Goal: Information Seeking & Learning: Learn about a topic

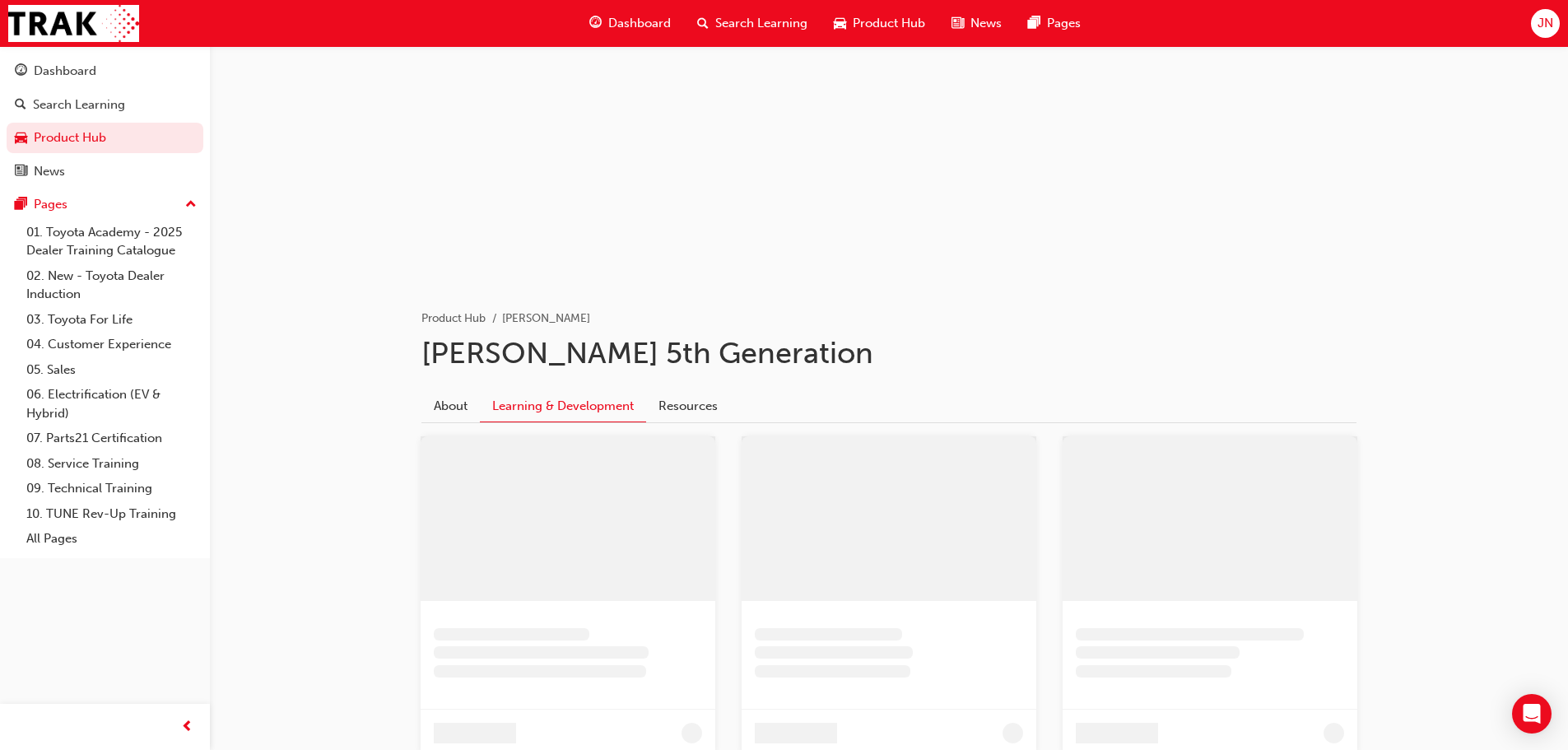
scroll to position [247, 0]
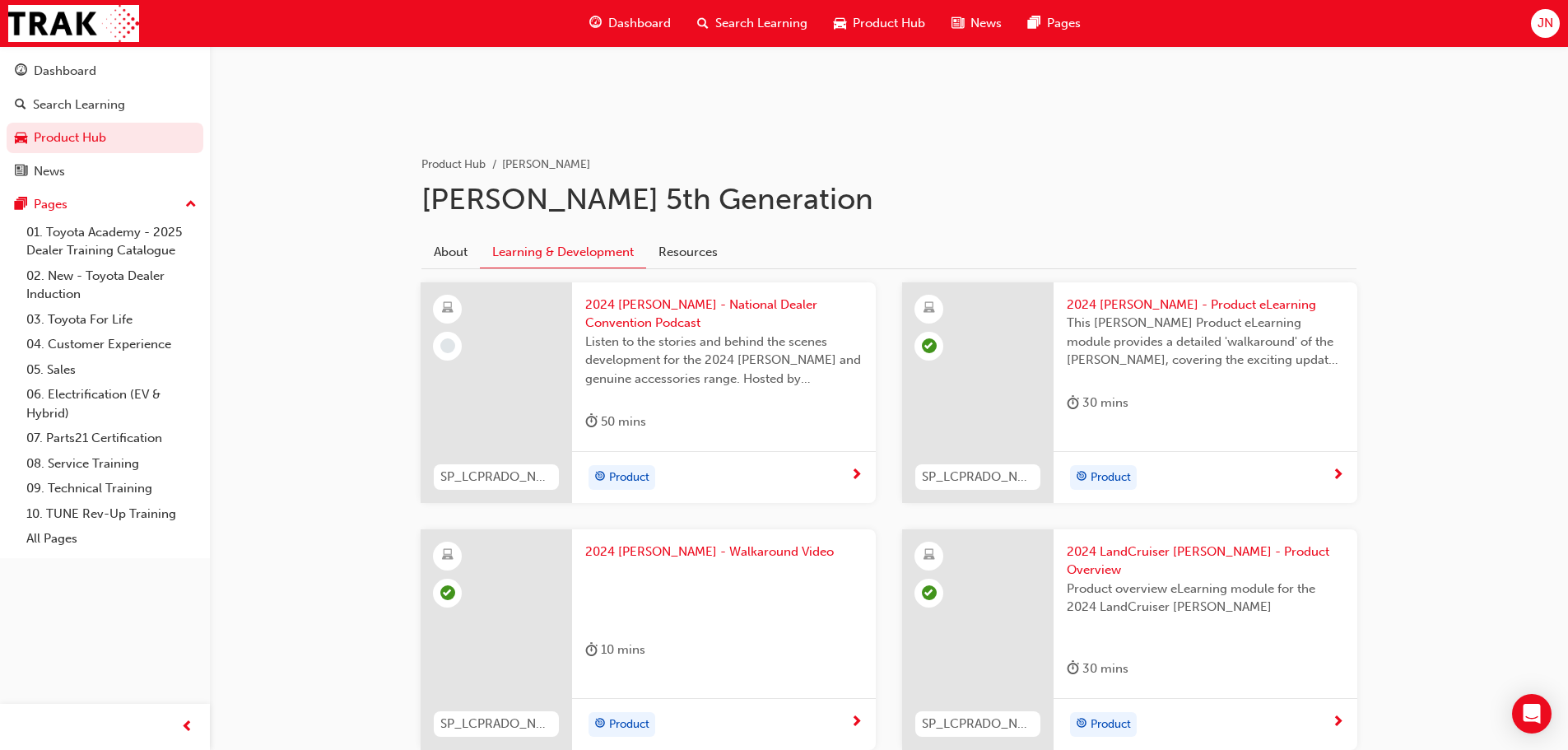
click at [640, 25] on span "Dashboard" at bounding box center [640, 23] width 62 height 19
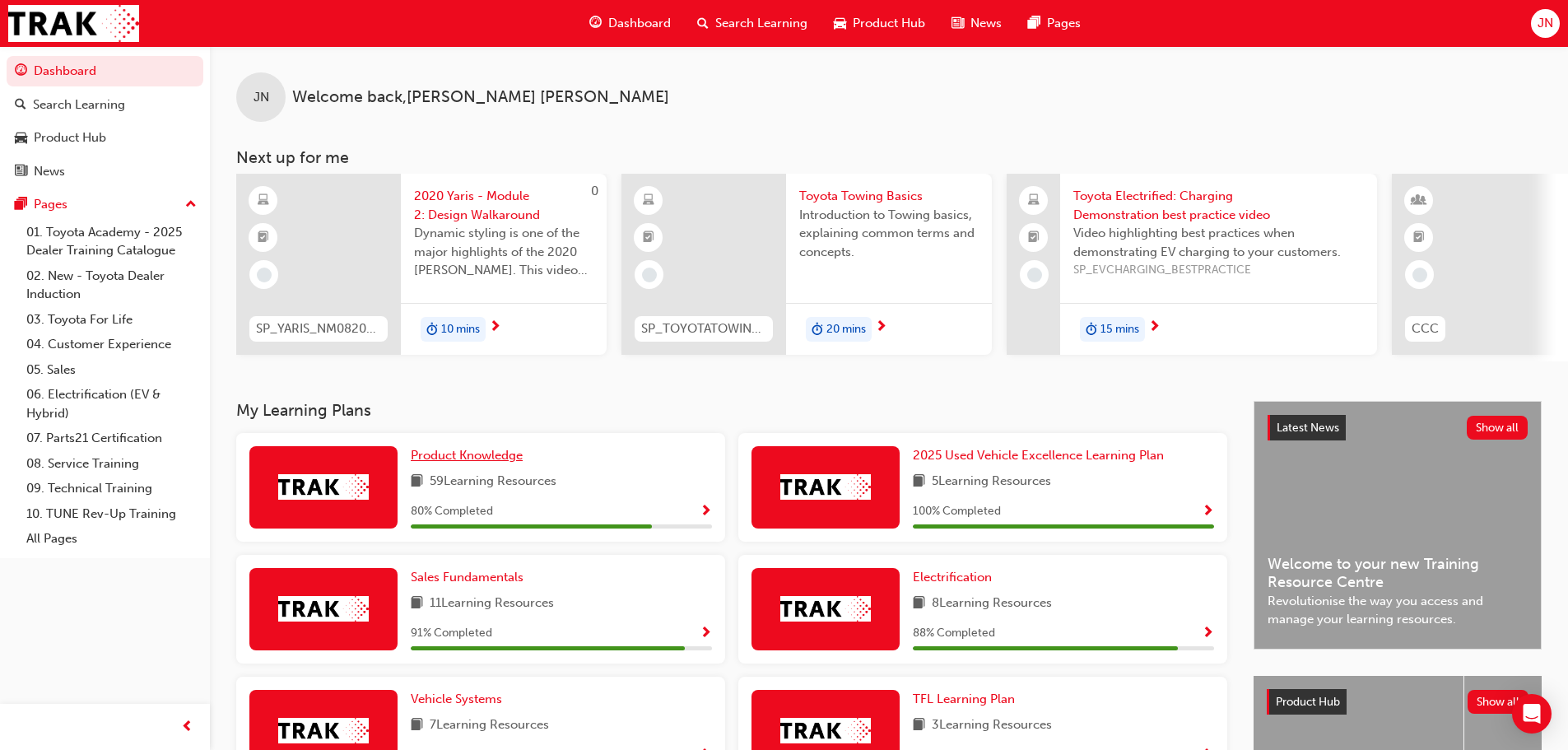
click at [480, 460] on span "Product Knowledge" at bounding box center [467, 455] width 112 height 15
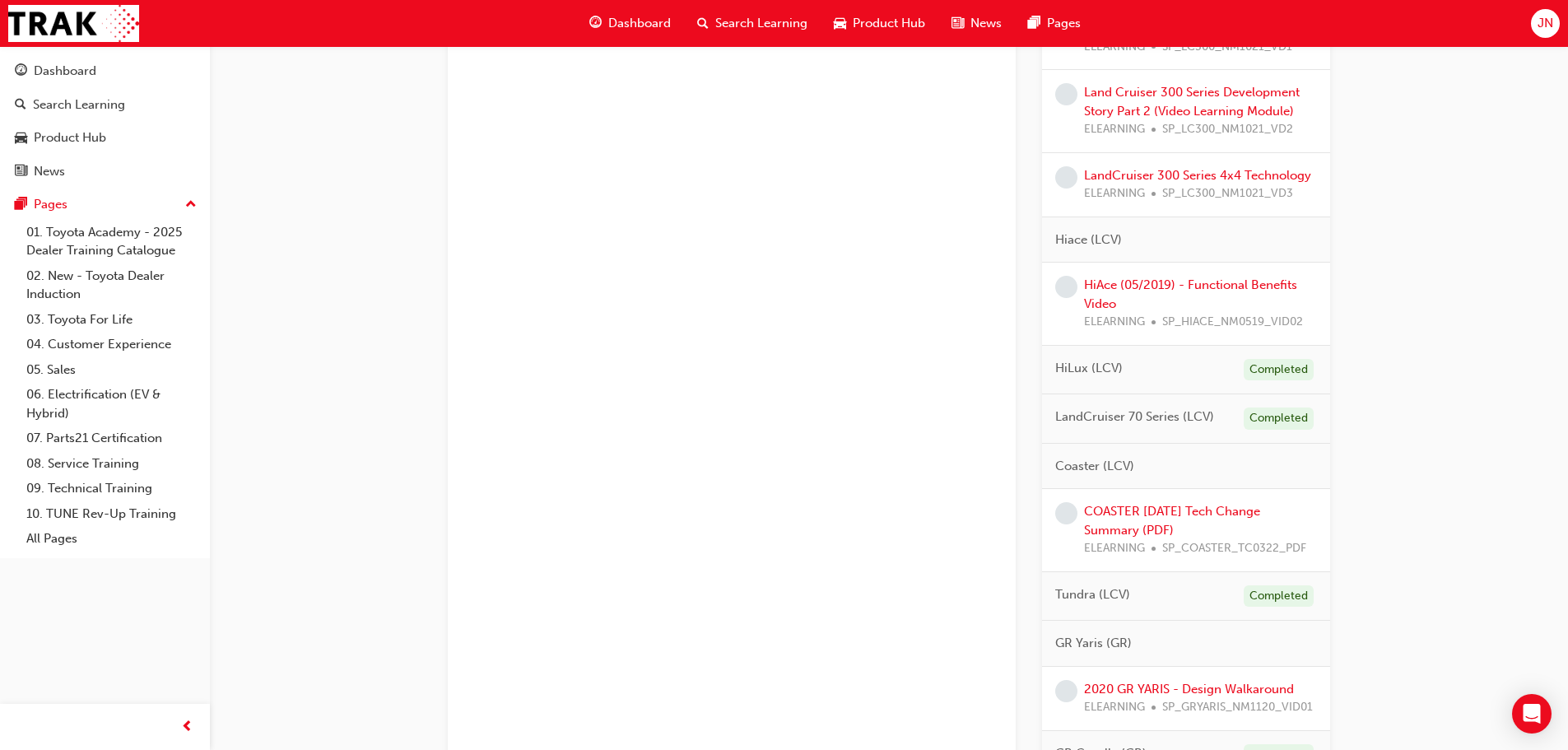
scroll to position [1317, 0]
click at [1102, 301] on link "HiAce (05/2019) - Functional Benefits Video" at bounding box center [1190, 292] width 213 height 34
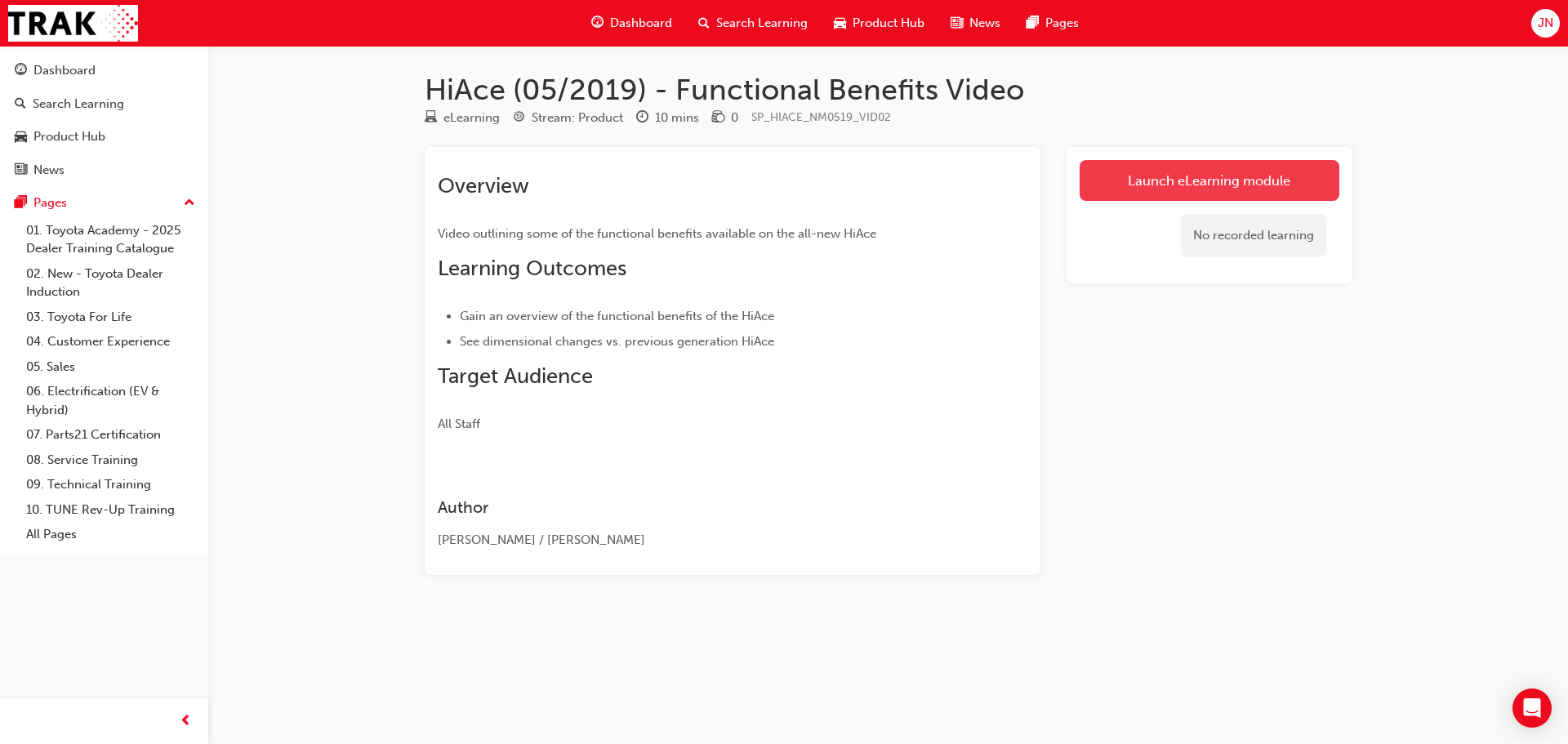
click at [1246, 191] on link "Launch eLearning module" at bounding box center [1210, 181] width 260 height 41
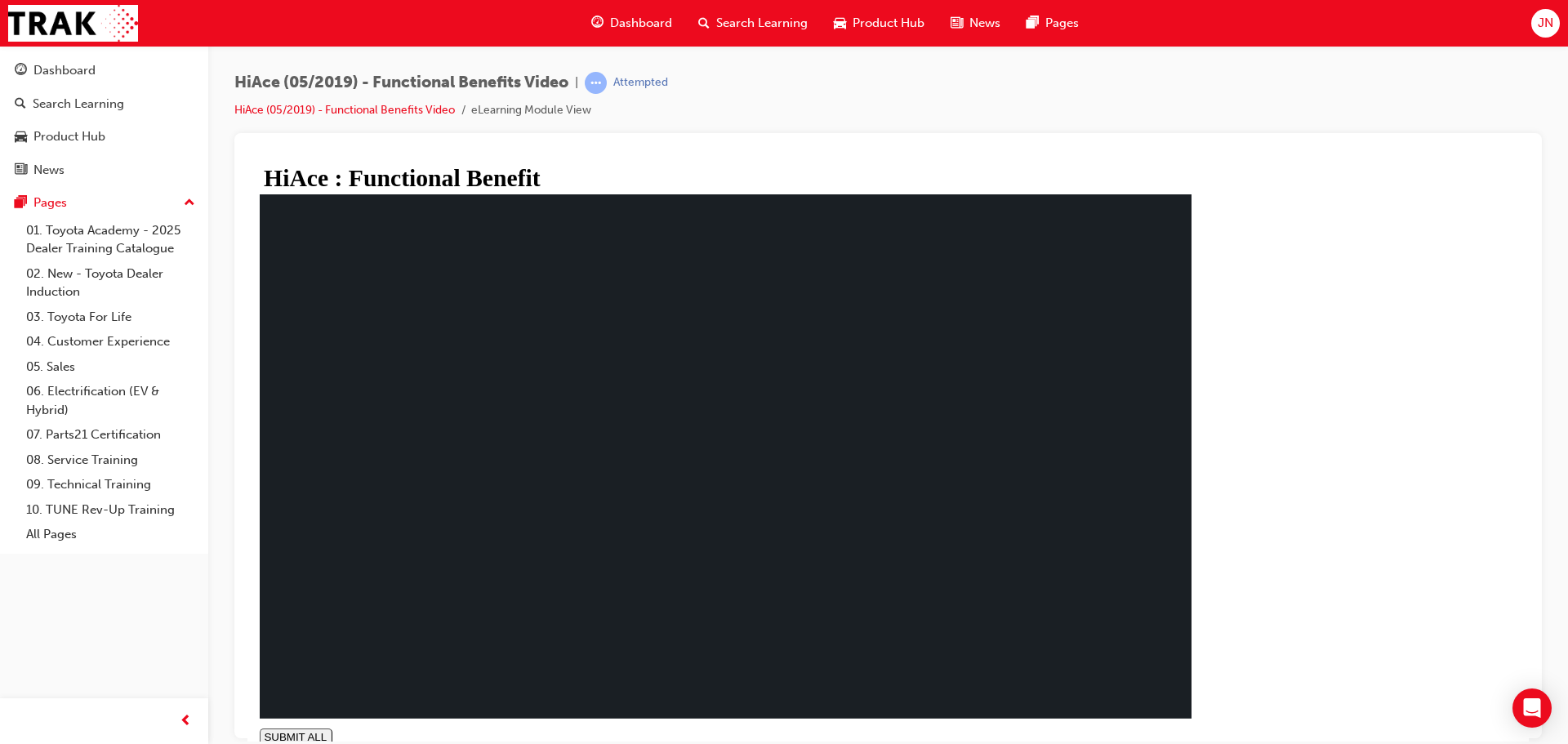
type input "1"
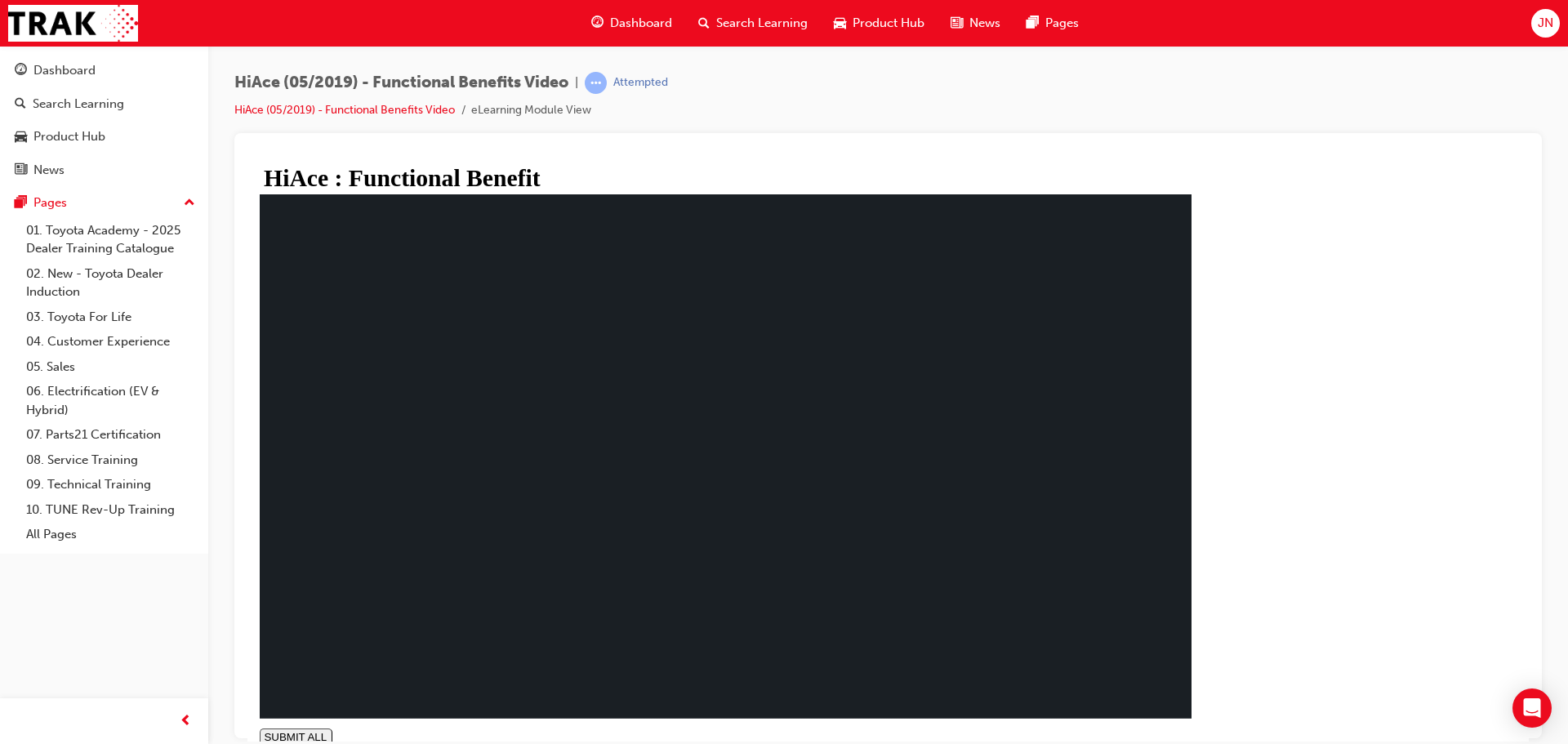
click at [652, 14] on span "Dashboard" at bounding box center [641, 23] width 62 height 19
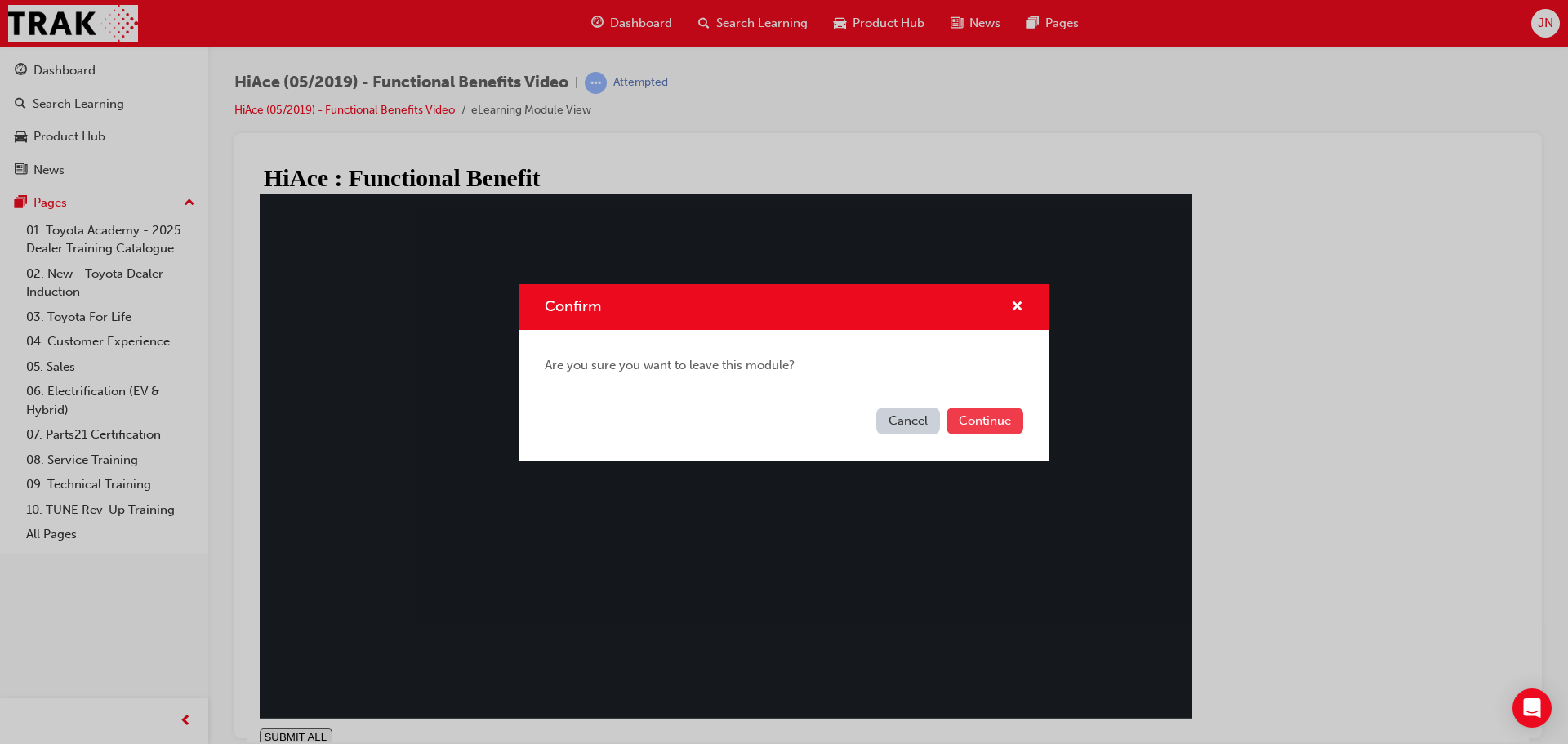
click at [1006, 426] on button "Continue" at bounding box center [985, 421] width 77 height 27
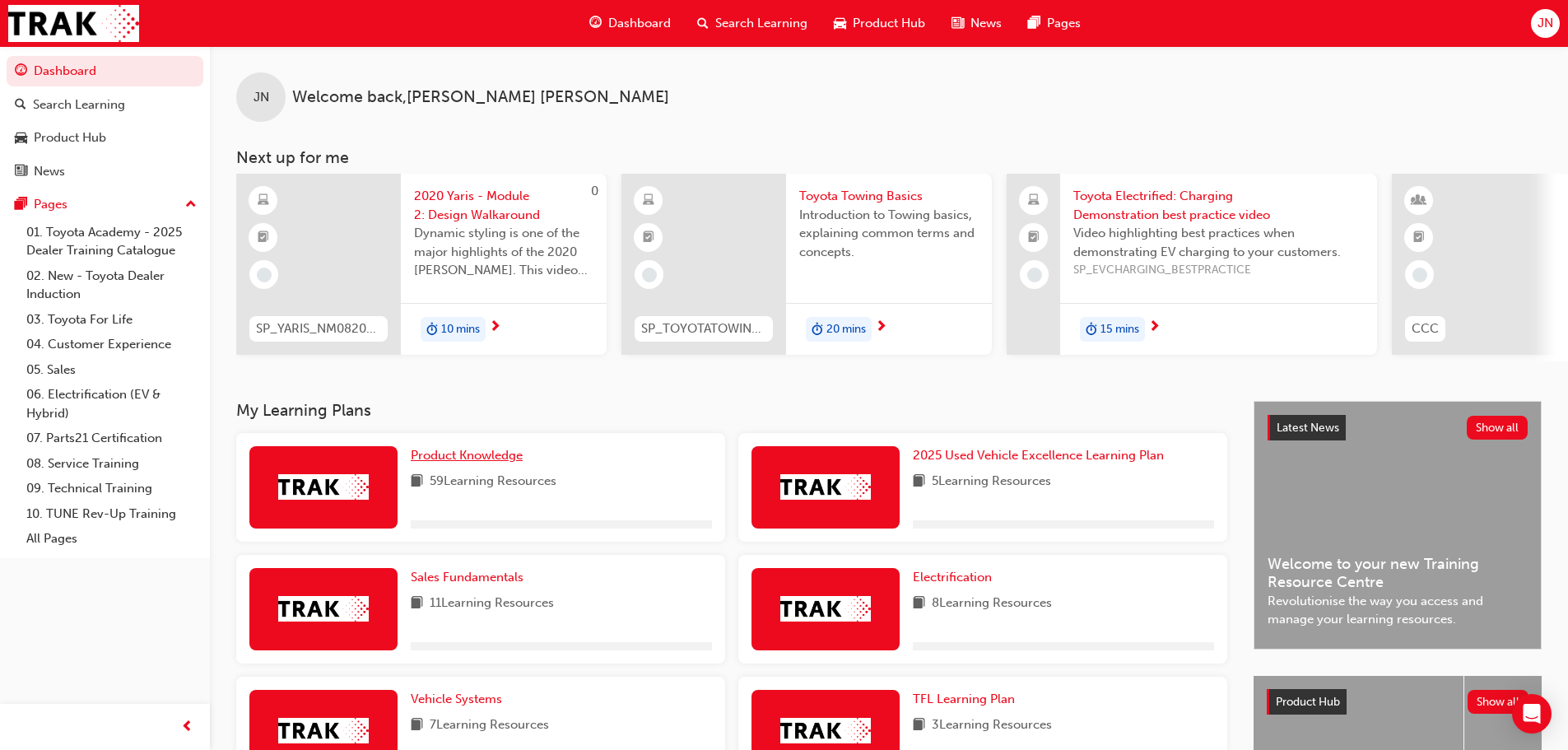
click at [453, 459] on span "Product Knowledge" at bounding box center [467, 455] width 112 height 15
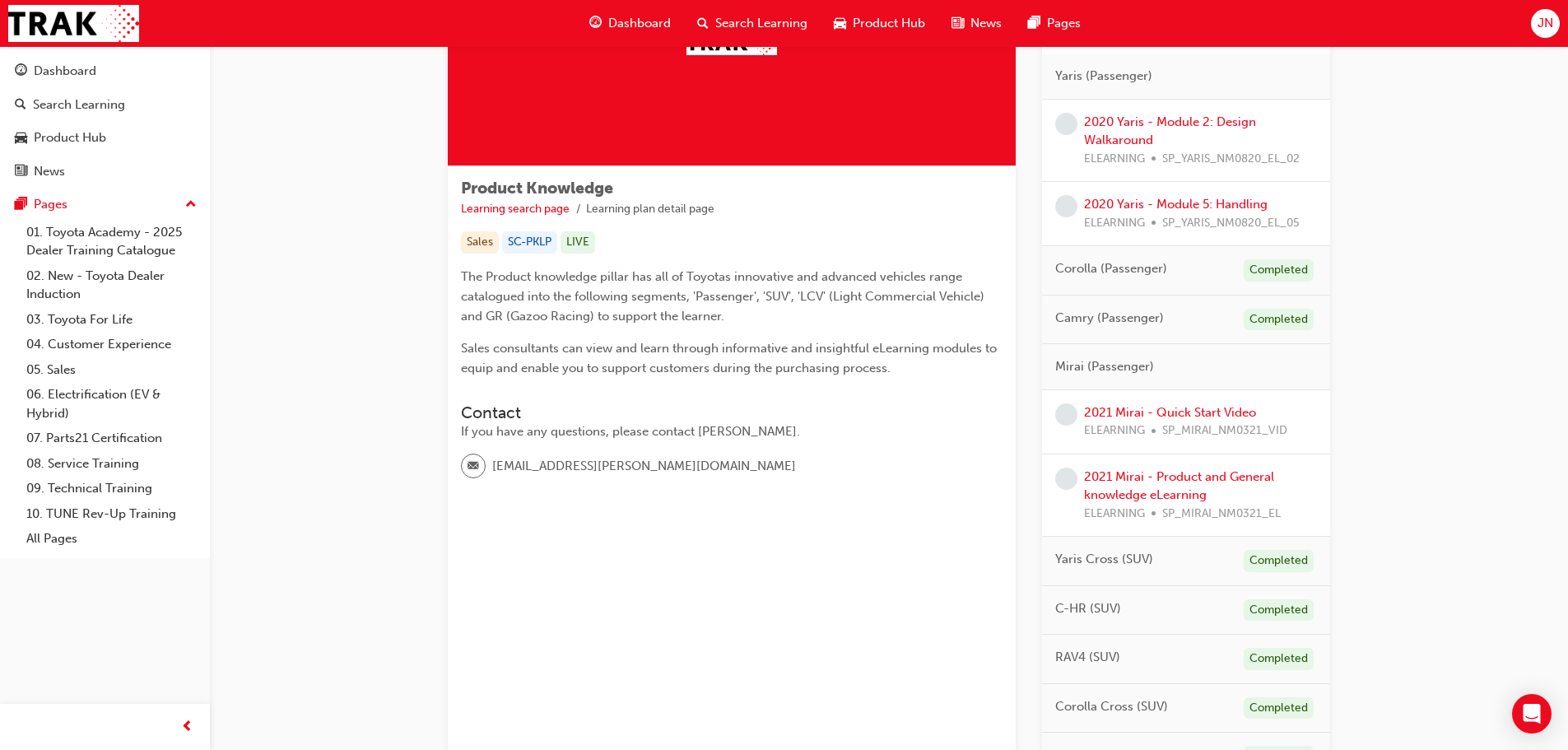
scroll to position [165, 0]
drag, startPoint x: 1120, startPoint y: 367, endPoint x: 1153, endPoint y: 367, distance: 33.0
click at [1152, 367] on span "Mirai (Passenger)" at bounding box center [1104, 368] width 98 height 19
click at [1153, 367] on div "Mirai (Passenger)" at bounding box center [1186, 369] width 288 height 46
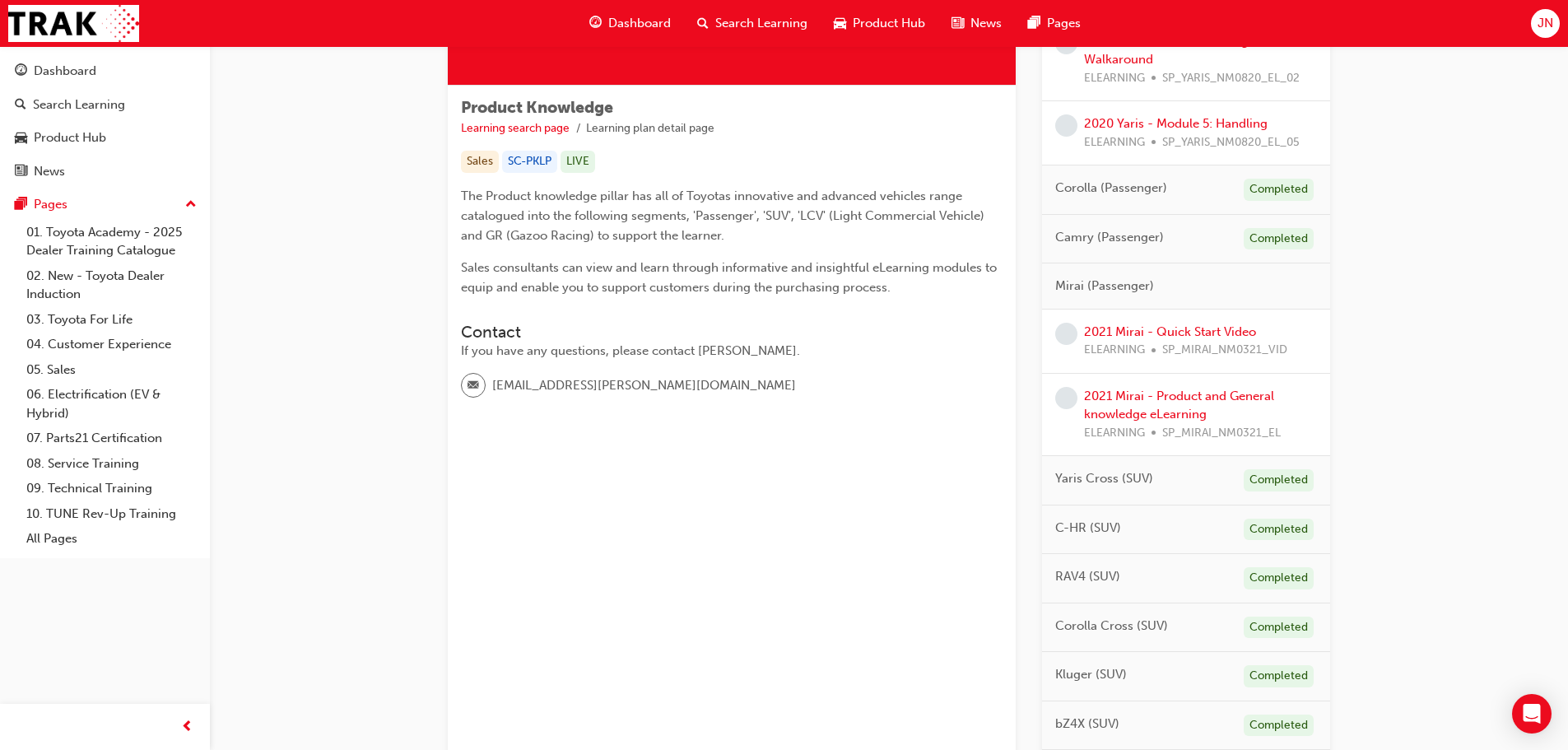
scroll to position [576, 0]
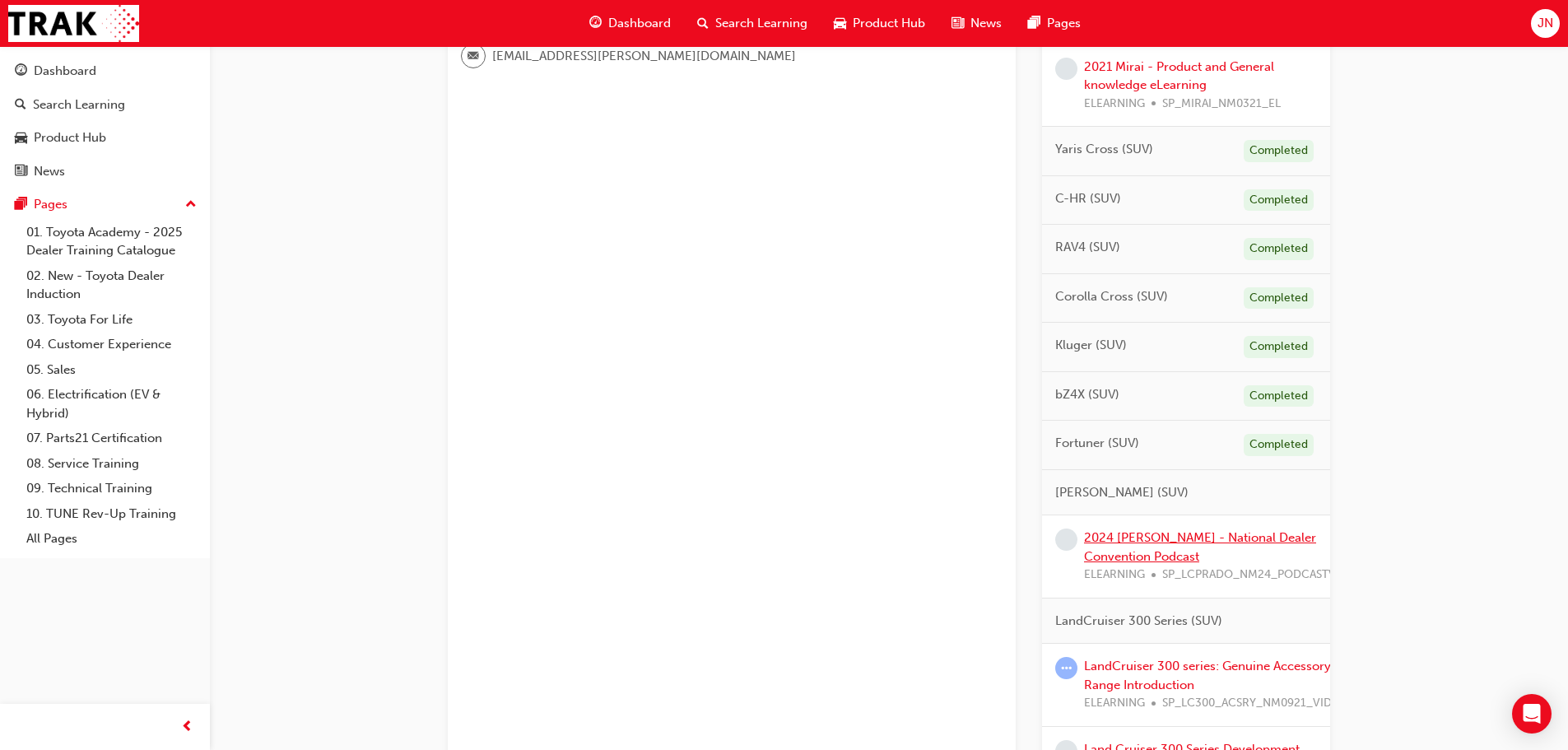
click at [1129, 540] on link "2024 [PERSON_NAME] - National Dealer Convention Podcast" at bounding box center [1199, 547] width 233 height 34
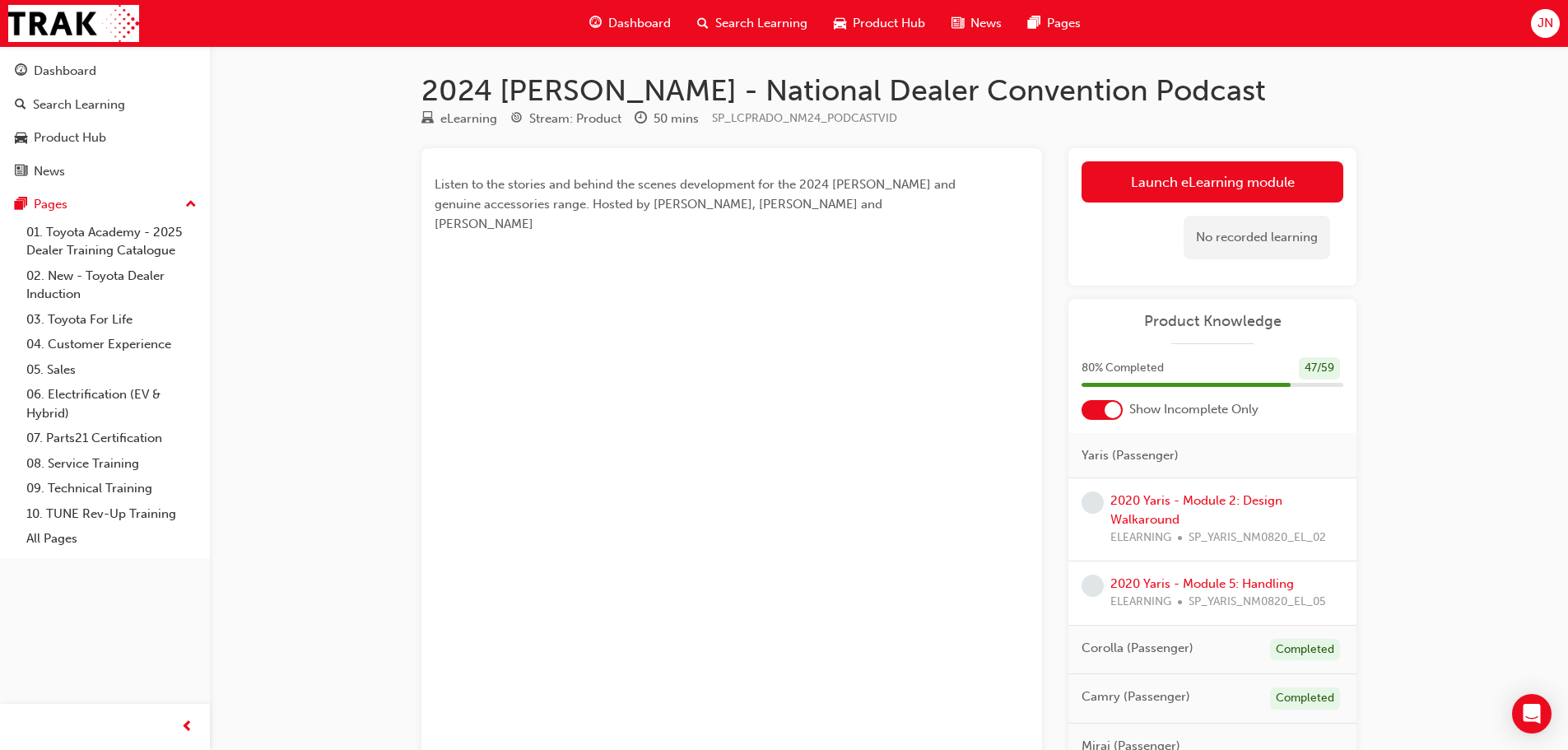
click at [627, 26] on span "Dashboard" at bounding box center [640, 23] width 62 height 19
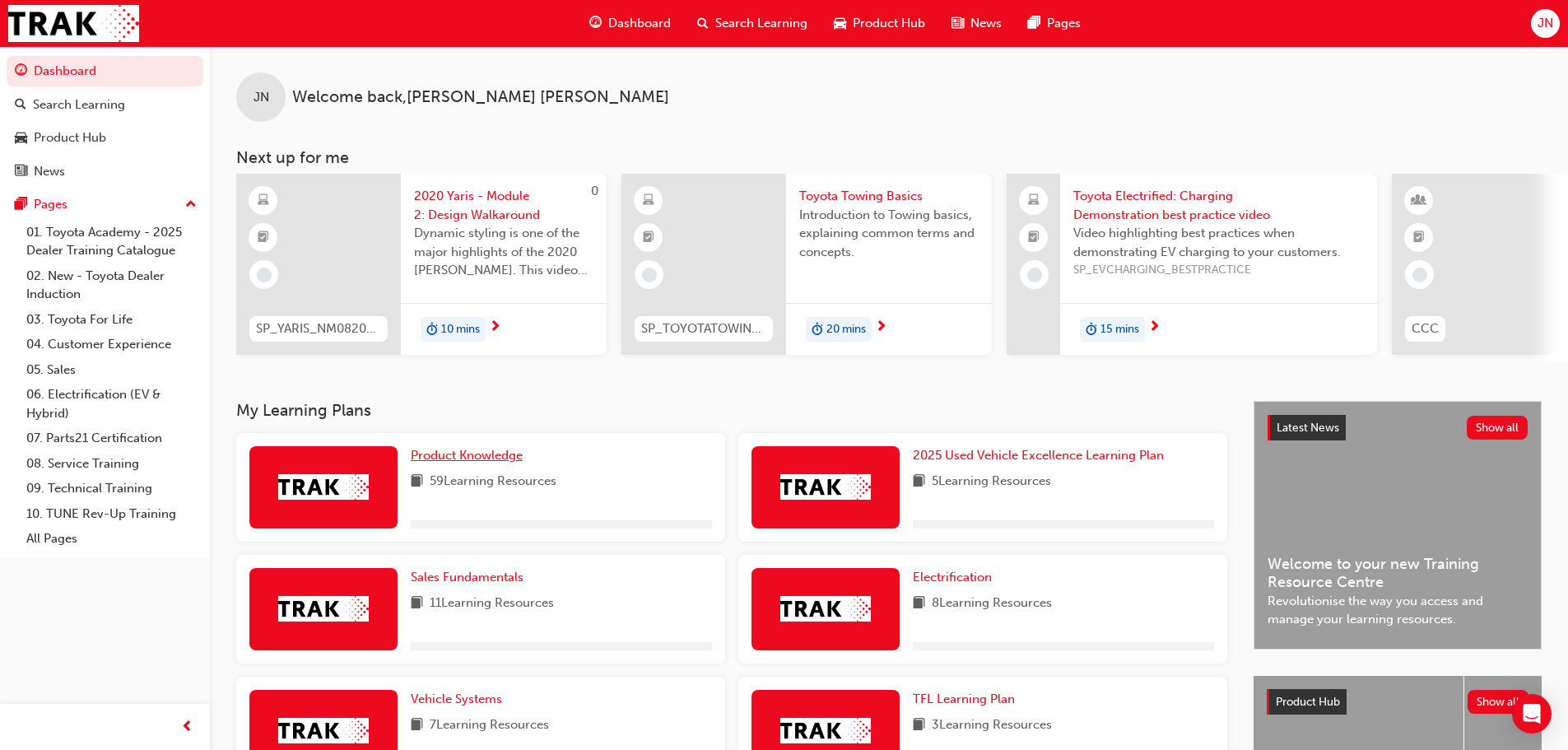
click at [466, 459] on span "Product Knowledge" at bounding box center [467, 455] width 112 height 15
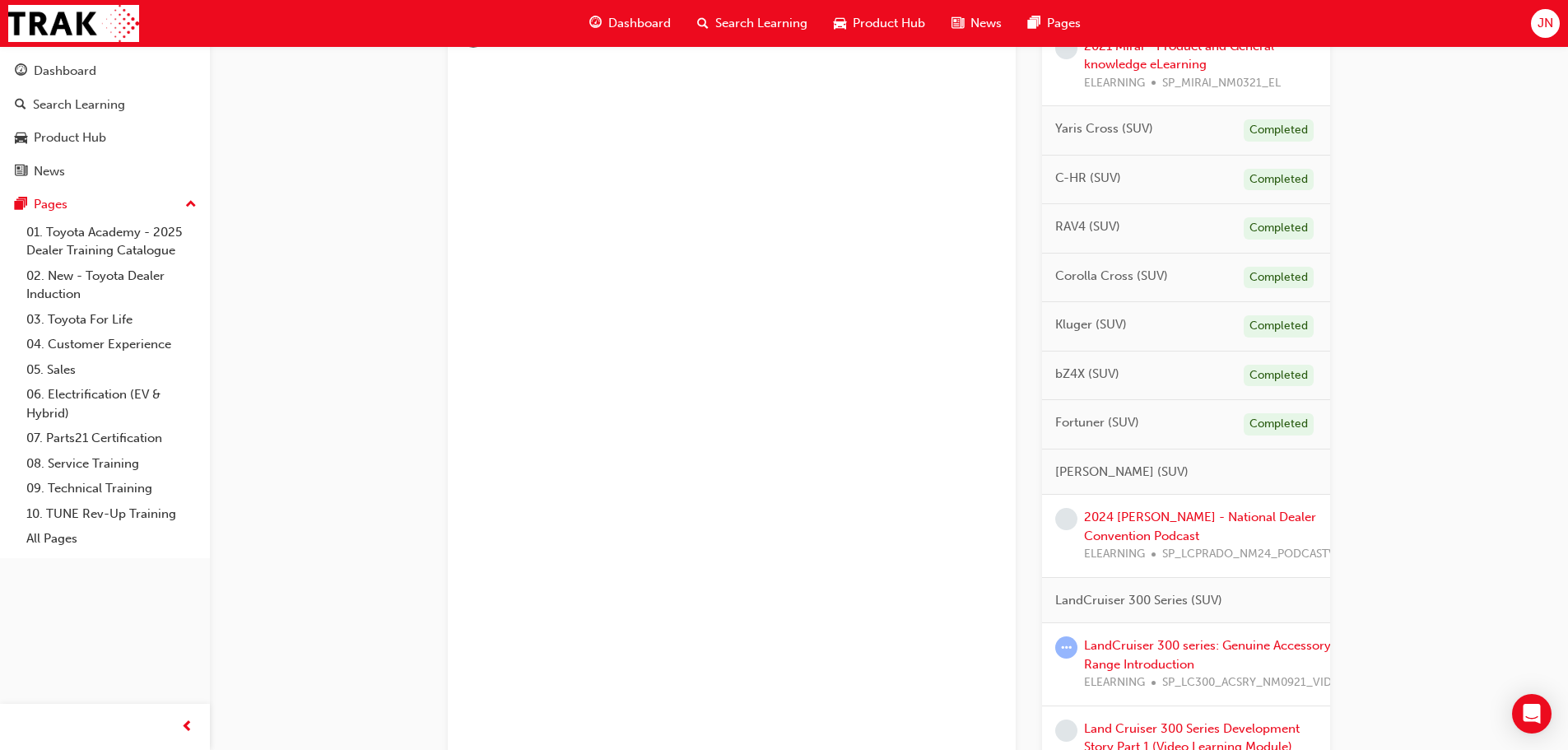
scroll to position [905, 0]
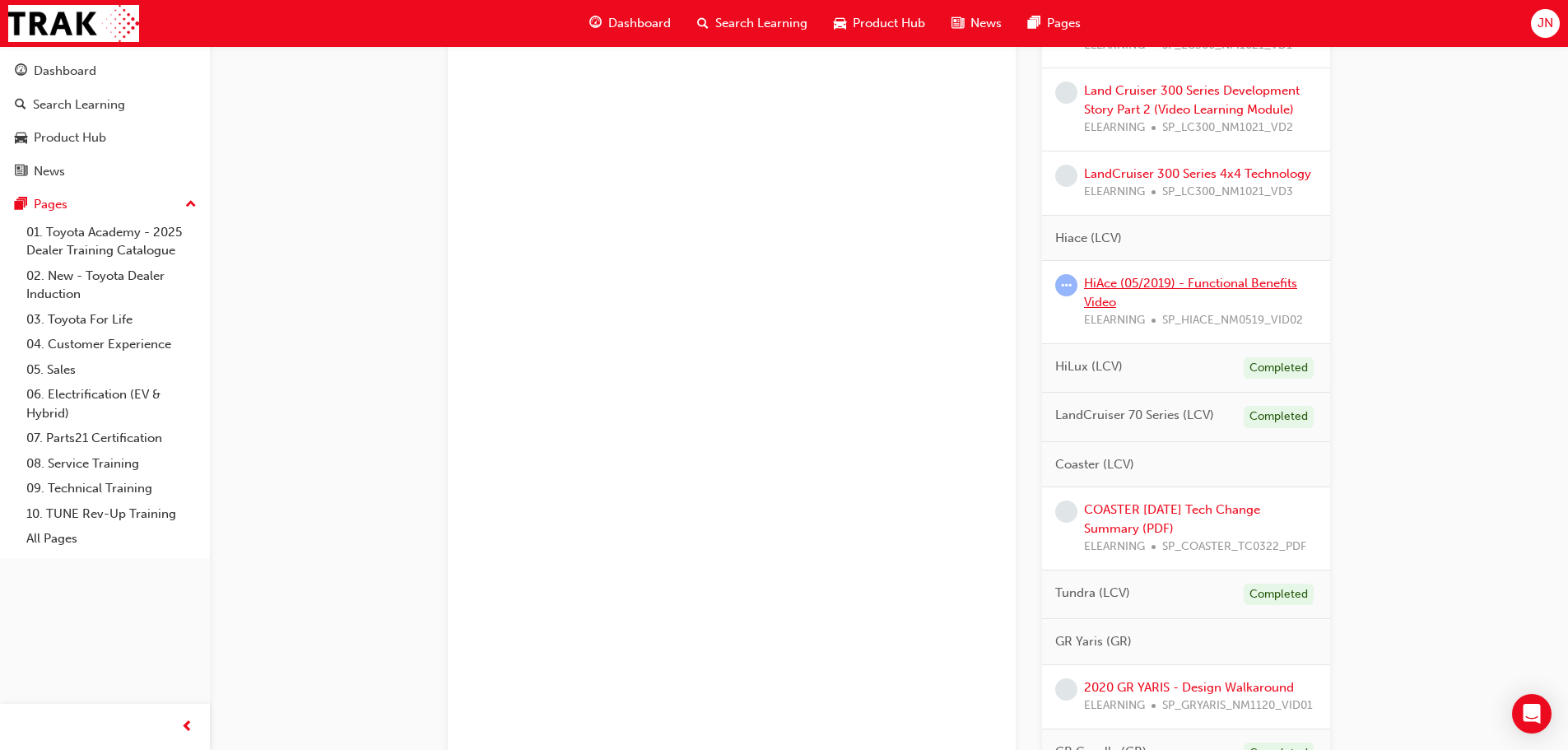
click at [1134, 286] on link "HiAce (05/2019) - Functional Benefits Video" at bounding box center [1190, 292] width 213 height 34
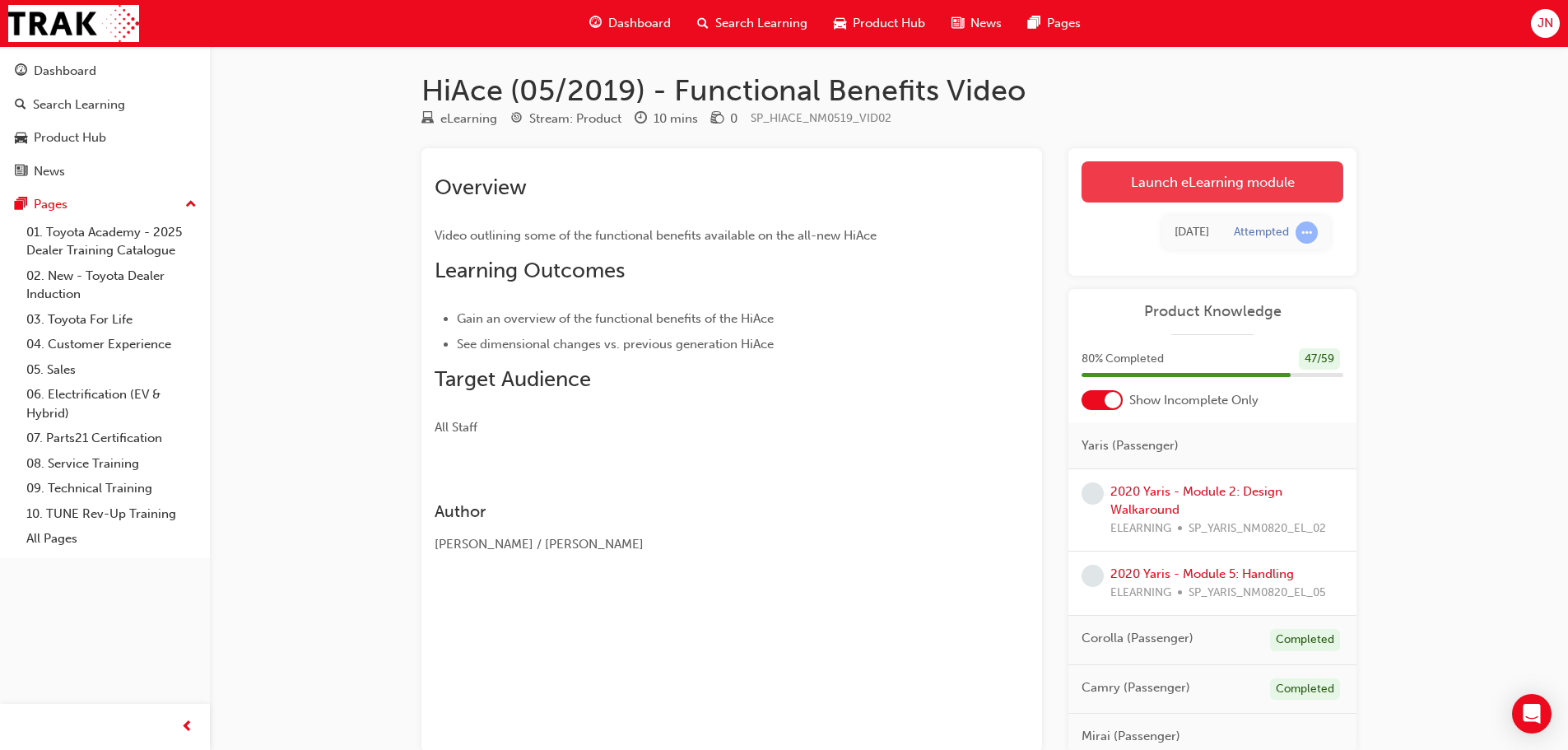
click at [1167, 180] on link "Launch eLearning module" at bounding box center [1212, 182] width 262 height 41
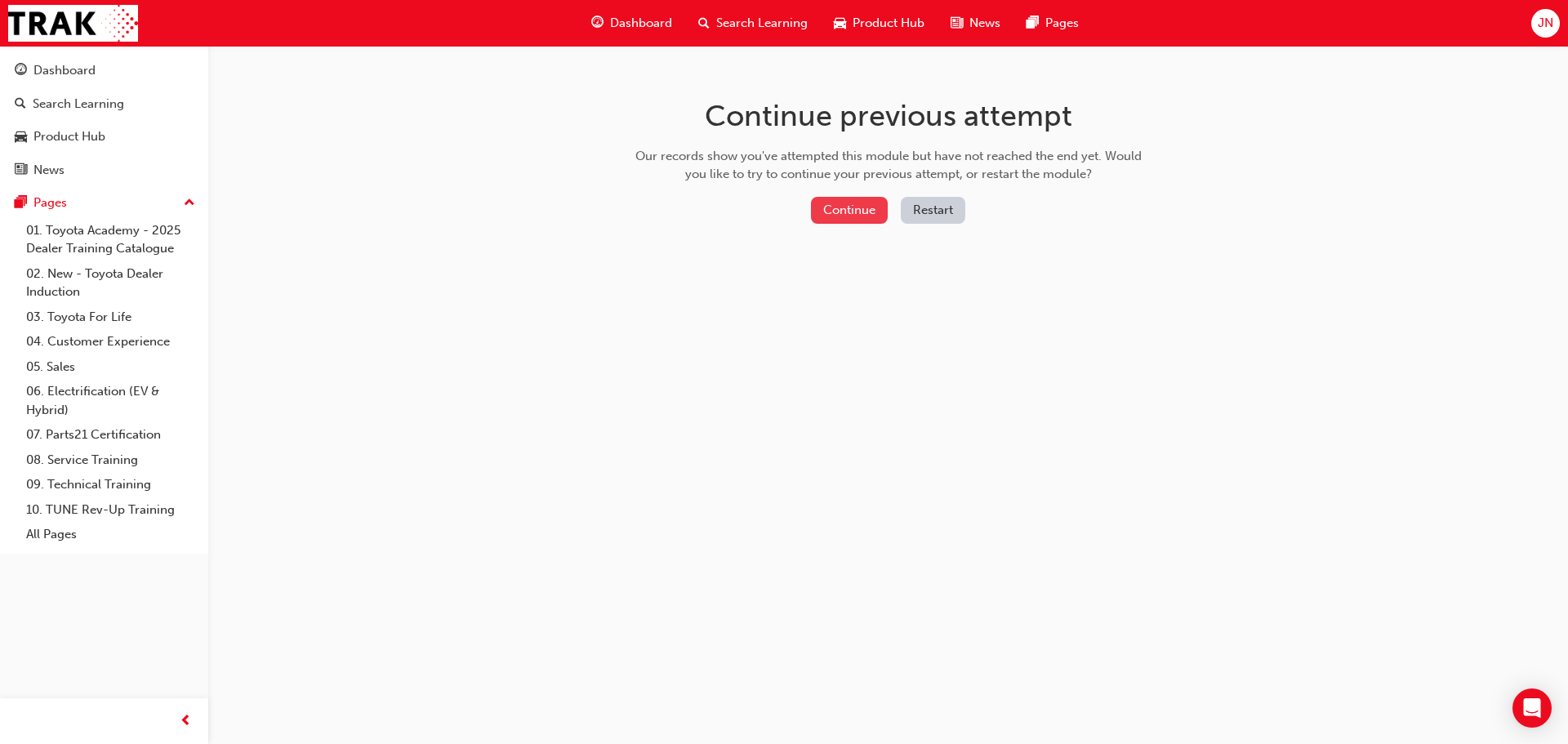
click at [833, 210] on button "Continue" at bounding box center [849, 211] width 77 height 27
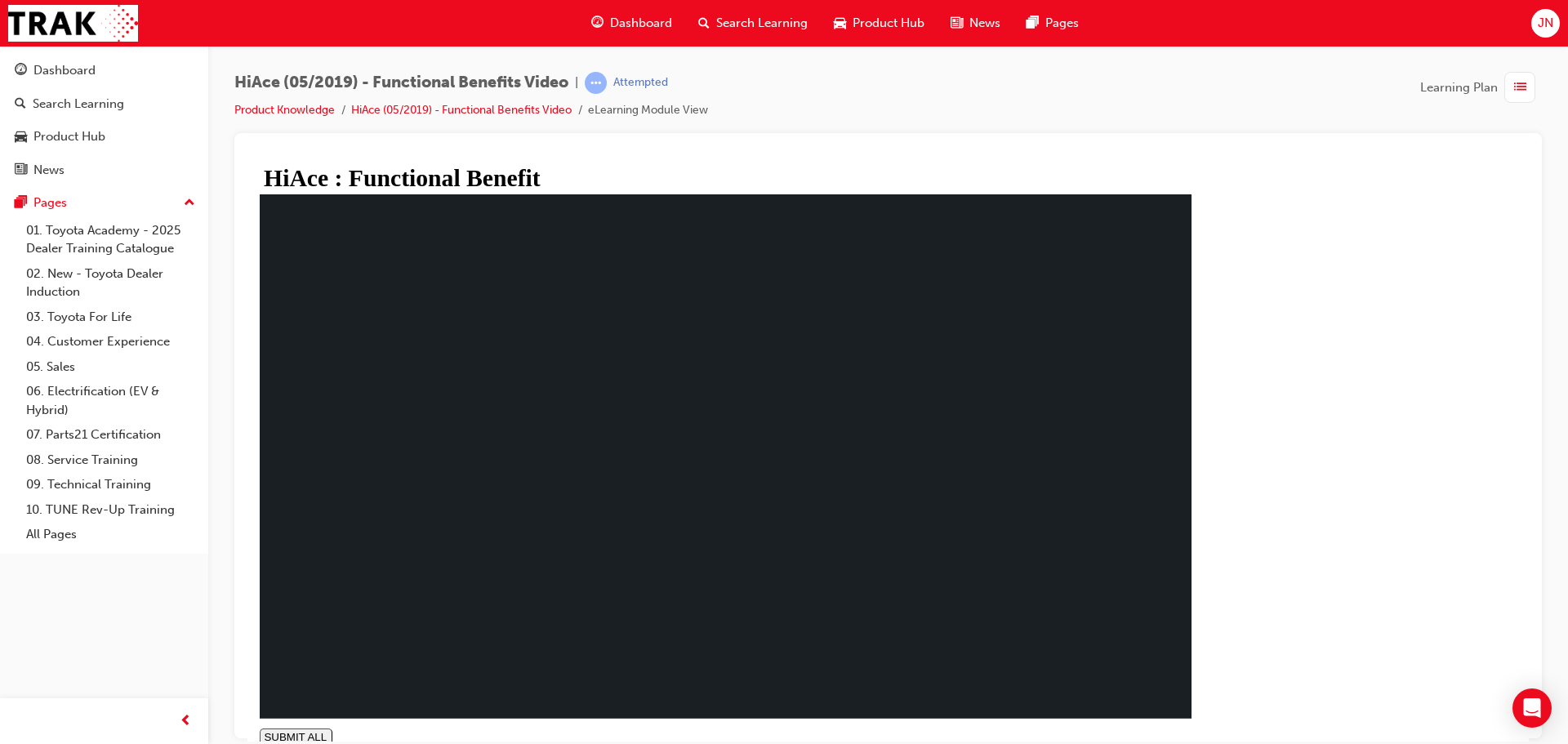
type input "1"
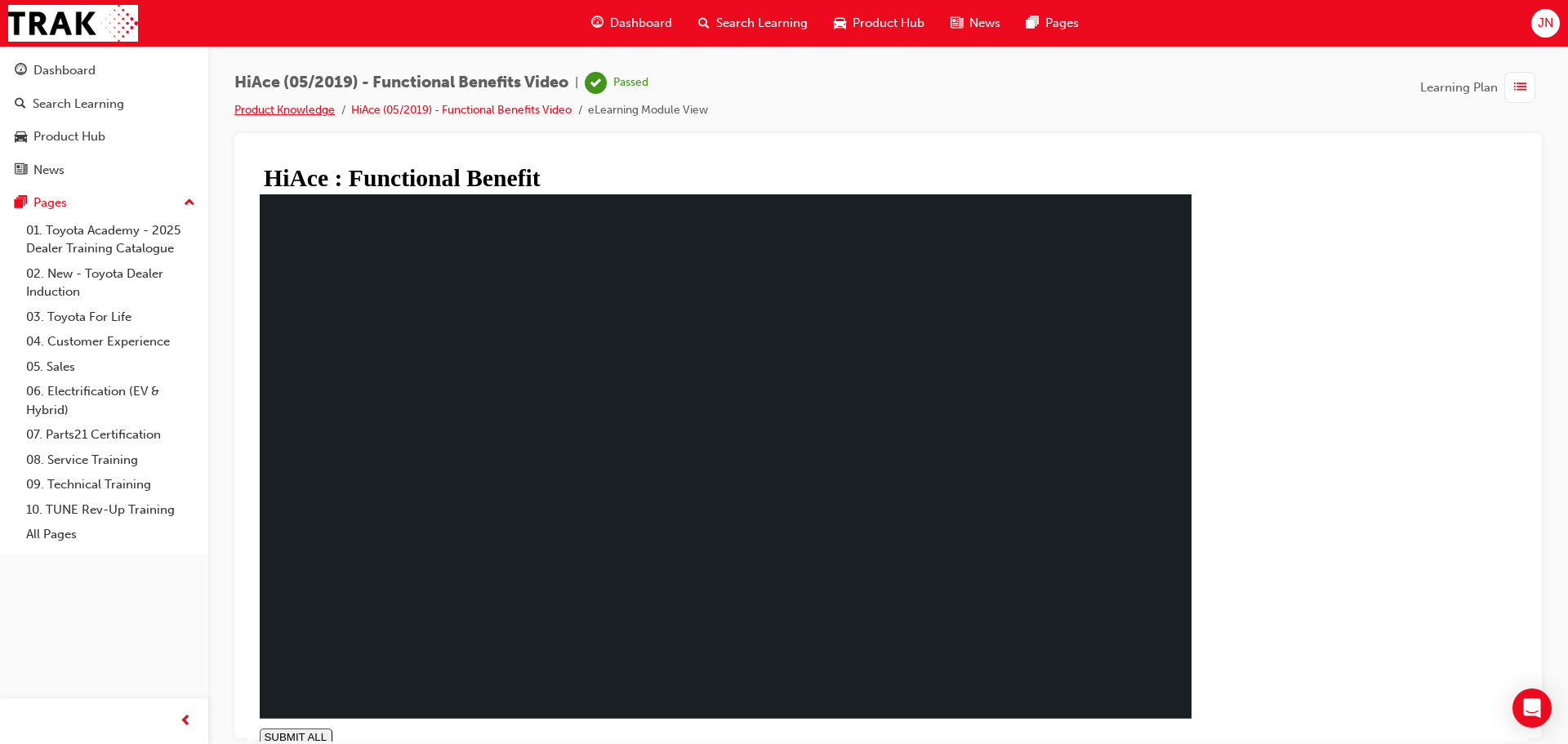
click at [317, 107] on link "Product Knowledge" at bounding box center [285, 109] width 100 height 14
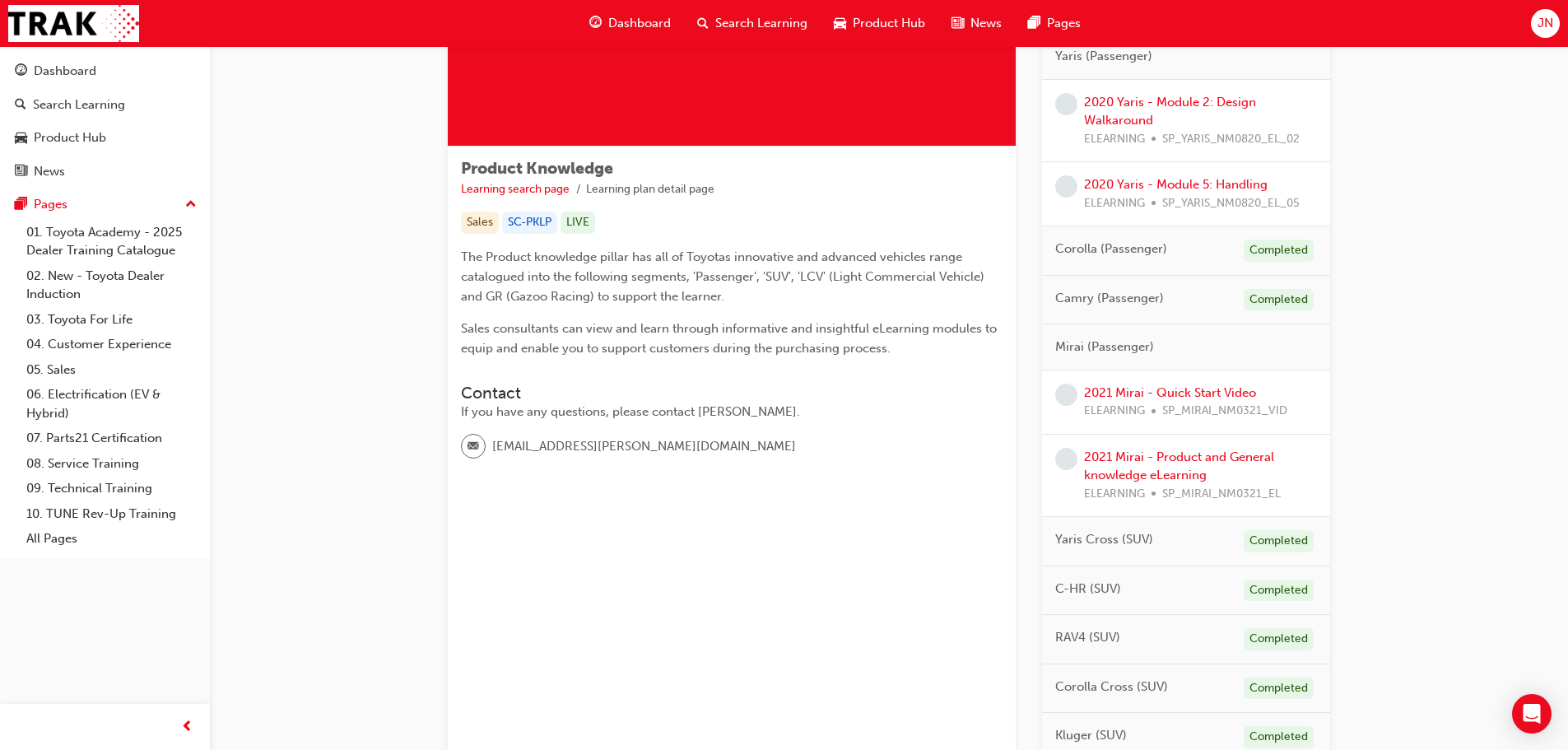
scroll to position [247, 0]
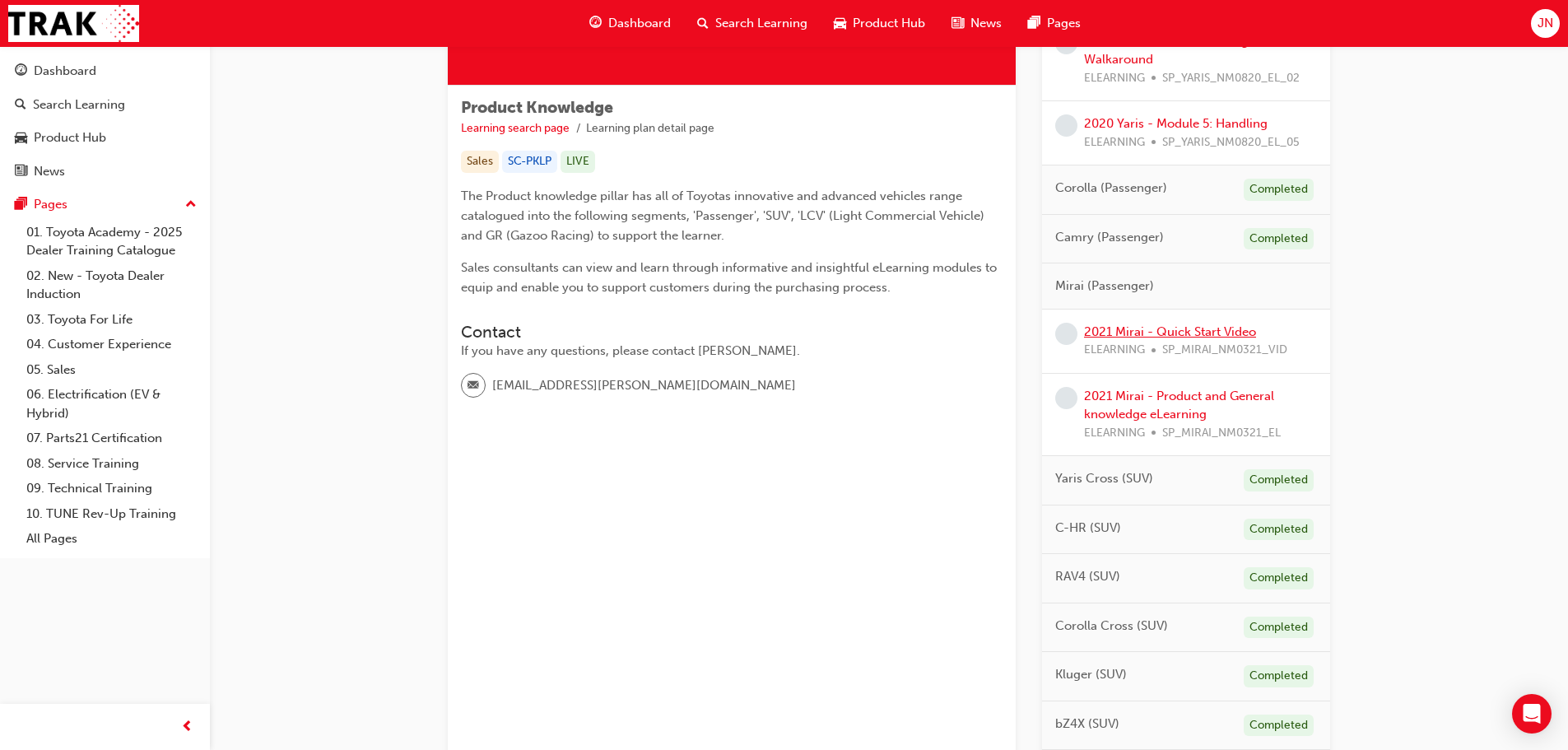
click at [1158, 326] on link "2021 Mirai - Quick Start Video" at bounding box center [1169, 332] width 172 height 15
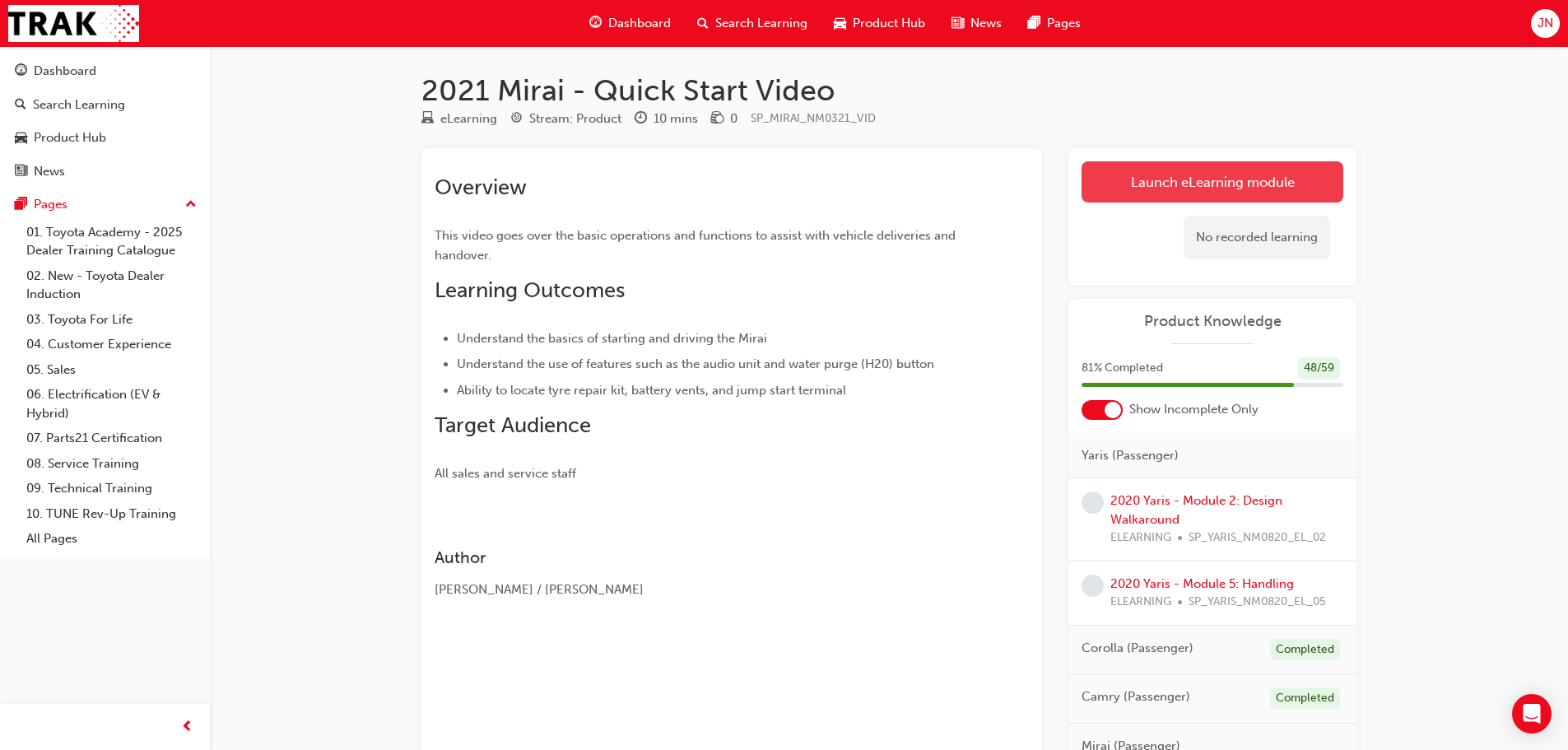
click at [1232, 185] on link "Launch eLearning module" at bounding box center [1212, 182] width 262 height 41
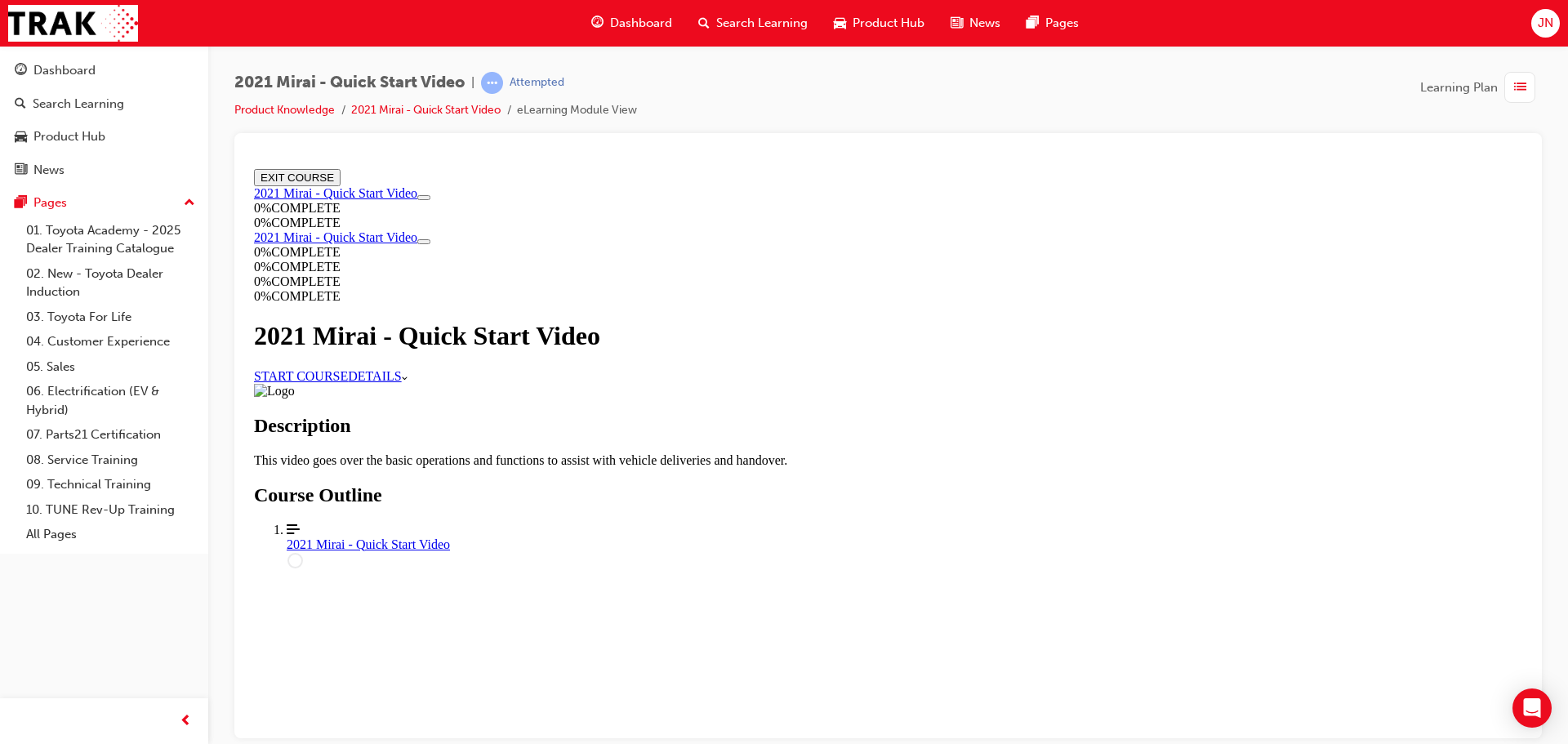
click at [698, 383] on div "START COURSE DETAILS More Caret pointing down" at bounding box center [888, 376] width 1269 height 15
click at [348, 382] on link "START COURSE" at bounding box center [301, 375] width 94 height 14
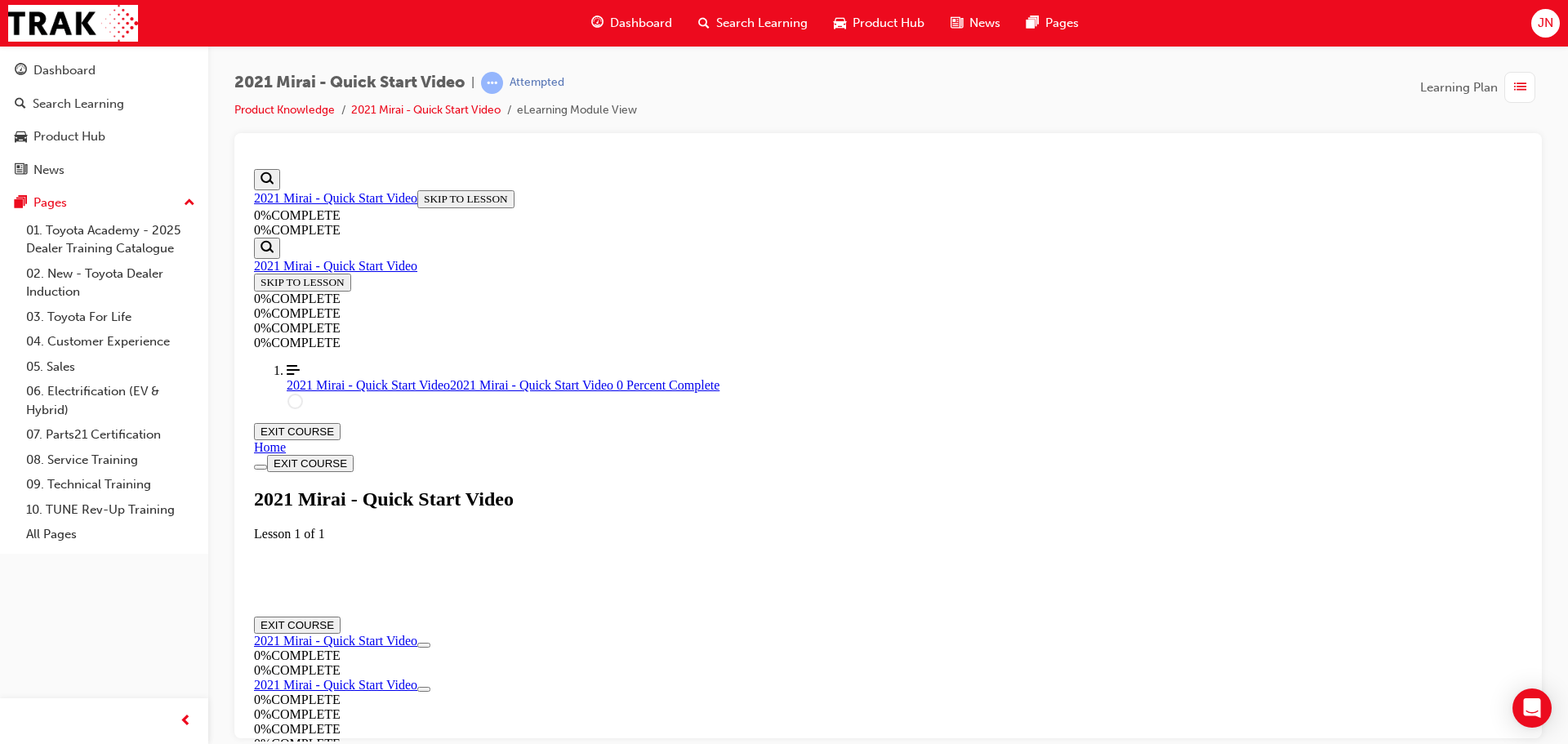
scroll to position [57, 0]
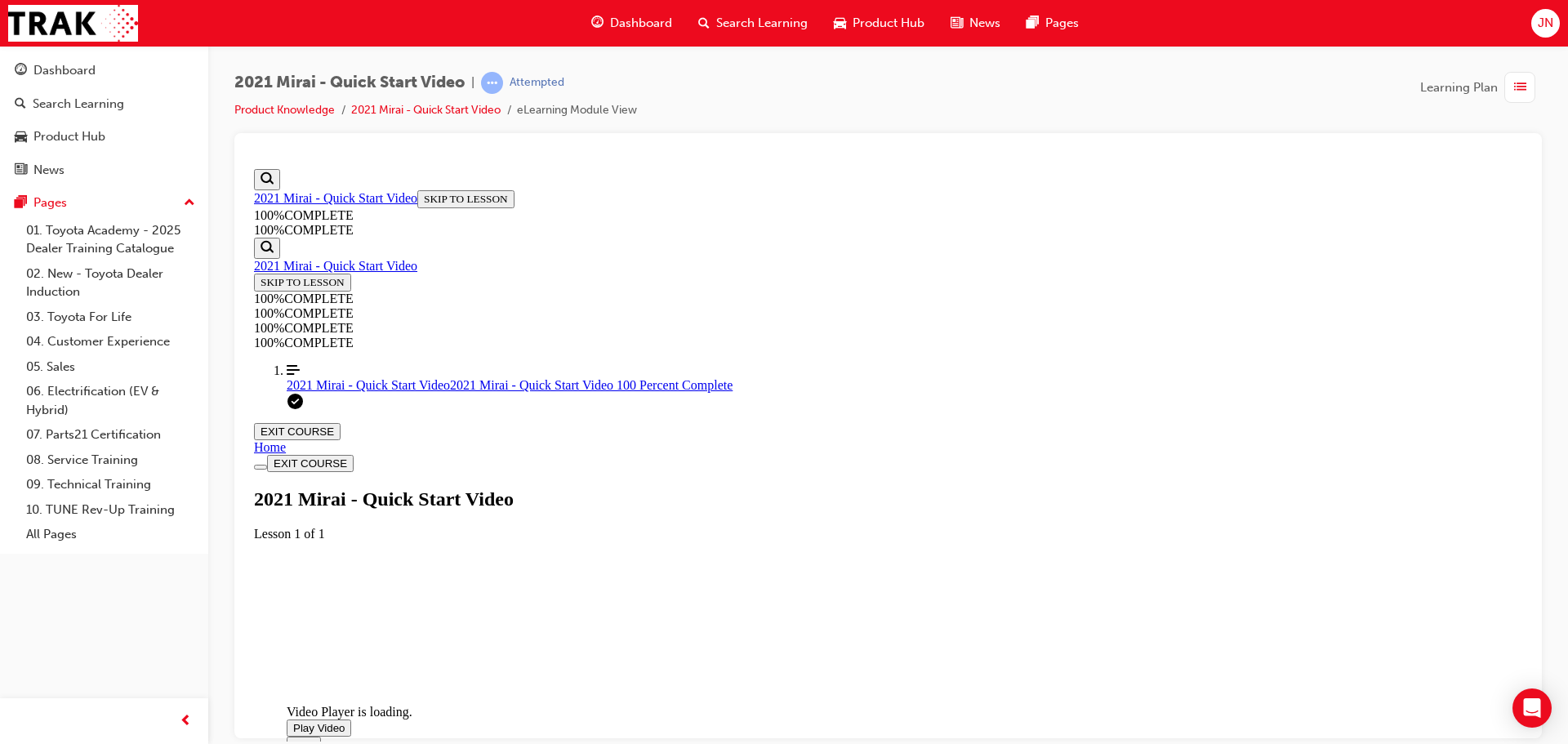
click at [293, 721] on span "Video player. You can use the space bar to toggle playback and arrow keys to sc…" at bounding box center [293, 727] width 0 height 12
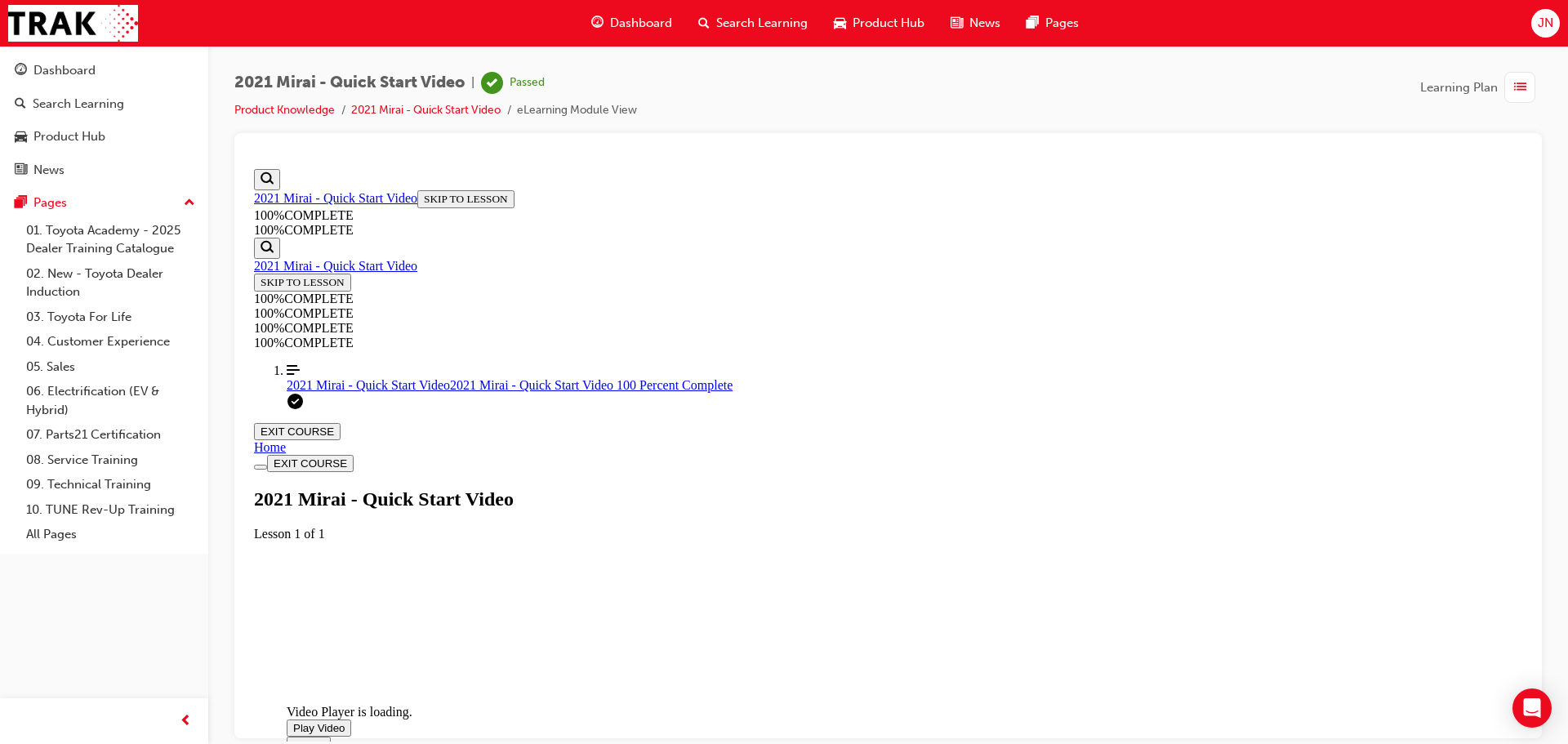
scroll to position [341, 0]
click at [269, 99] on div "2021 Mirai - Quick Start Video | Passed Product Knowledge 2021 Mirai - Quick St…" at bounding box center [435, 96] width 402 height 48
click at [270, 101] on li "Product Knowledge" at bounding box center [293, 110] width 117 height 19
click at [270, 105] on link "Product Knowledge" at bounding box center [285, 109] width 100 height 14
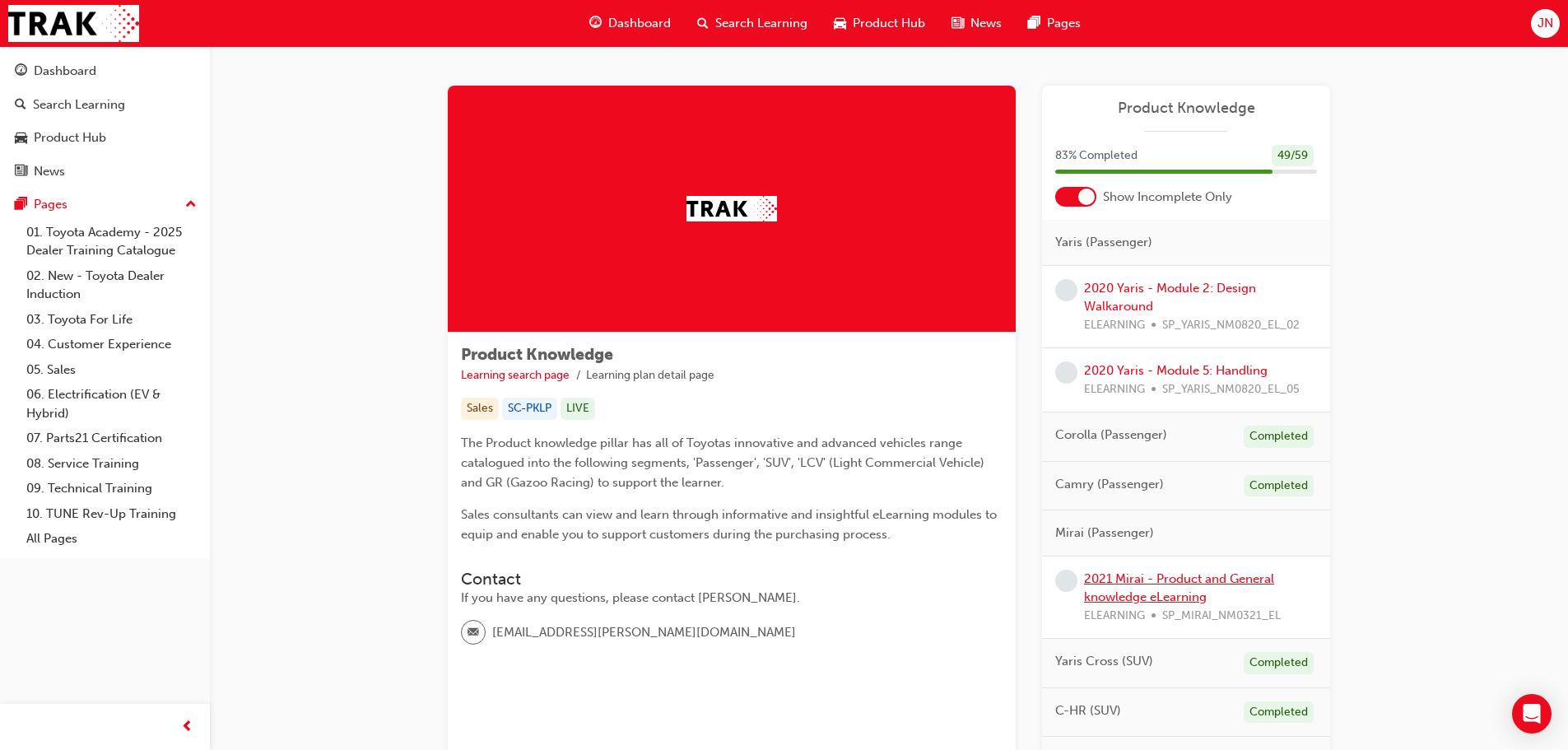
click at [1149, 593] on link "2021 Mirai - Product and General knowledge eLearning" at bounding box center [1178, 587] width 190 height 34
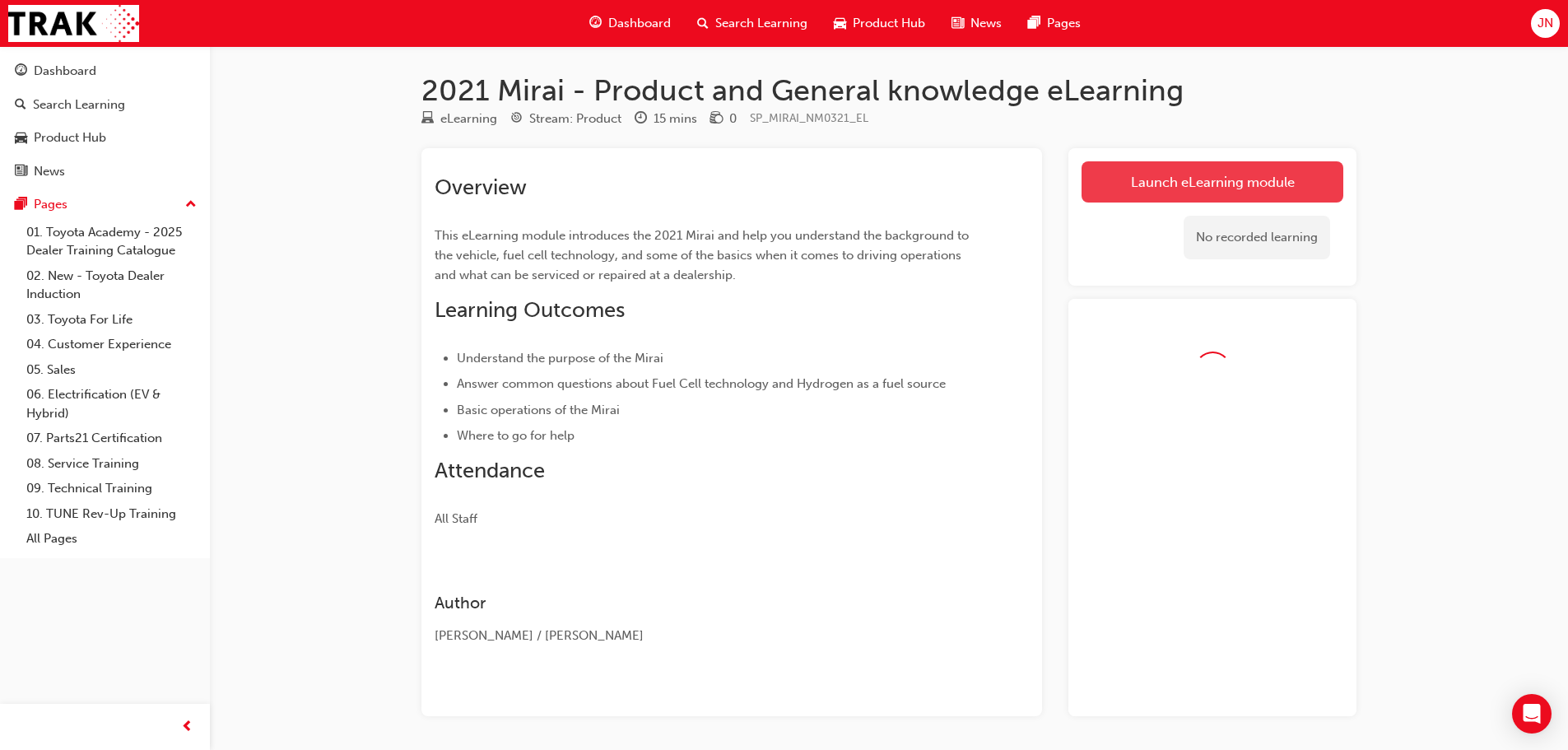
click at [1240, 185] on link "Launch eLearning module" at bounding box center [1212, 182] width 262 height 41
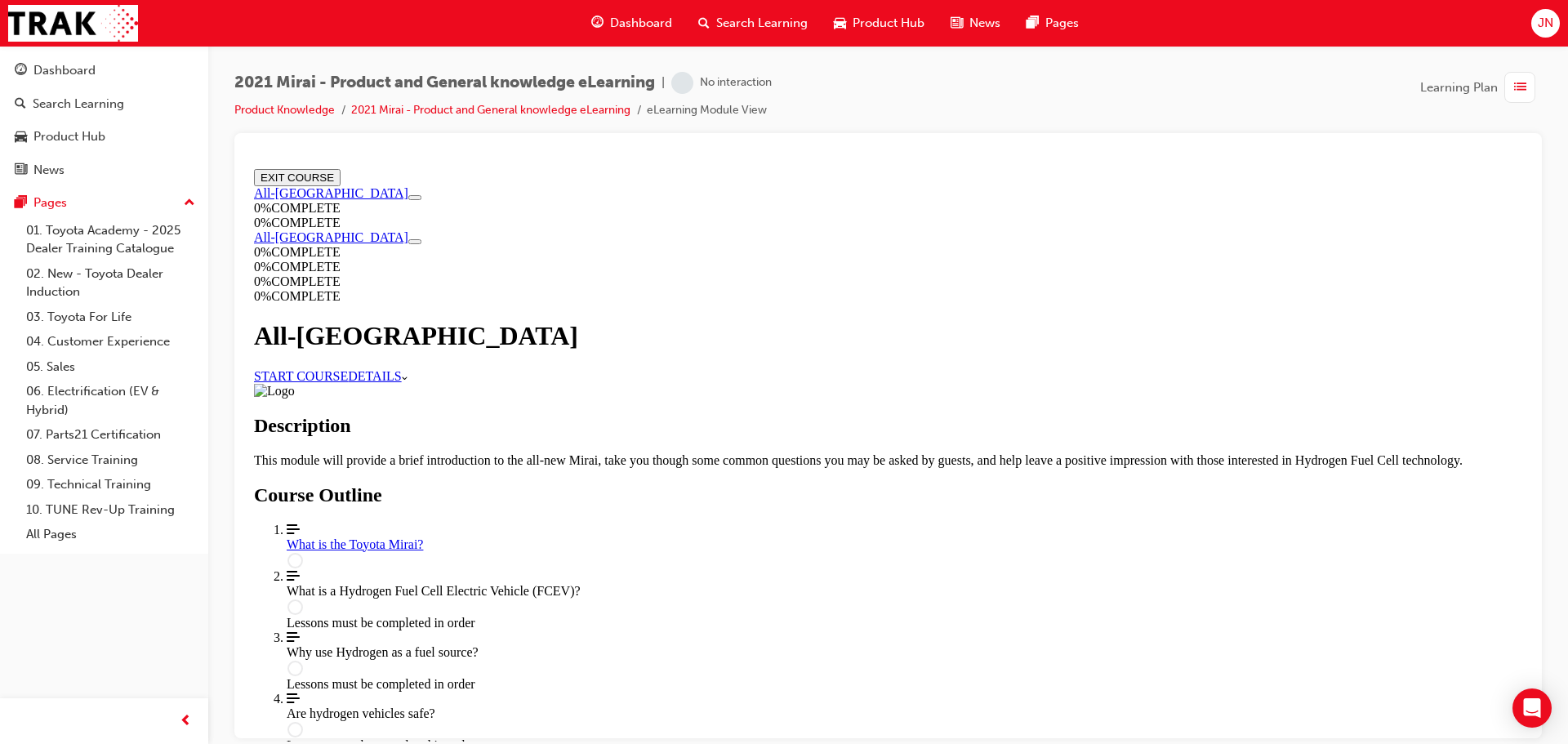
click at [348, 368] on link "START COURSE" at bounding box center [301, 375] width 94 height 14
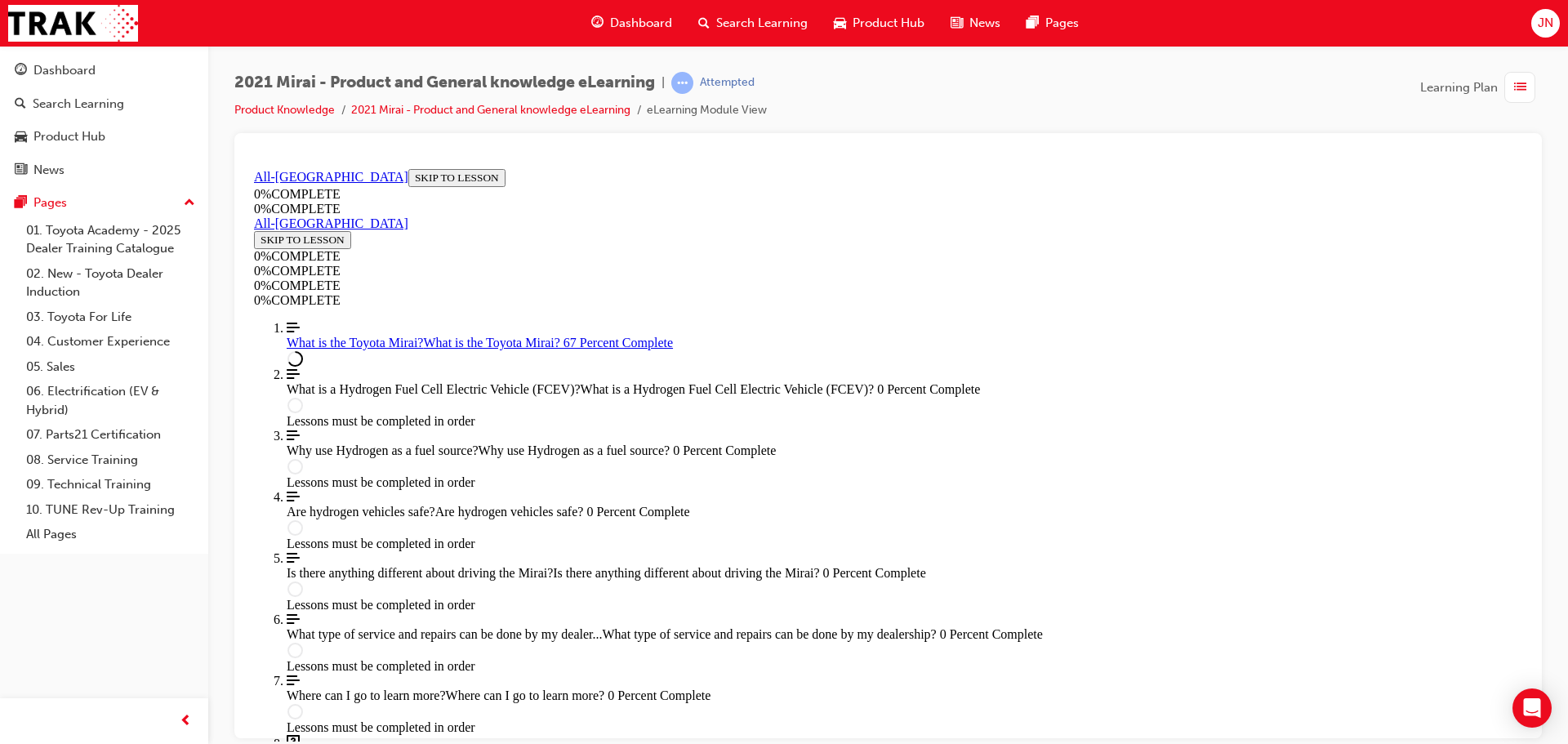
scroll to position [2169, 0]
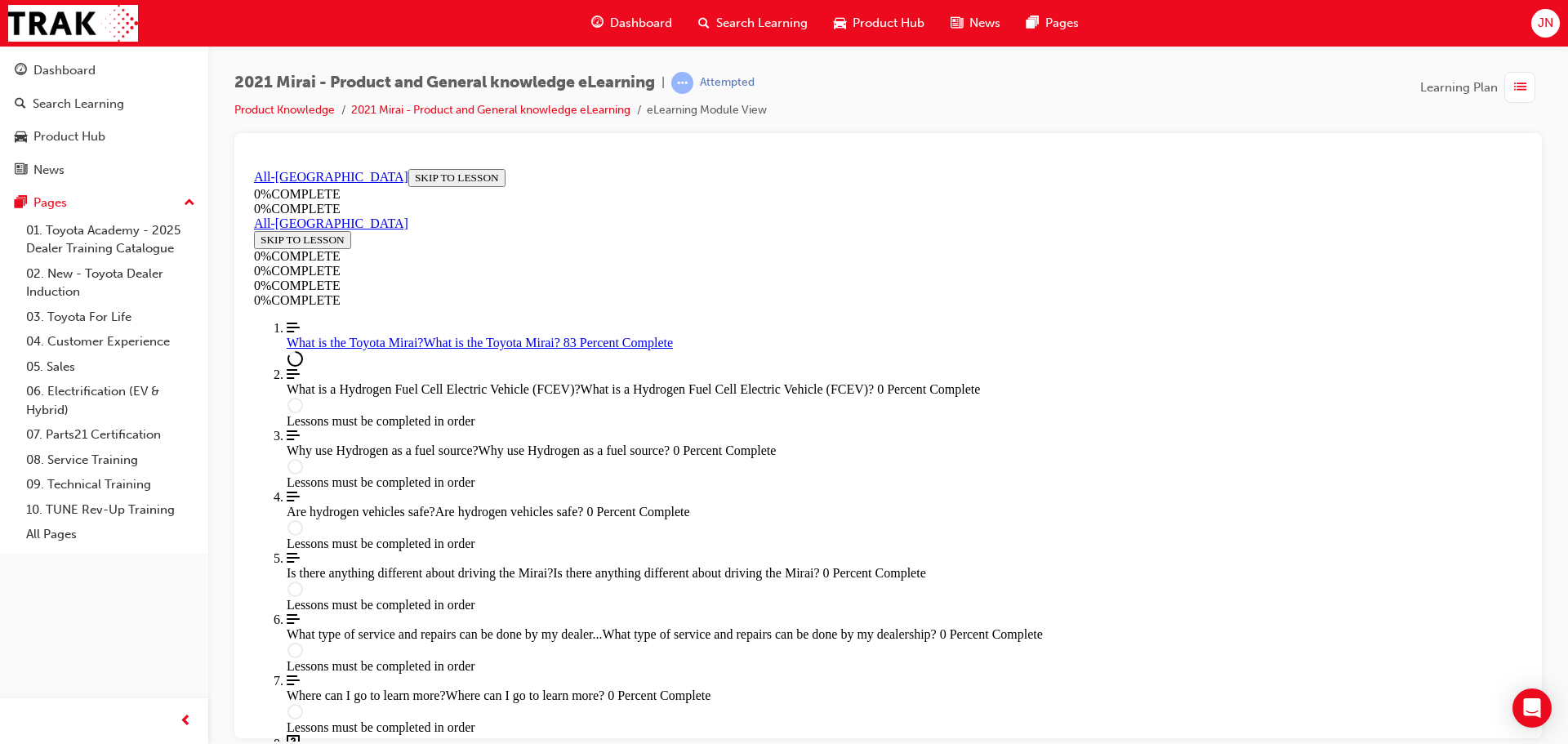
scroll to position [2247, 0]
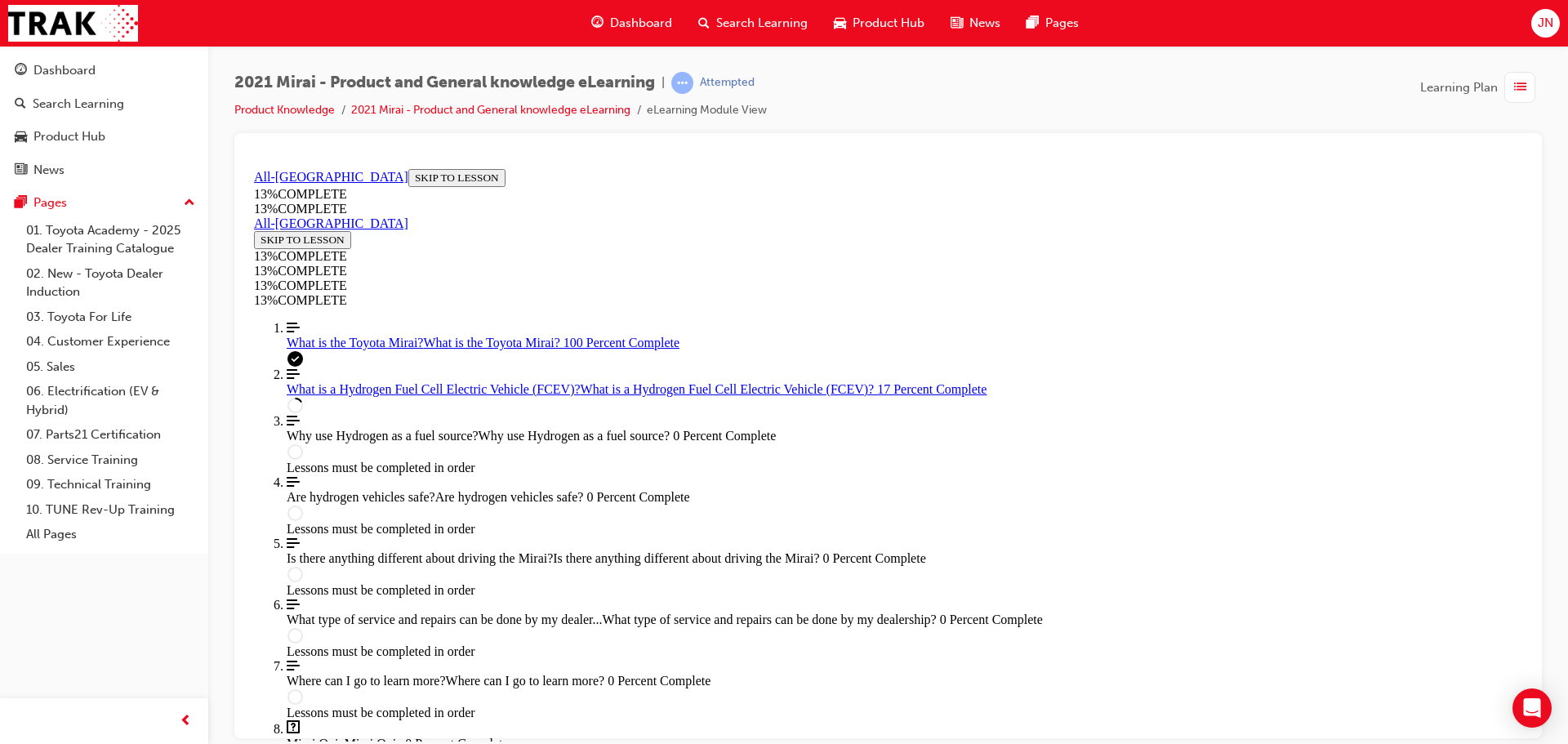
scroll to position [1118, 0]
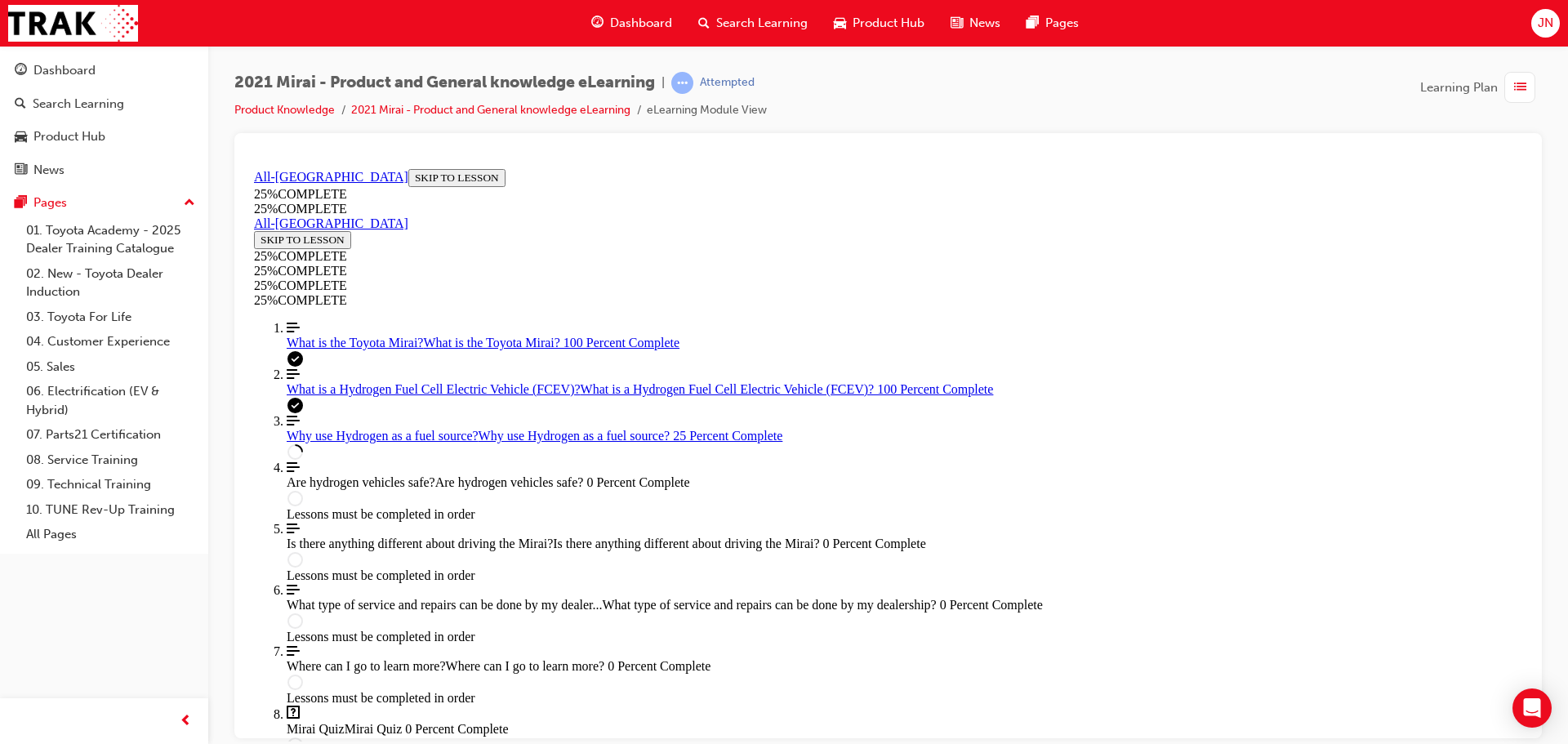
scroll to position [709, 0]
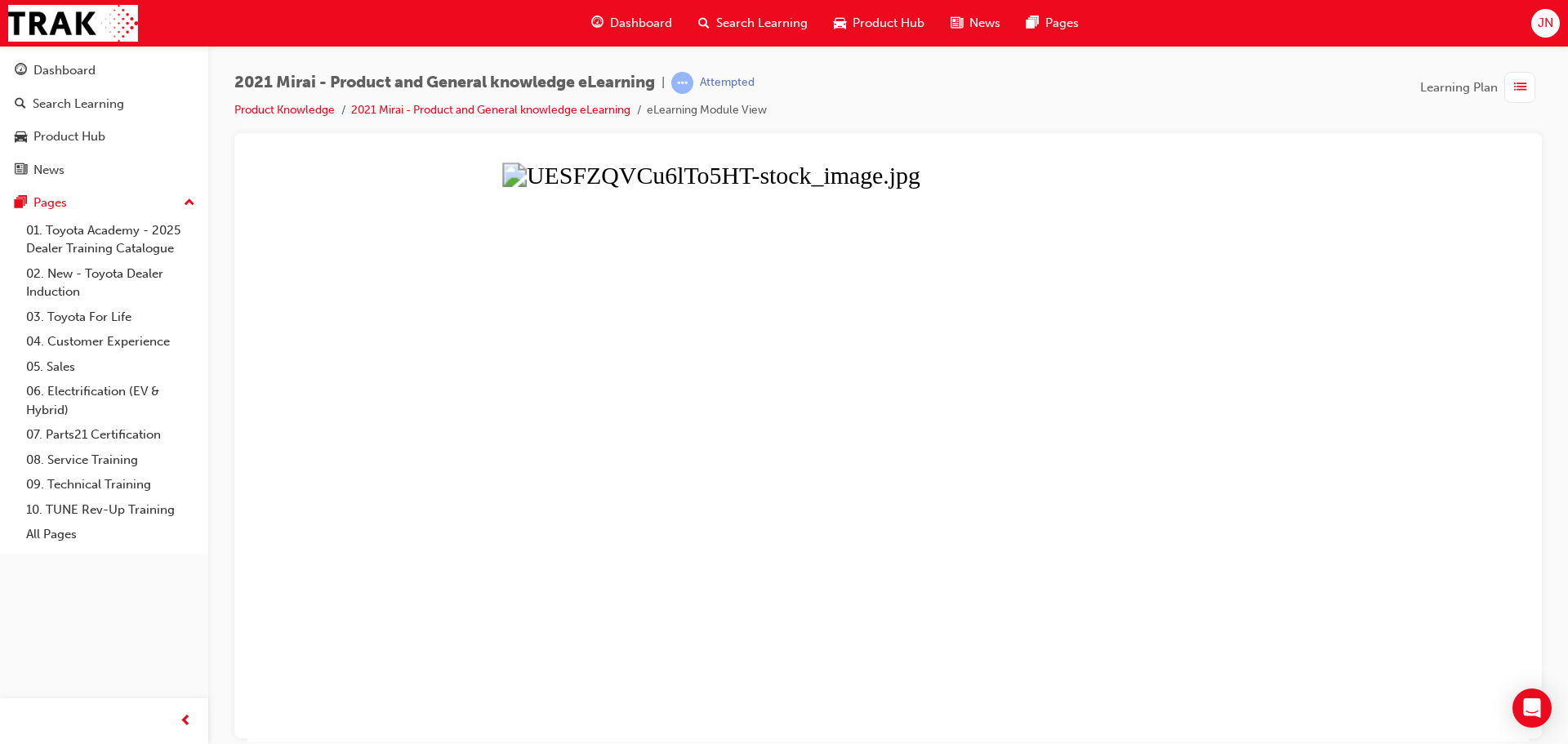
click at [1099, 457] on button "Unzoom image" at bounding box center [888, 450] width 1282 height 579
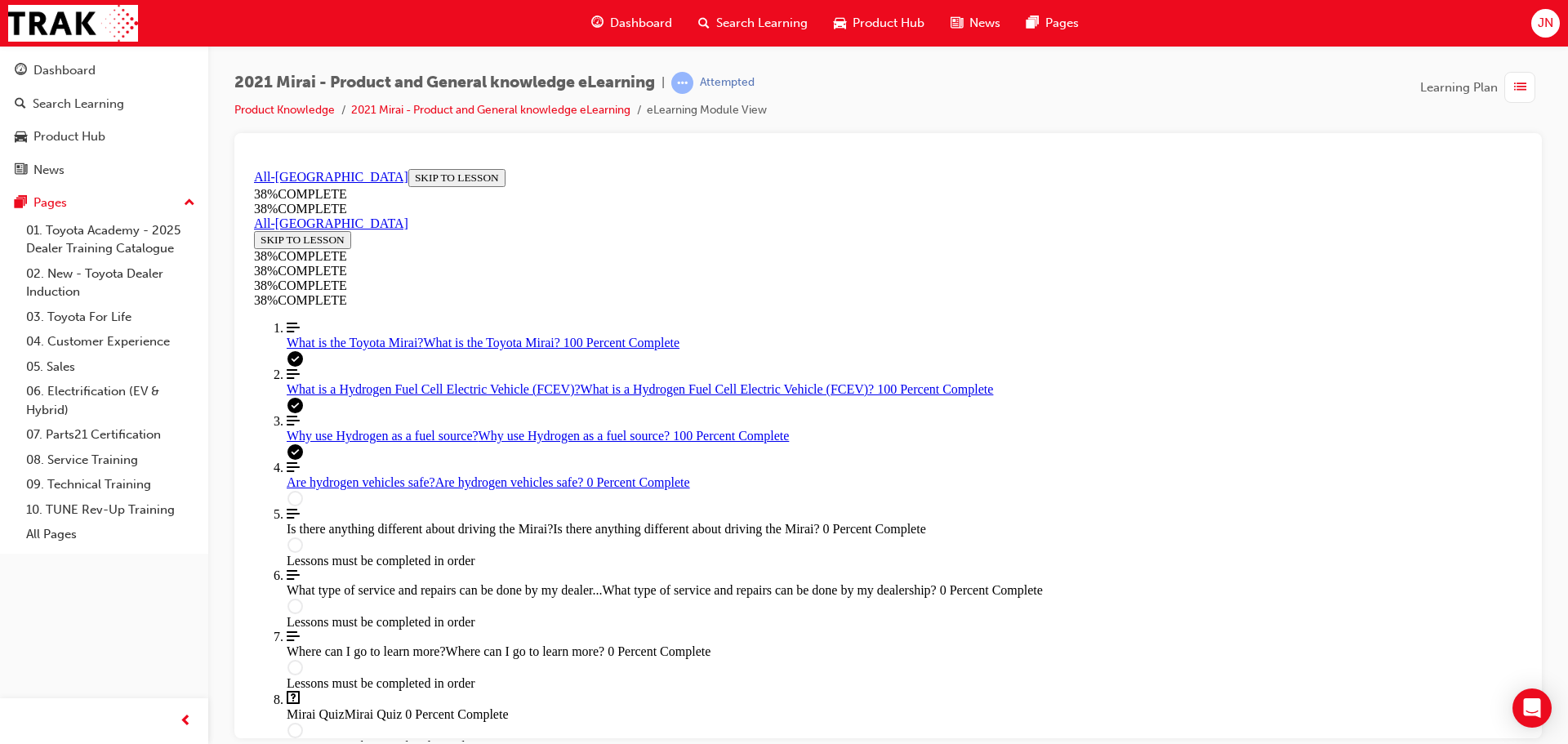
scroll to position [465, 0]
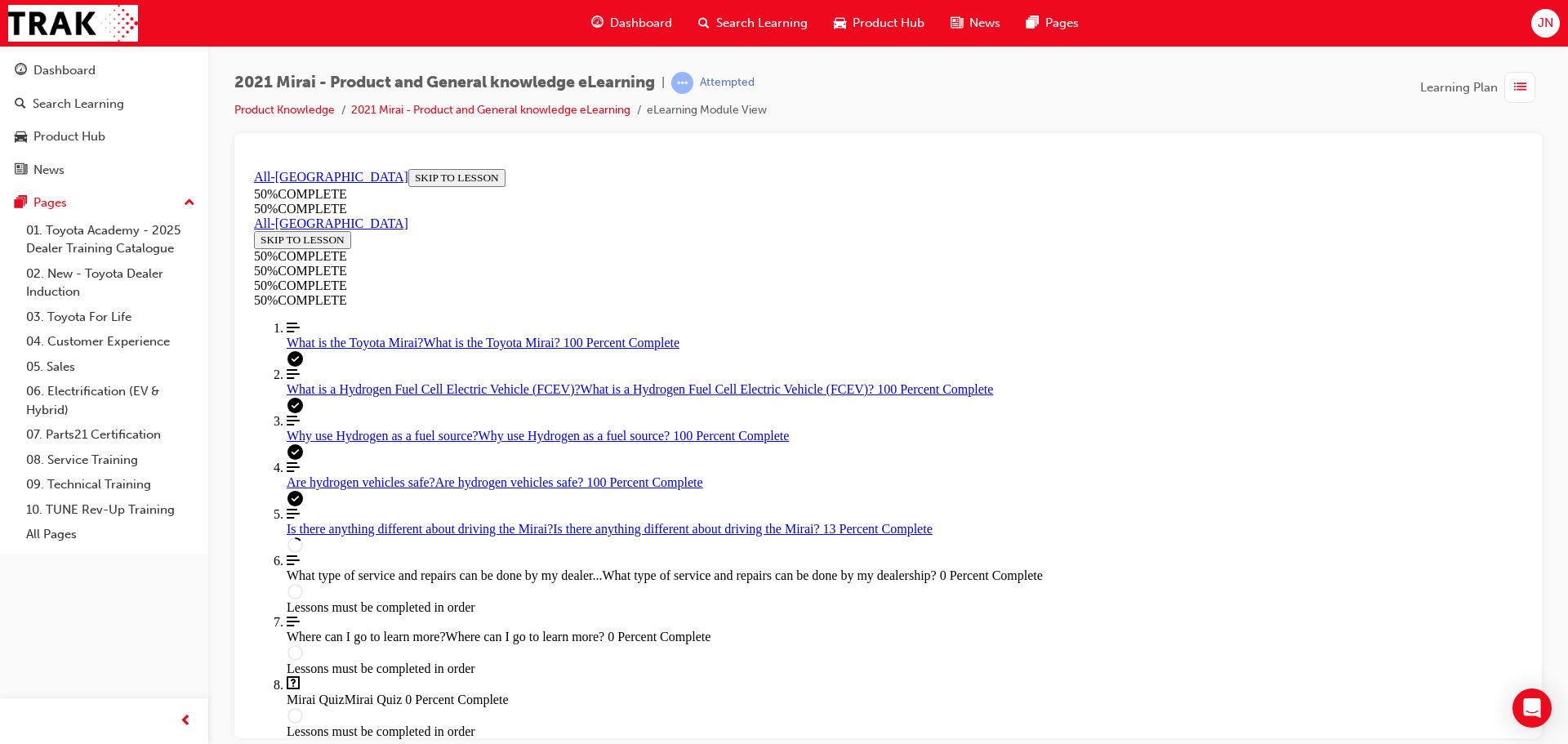
scroll to position [546, 0]
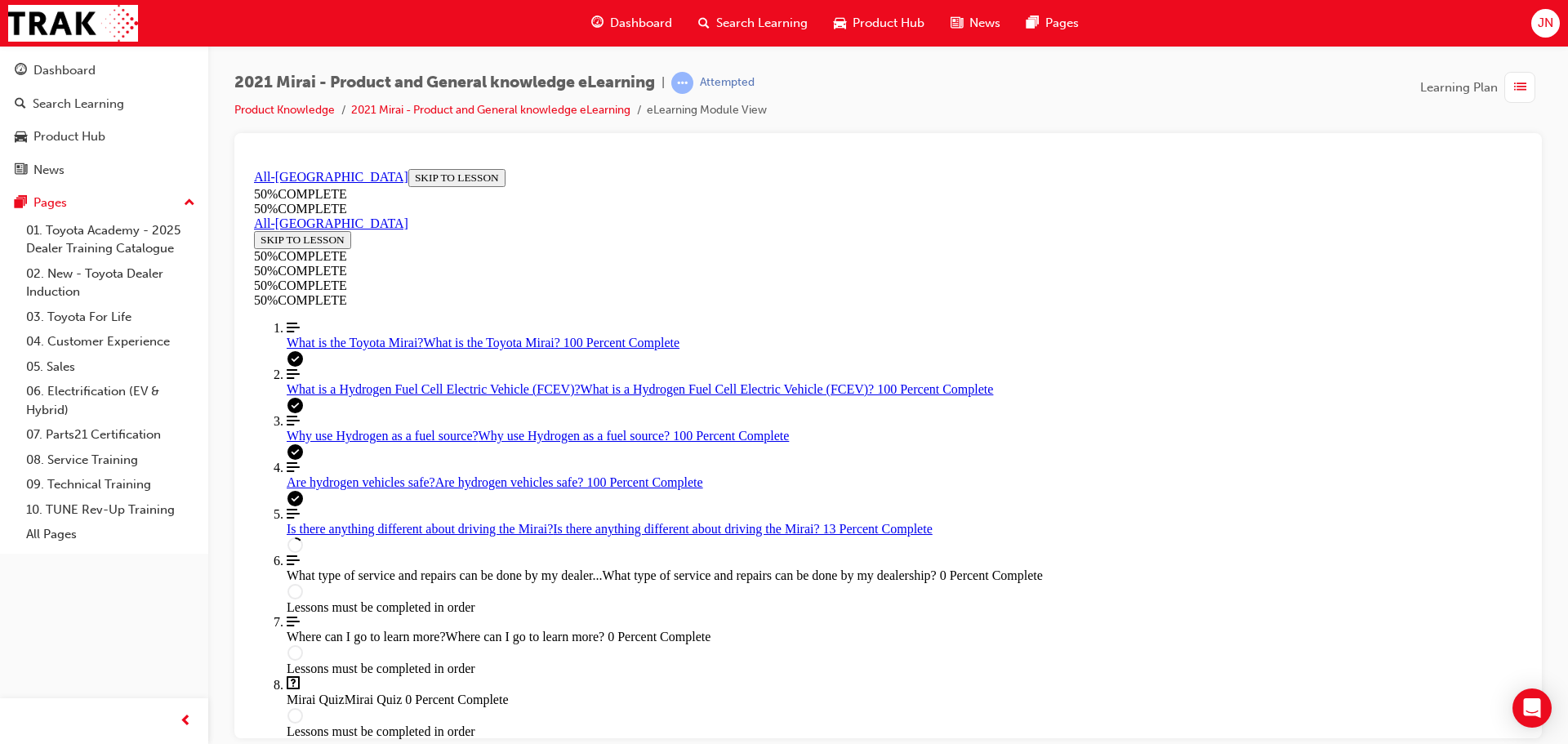
drag, startPoint x: 1246, startPoint y: 343, endPoint x: 1237, endPoint y: 343, distance: 9.0
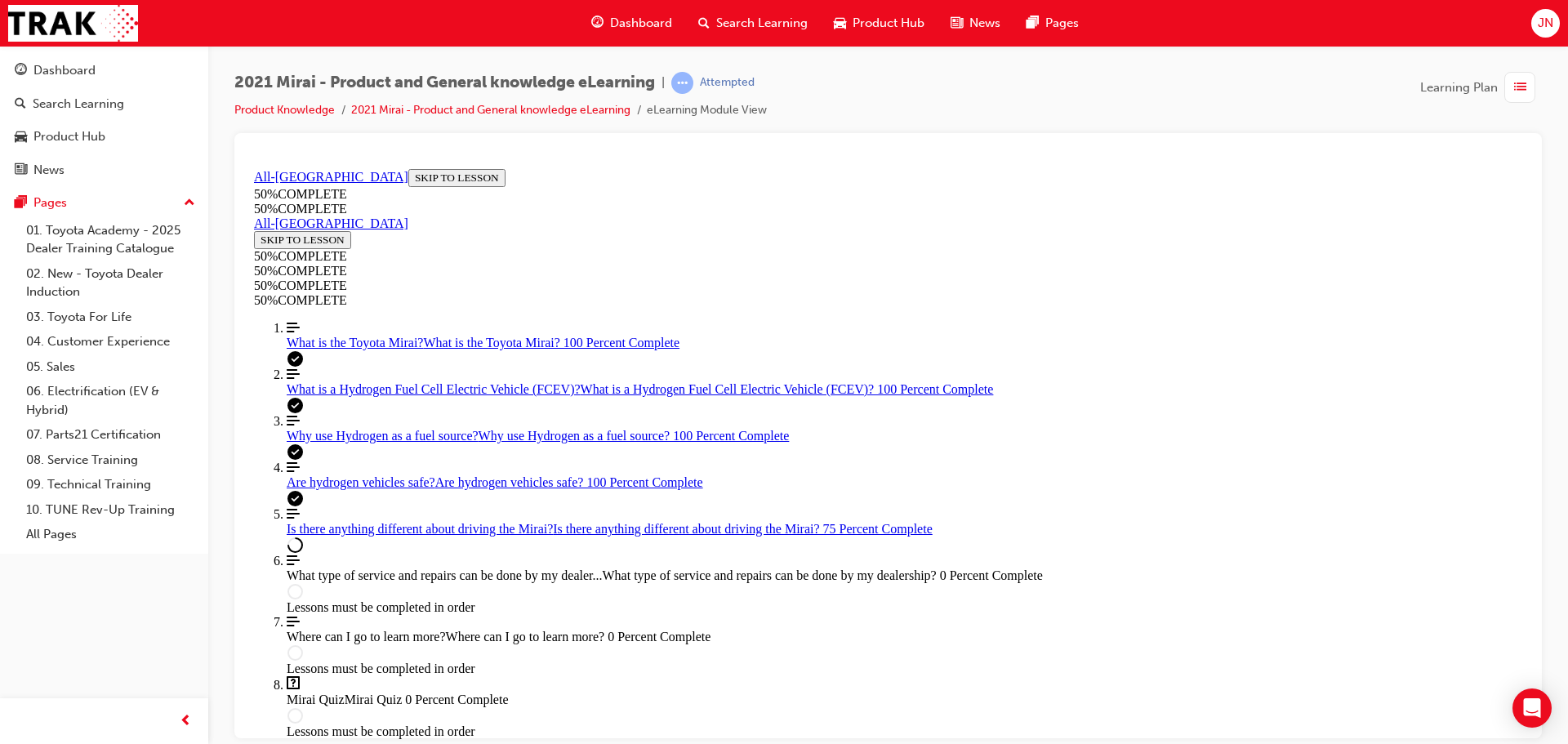
scroll to position [2589, 0]
drag, startPoint x: 1525, startPoint y: 616, endPoint x: 1778, endPoint y: 770, distance: 296.2
drag, startPoint x: 1001, startPoint y: 584, endPoint x: 1007, endPoint y: 602, distance: 19.0
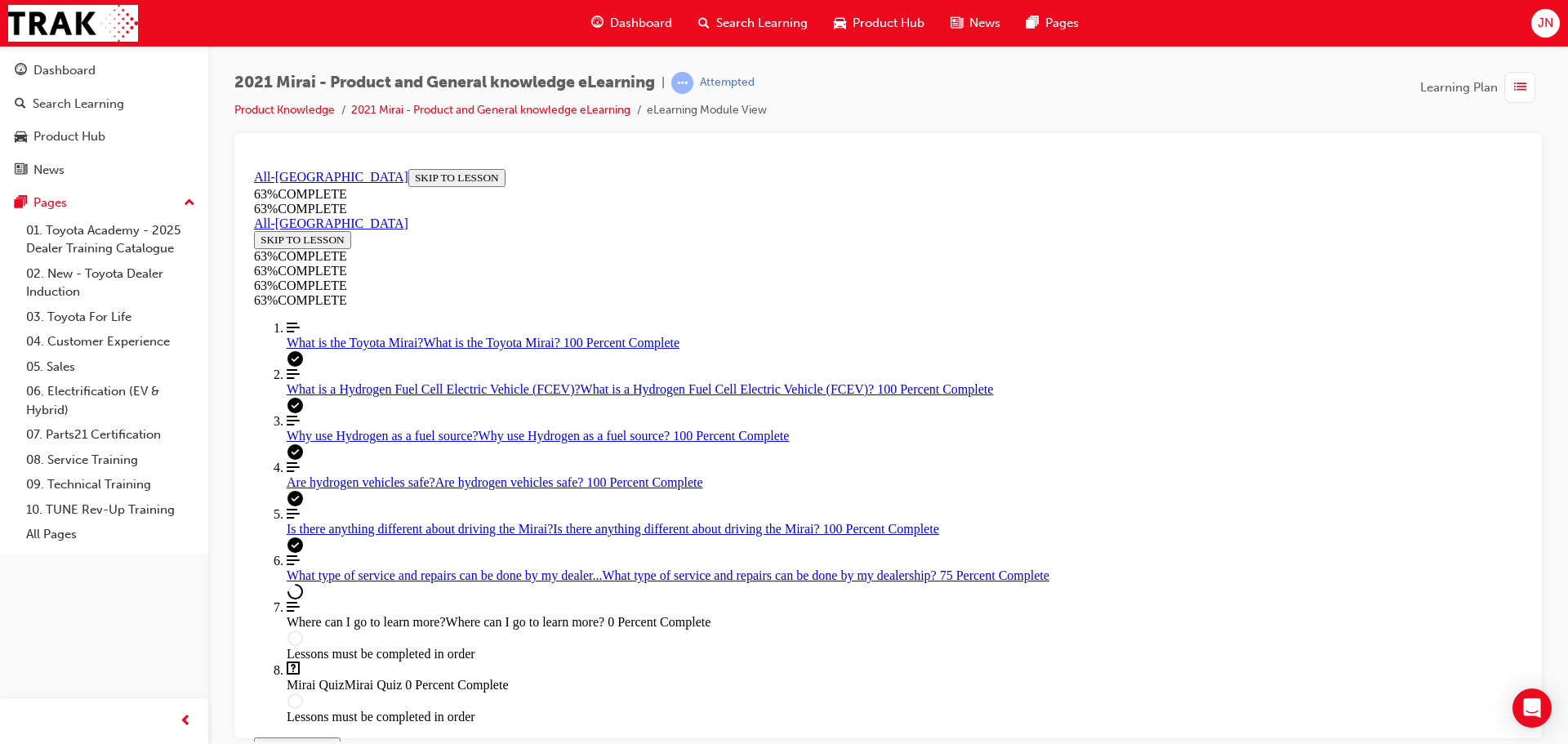
scroll to position [988, 0]
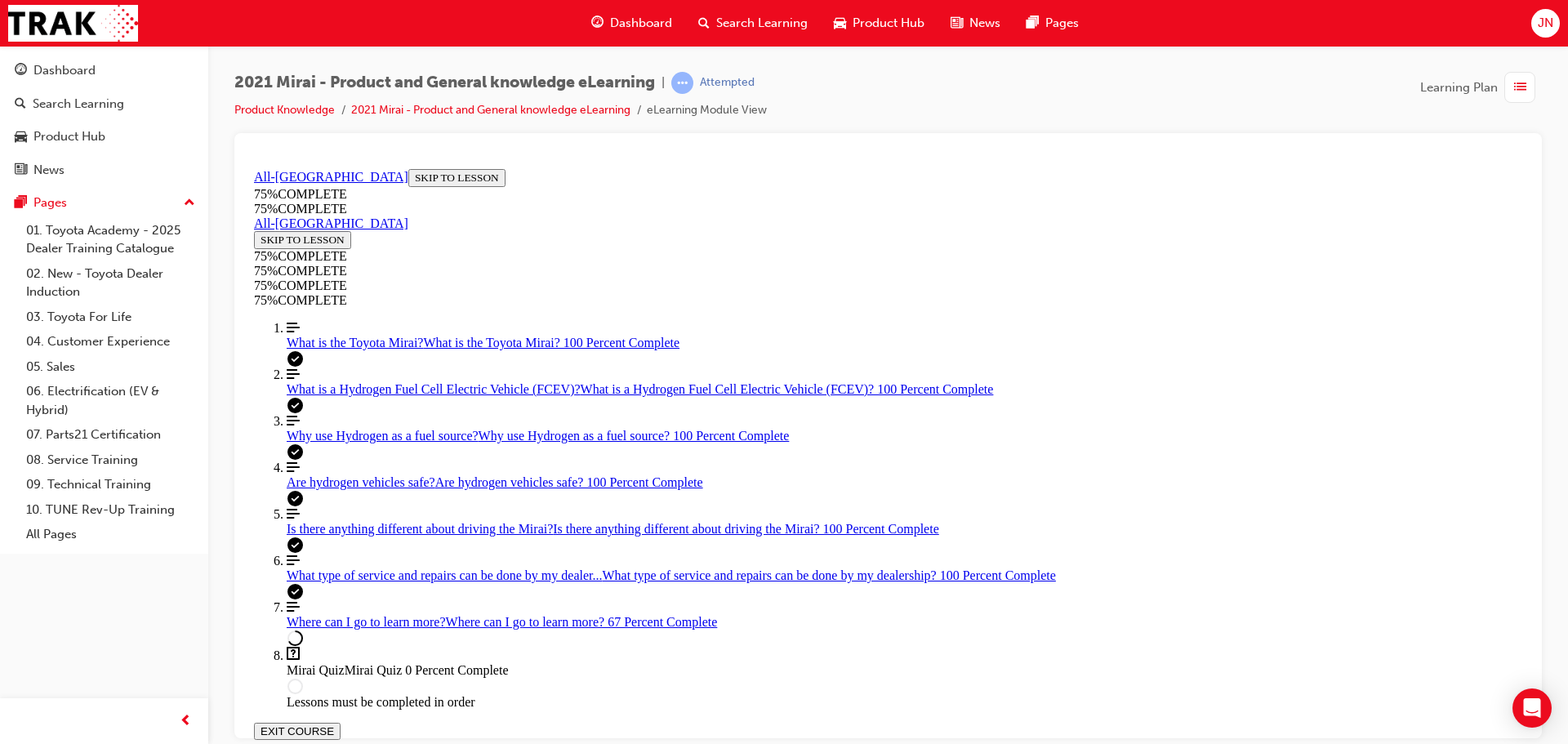
scroll to position [220, 0]
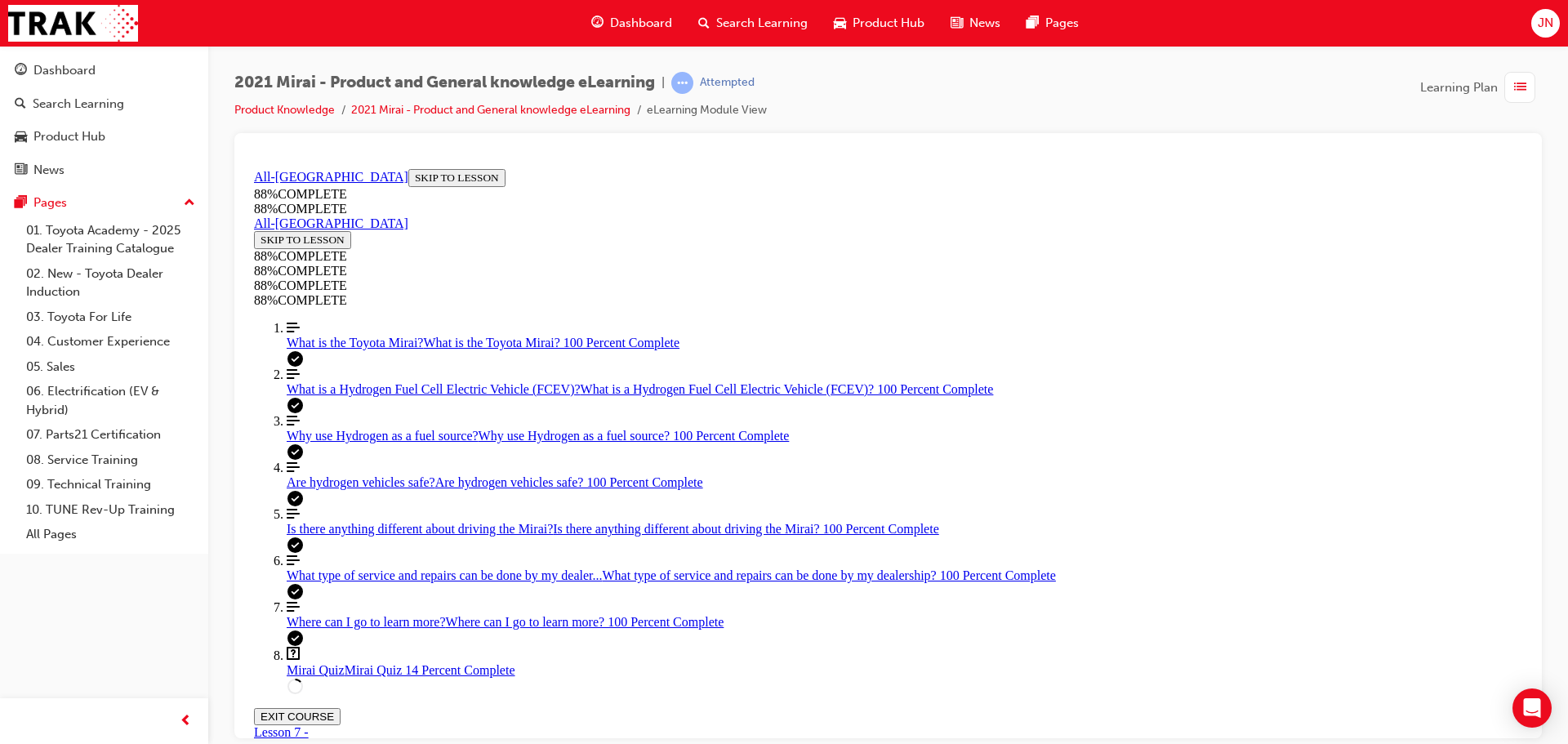
scroll to position [435, 0]
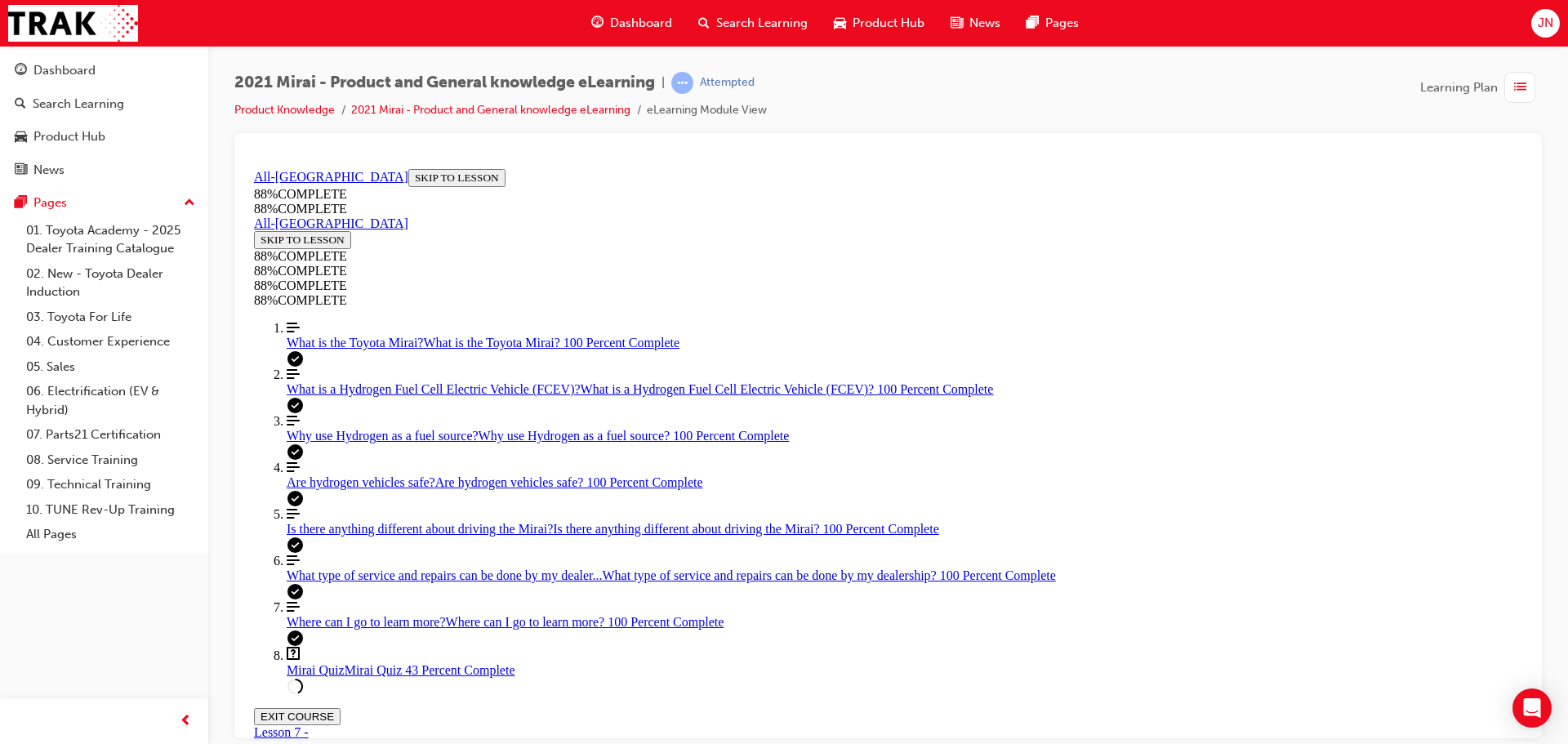
scroll to position [522, 0]
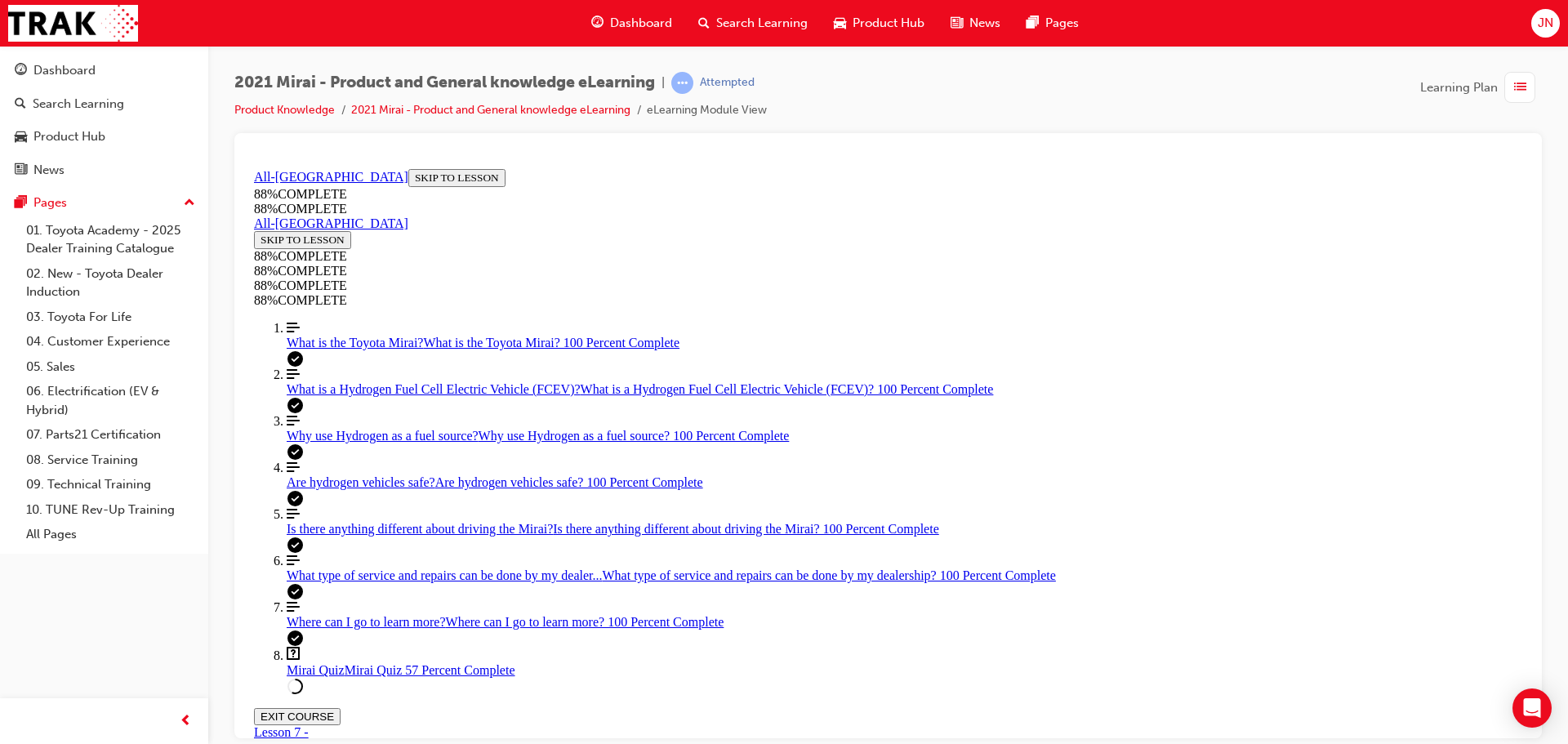
scroll to position [620, 0]
drag, startPoint x: 988, startPoint y: 710, endPoint x: 984, endPoint y: 693, distance: 17.5
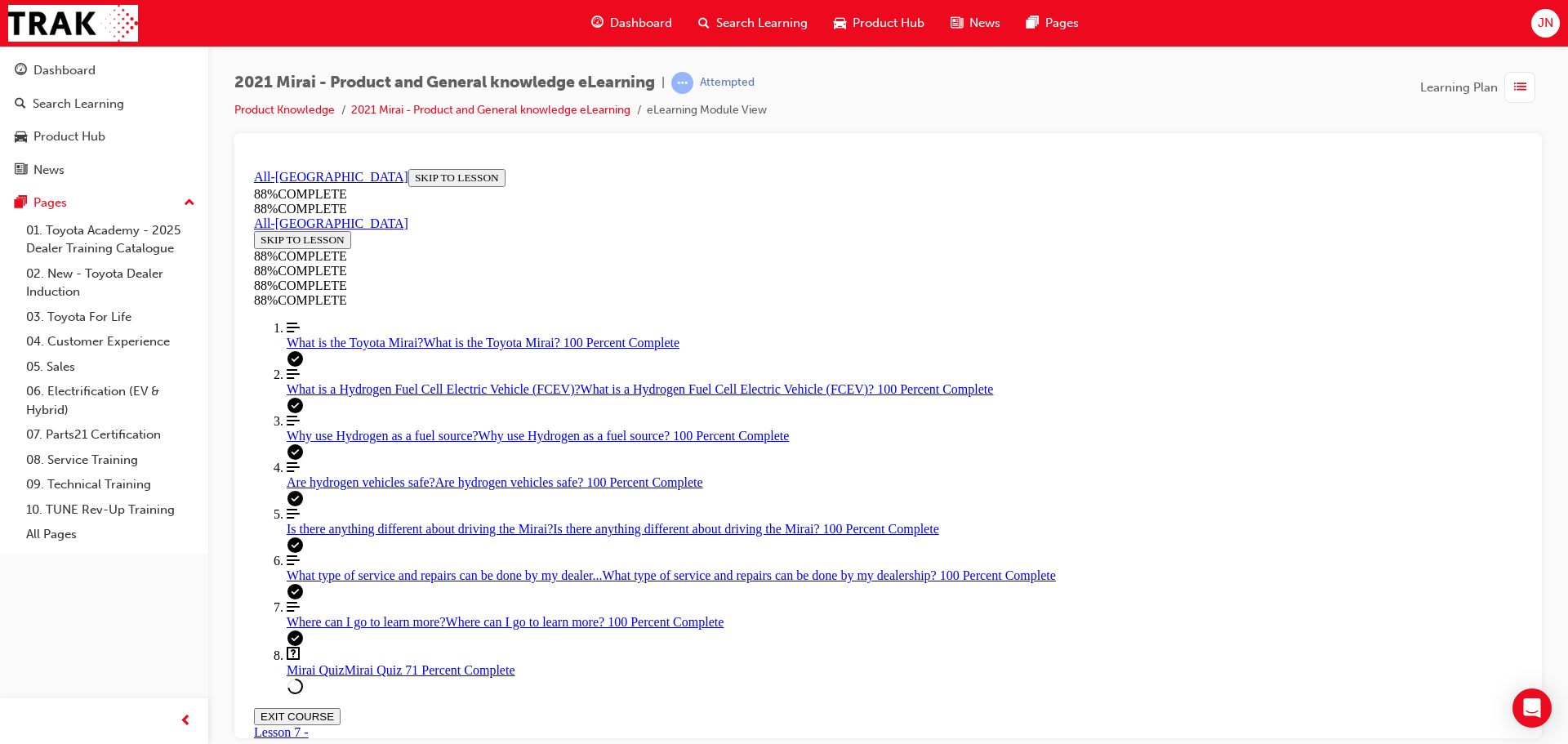
scroll to position [213, 0]
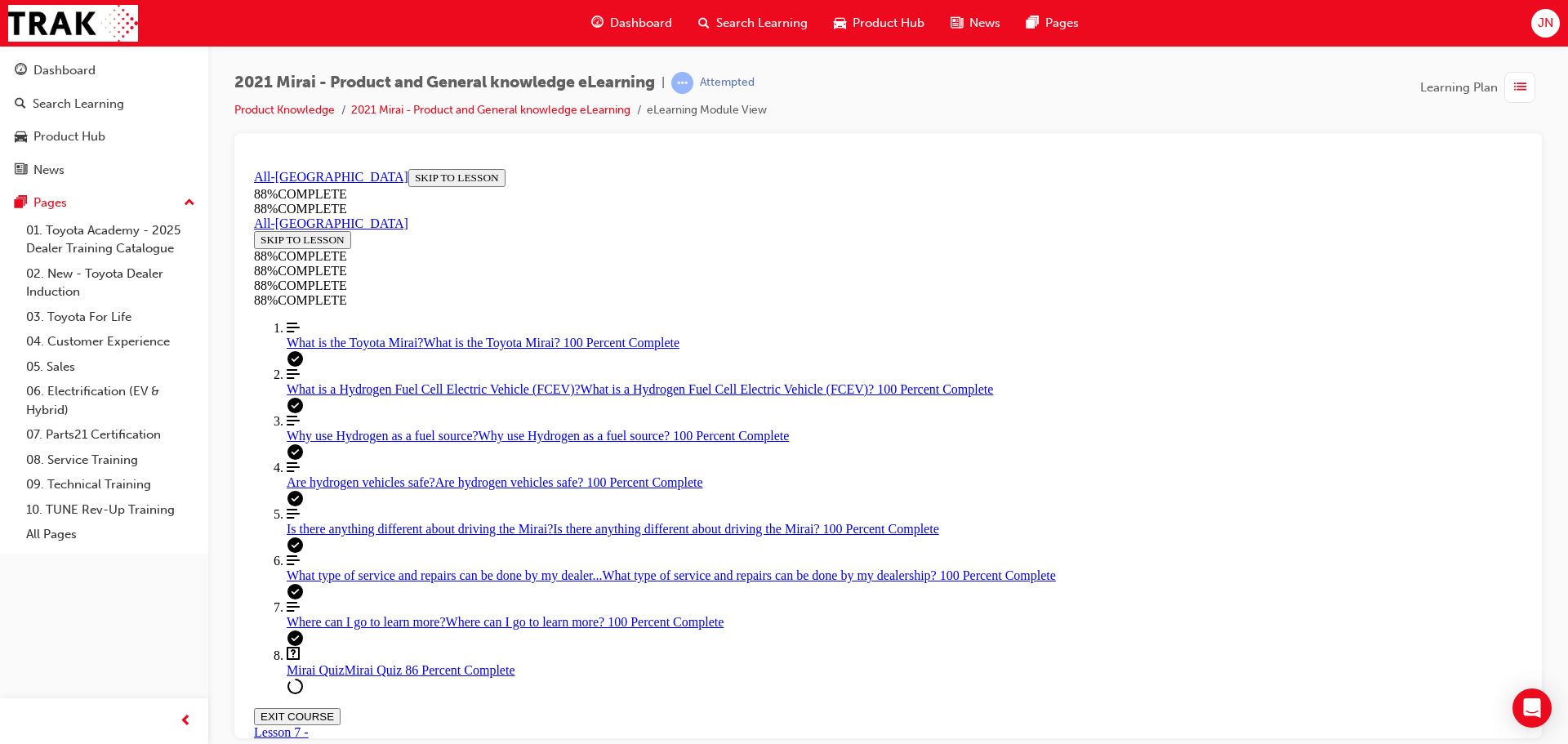
drag, startPoint x: 877, startPoint y: 509, endPoint x: 921, endPoint y: 518, distance: 44.9
drag, startPoint x: 895, startPoint y: 584, endPoint x: 926, endPoint y: 584, distance: 31.0
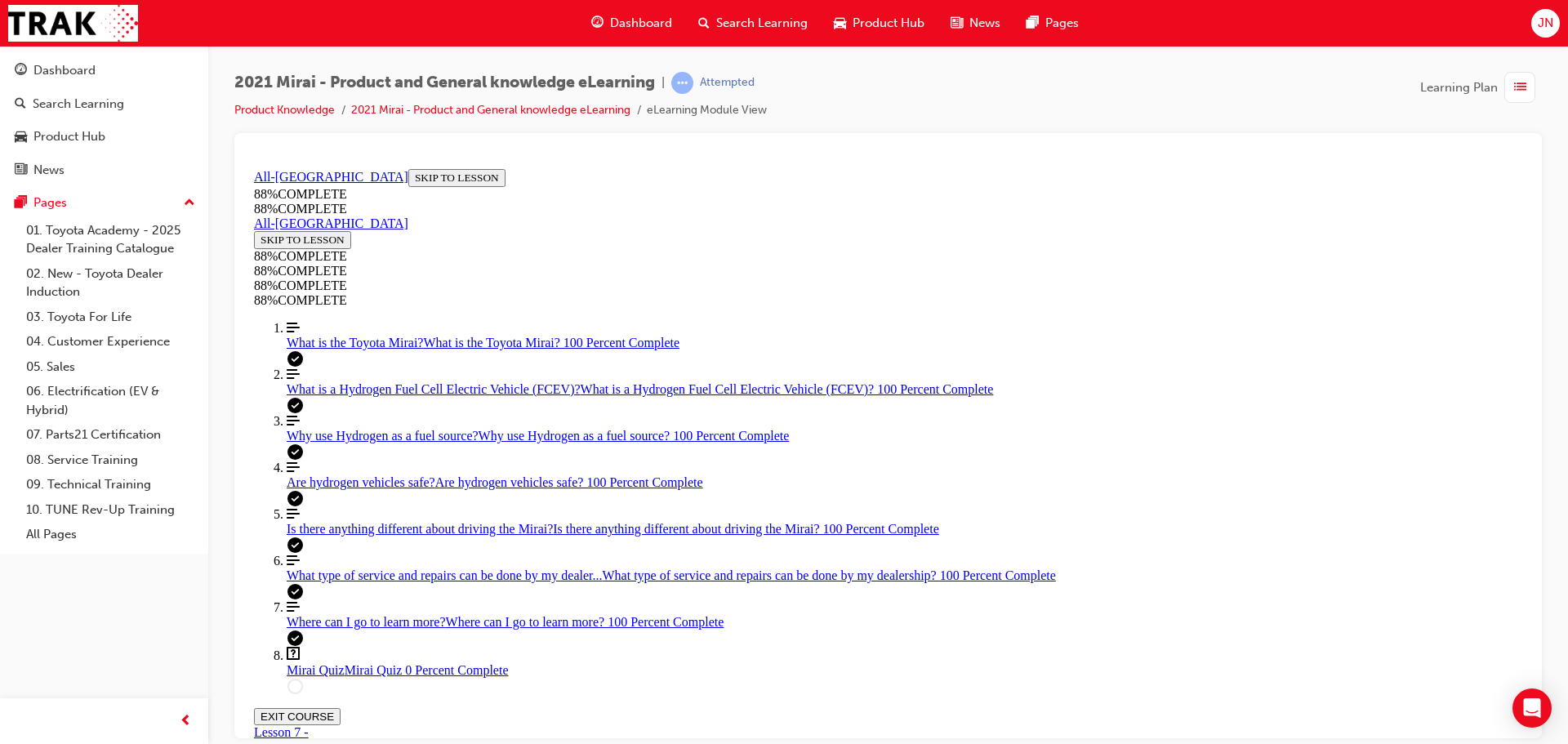
drag, startPoint x: 1009, startPoint y: 731, endPoint x: 1251, endPoint y: 904, distance: 297.5
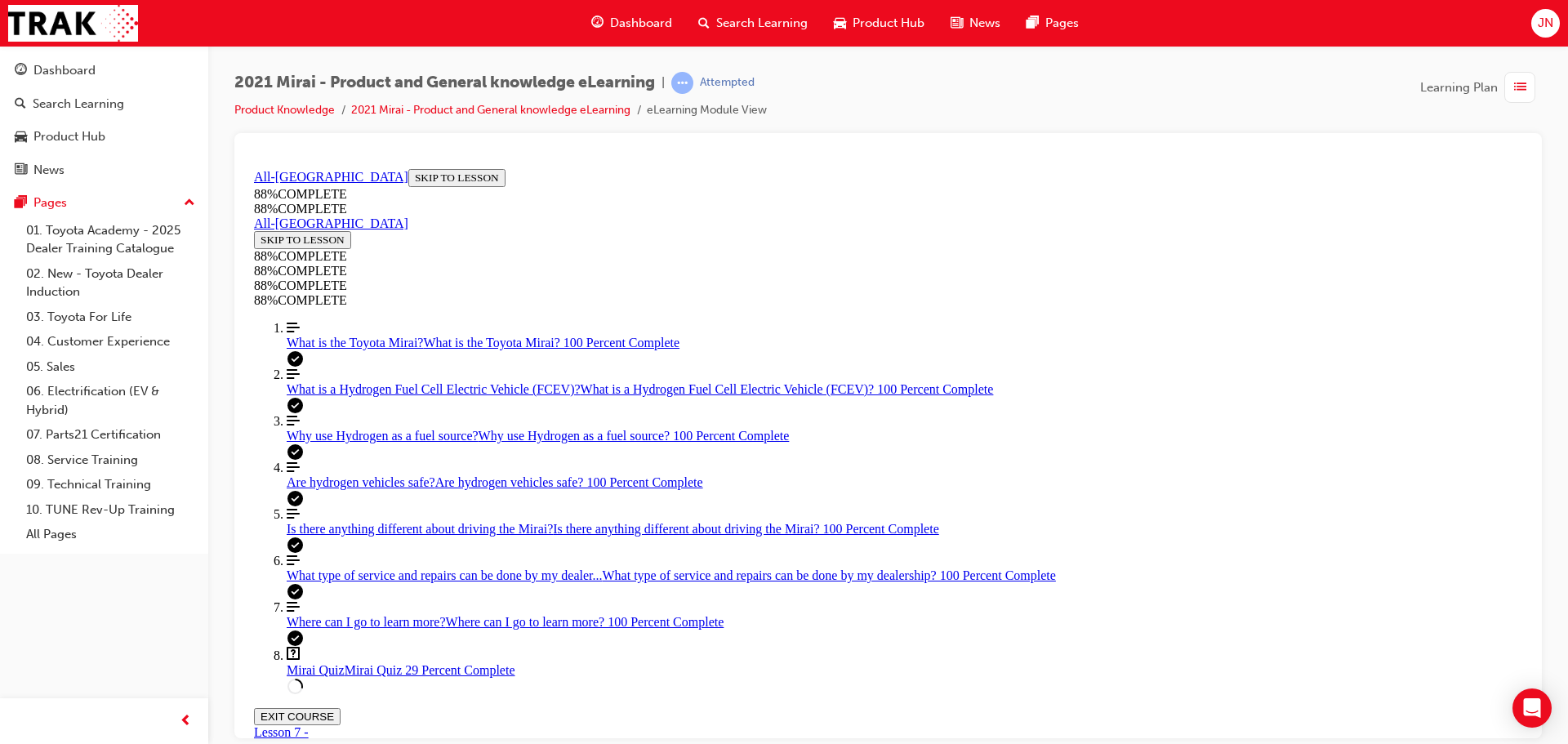
scroll to position [704, 0]
drag, startPoint x: 796, startPoint y: 507, endPoint x: 845, endPoint y: 507, distance: 49.0
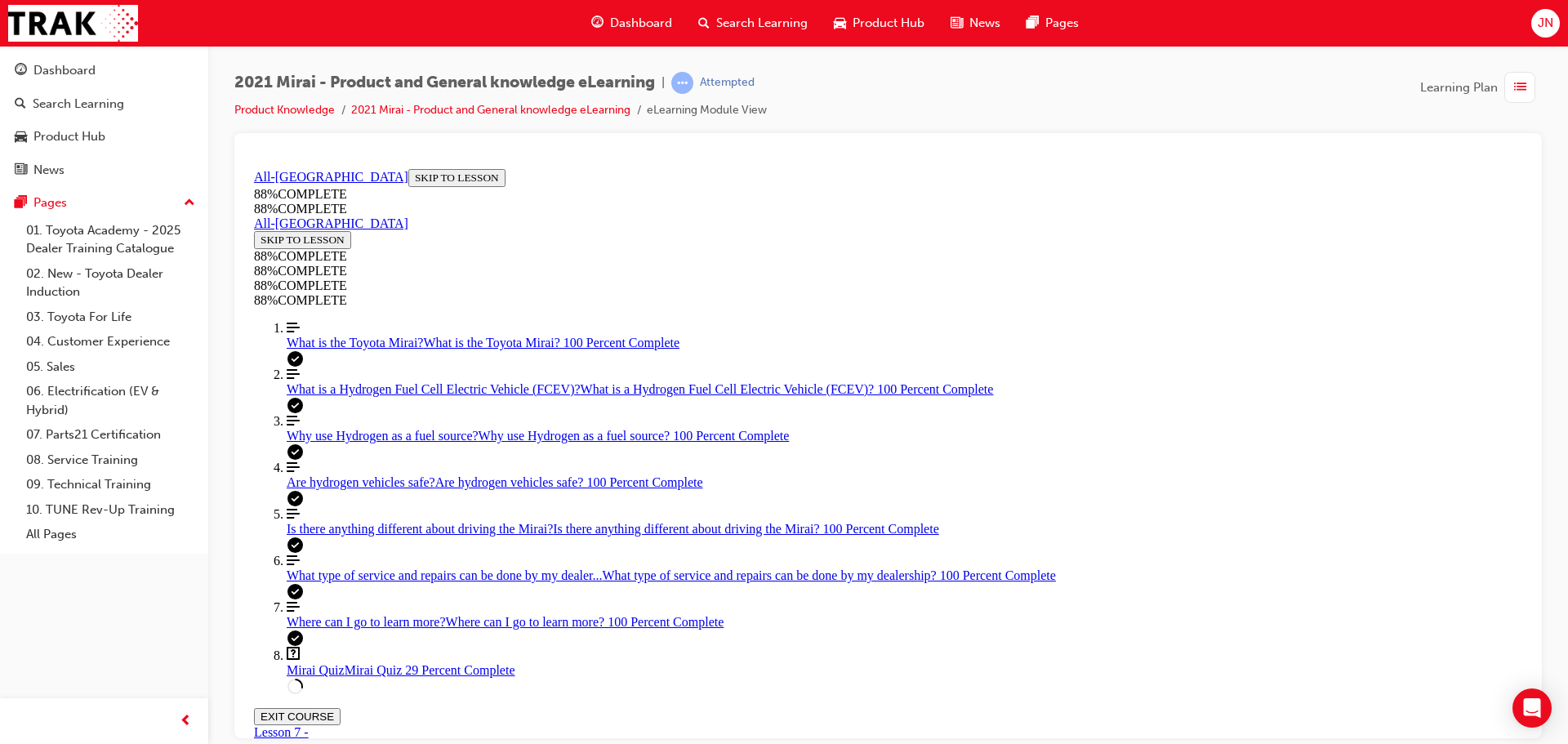
drag, startPoint x: 847, startPoint y: 616, endPoint x: 883, endPoint y: 561, distance: 65.7
drag, startPoint x: 784, startPoint y: 643, endPoint x: 836, endPoint y: 646, distance: 52.1
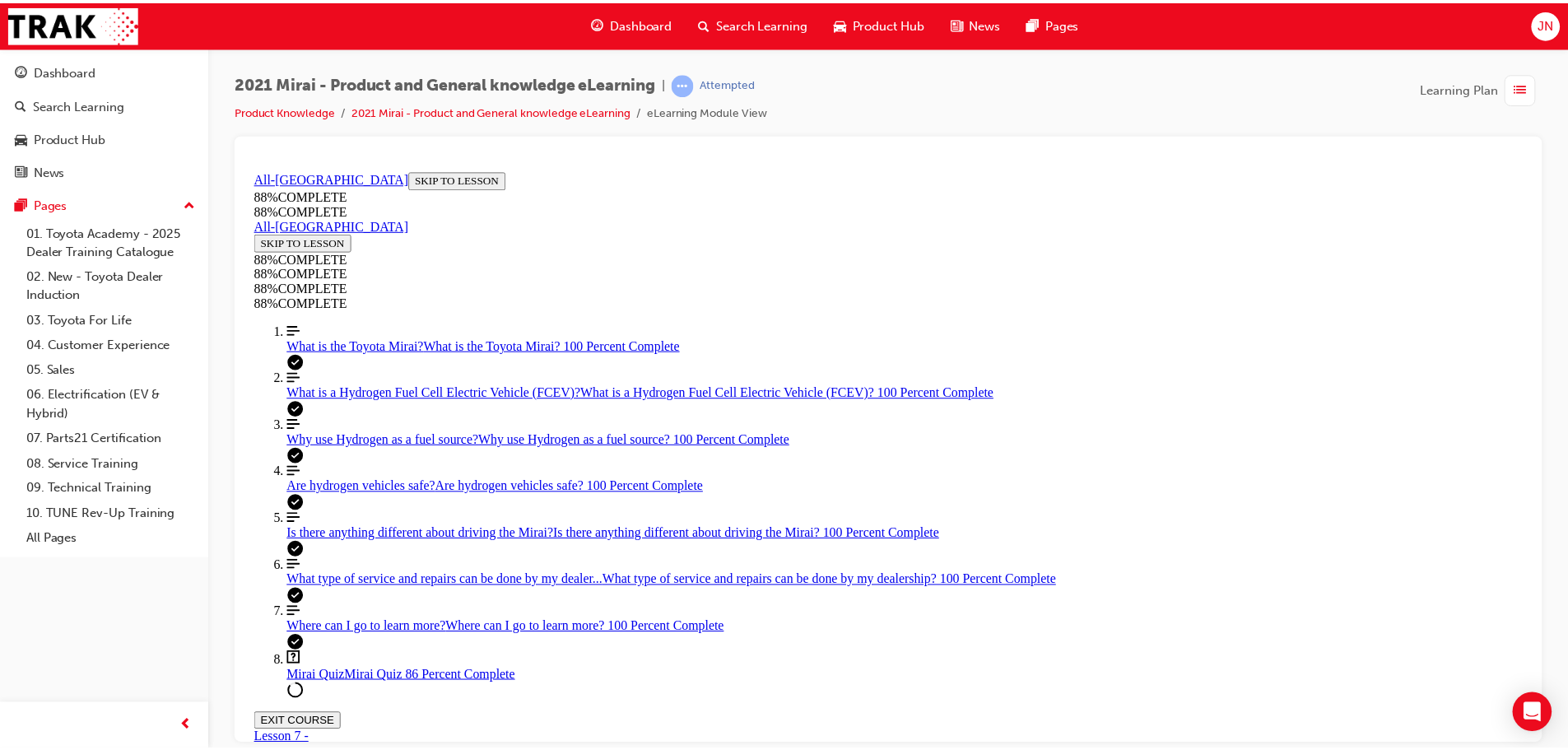
scroll to position [253, 0]
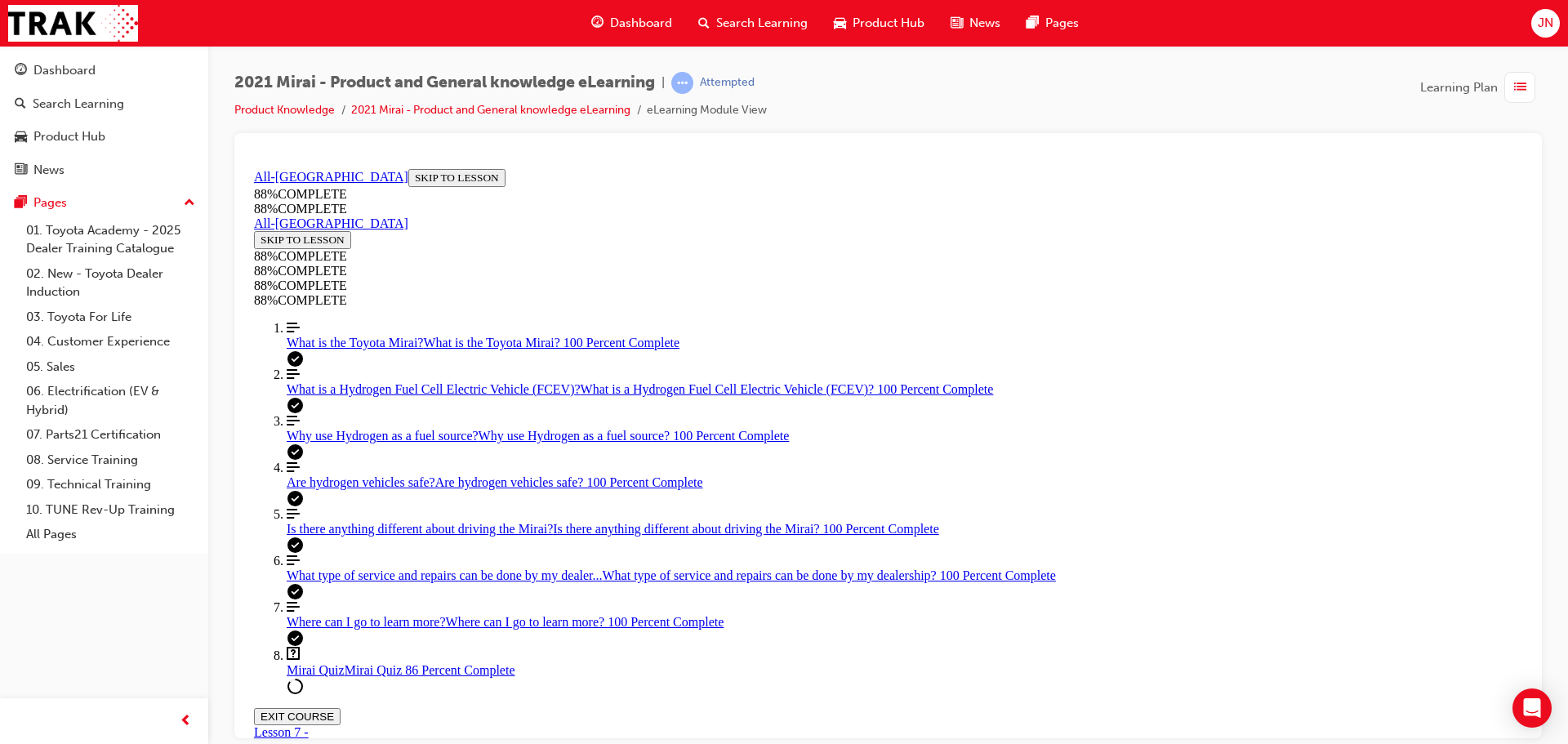
click at [340, 708] on button "EXIT COURSE" at bounding box center [297, 716] width 87 height 17
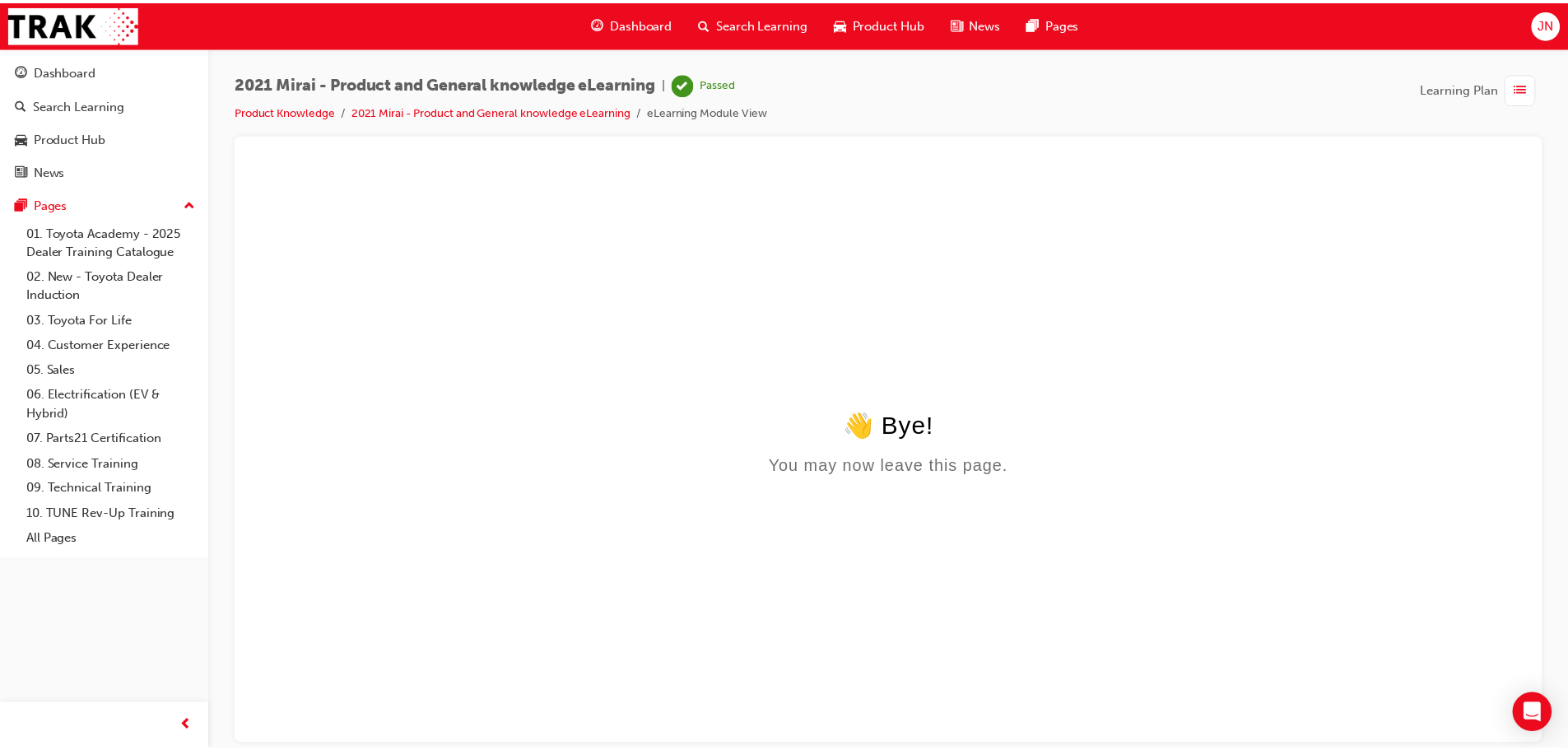
scroll to position [0, 0]
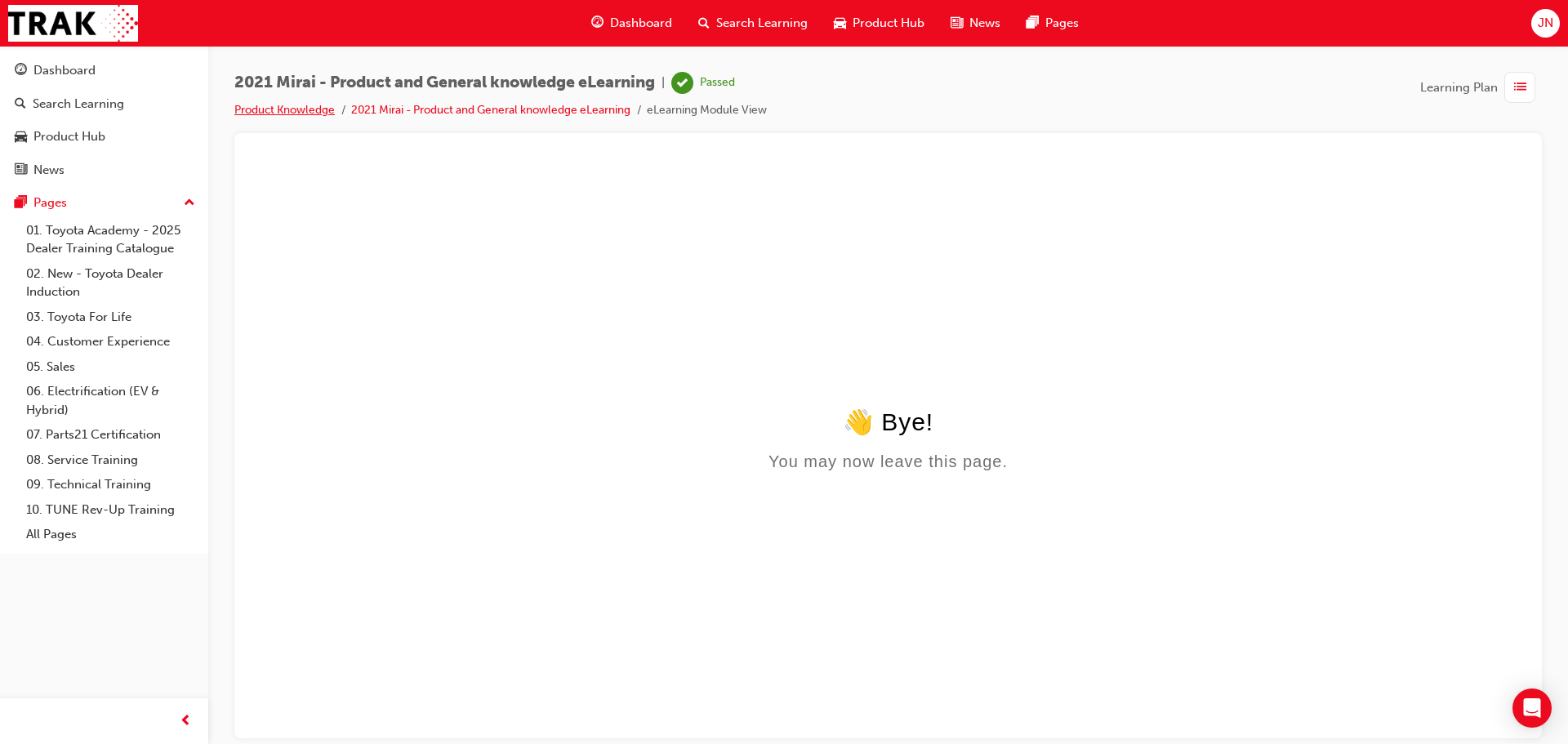
click at [315, 114] on link "Product Knowledge" at bounding box center [285, 109] width 100 height 14
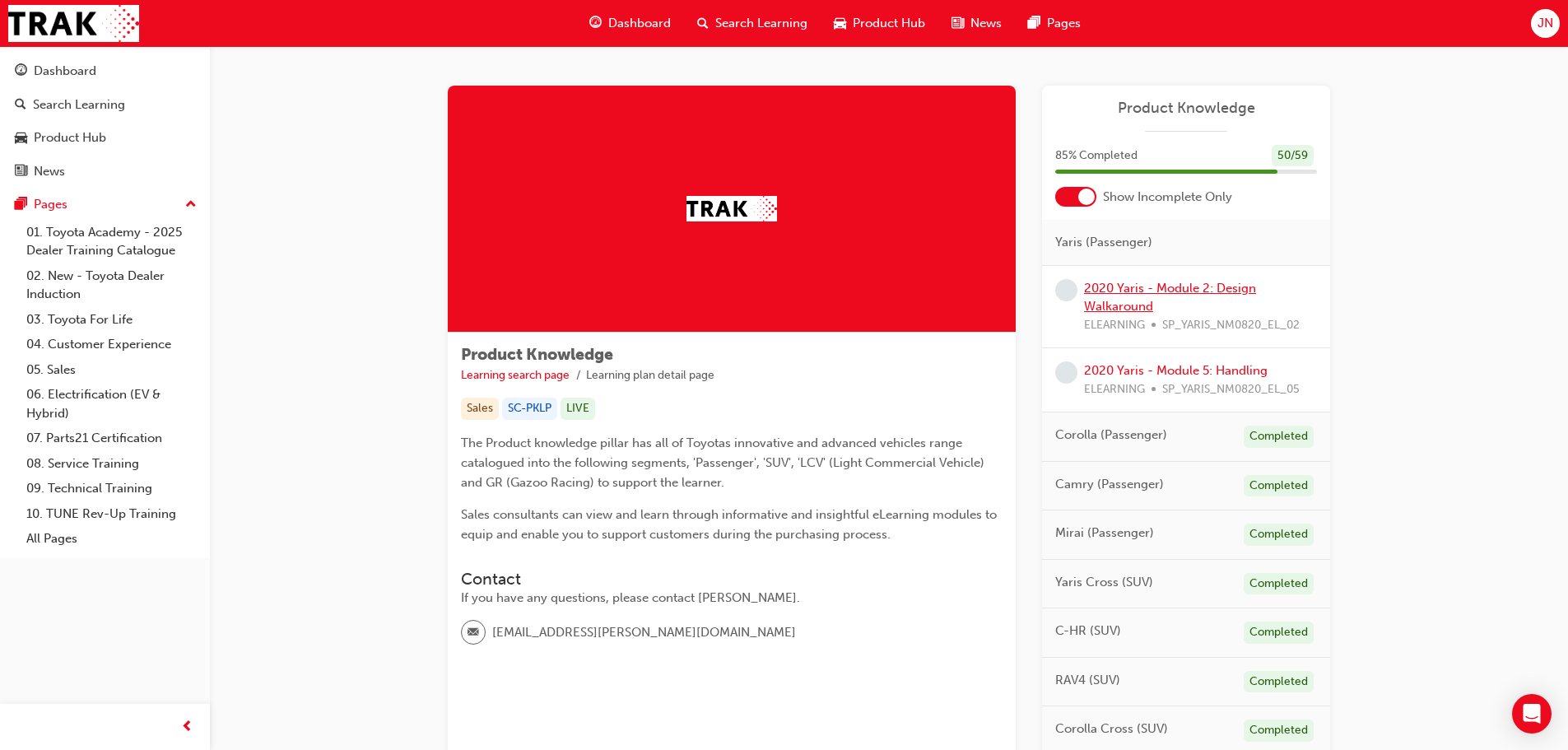
click at [1121, 304] on link "2020 Yaris - Module 2: Design Walkaround" at bounding box center [1169, 297] width 172 height 34
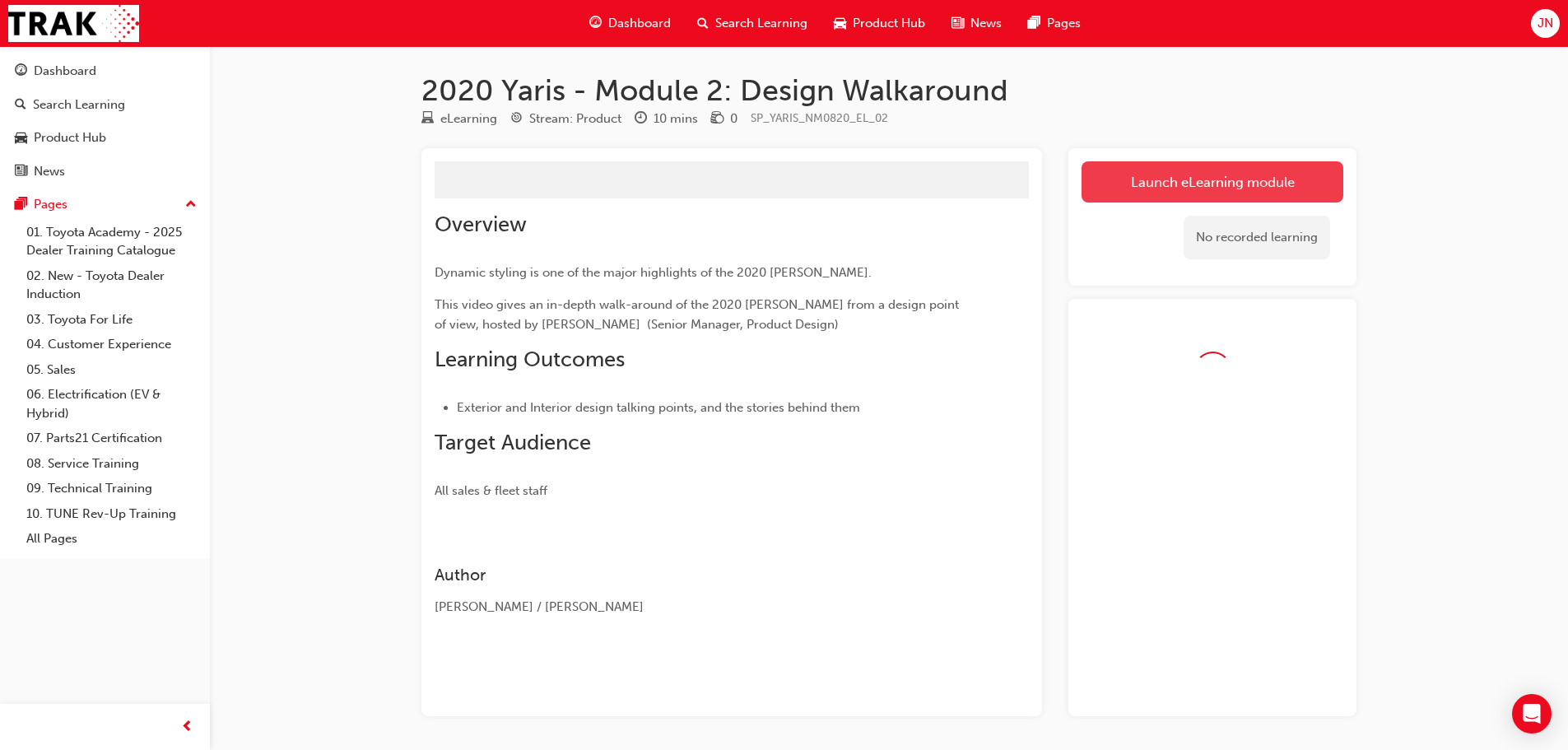
click at [1153, 182] on button "Launch eLearning module" at bounding box center [1212, 182] width 262 height 41
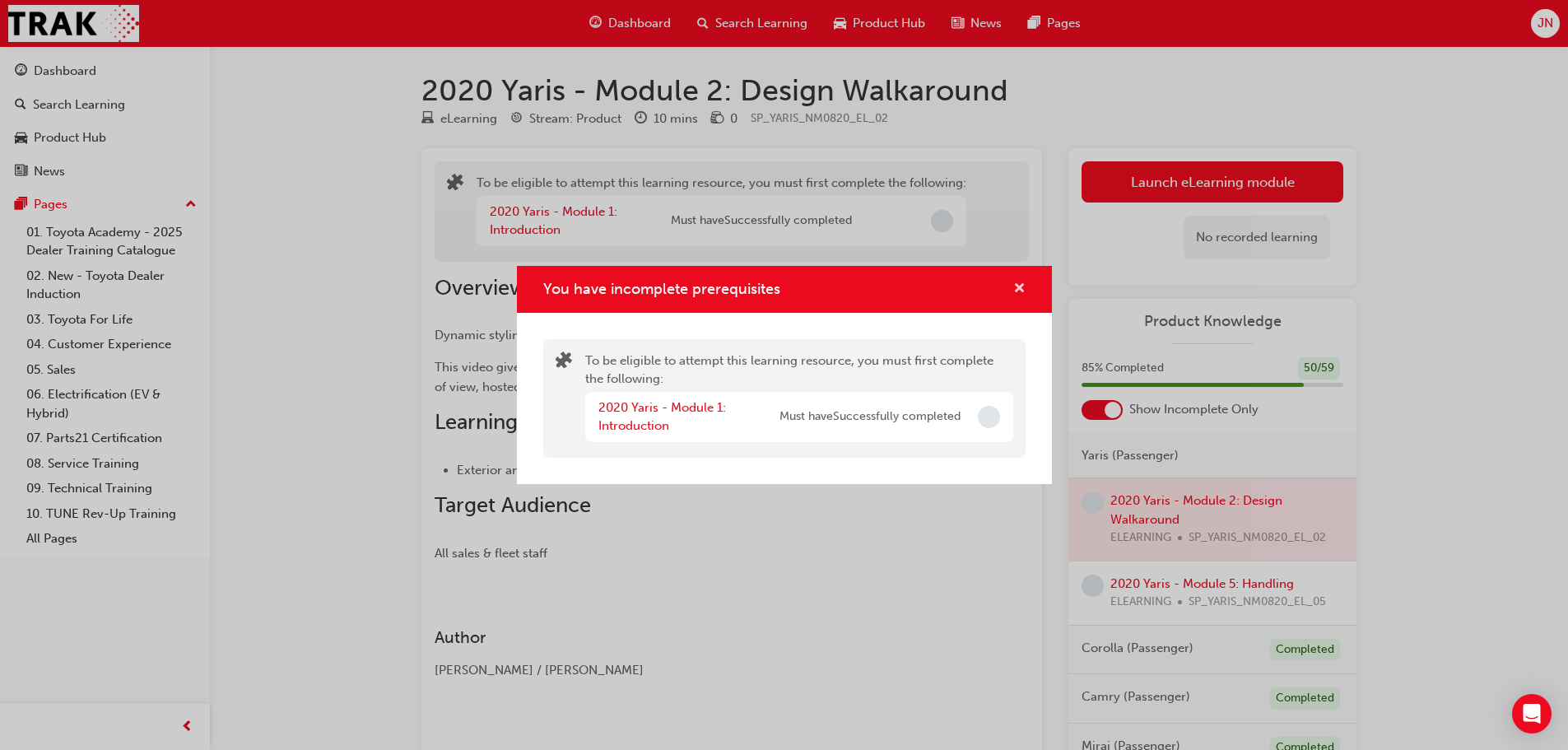
click at [1016, 289] on span "cross-icon" at bounding box center [1018, 290] width 12 height 15
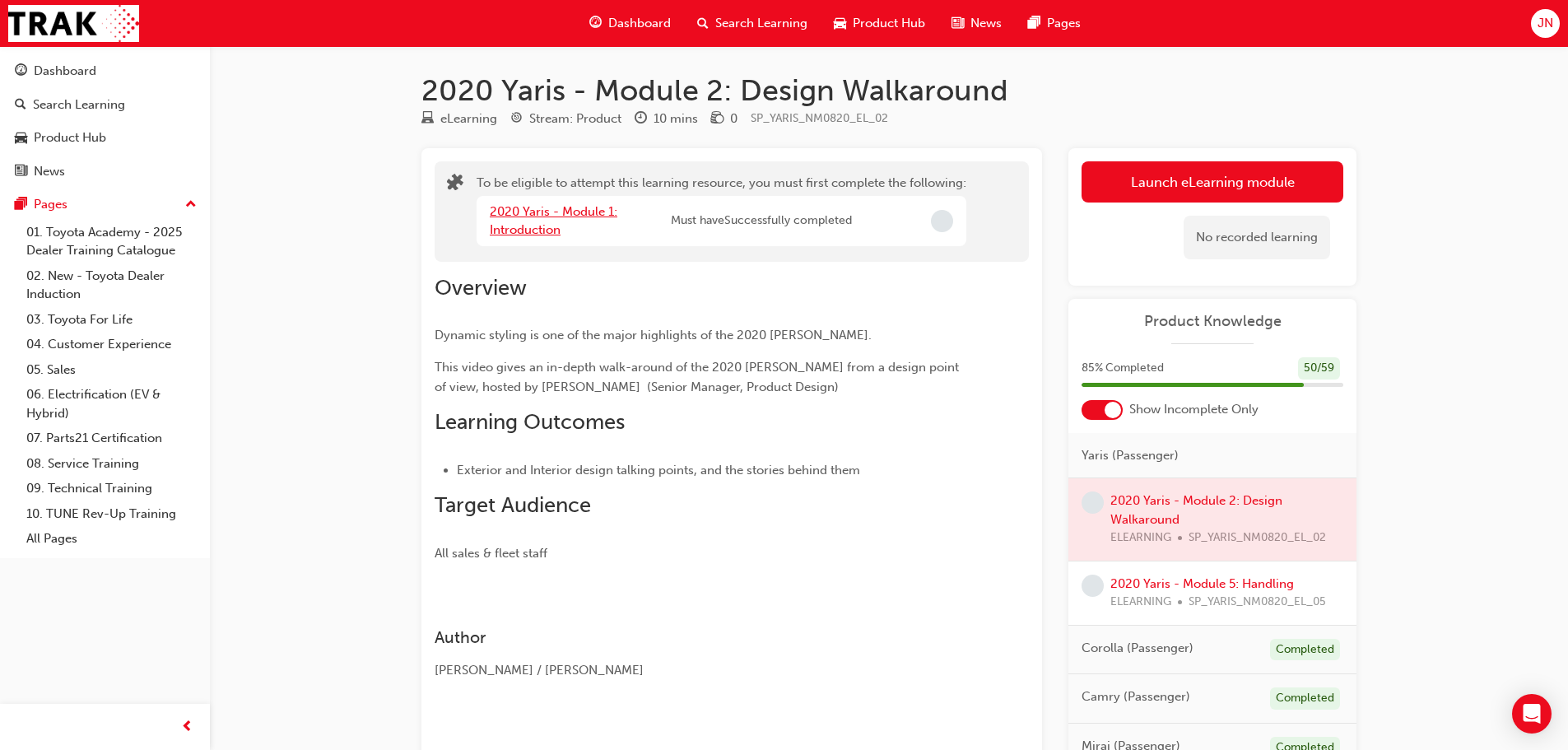
click at [542, 233] on link "2020 Yaris - Module 1: Introduction" at bounding box center [553, 221] width 128 height 34
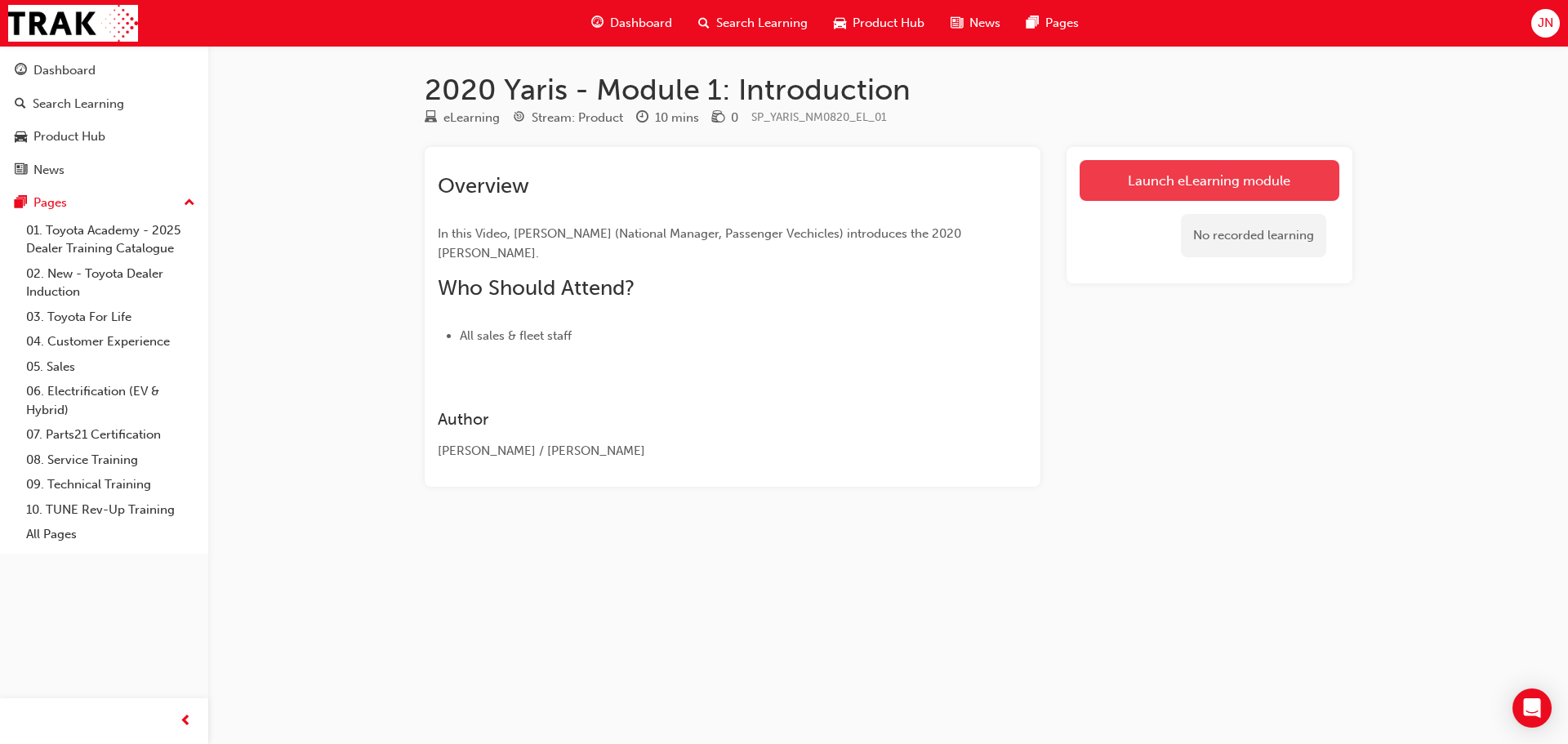
click at [1224, 184] on link "Launch eLearning module" at bounding box center [1210, 181] width 260 height 41
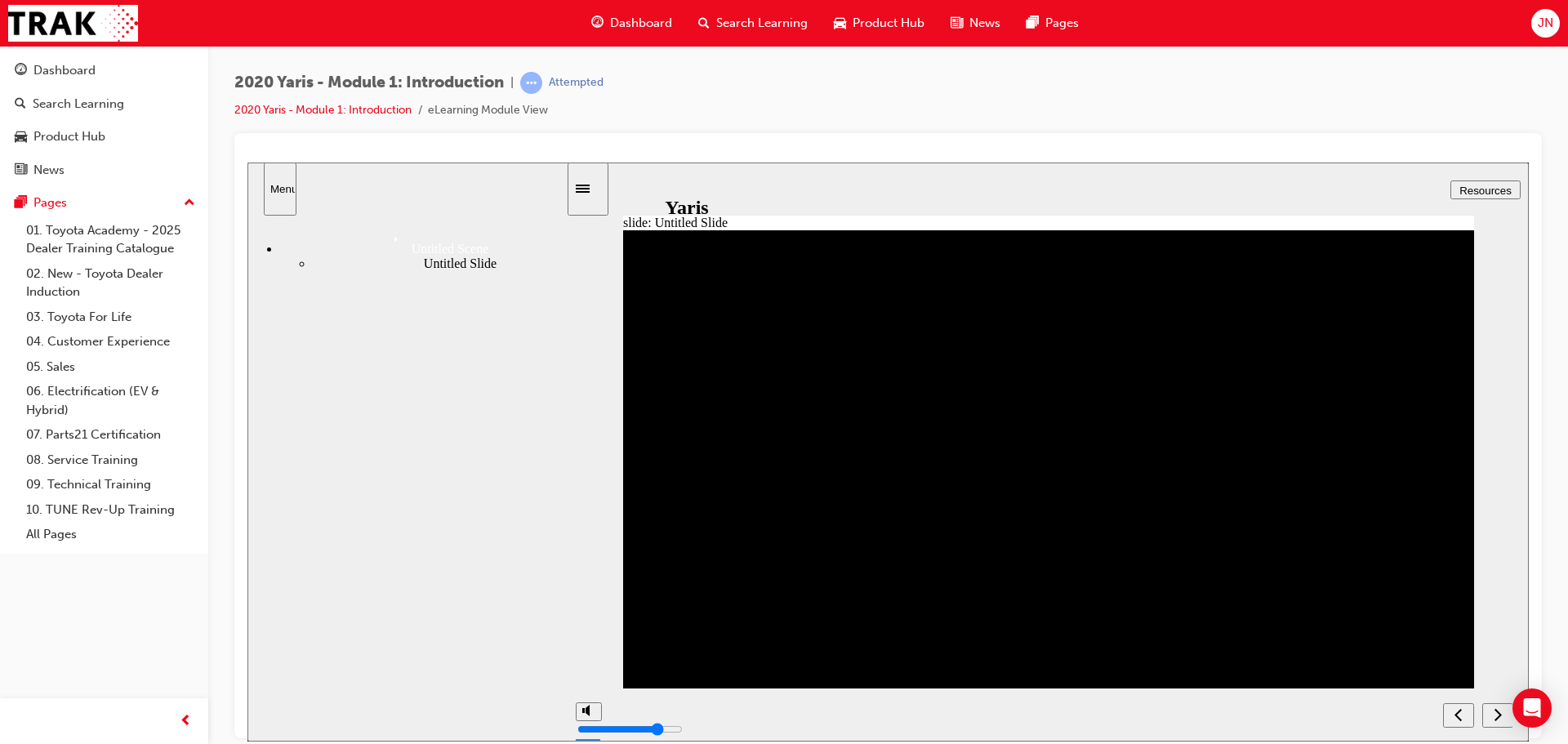
click at [1490, 716] on div "next" at bounding box center [1499, 715] width 18 height 17
click at [840, 118] on div "2020 Yaris - Module 1: Introduction | Attempted 2020 Yaris - Module 1: Introduc…" at bounding box center [888, 102] width 1308 height 61
drag, startPoint x: 553, startPoint y: 22, endPoint x: 804, endPoint y: 124, distance: 270.9
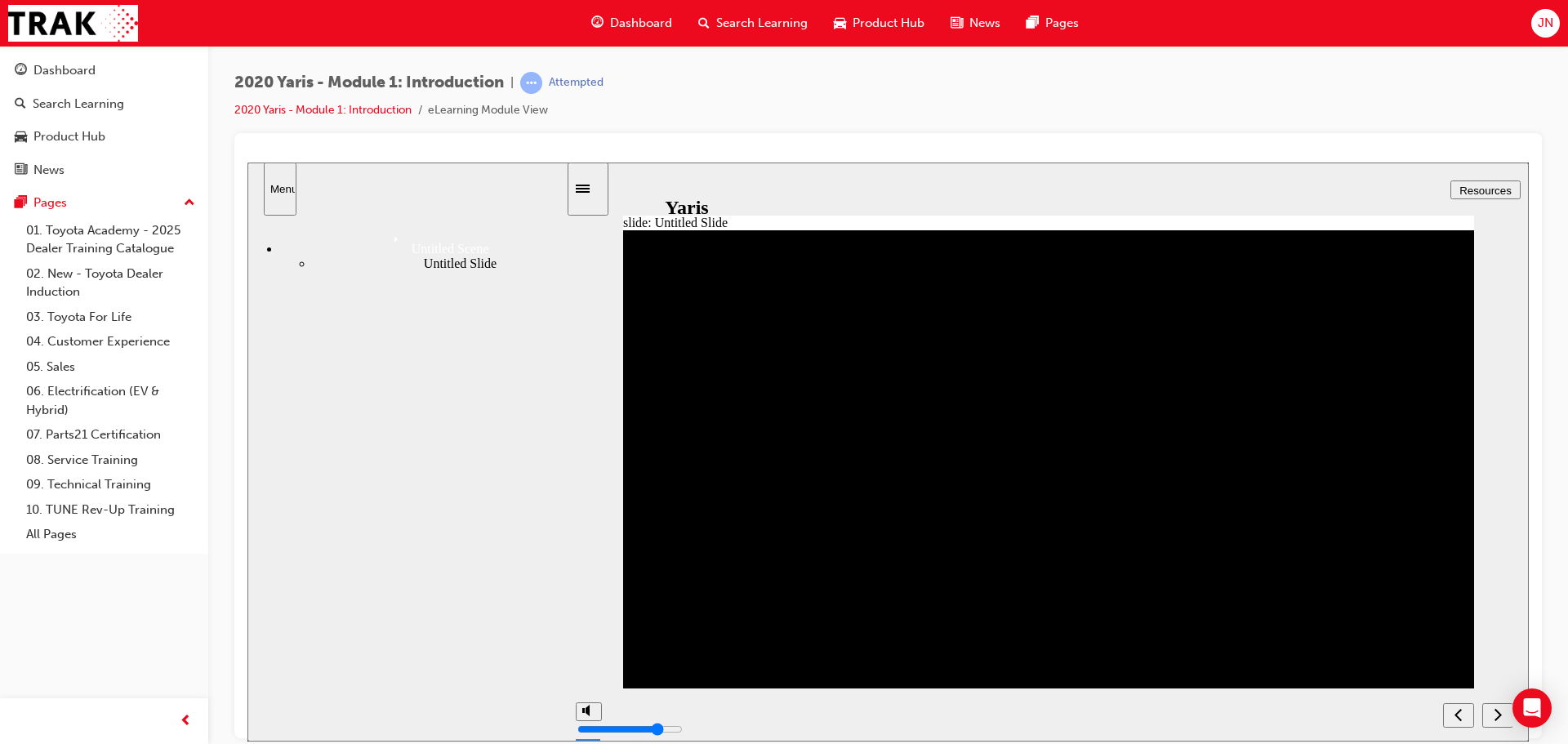
click at [804, 124] on div "2020 Yaris - Module 1: Introduction | Attempted 2020 Yaris - Module 1: Introduc…" at bounding box center [888, 102] width 1308 height 61
click at [1497, 712] on icon "next" at bounding box center [1498, 714] width 8 height 15
click at [113, 150] on link "Product Hub" at bounding box center [104, 136] width 195 height 30
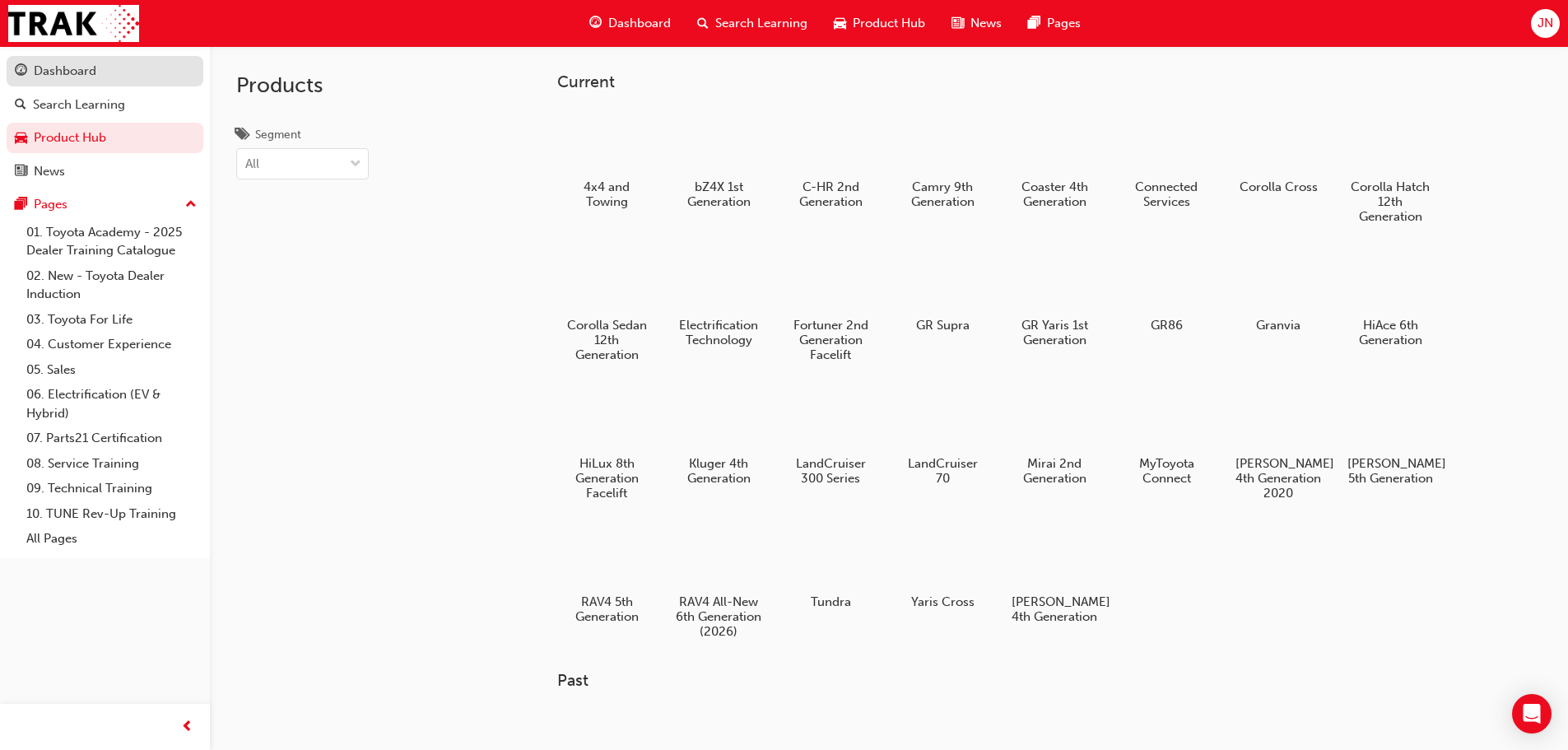
click at [122, 74] on div "Dashboard" at bounding box center [105, 71] width 180 height 20
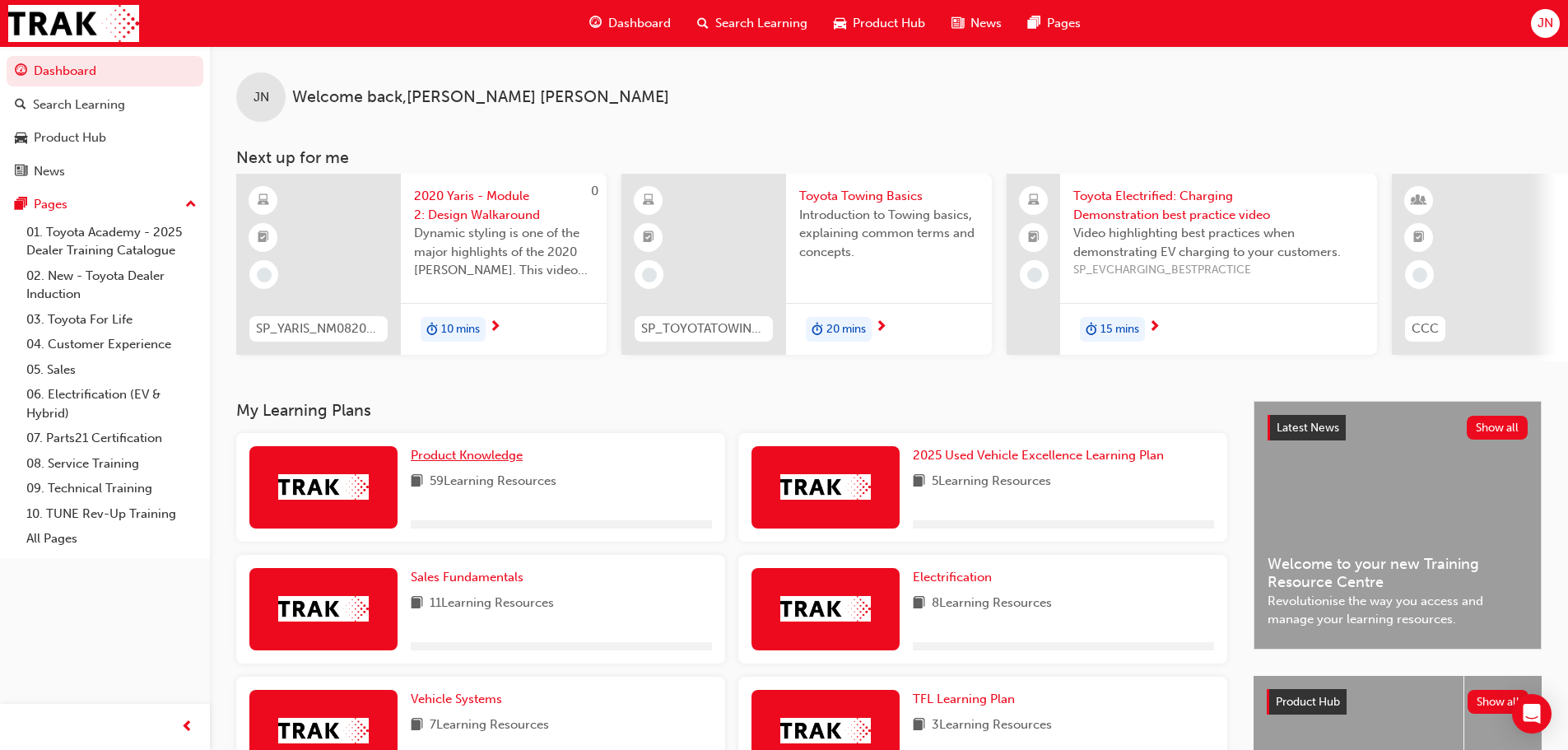
click at [469, 462] on span "Product Knowledge" at bounding box center [467, 455] width 112 height 15
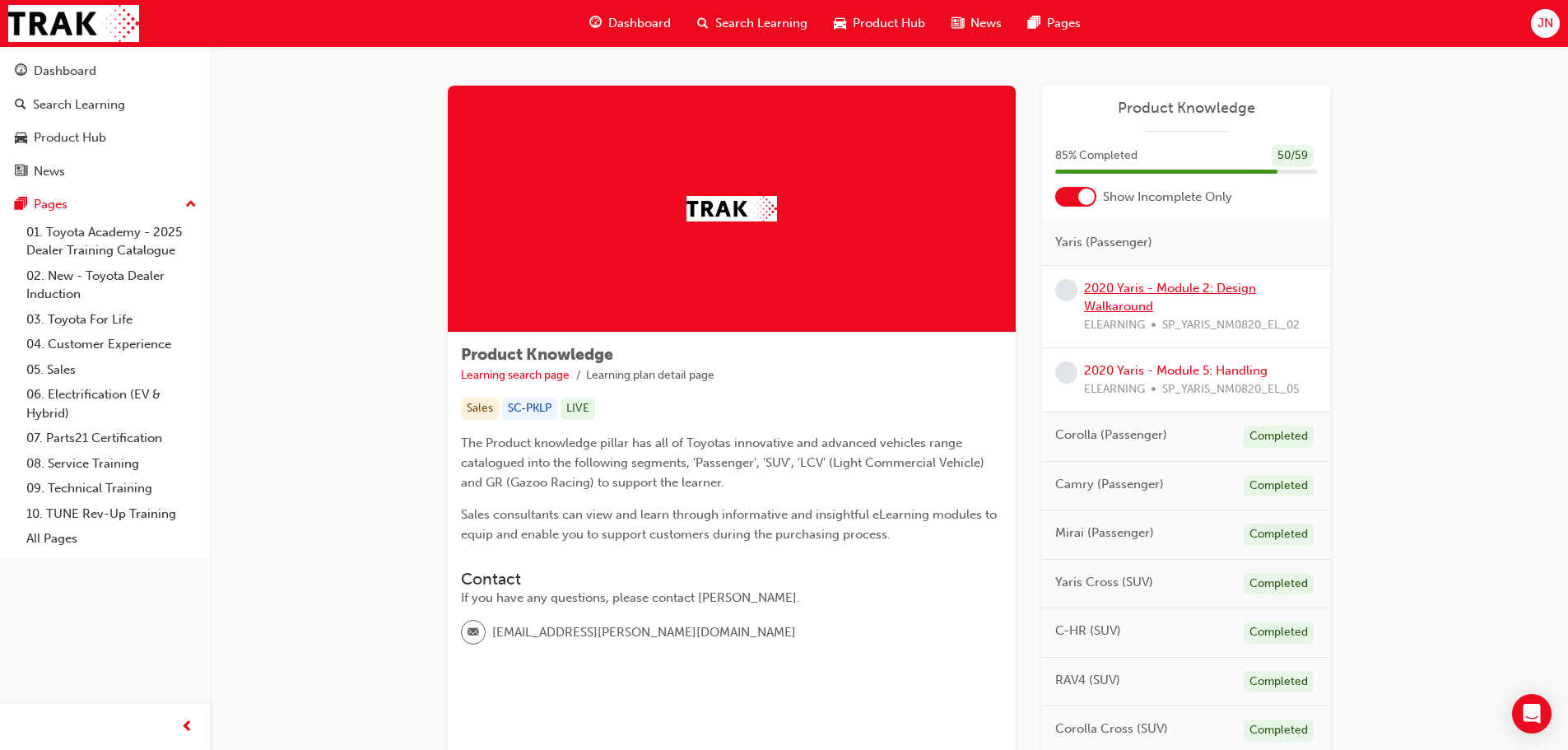
click at [1117, 293] on link "2020 Yaris - Module 2: Design Walkaround" at bounding box center [1169, 297] width 172 height 34
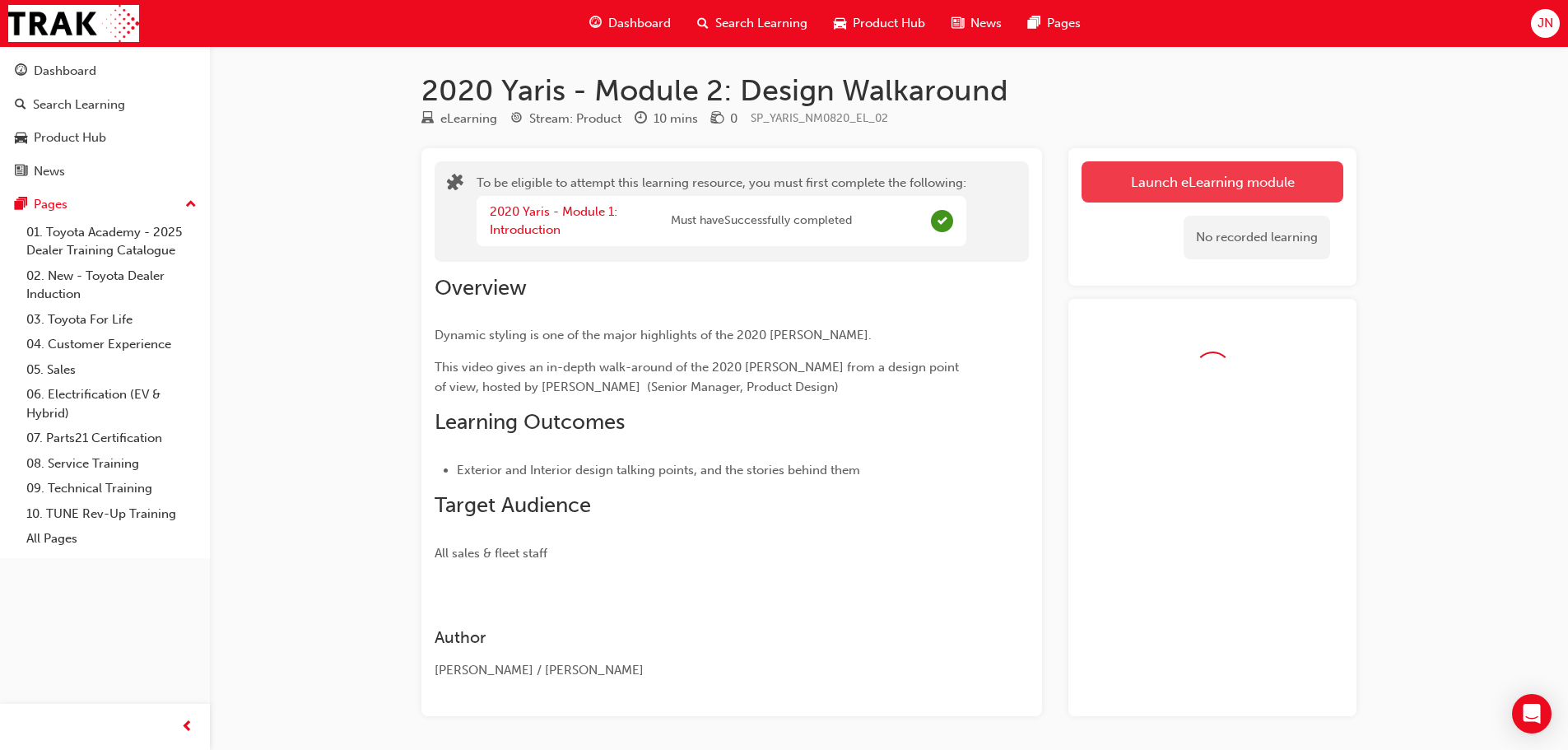
click at [1111, 172] on link "Launch eLearning module" at bounding box center [1212, 182] width 262 height 41
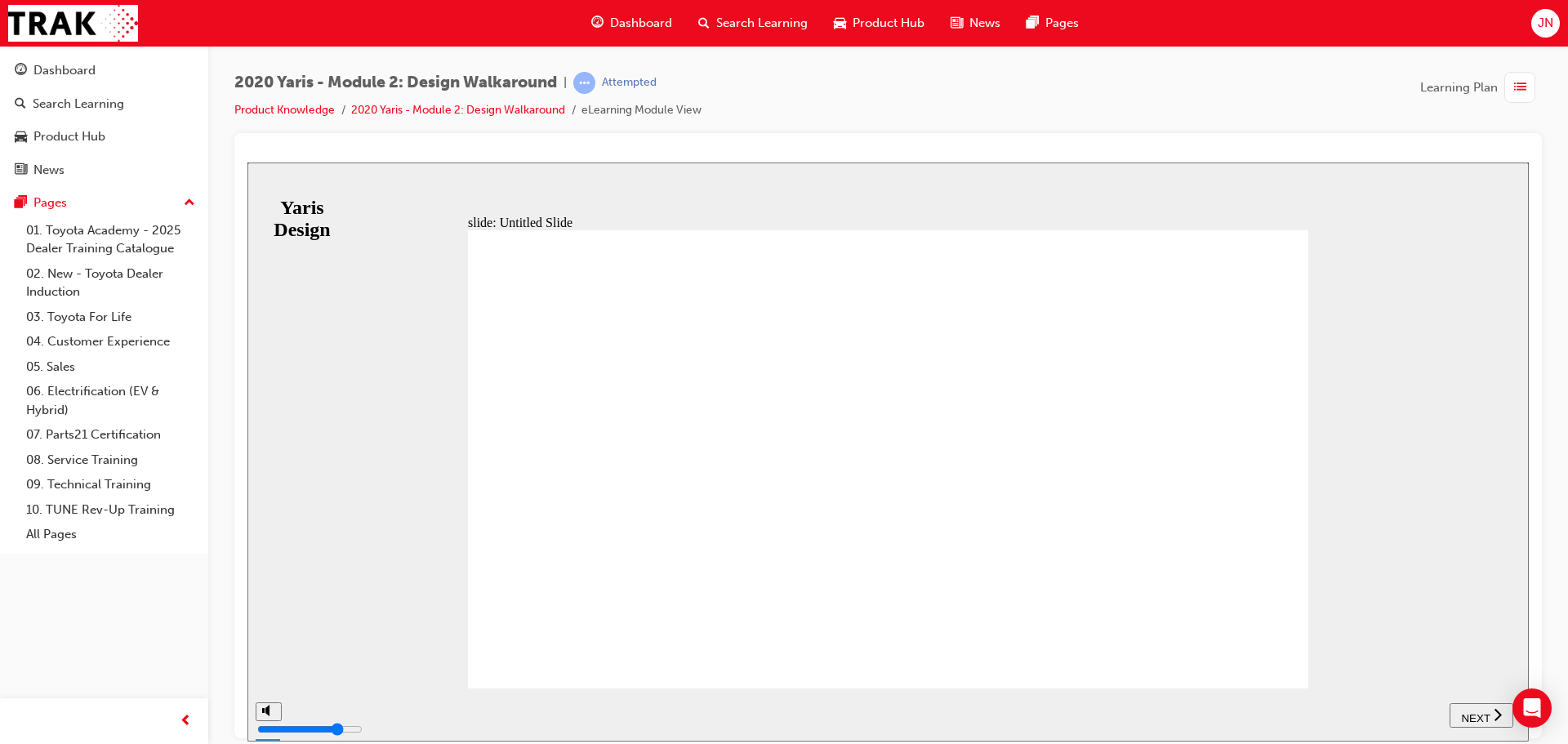
click at [1487, 711] on span "NEXT" at bounding box center [1475, 717] width 28 height 12
click at [821, 702] on div "playback controls" at bounding box center [907, 702] width 1164 height 0
drag, startPoint x: 931, startPoint y: 715, endPoint x: 1121, endPoint y: 718, distance: 190.0
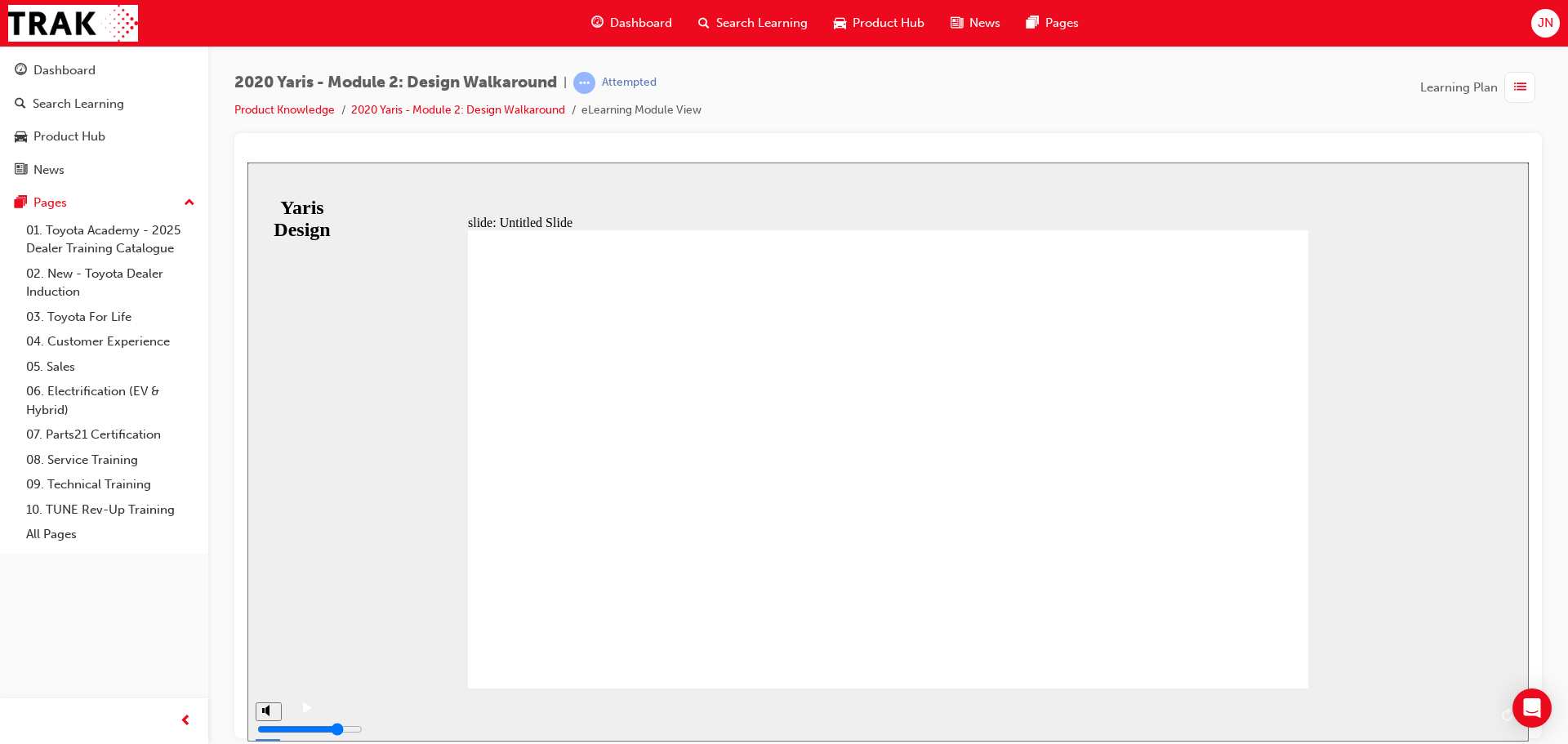
click at [1121, 702] on div "playback controls" at bounding box center [907, 702] width 1164 height 0
click at [1440, 702] on div "playback controls" at bounding box center [907, 702] width 1164 height 0
click at [1483, 718] on span "NEXT" at bounding box center [1483, 717] width 28 height 12
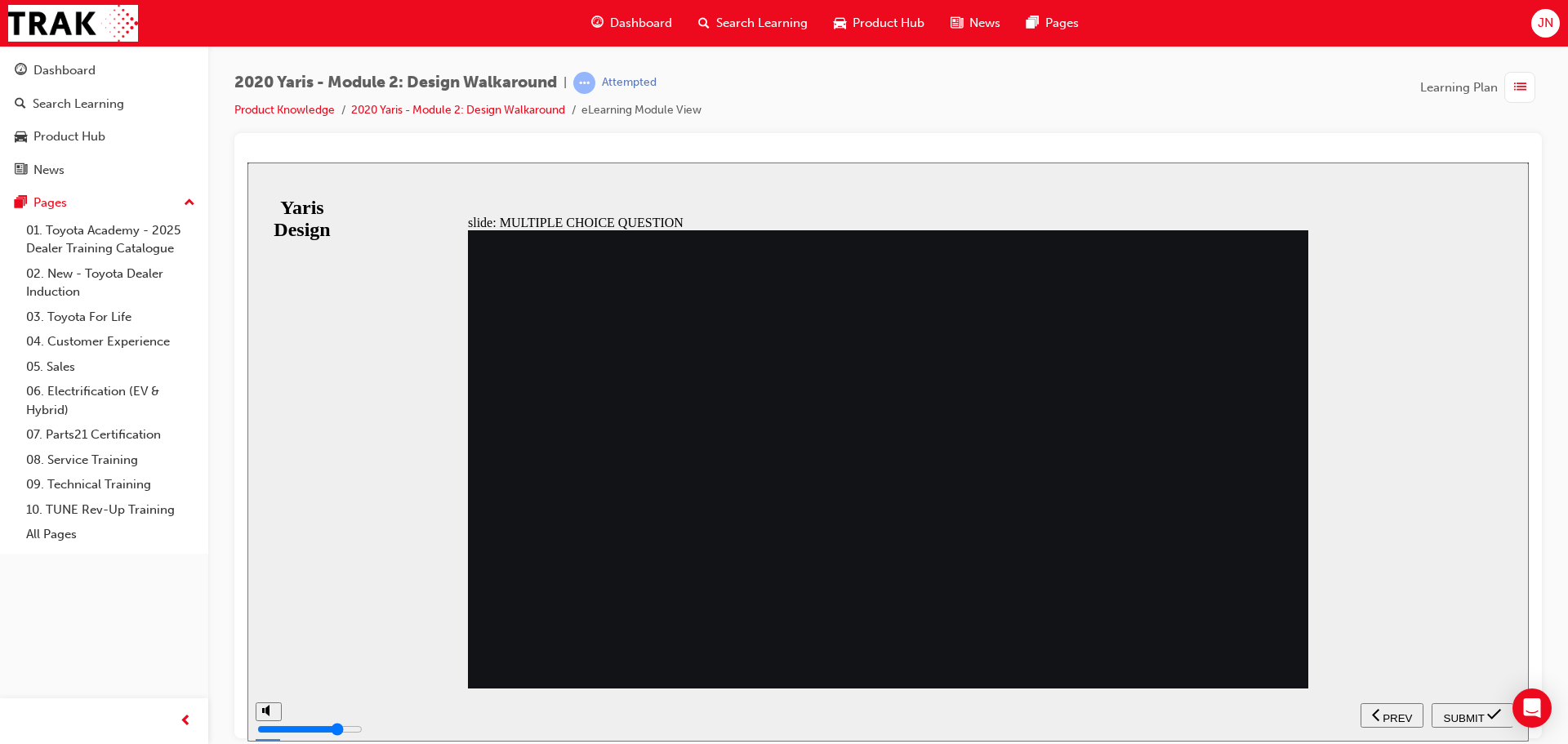
radio input "true"
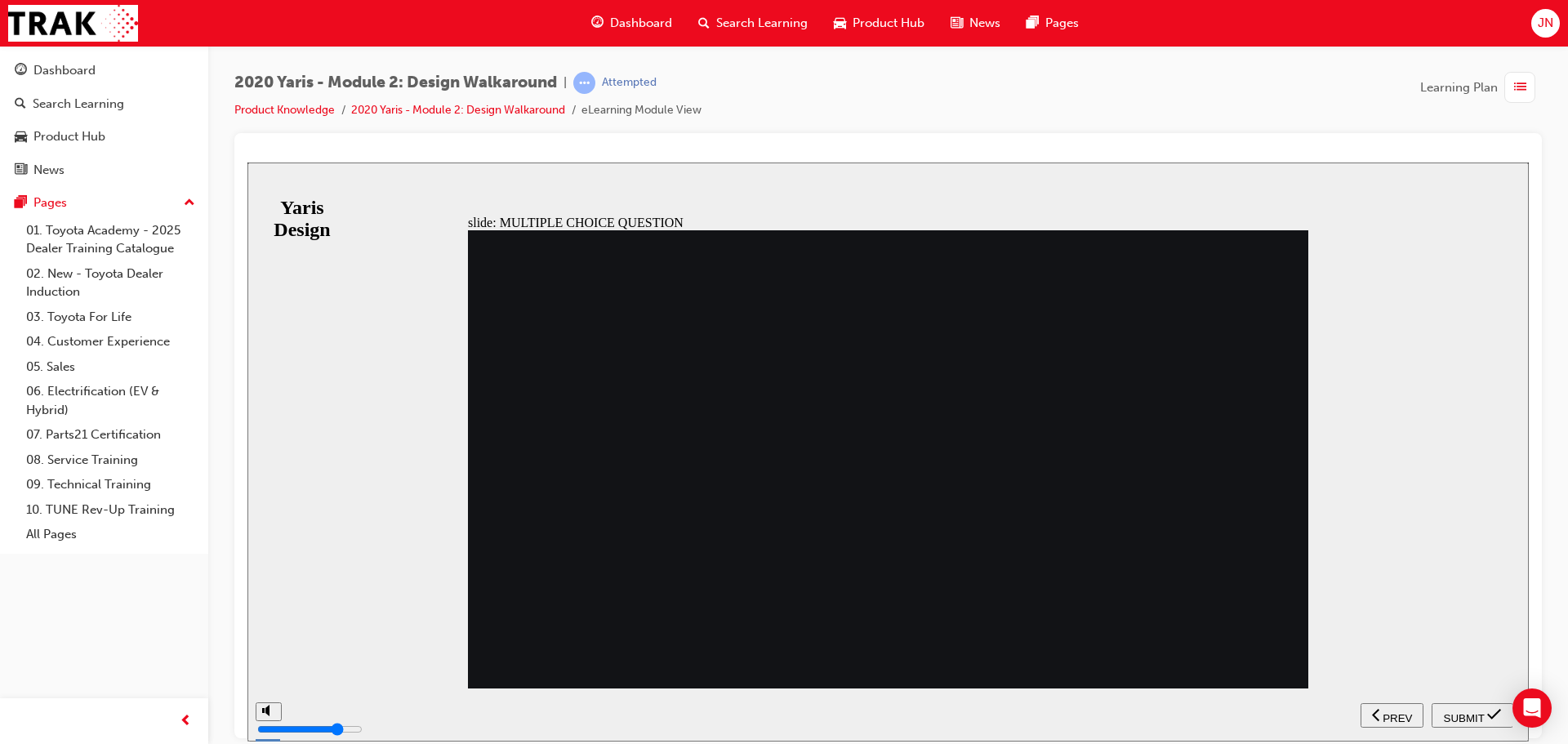
radio input "false"
click at [1477, 718] on span "SUBMIT" at bounding box center [1464, 717] width 41 height 12
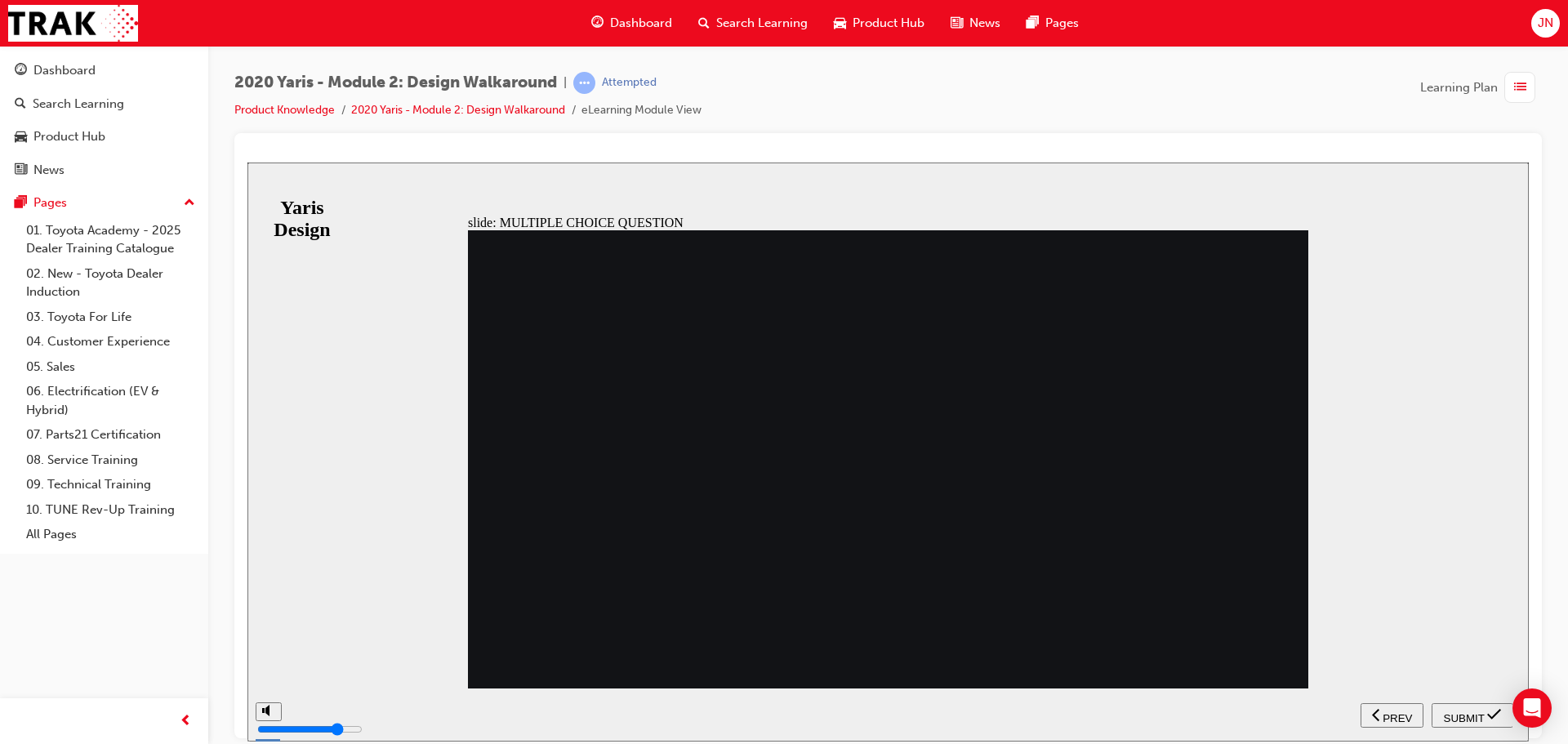
radio input "false"
radio input "true"
click at [1480, 718] on span "SUBMIT" at bounding box center [1464, 717] width 41 height 12
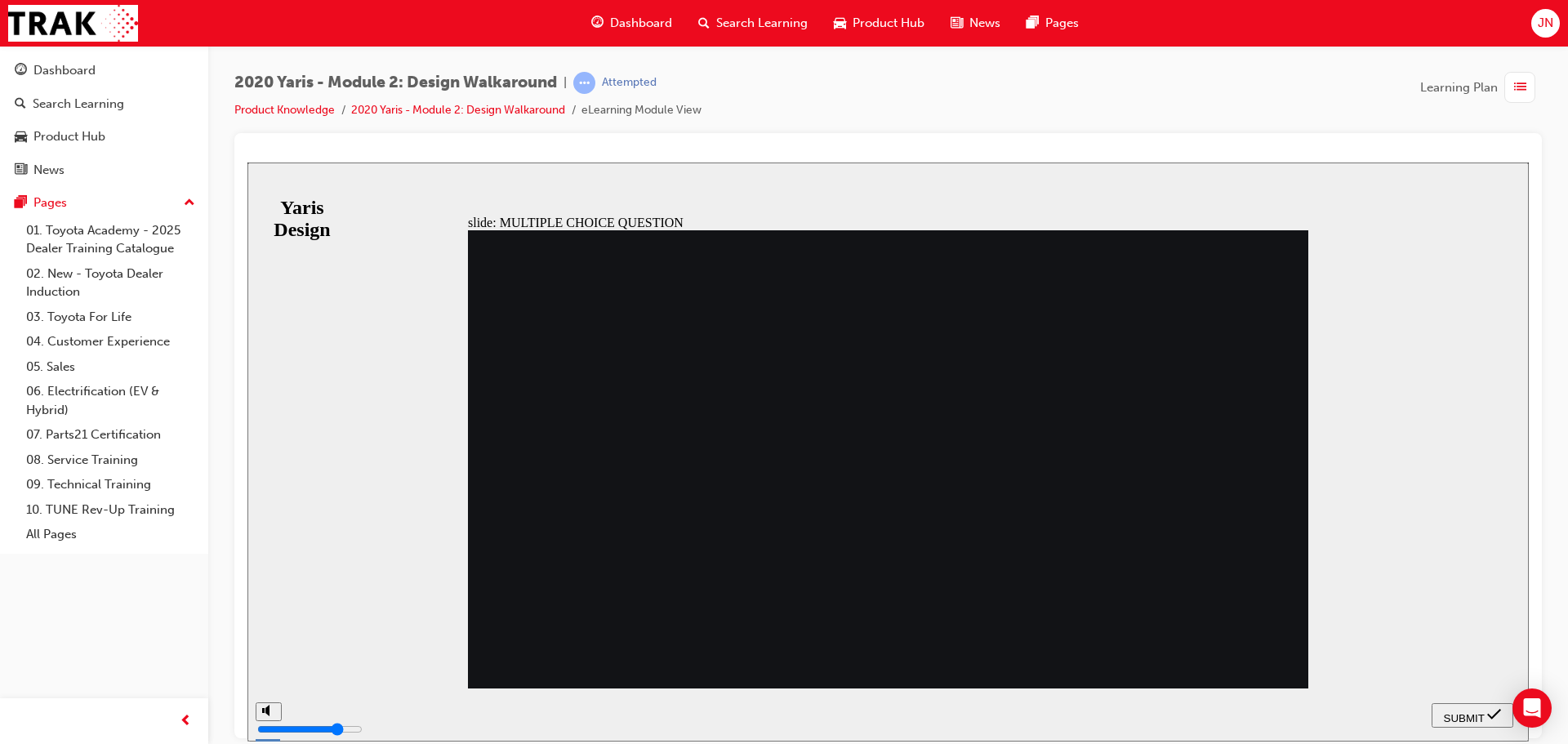
radio input "true"
click at [1456, 711] on span "SUBMIT" at bounding box center [1464, 717] width 41 height 12
drag, startPoint x: 907, startPoint y: 596, endPoint x: 814, endPoint y: 542, distance: 107.5
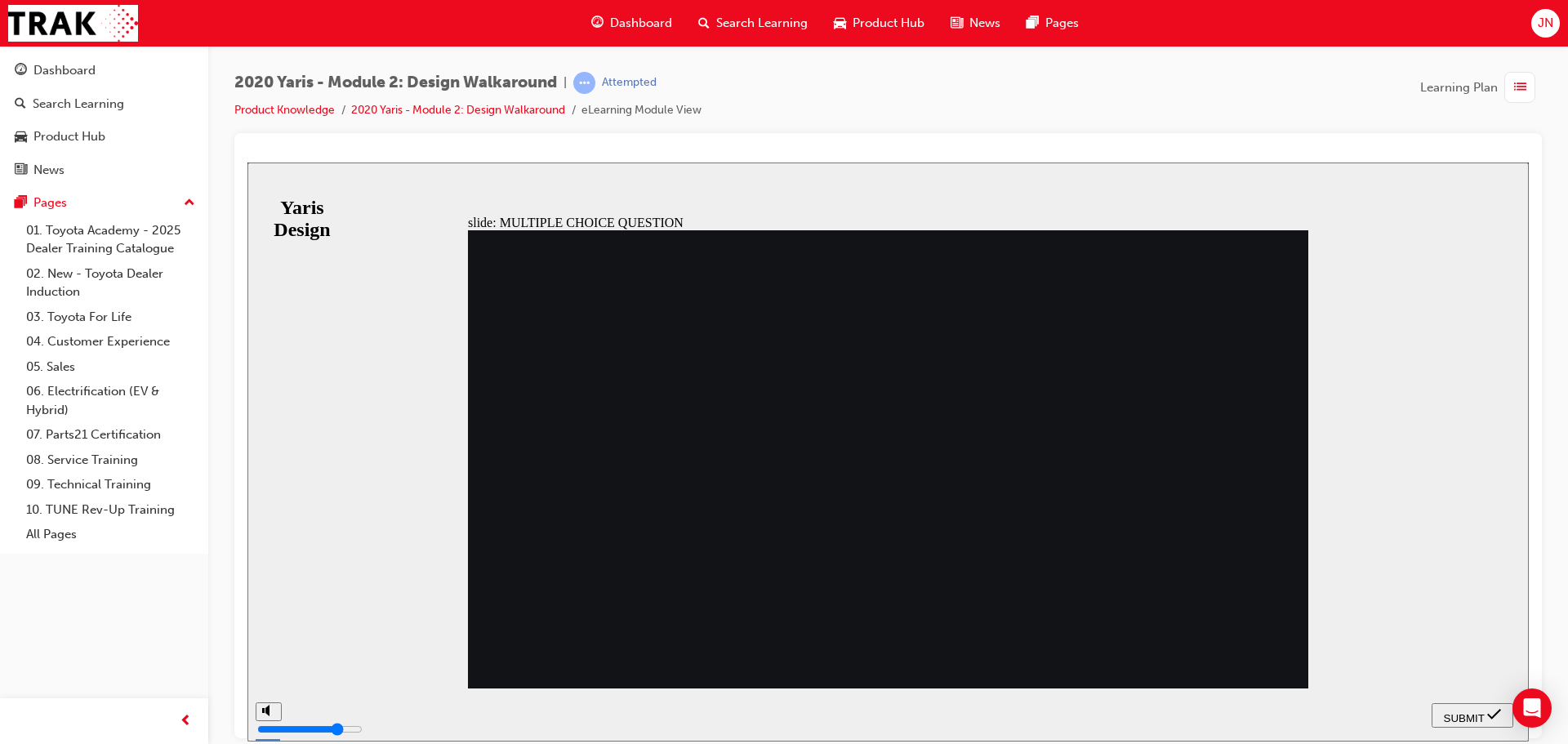
radio input "true"
radio input "false"
radio input "true"
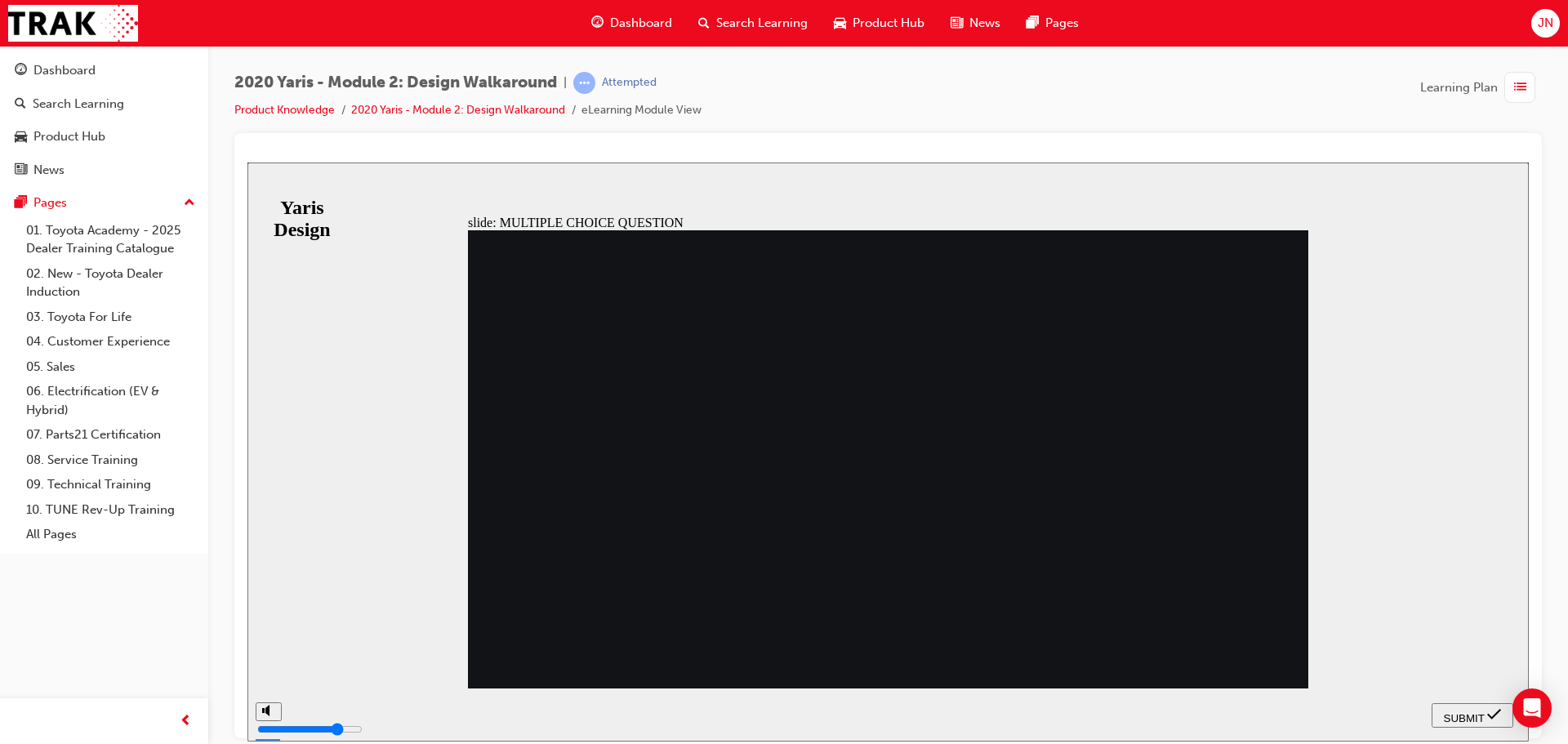
click at [1449, 711] on span "SUBMIT" at bounding box center [1464, 717] width 41 height 12
radio input "true"
click at [1461, 715] on span "SUBMIT" at bounding box center [1464, 717] width 41 height 12
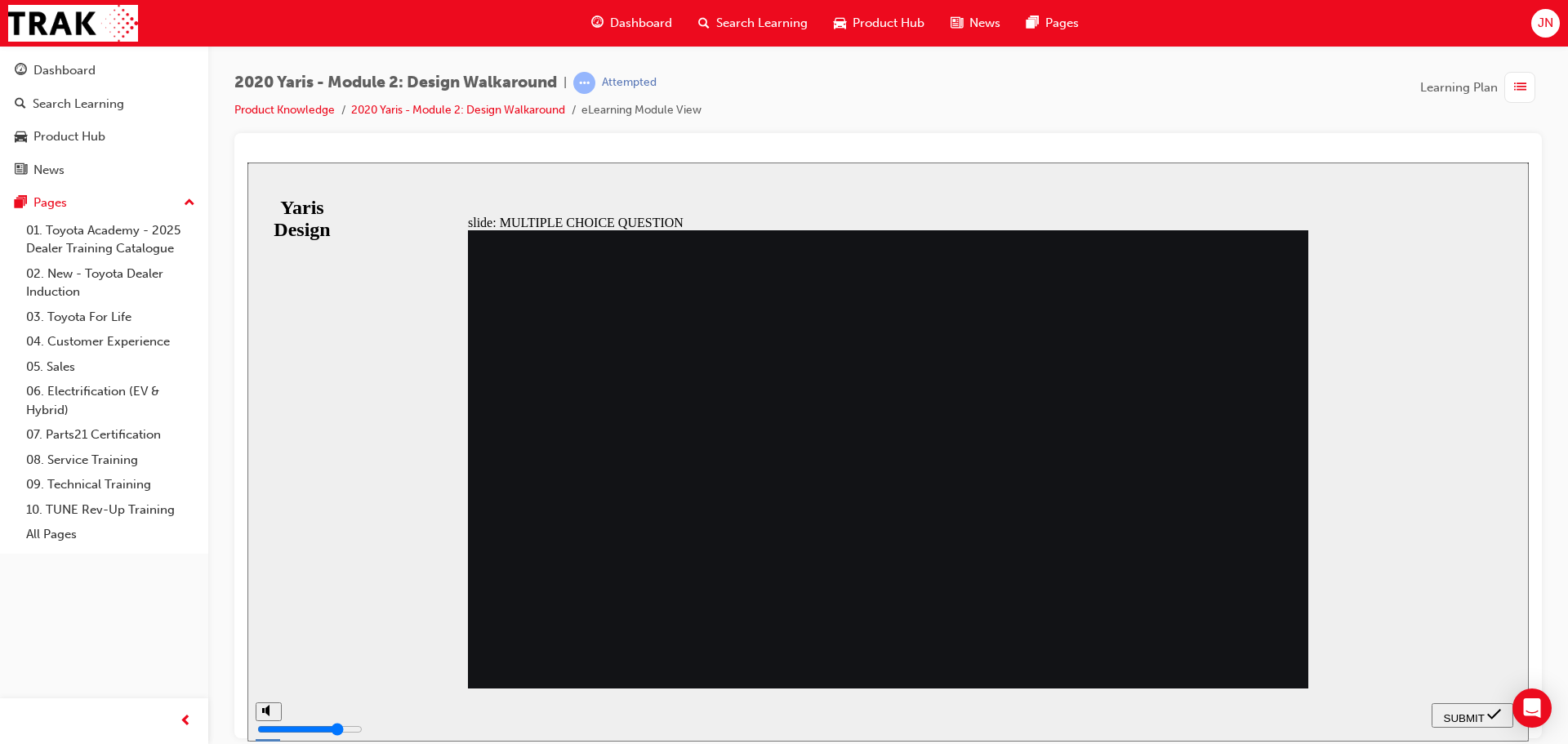
click at [1480, 711] on span "SUBMIT" at bounding box center [1464, 717] width 41 height 12
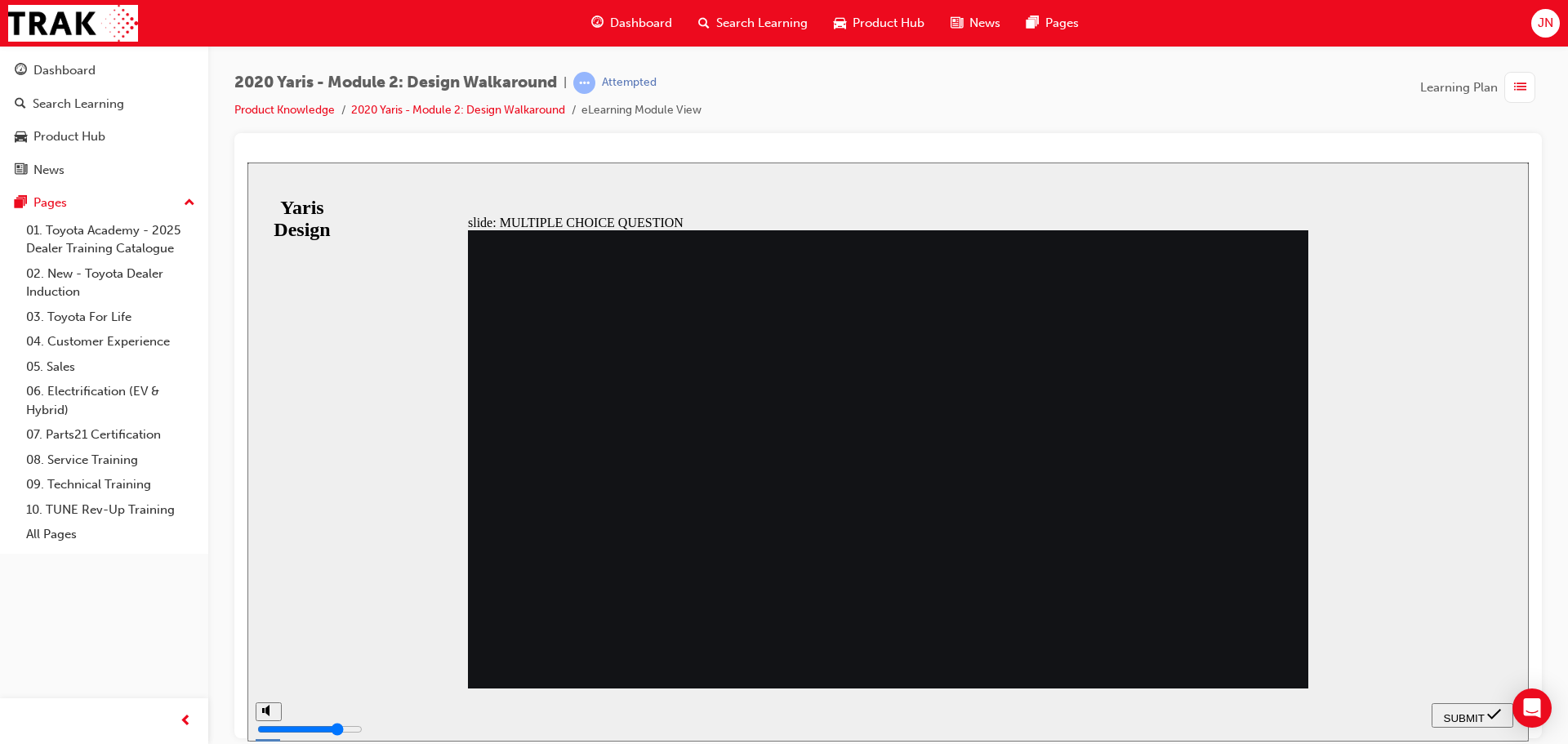
radio input "false"
radio input "true"
click at [1475, 716] on span "SUBMIT" at bounding box center [1464, 717] width 41 height 12
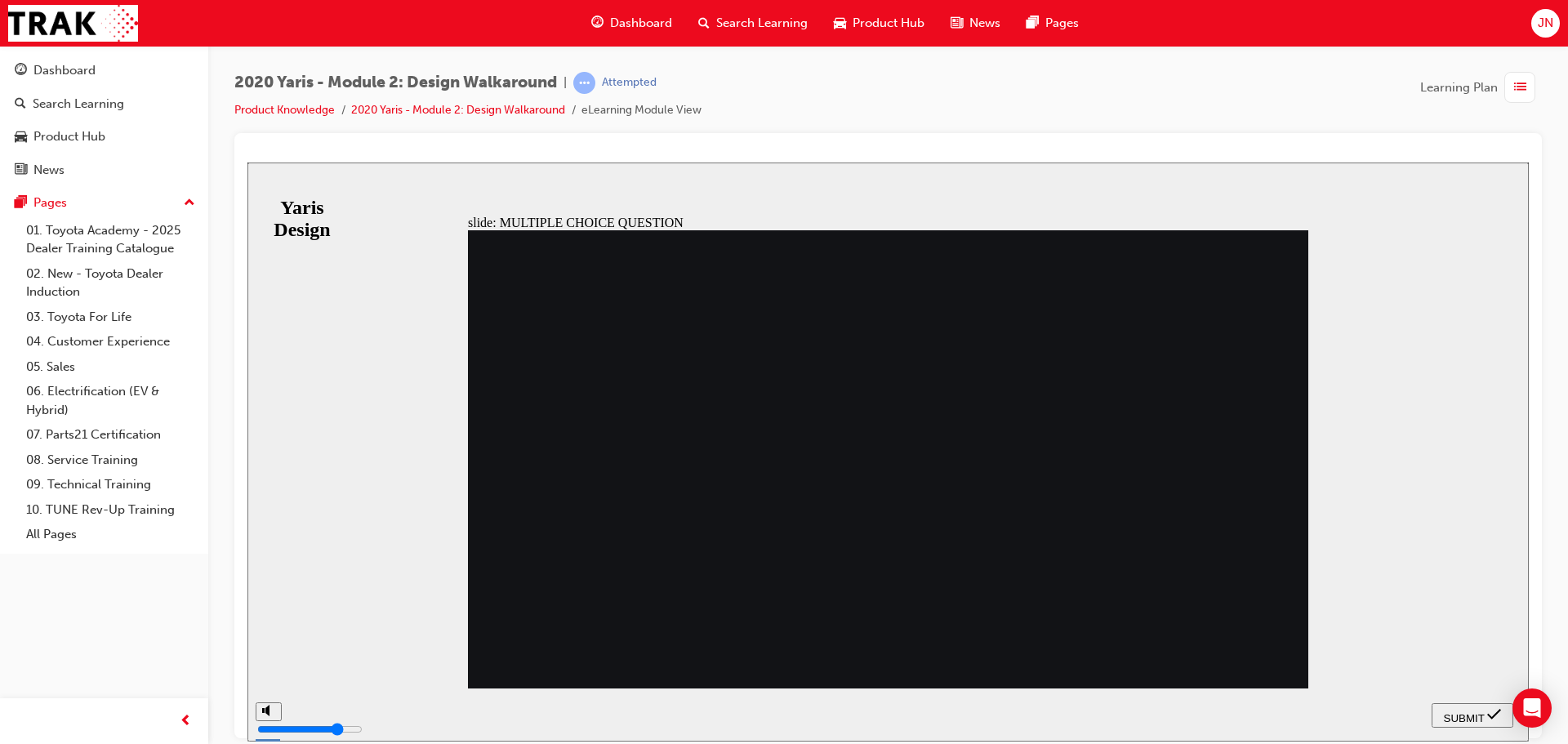
radio input "true"
click at [1457, 711] on span "SUBMIT" at bounding box center [1464, 717] width 41 height 12
click at [1454, 704] on button "SUBMIT" at bounding box center [1473, 714] width 82 height 25
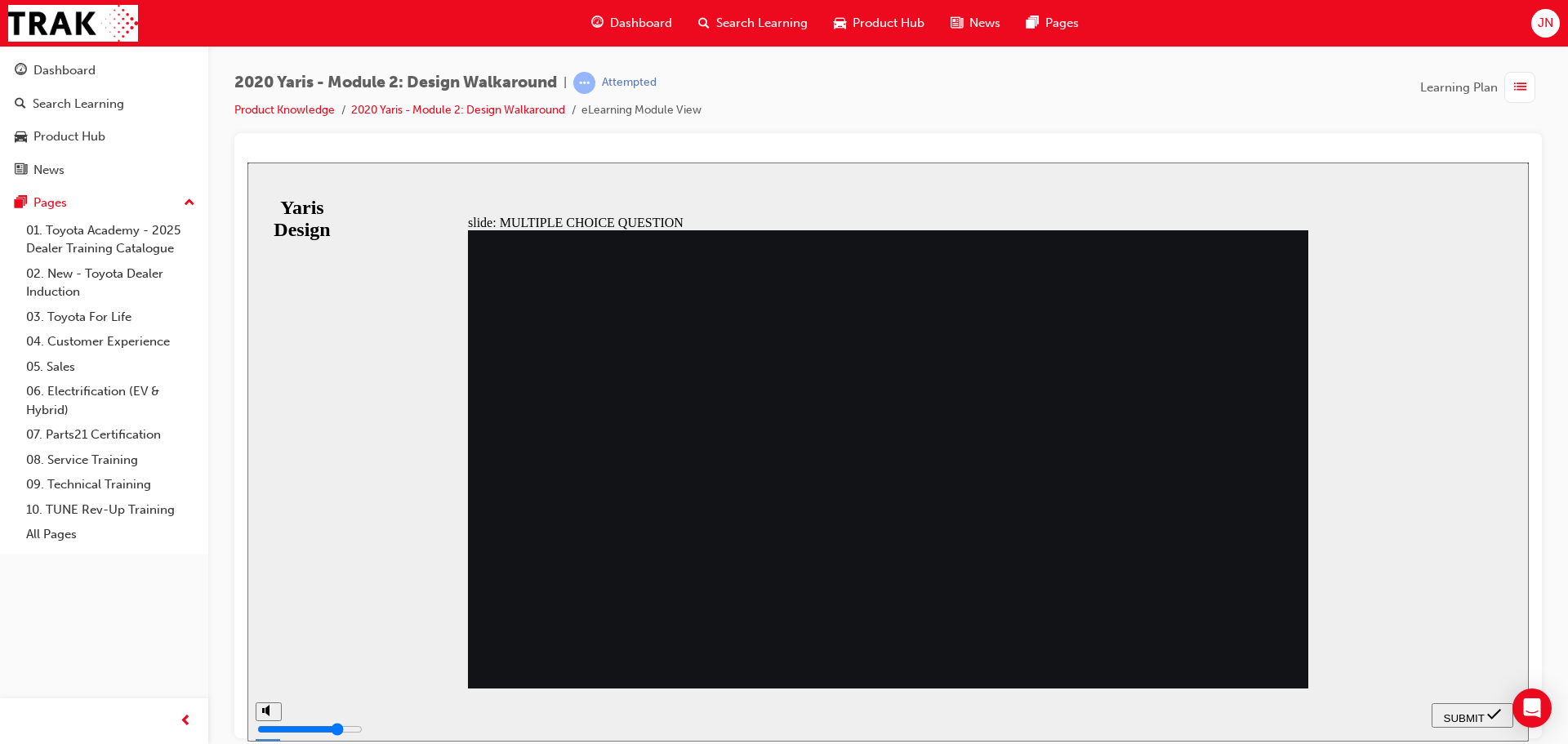
drag, startPoint x: 815, startPoint y: 566, endPoint x: 826, endPoint y: 574, distance: 13.6
radio input "false"
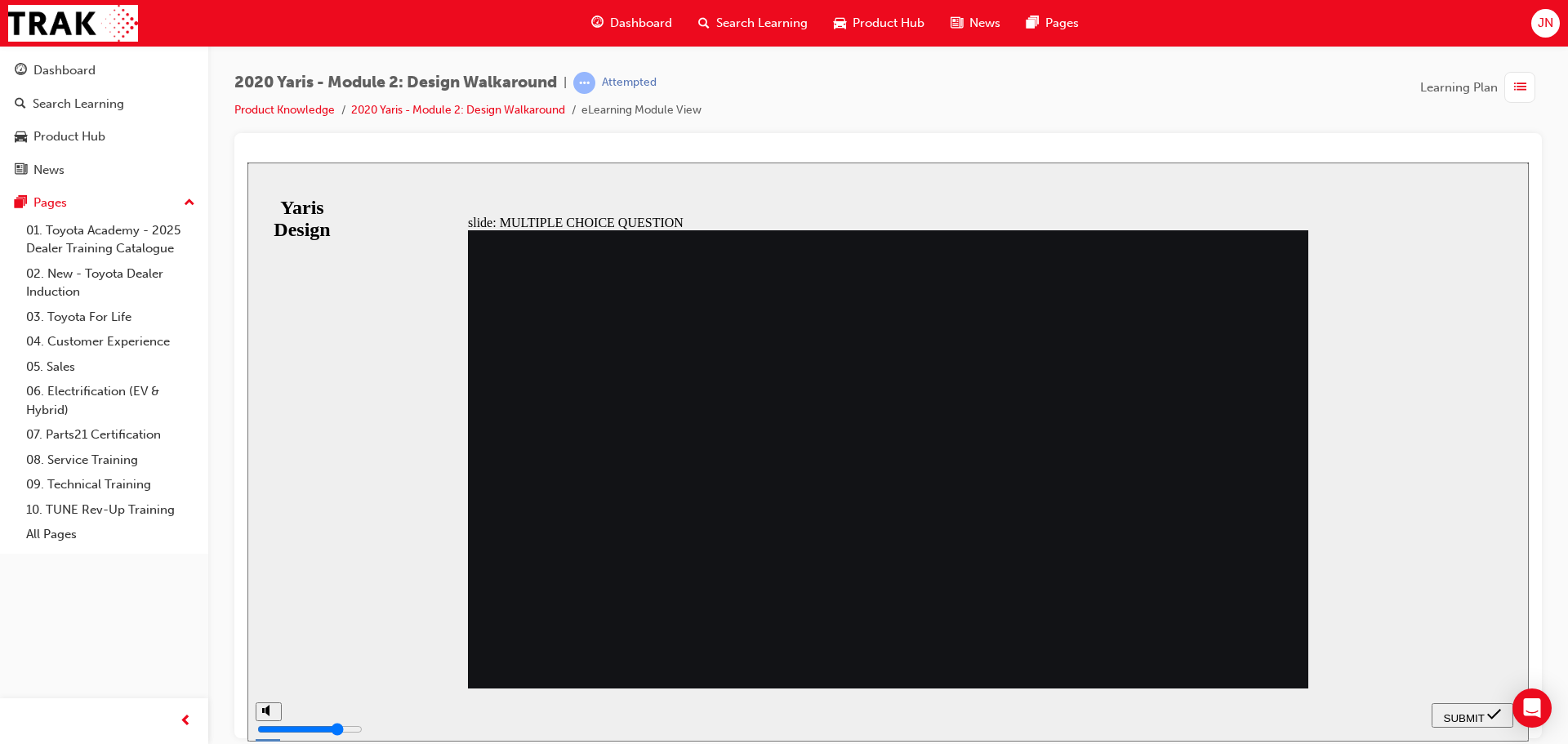
radio input "true"
click at [1458, 711] on span "SUBMIT" at bounding box center [1464, 717] width 41 height 12
radio input "true"
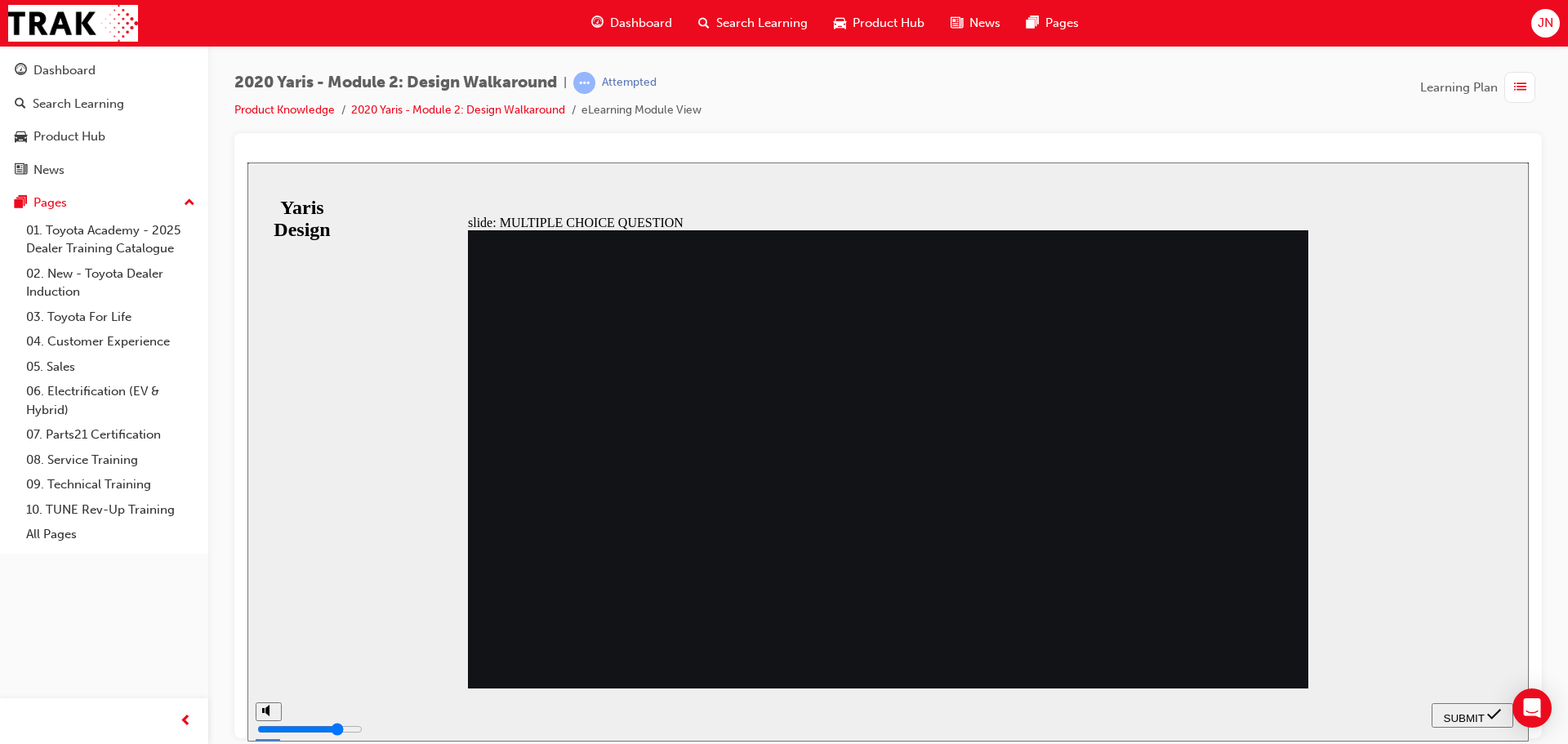
click at [1472, 711] on span "SUBMIT" at bounding box center [1464, 717] width 41 height 12
radio input "true"
click at [1449, 715] on span "SUBMIT" at bounding box center [1464, 717] width 41 height 12
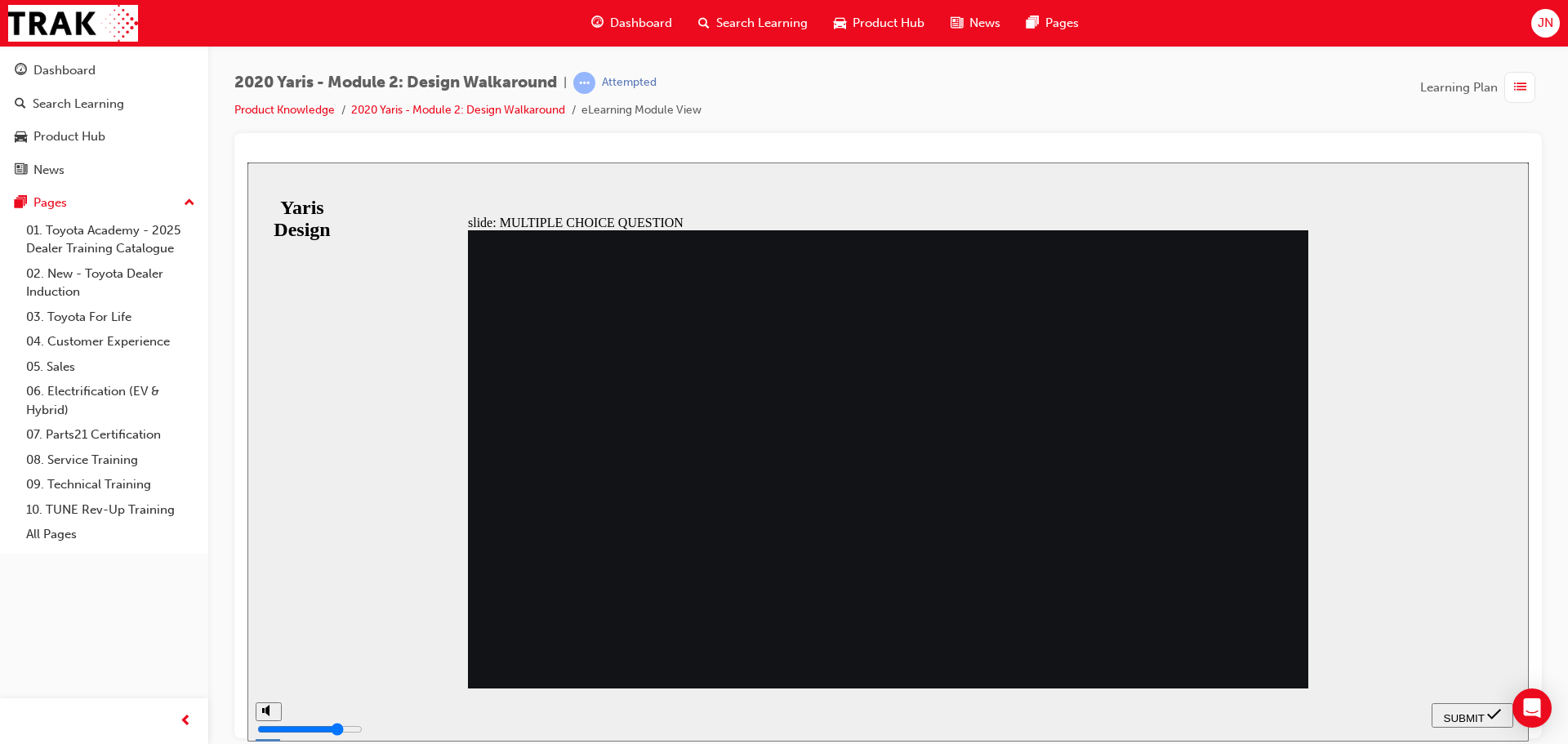
radio input "true"
click at [1481, 712] on span "SUBMIT" at bounding box center [1464, 717] width 41 height 12
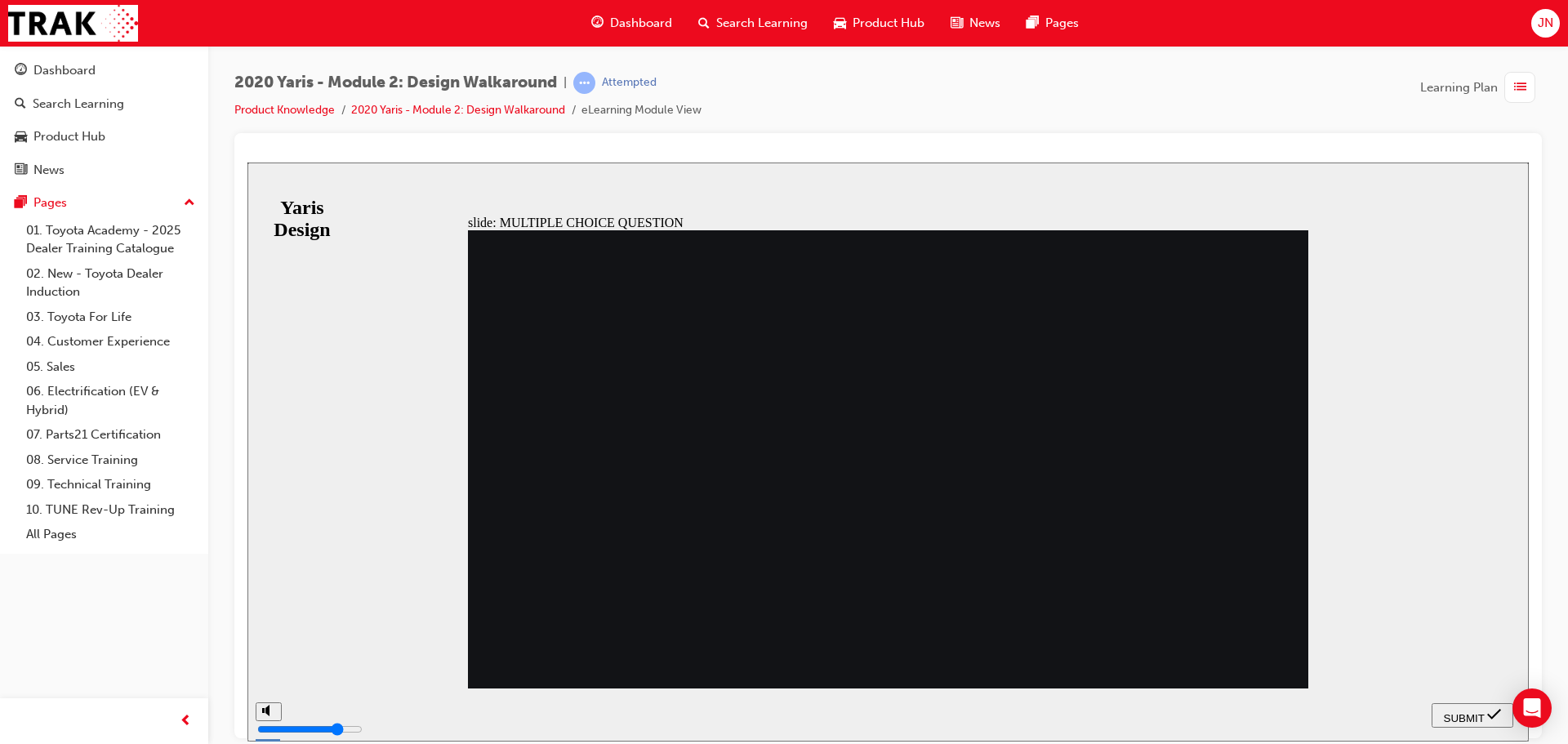
radio input "true"
click at [1439, 720] on div "SUBMIT" at bounding box center [1472, 715] width 68 height 17
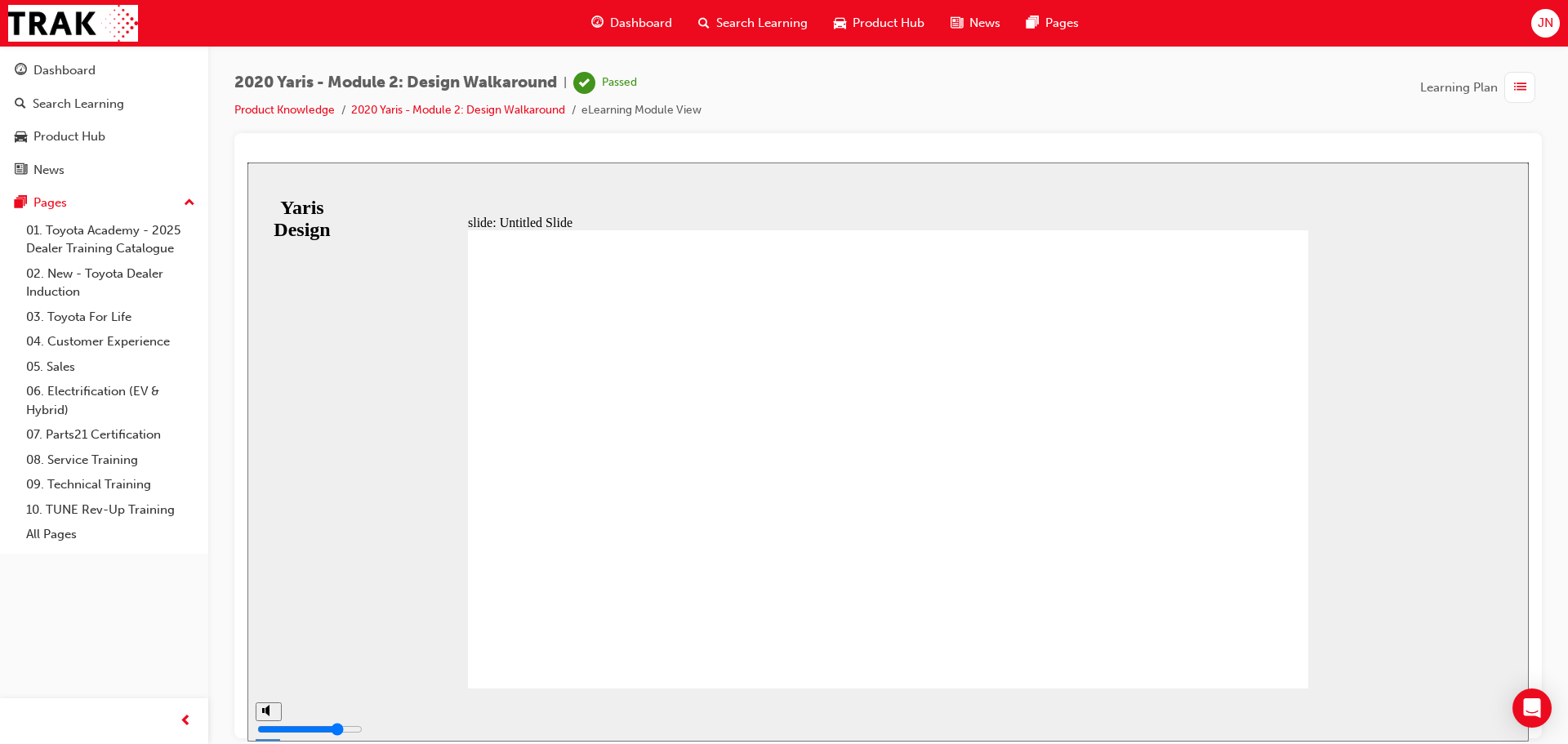
click at [457, 109] on link "2020 Yaris - Module 2: Design Walkaround" at bounding box center [458, 109] width 214 height 14
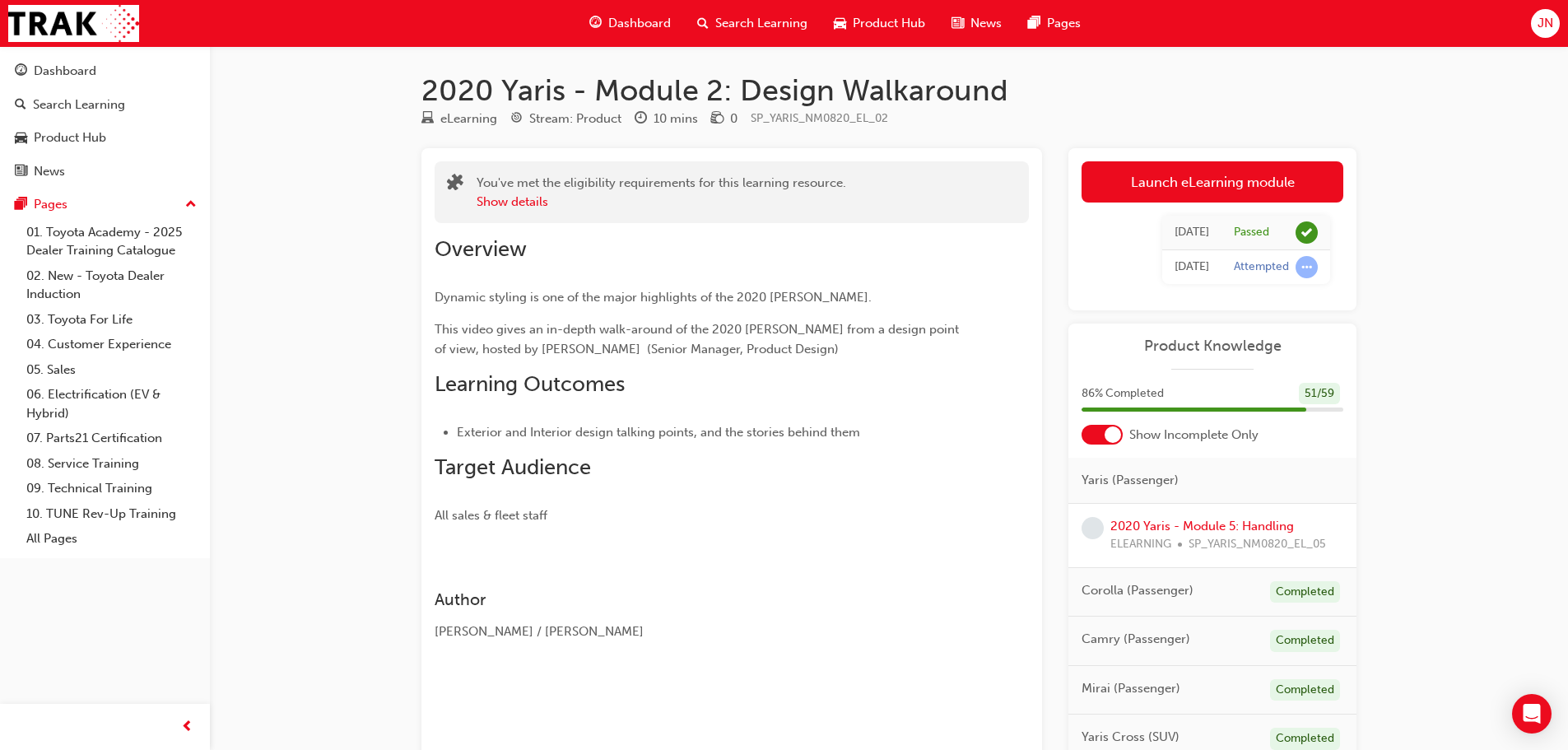
click at [1228, 517] on div "2020 Yaris - Module 5: Handling ELEARNING SP_YARIS_NM0820_EL_05" at bounding box center [1218, 535] width 216 height 37
click at [1231, 518] on link "2020 Yaris - Module 5: Handling" at bounding box center [1202, 526] width 184 height 15
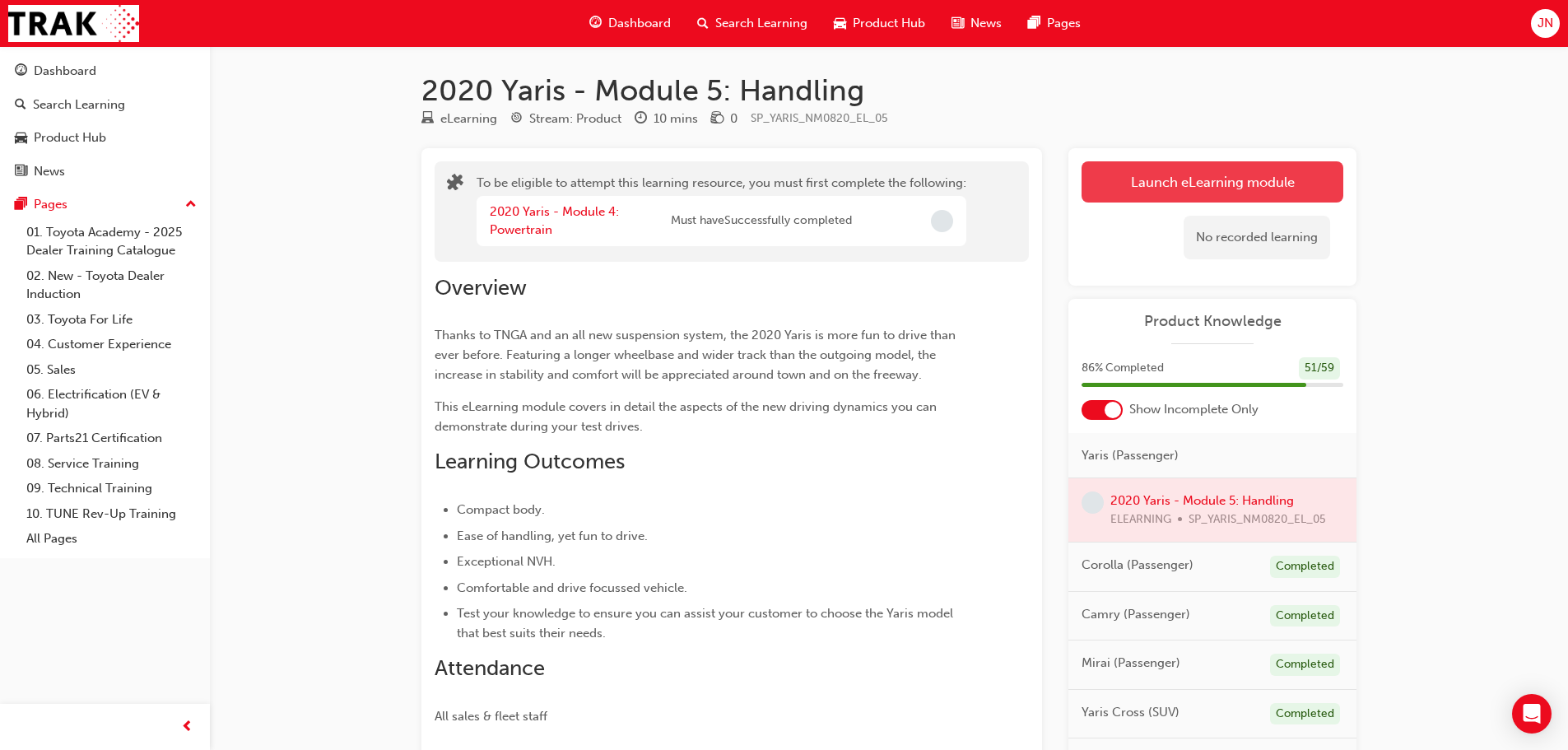
click at [1161, 174] on button "Launch eLearning module" at bounding box center [1212, 182] width 262 height 41
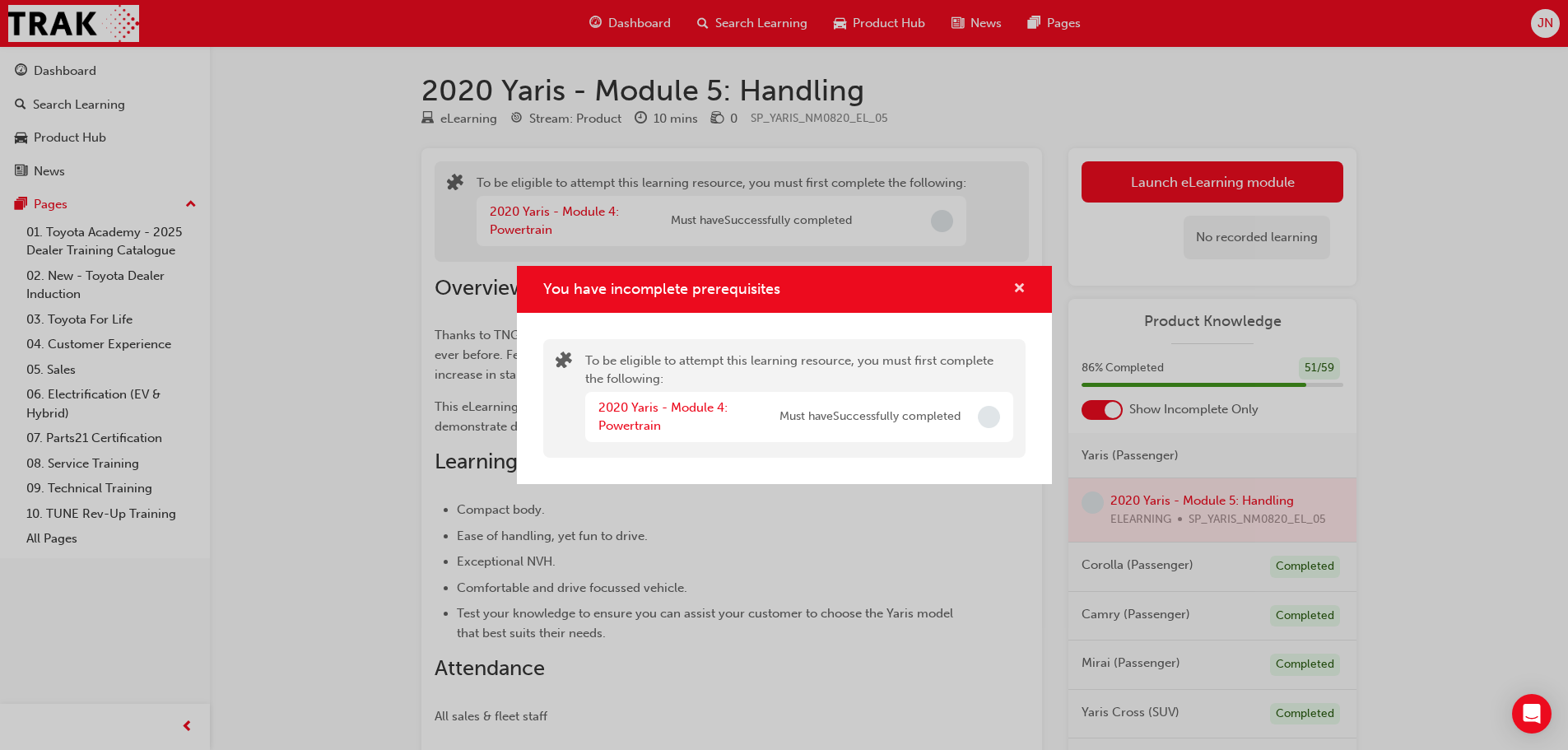
click at [1022, 293] on span "cross-icon" at bounding box center [1018, 290] width 12 height 15
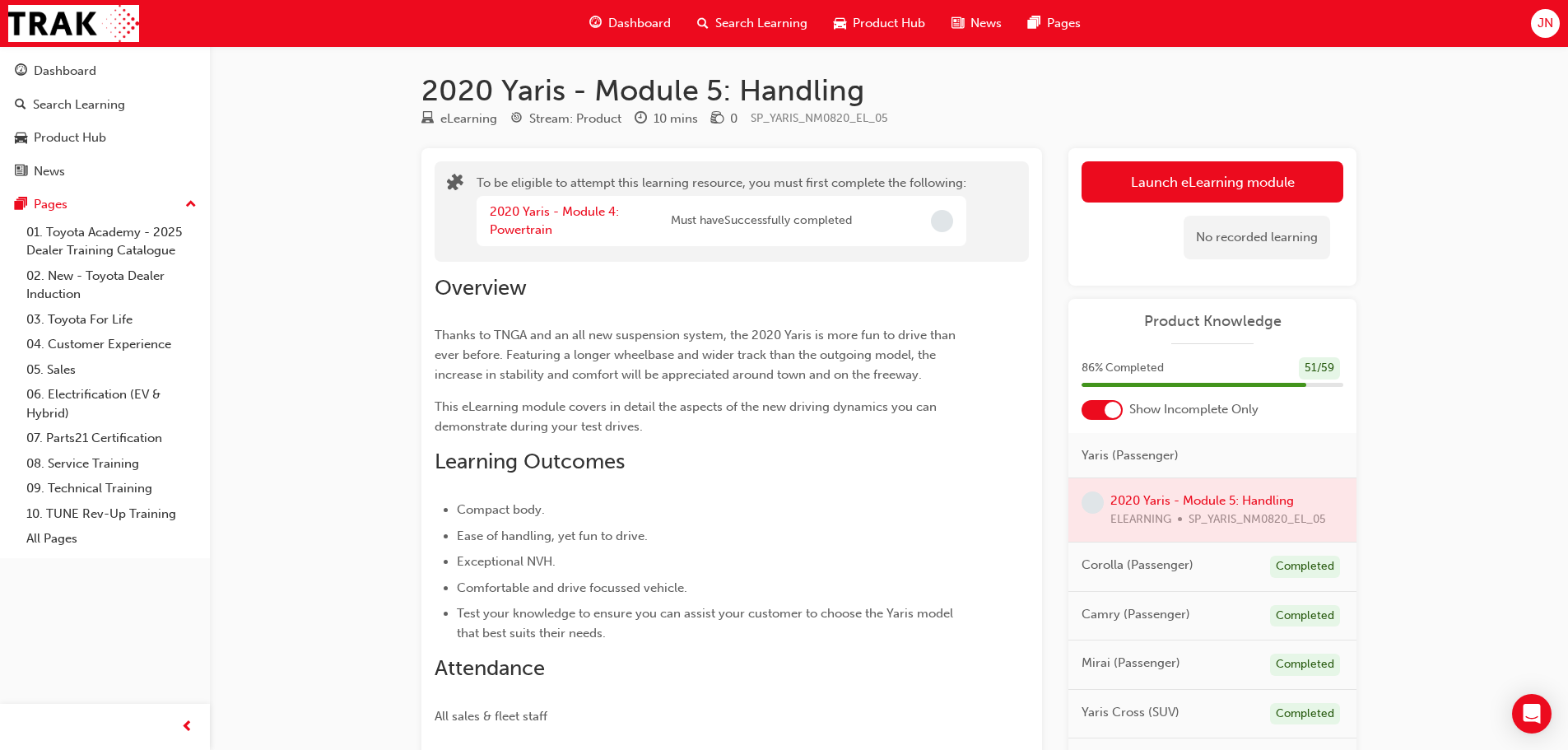
click at [563, 227] on div "2020 Yaris - Module 4: Powertrain" at bounding box center [580, 221] width 181 height 37
click at [541, 227] on link "2020 Yaris - Module 4: Powertrain" at bounding box center [554, 221] width 130 height 34
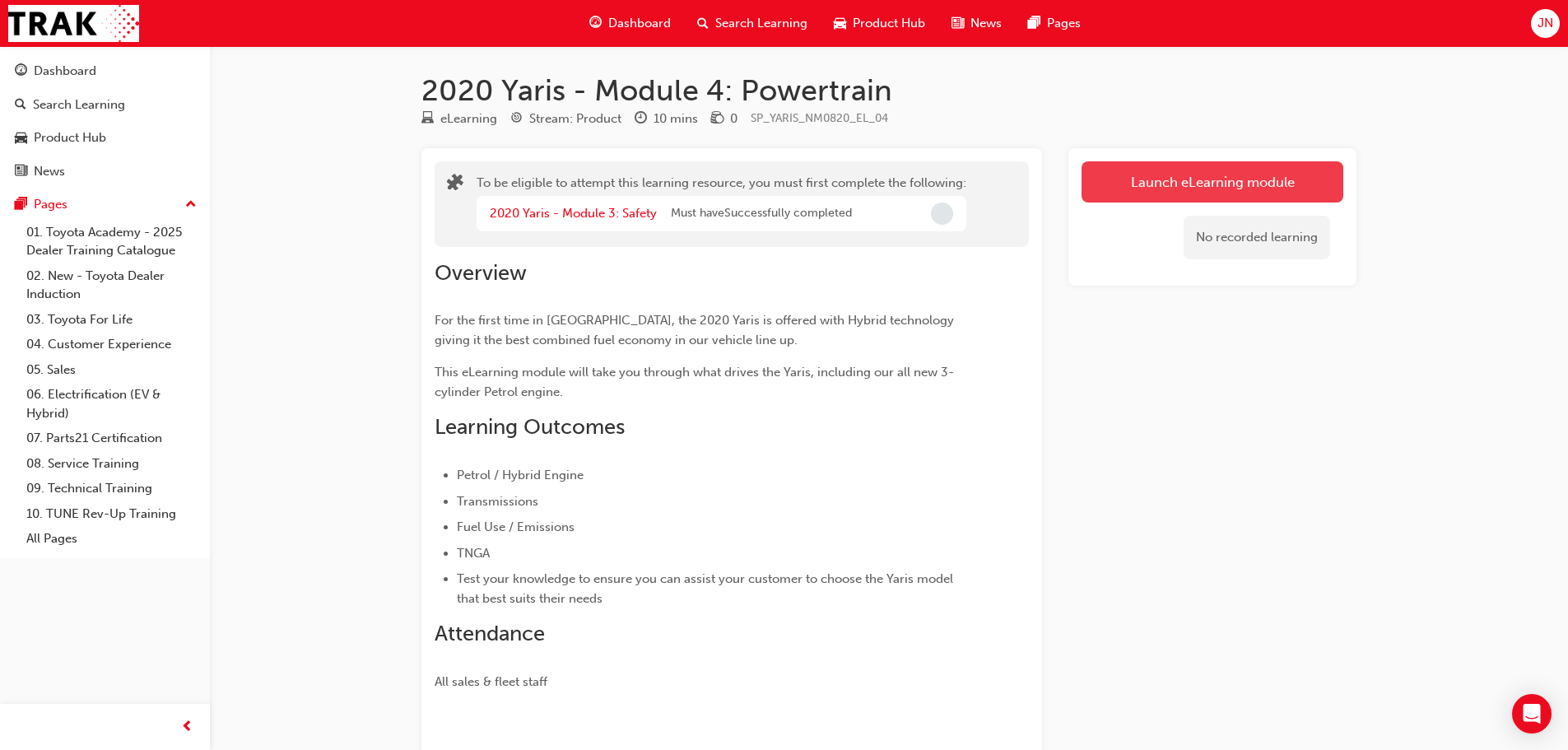
click at [1268, 175] on button "Launch eLearning module" at bounding box center [1212, 182] width 262 height 41
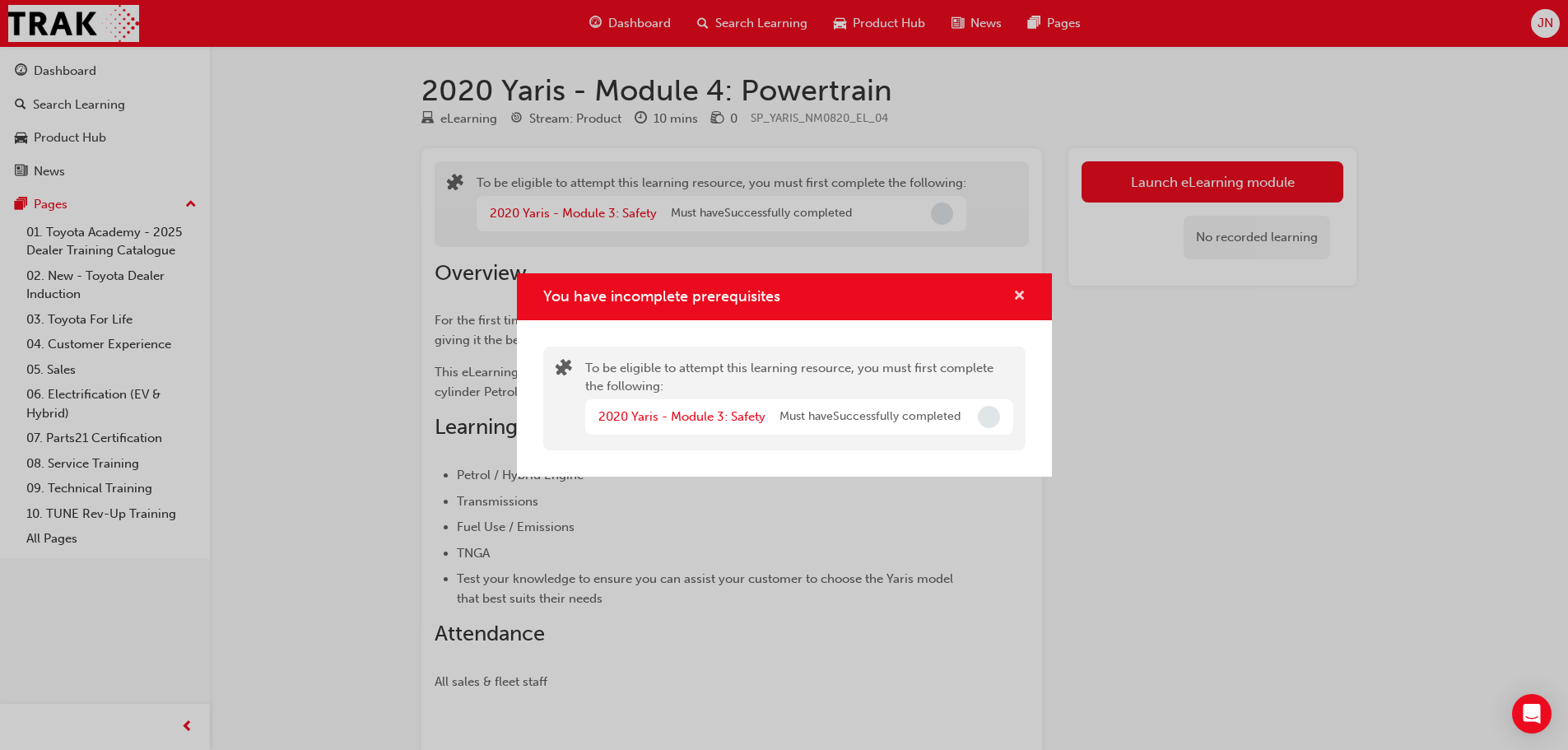
click at [1020, 301] on span "cross-icon" at bounding box center [1018, 297] width 12 height 15
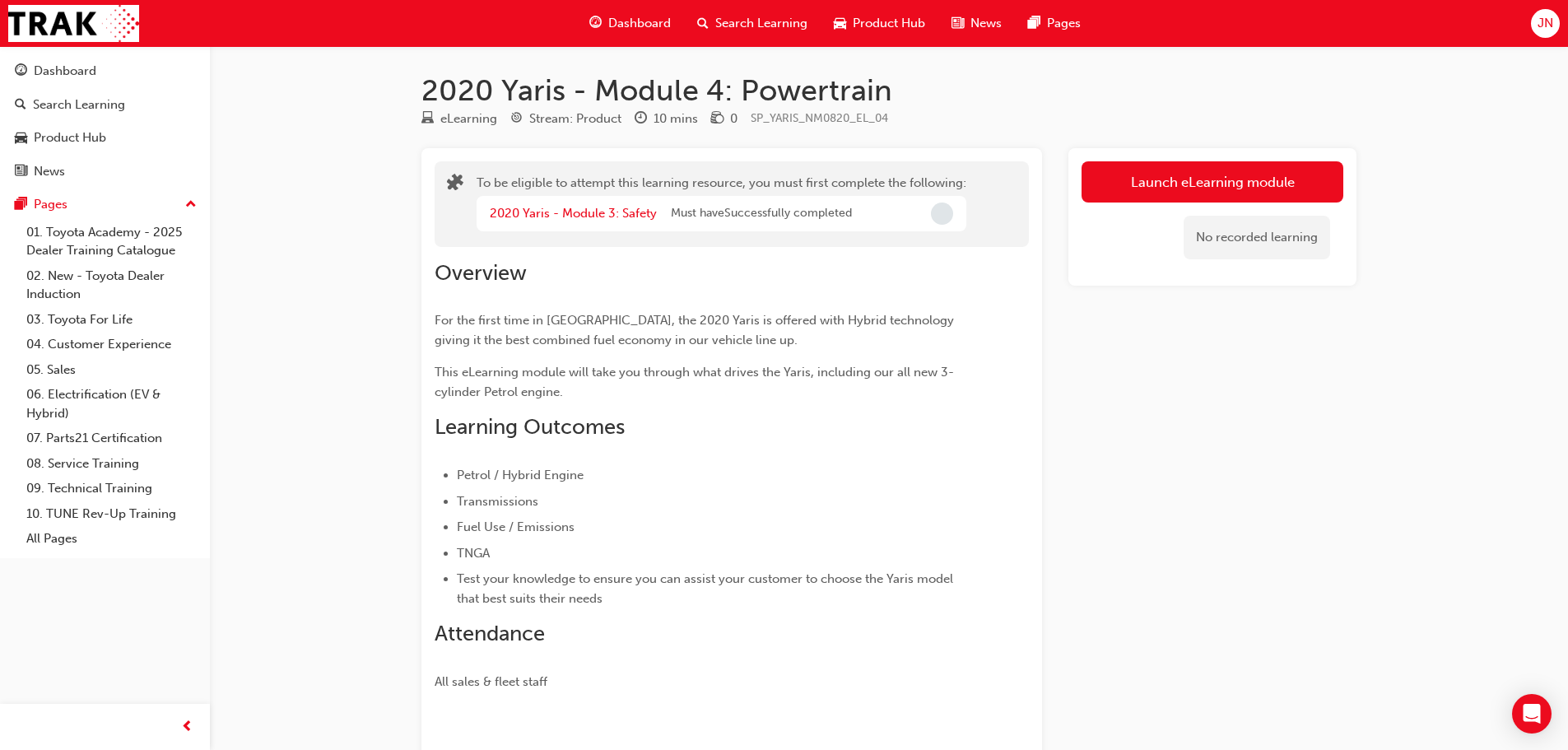
click at [562, 200] on div "2020 Yaris - Module 3: Safety Must have Successfully completed" at bounding box center [722, 213] width 490 height 36
click at [561, 207] on link "2020 Yaris - Module 3: Safety" at bounding box center [574, 213] width 167 height 15
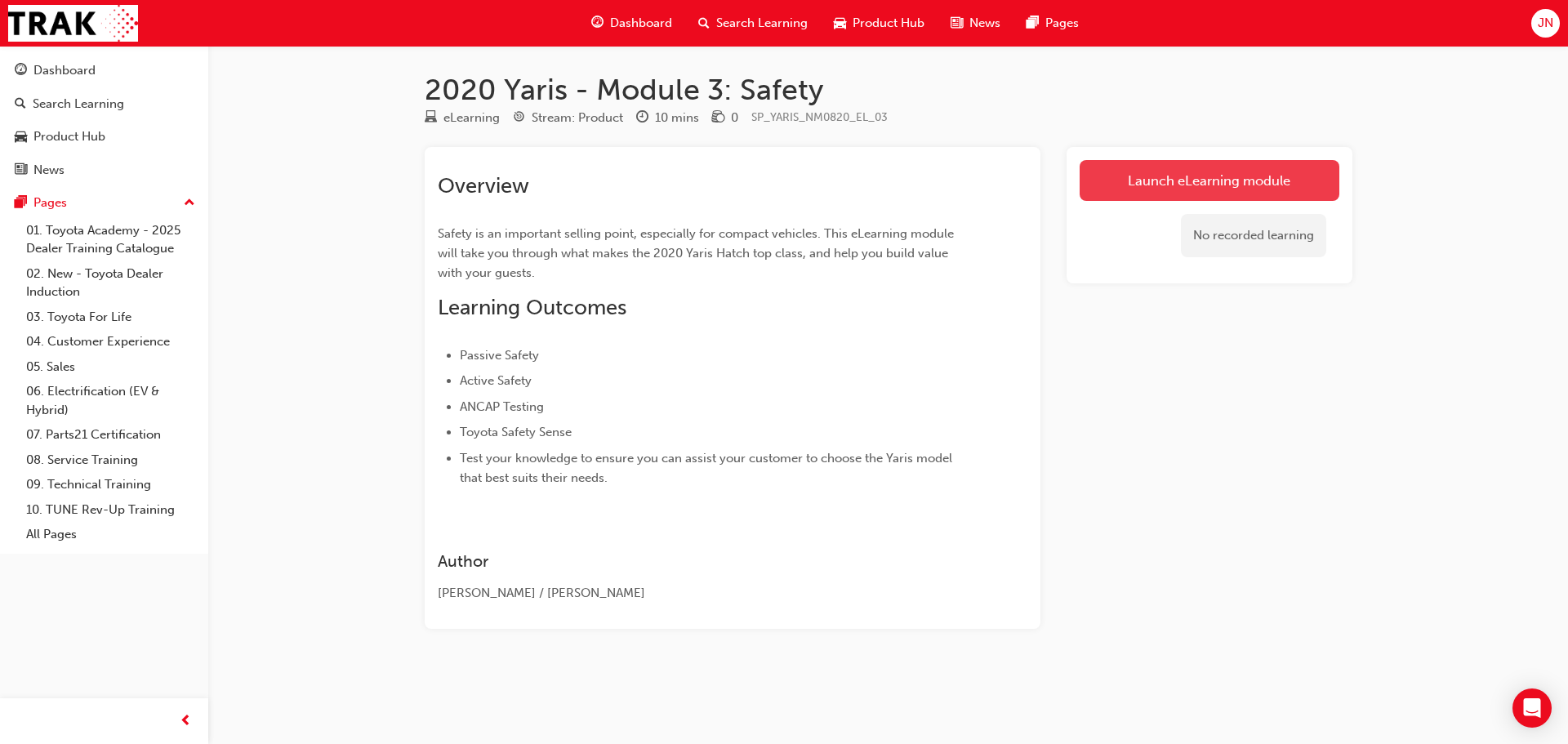
click at [1209, 178] on link "Launch eLearning module" at bounding box center [1210, 181] width 260 height 41
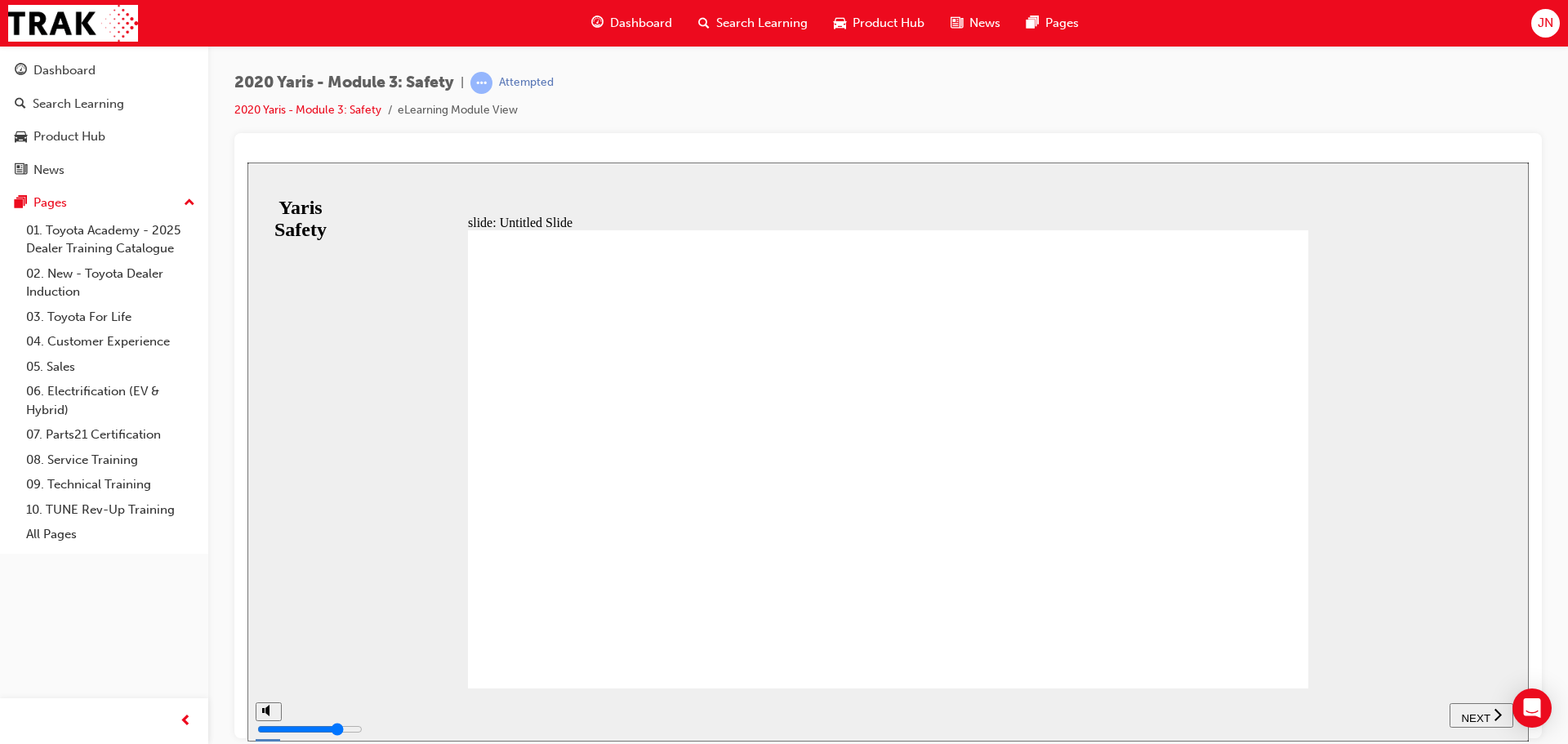
click at [1470, 711] on span "NEXT" at bounding box center [1475, 717] width 28 height 12
drag, startPoint x: 1439, startPoint y: 702, endPoint x: 1463, endPoint y: 706, distance: 24.3
click at [1441, 703] on button "PREV" at bounding box center [1410, 714] width 63 height 25
click at [1469, 711] on span "NEXT" at bounding box center [1475, 717] width 28 height 12
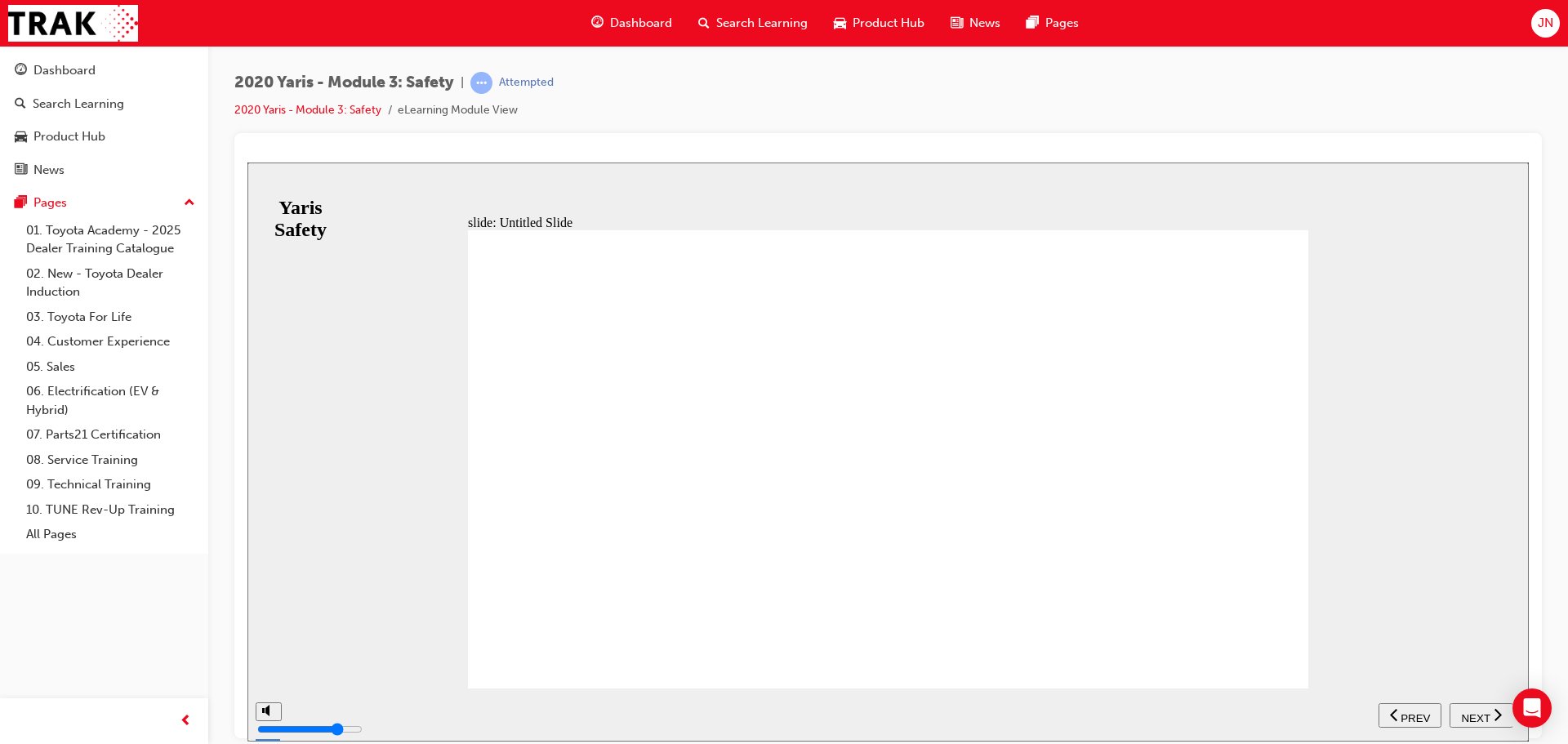
click at [1470, 707] on div "NEXT" at bounding box center [1482, 715] width 51 height 17
click at [1471, 707] on div "NEXT" at bounding box center [1482, 715] width 51 height 17
click at [1469, 707] on div "NEXT" at bounding box center [1482, 715] width 51 height 17
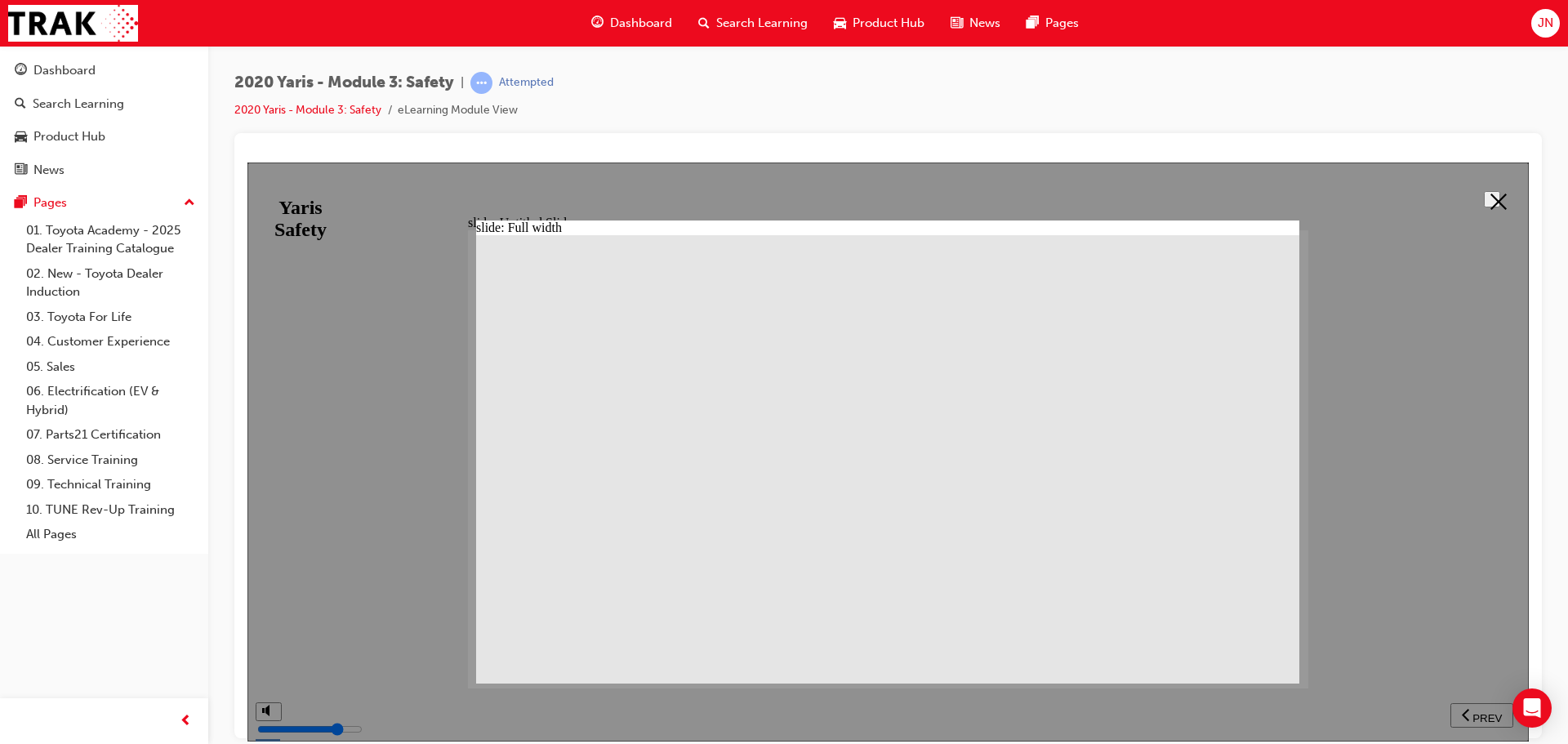
click at [1492, 203] on icon at bounding box center [1499, 201] width 16 height 16
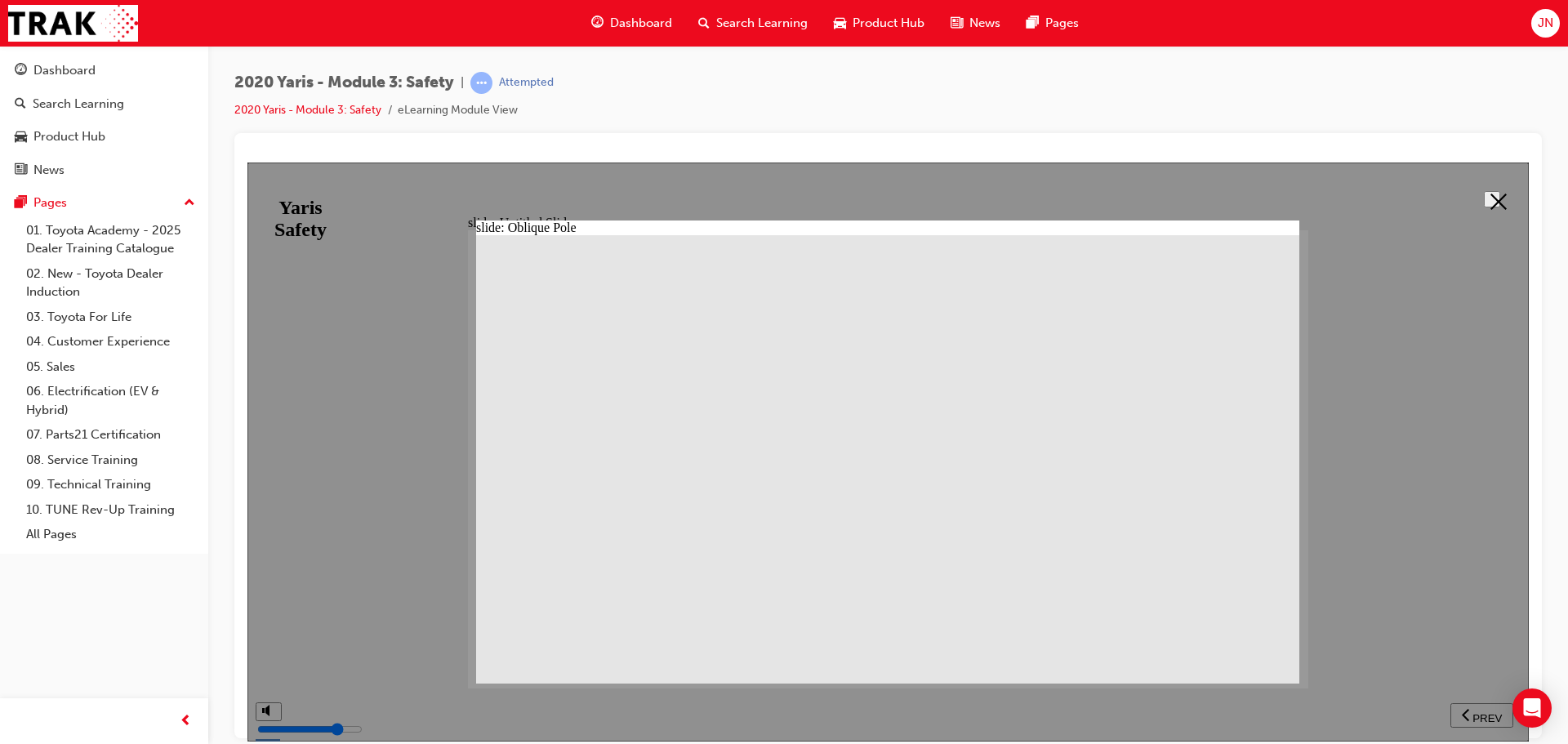
click at [1497, 200] on icon at bounding box center [1499, 201] width 16 height 16
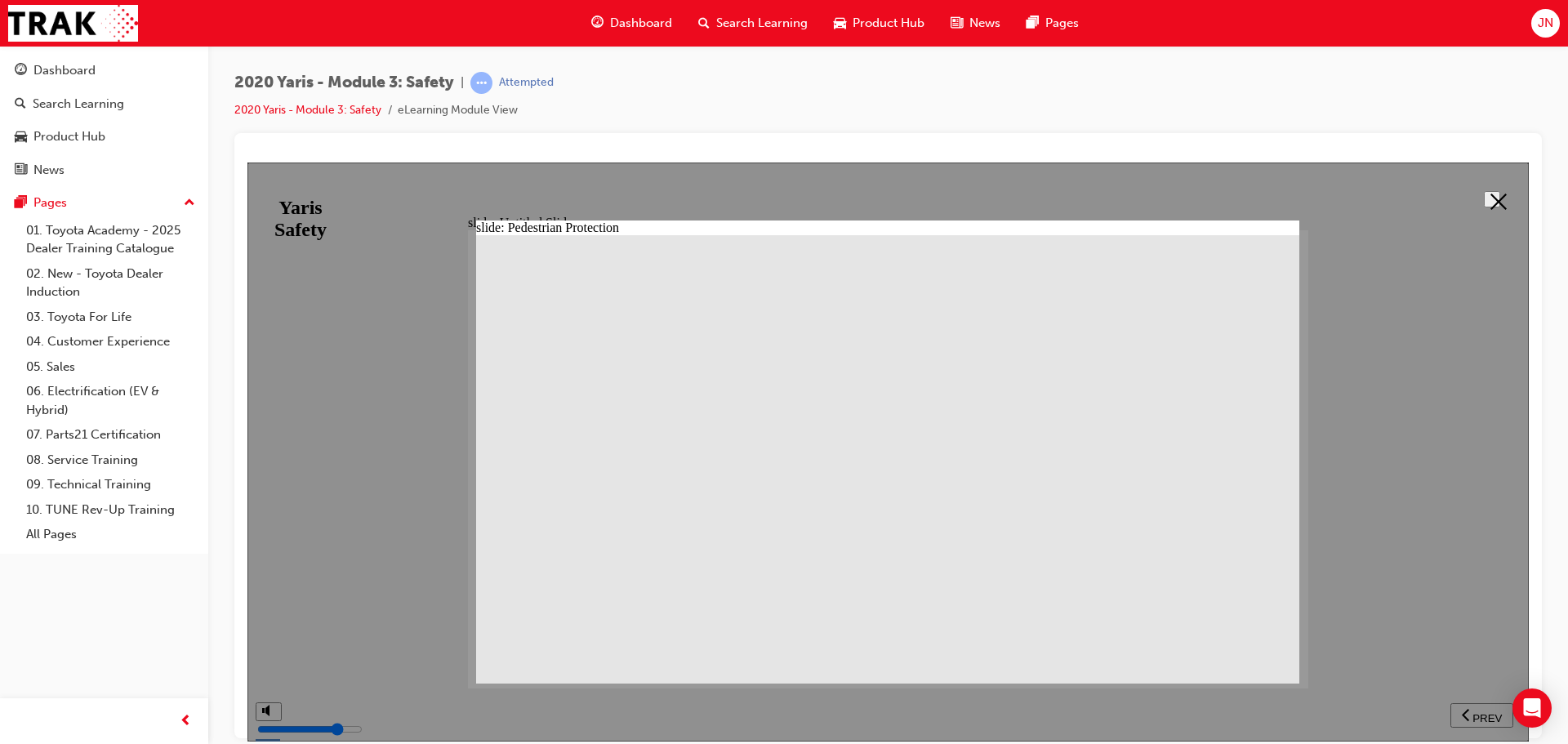
click at [1490, 194] on polygon at bounding box center [1499, 201] width 16 height 16
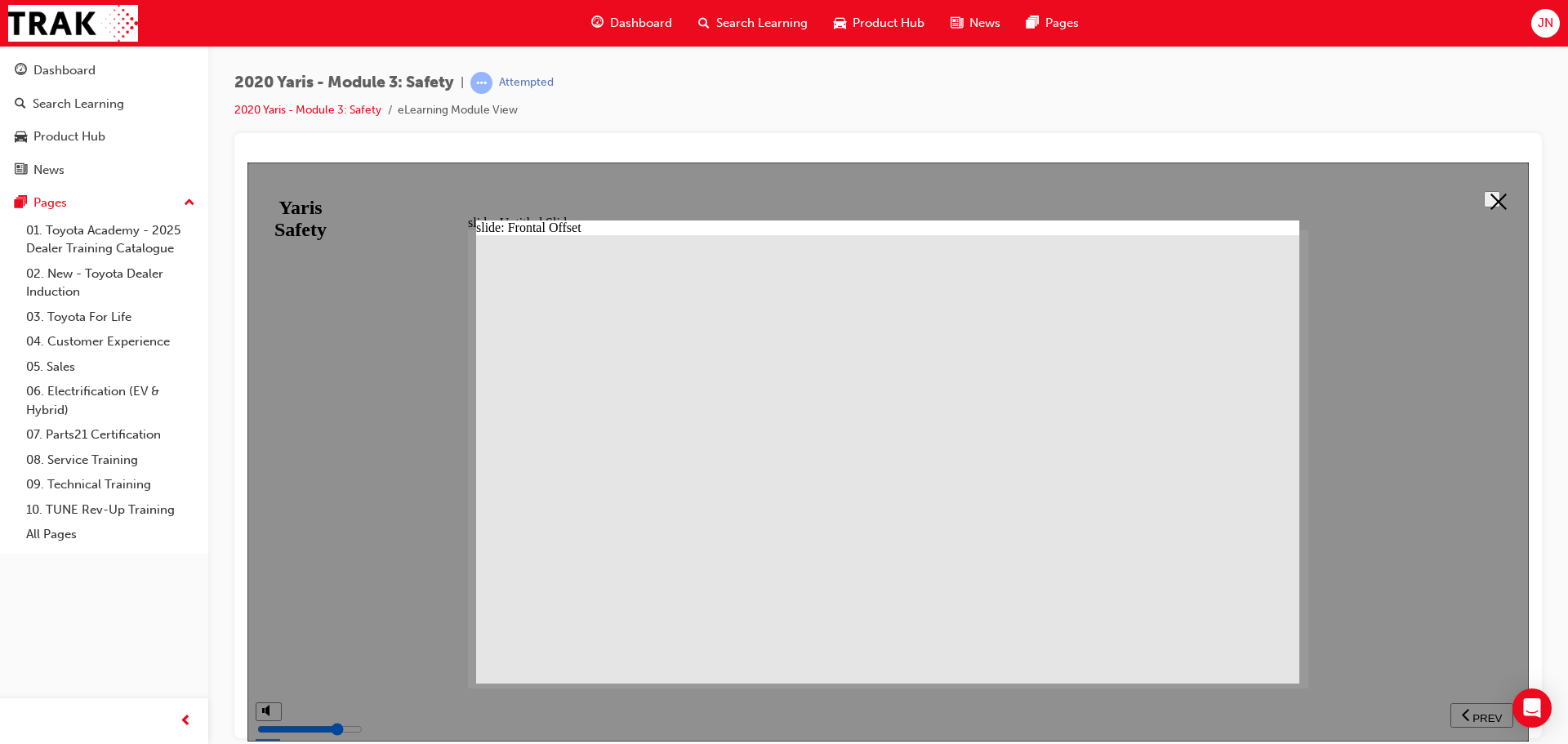
click at [1496, 194] on polygon at bounding box center [1499, 201] width 16 height 16
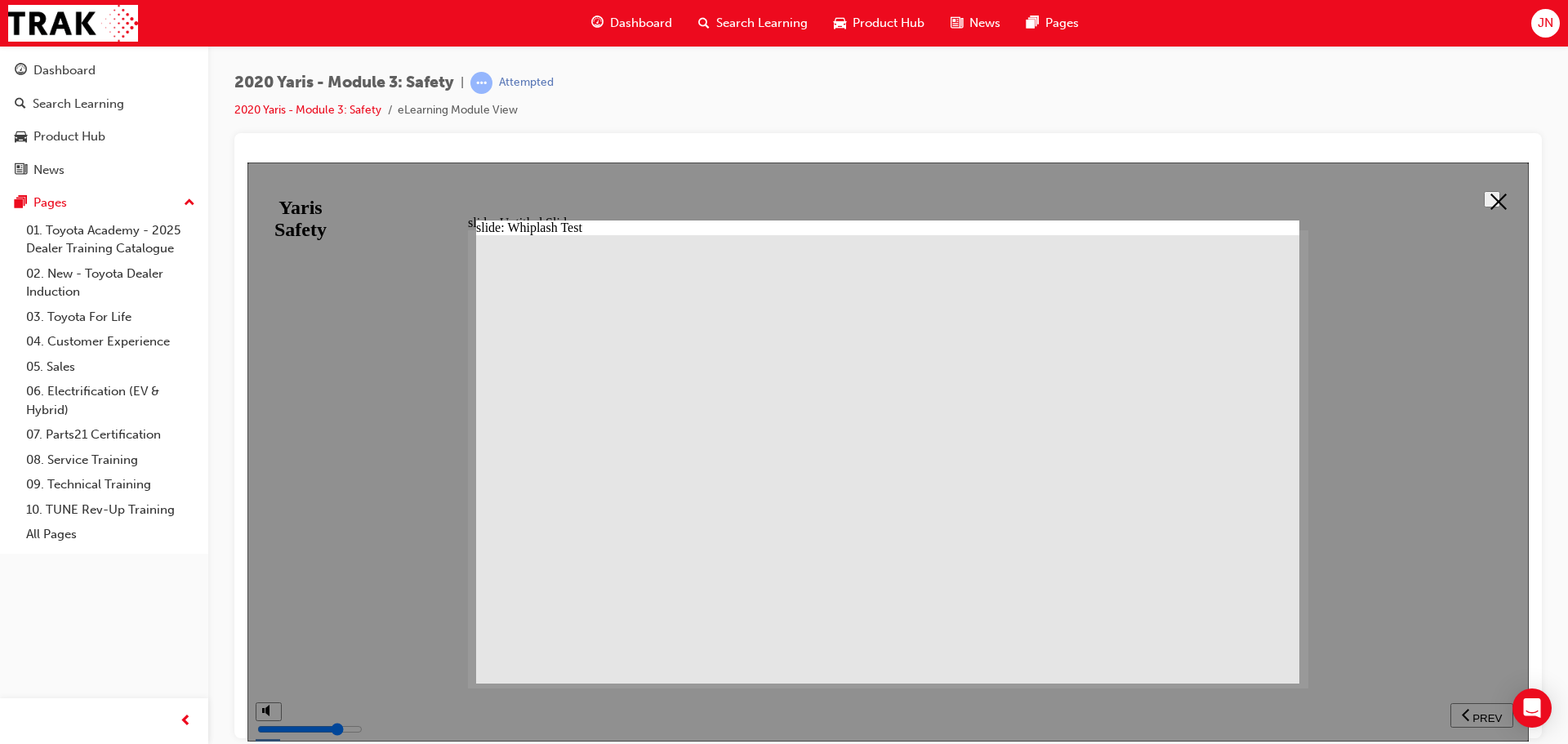
click at [1497, 201] on polygon at bounding box center [1499, 201] width 16 height 16
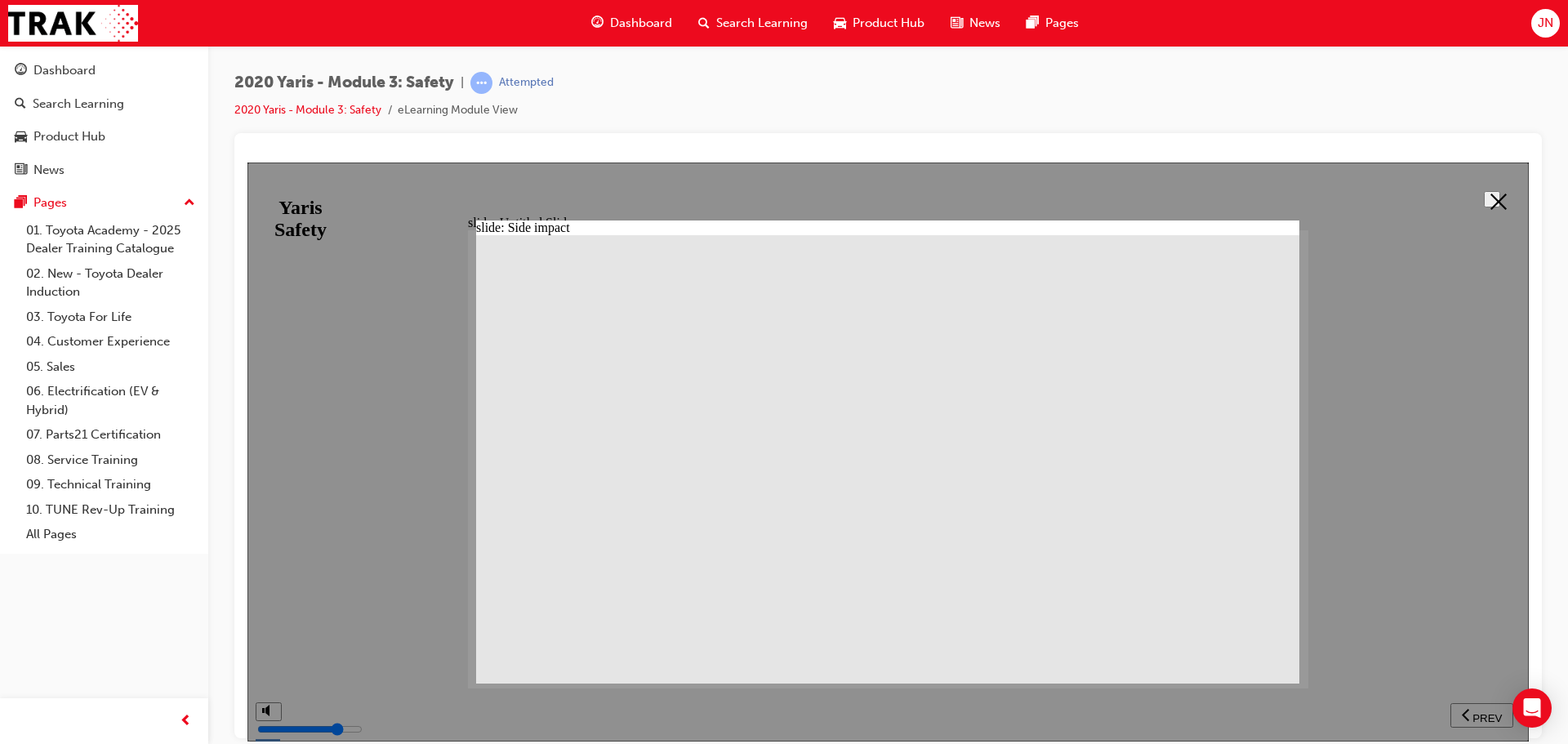
click at [1501, 197] on button at bounding box center [1492, 199] width 16 height 16
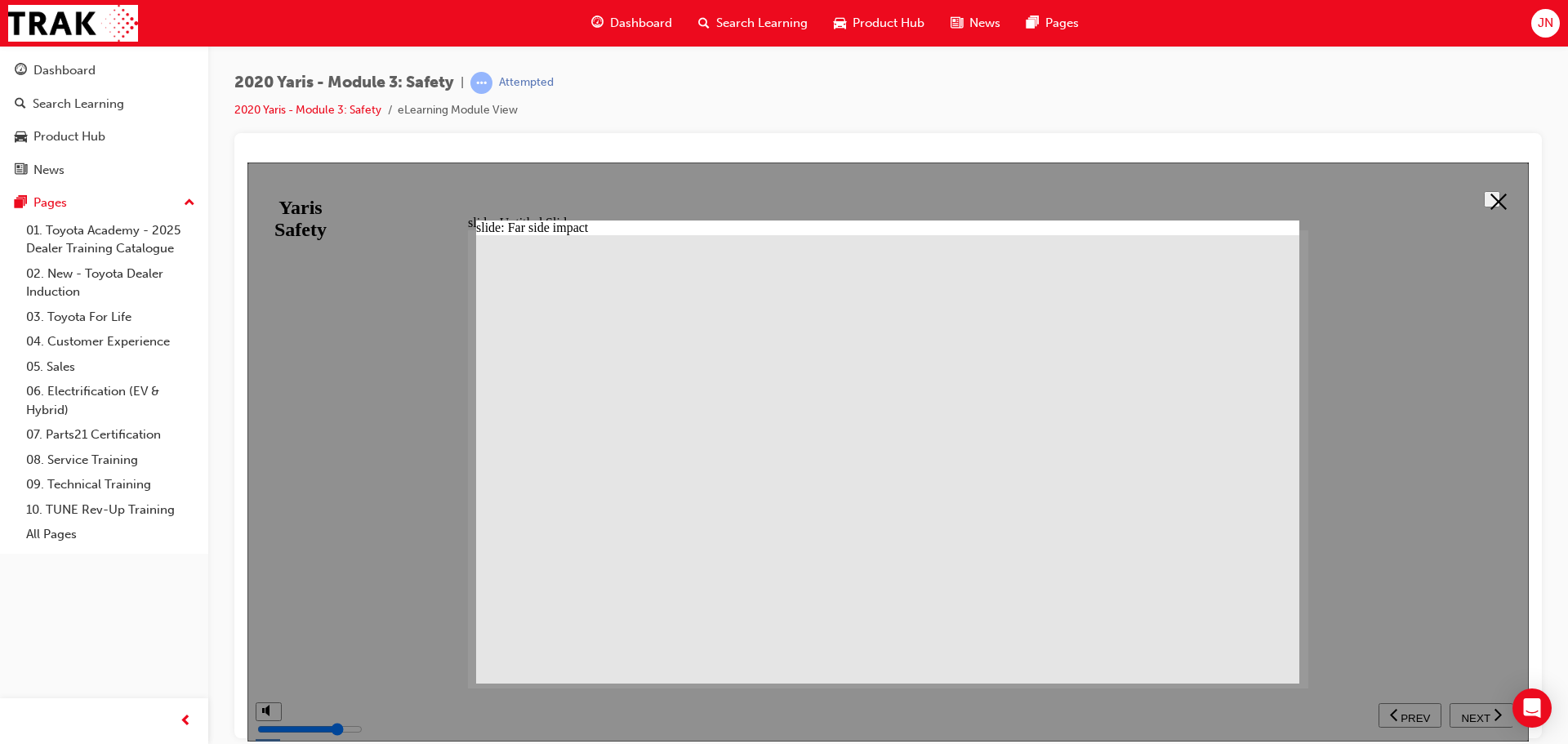
click at [1492, 198] on polygon at bounding box center [1499, 201] width 16 height 16
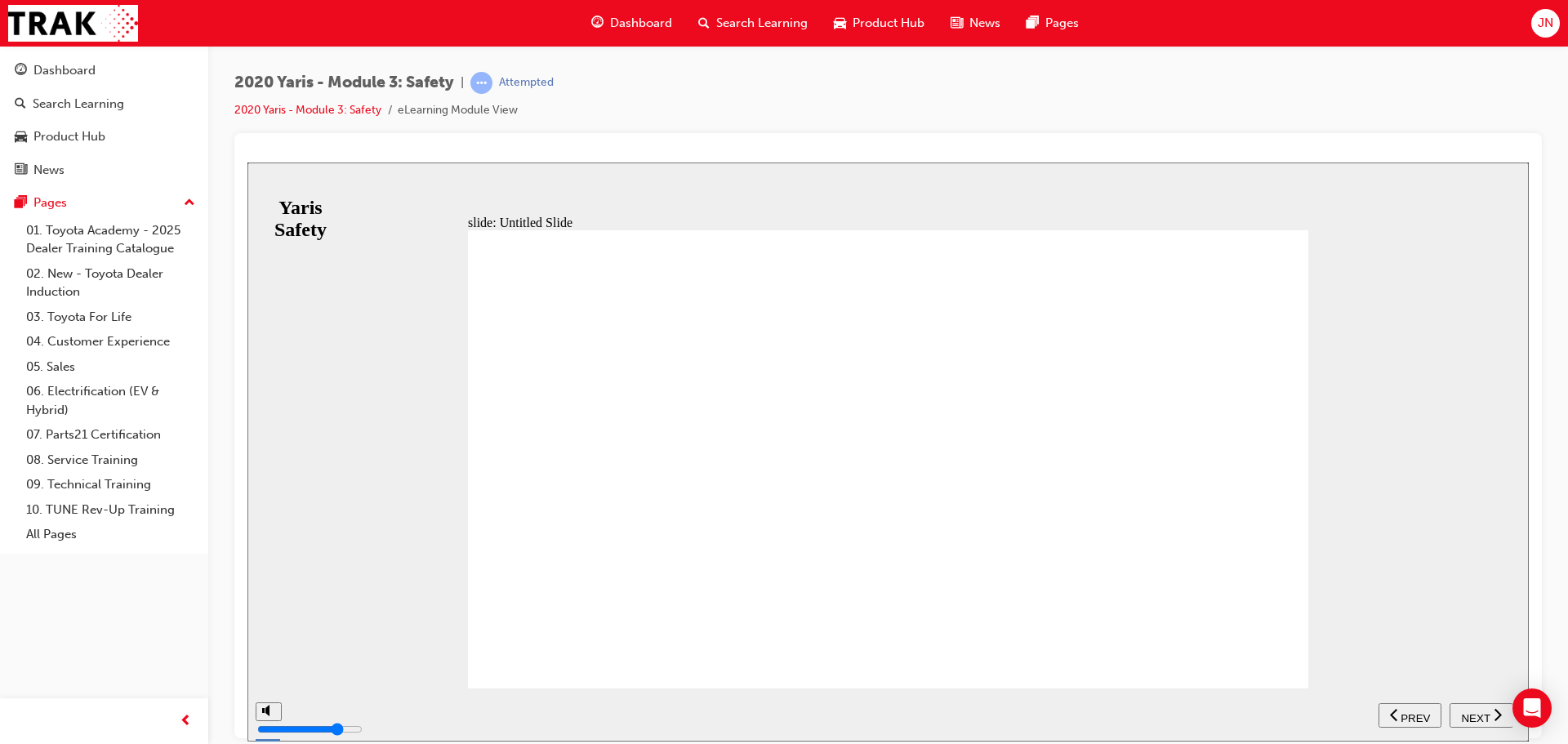
click at [1474, 713] on span "NEXT" at bounding box center [1475, 717] width 28 height 12
click at [1475, 711] on span "NEXT" at bounding box center [1475, 717] width 28 height 12
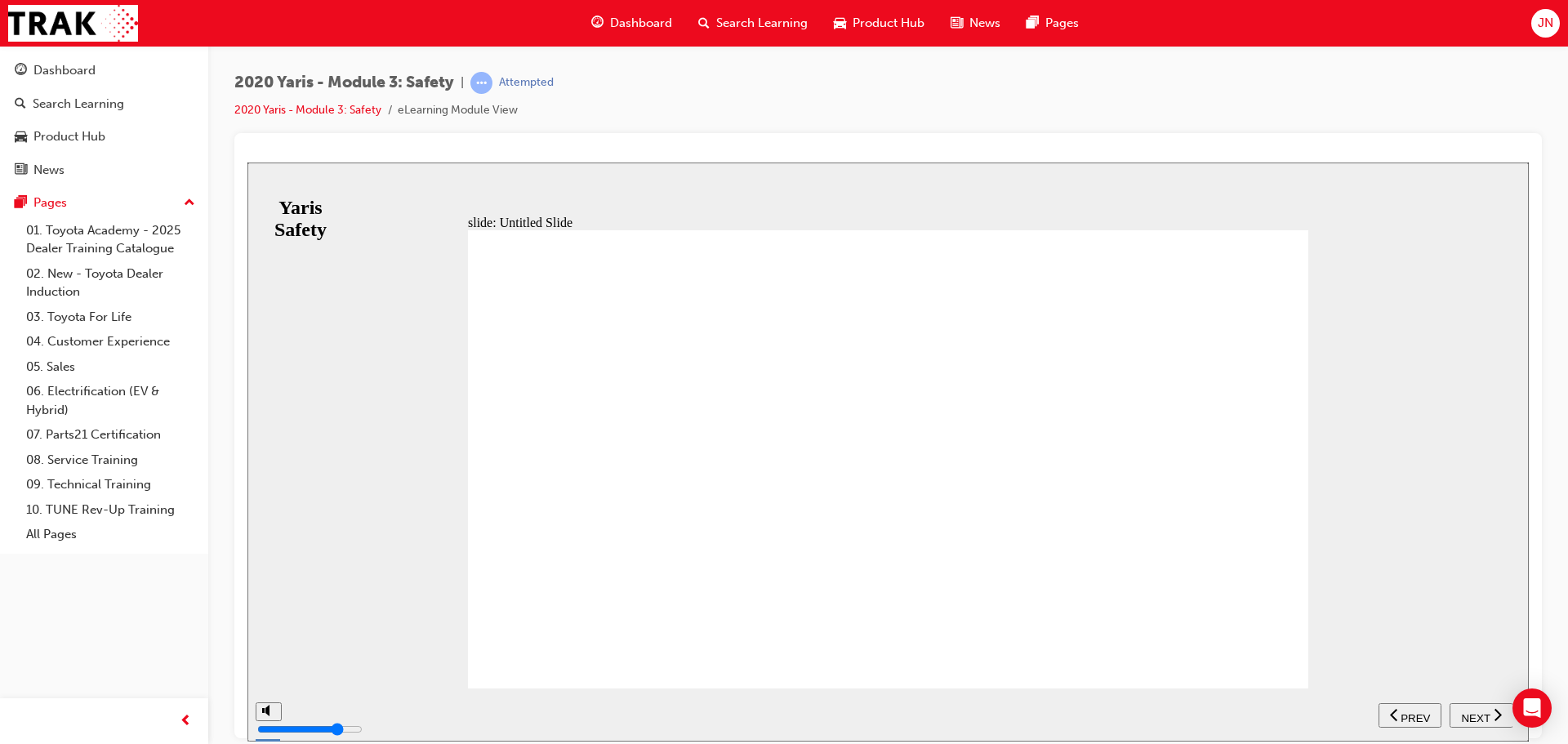
click at [1485, 723] on button "NEXT" at bounding box center [1482, 714] width 64 height 25
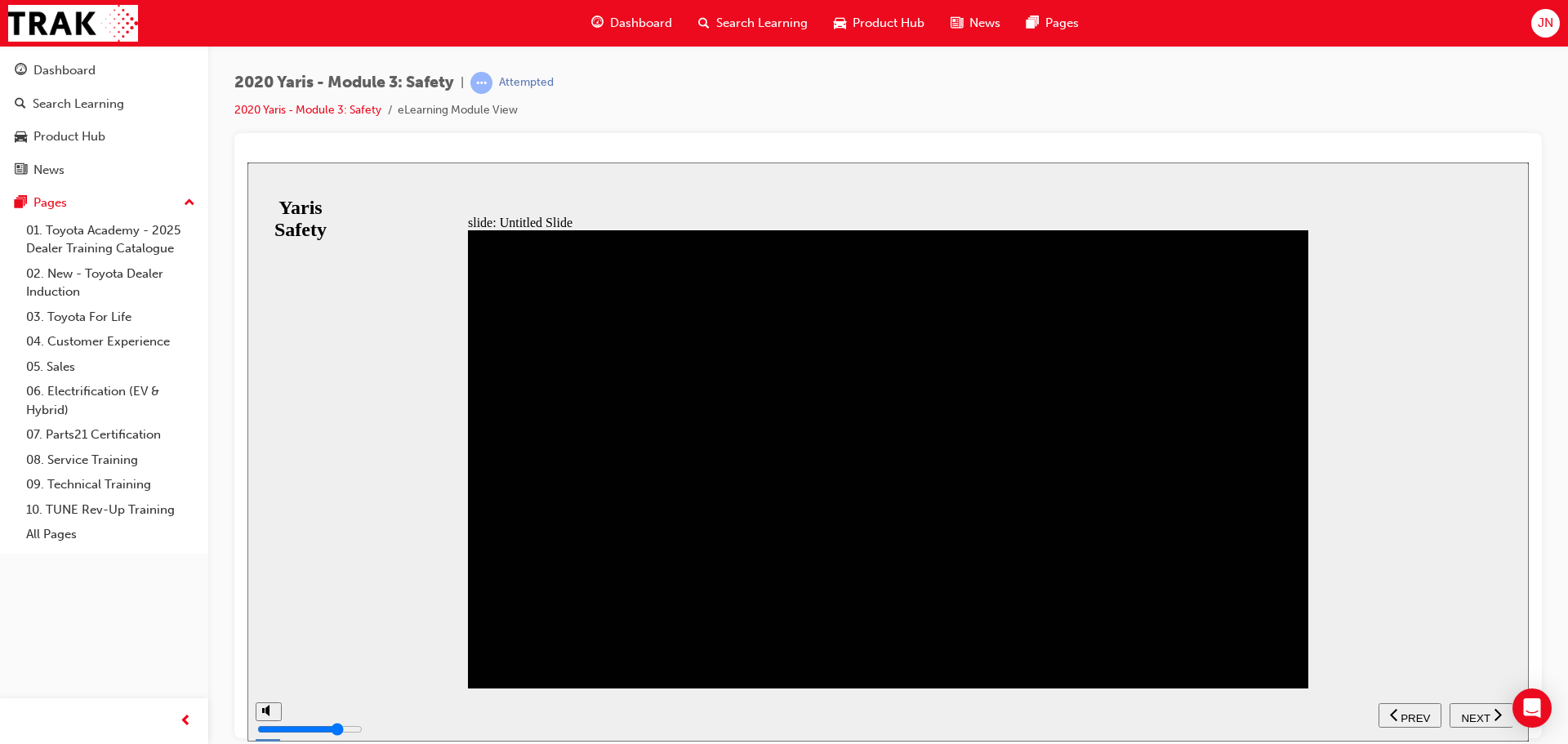
click at [1396, 707] on icon "previous" at bounding box center [1394, 714] width 8 height 15
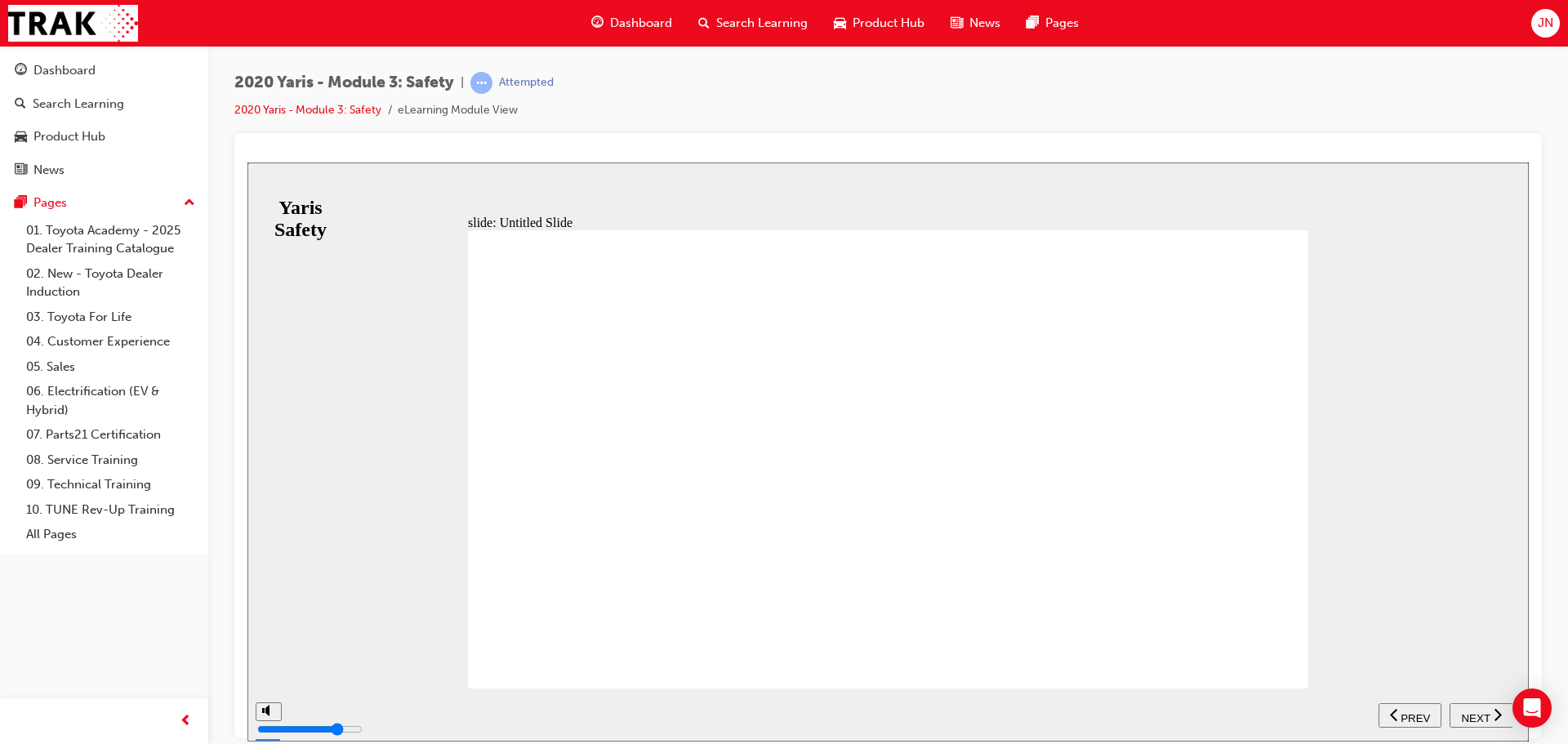
click at [1464, 718] on span "NEXT" at bounding box center [1475, 717] width 28 height 12
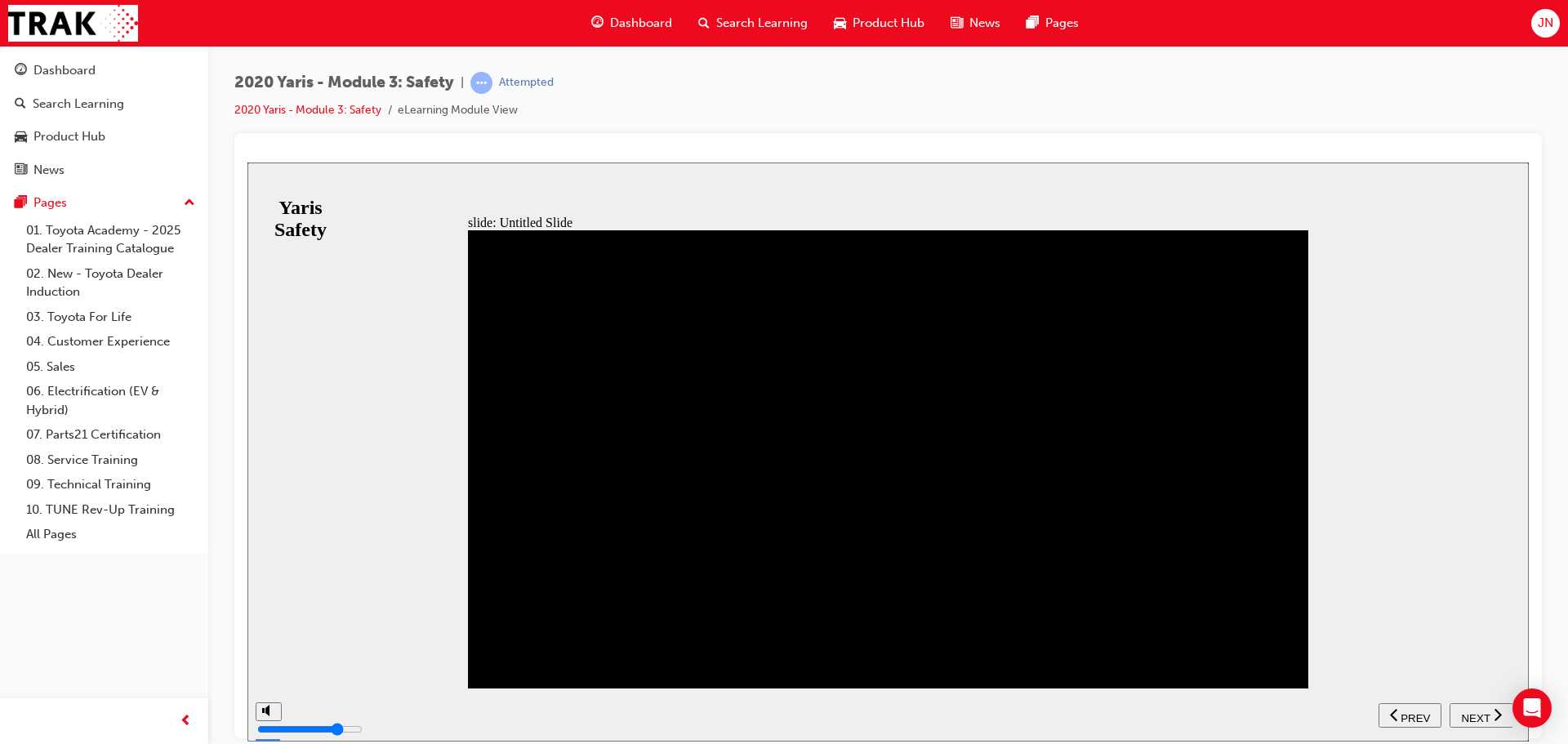
click at [1474, 716] on span "NEXT" at bounding box center [1475, 717] width 28 height 12
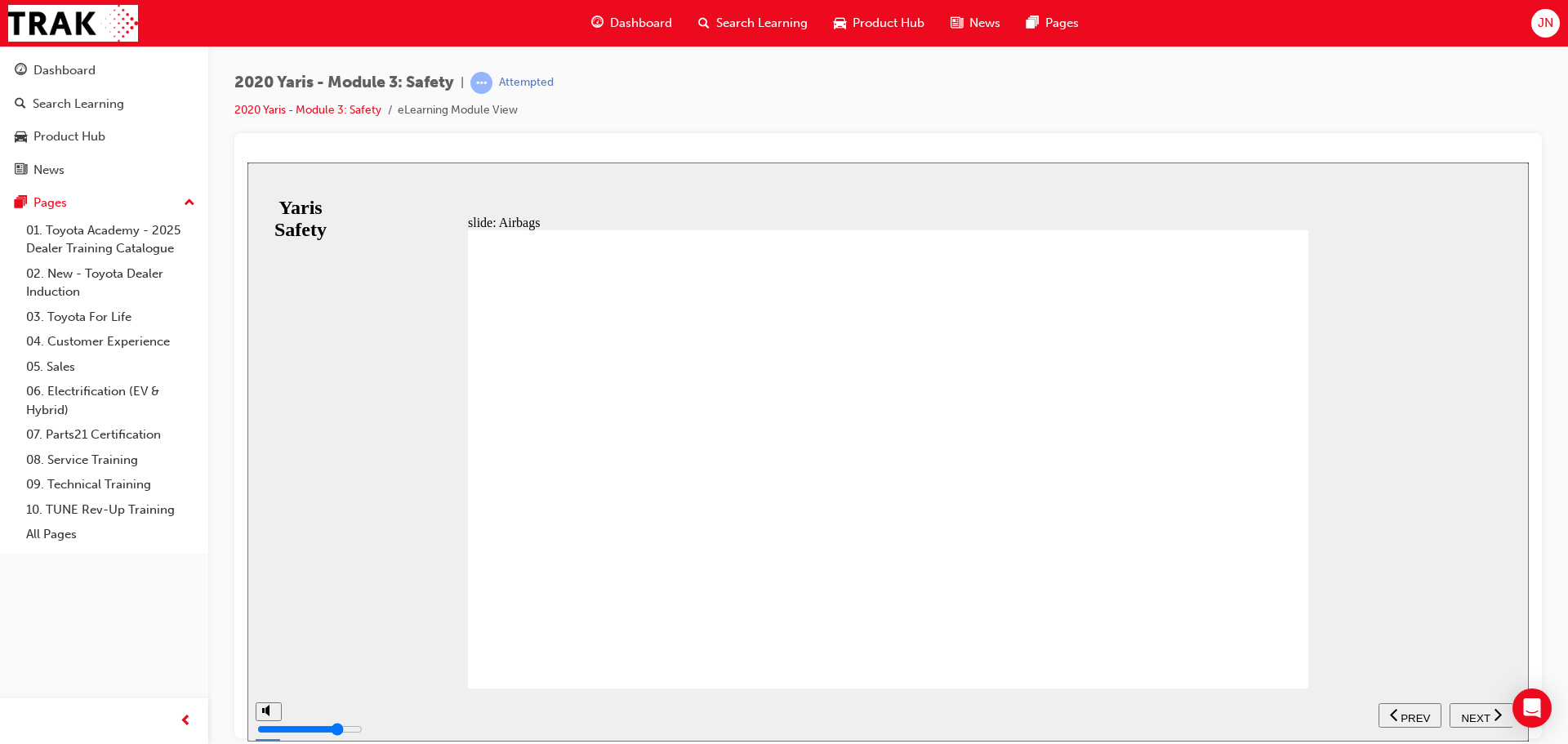
click at [1474, 716] on span "NEXT" at bounding box center [1475, 717] width 28 height 12
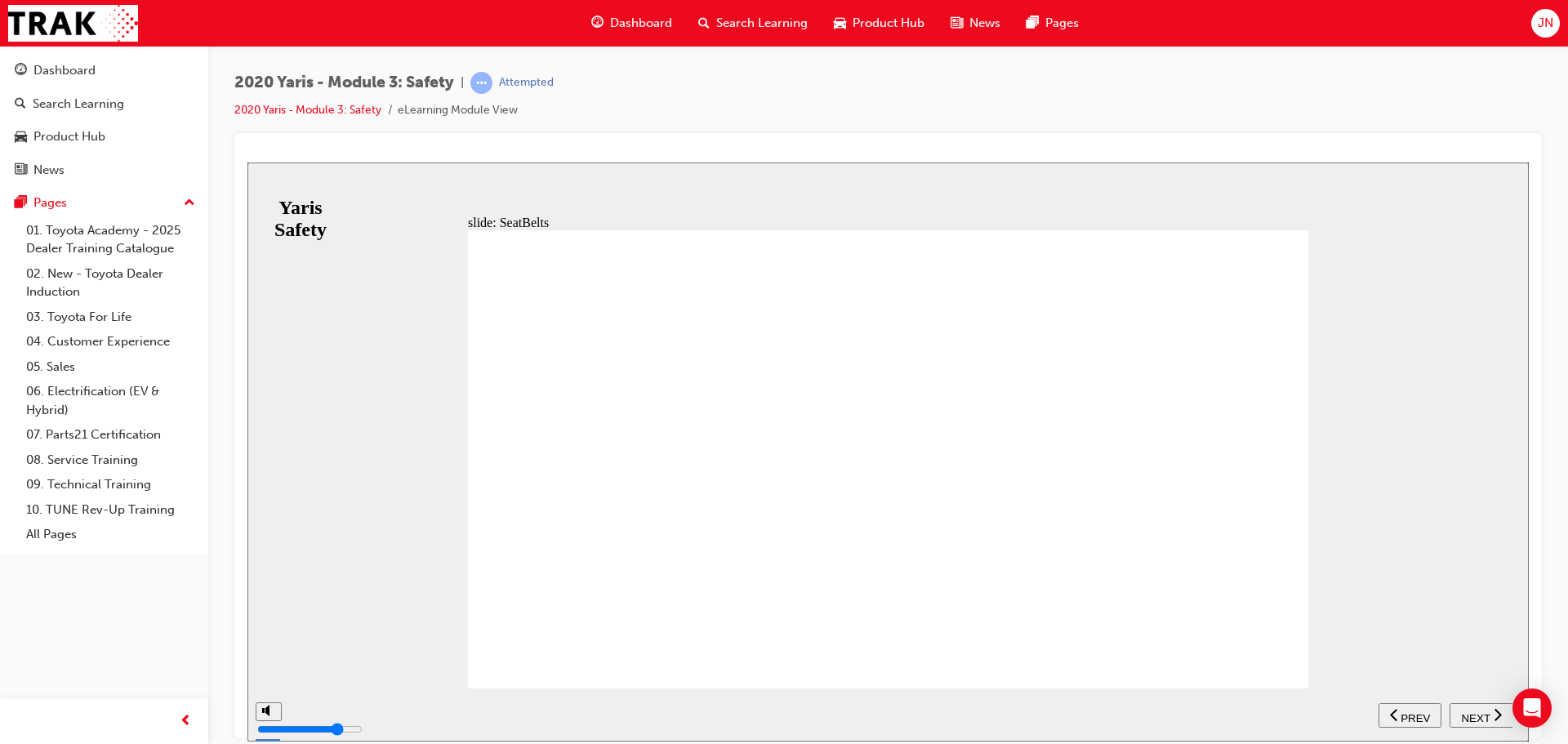
click at [1480, 720] on span "NEXT" at bounding box center [1475, 717] width 28 height 12
click at [1485, 728] on nav "SUBMIT NEXT PREV" at bounding box center [1446, 714] width 134 height 53
click at [1487, 720] on span "NEXT" at bounding box center [1475, 717] width 28 height 12
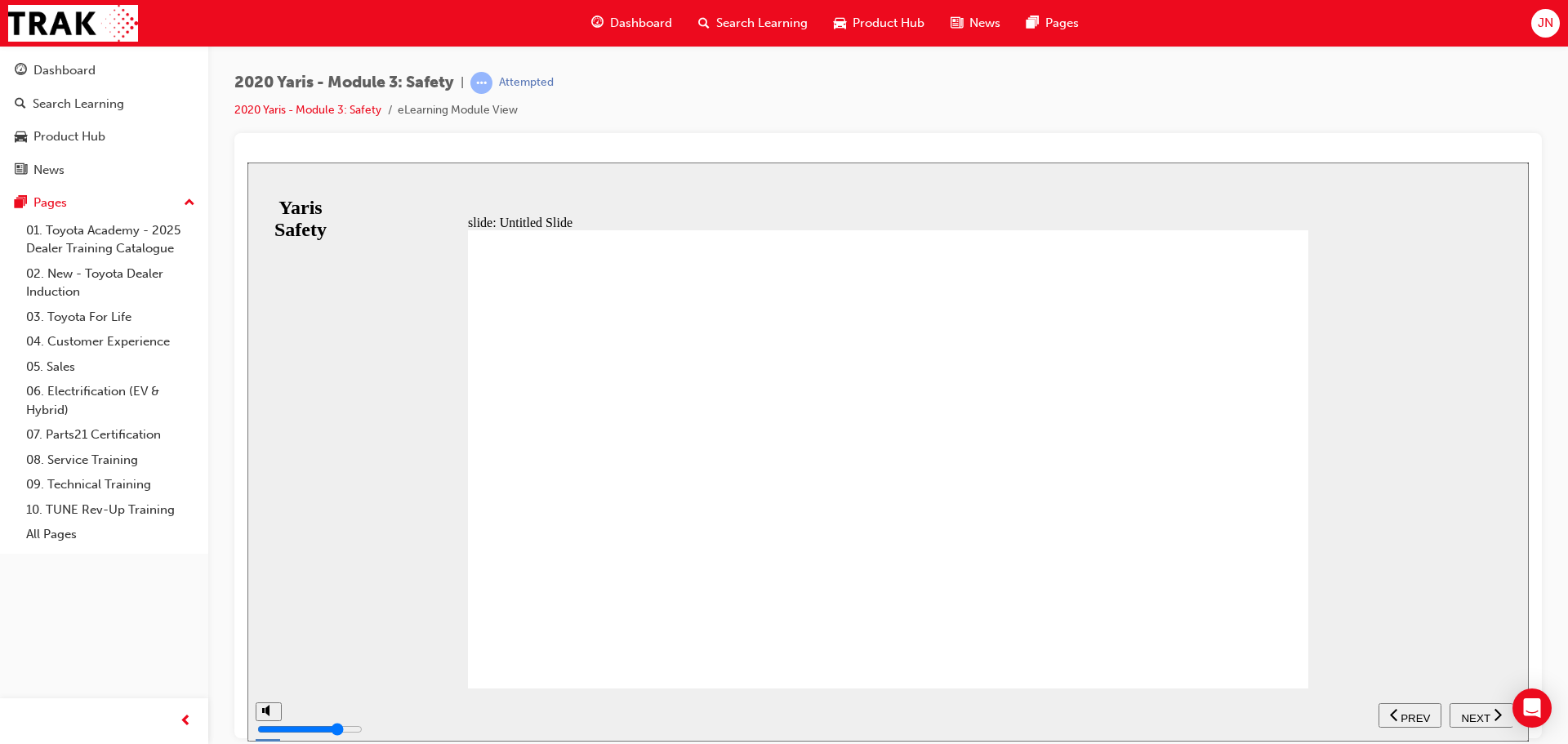
click at [1489, 711] on span "NEXT" at bounding box center [1475, 717] width 28 height 12
drag, startPoint x: 1461, startPoint y: 675, endPoint x: 1467, endPoint y: 681, distance: 8.5
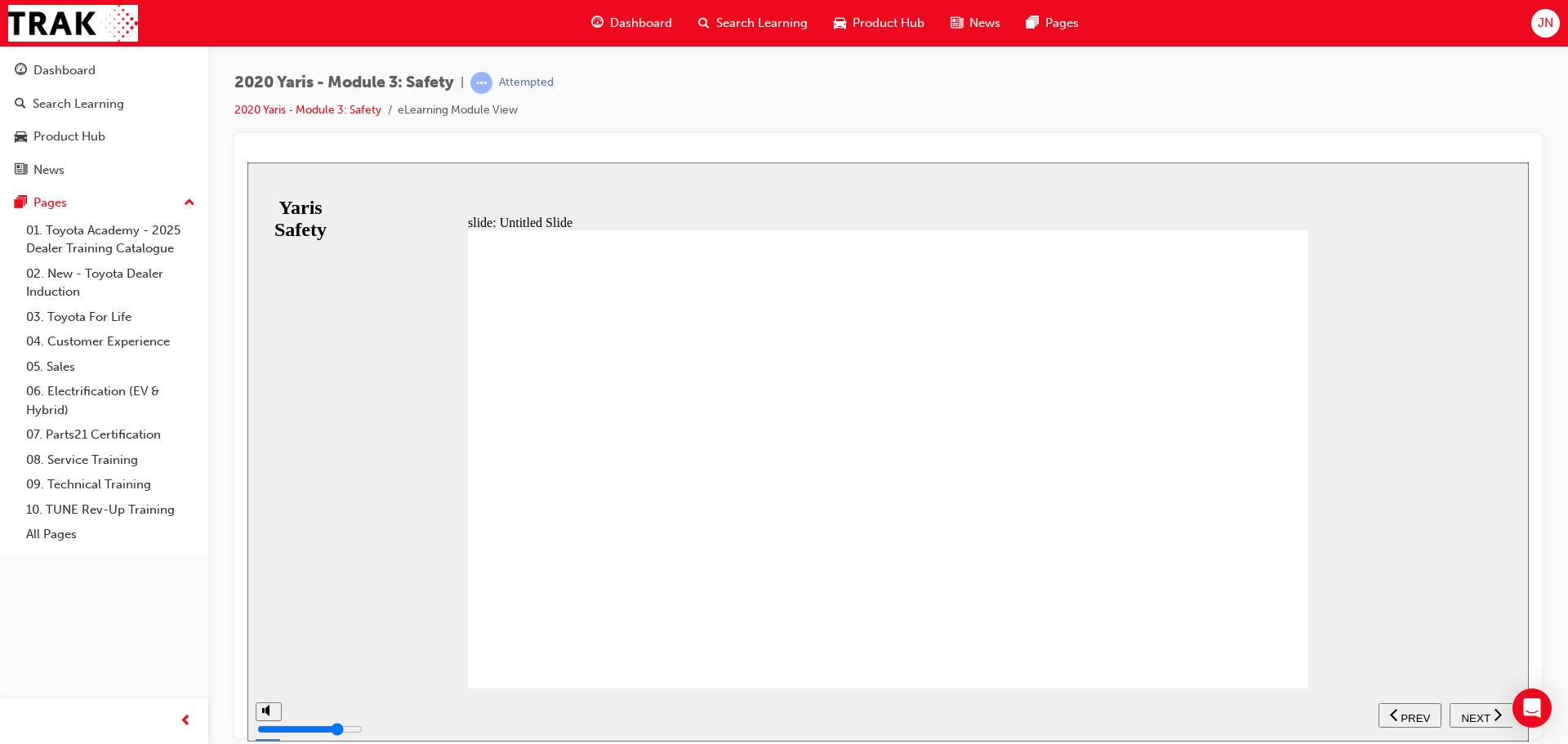
click at [1467, 681] on div "slide: Untitled Slide Steering Assisted - Vehicle Stability Control (S-VSC) ABS…" at bounding box center [888, 450] width 1282 height 579
click at [1479, 704] on button "NEXT" at bounding box center [1482, 714] width 64 height 25
drag, startPoint x: 631, startPoint y: 368, endPoint x: 670, endPoint y: 391, distance: 45.3
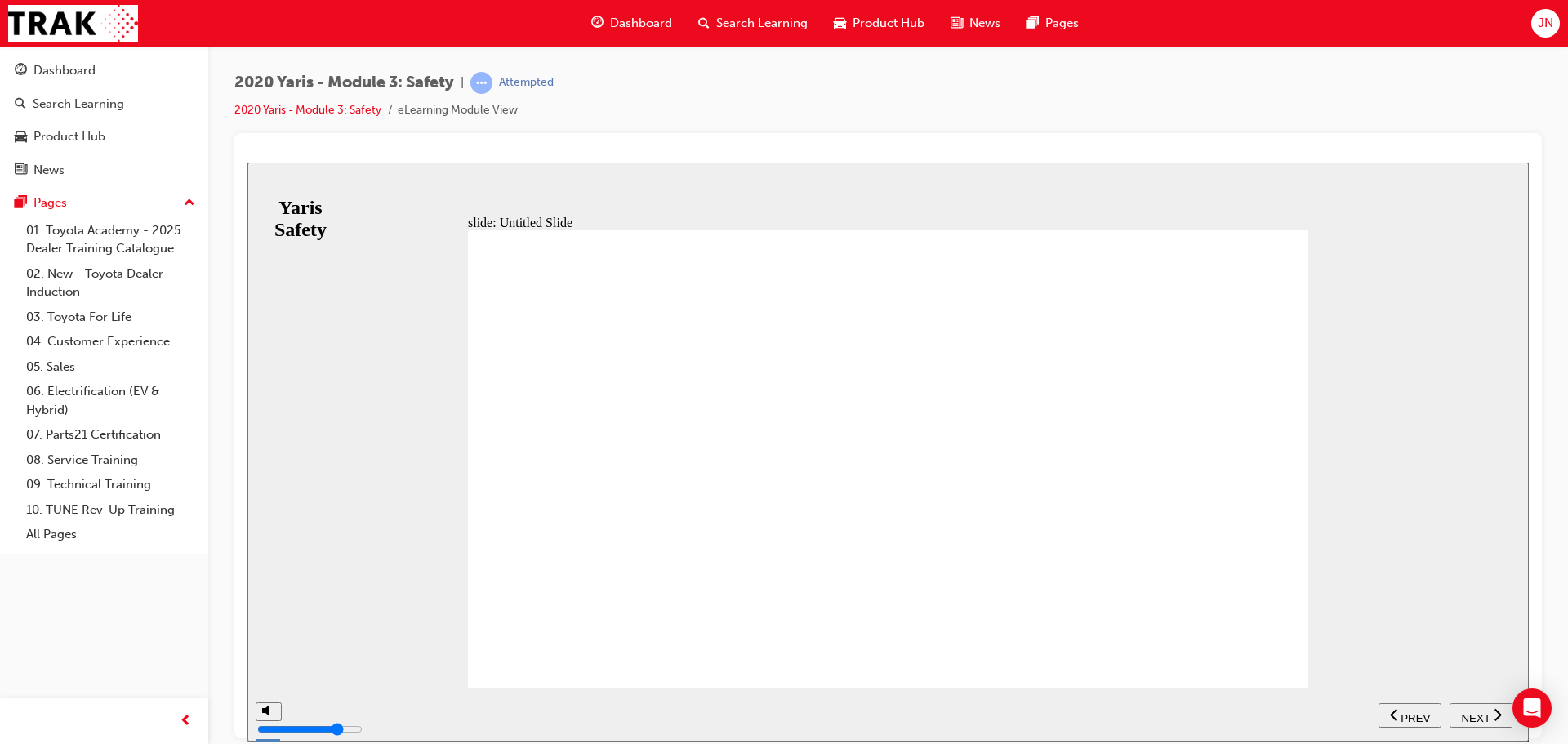
click at [1490, 722] on button "NEXT" at bounding box center [1482, 714] width 64 height 25
click at [1490, 719] on div "NEXT" at bounding box center [1482, 715] width 51 height 17
click at [1472, 711] on span "NEXT" at bounding box center [1475, 717] width 28 height 12
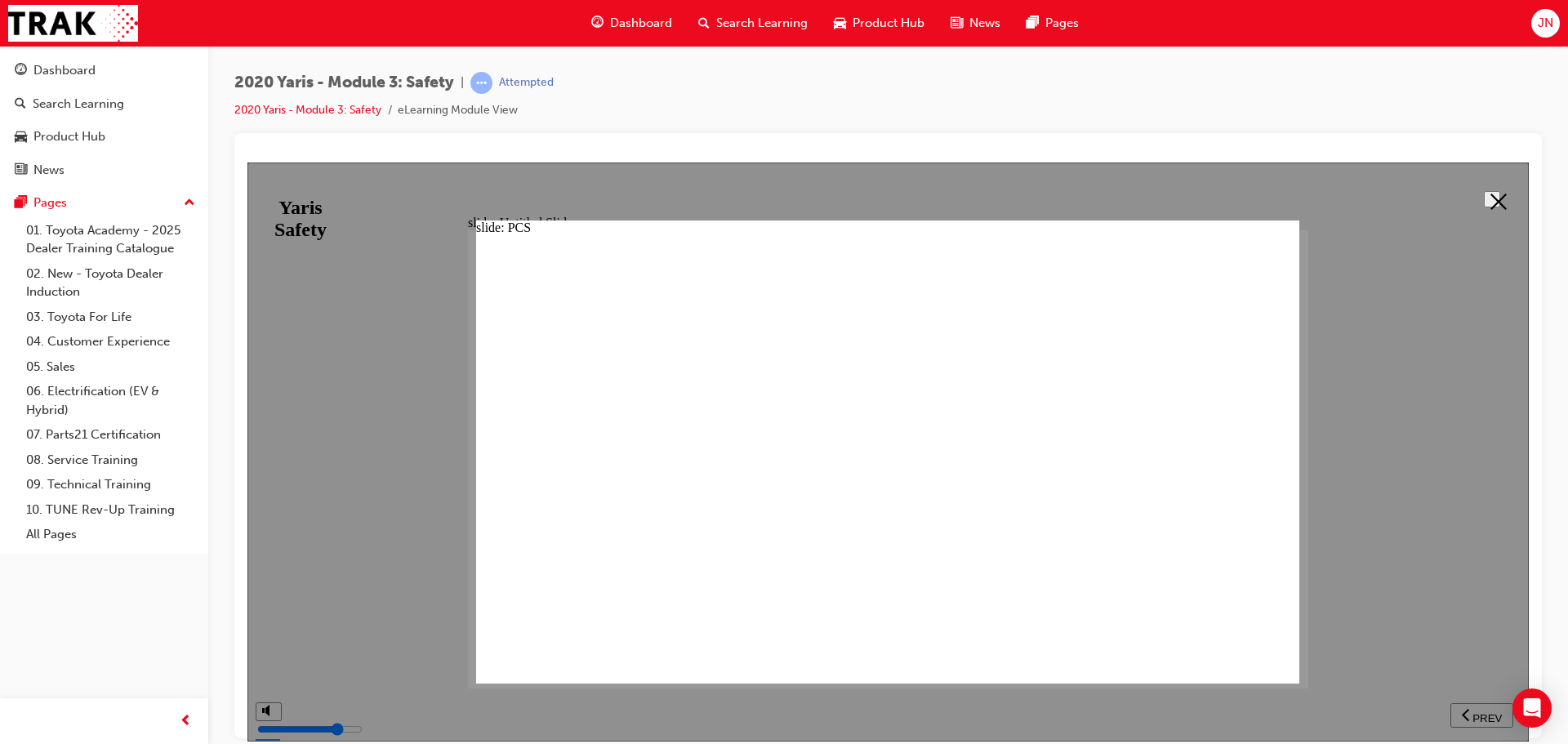
click at [1494, 193] on icon at bounding box center [1499, 201] width 16 height 16
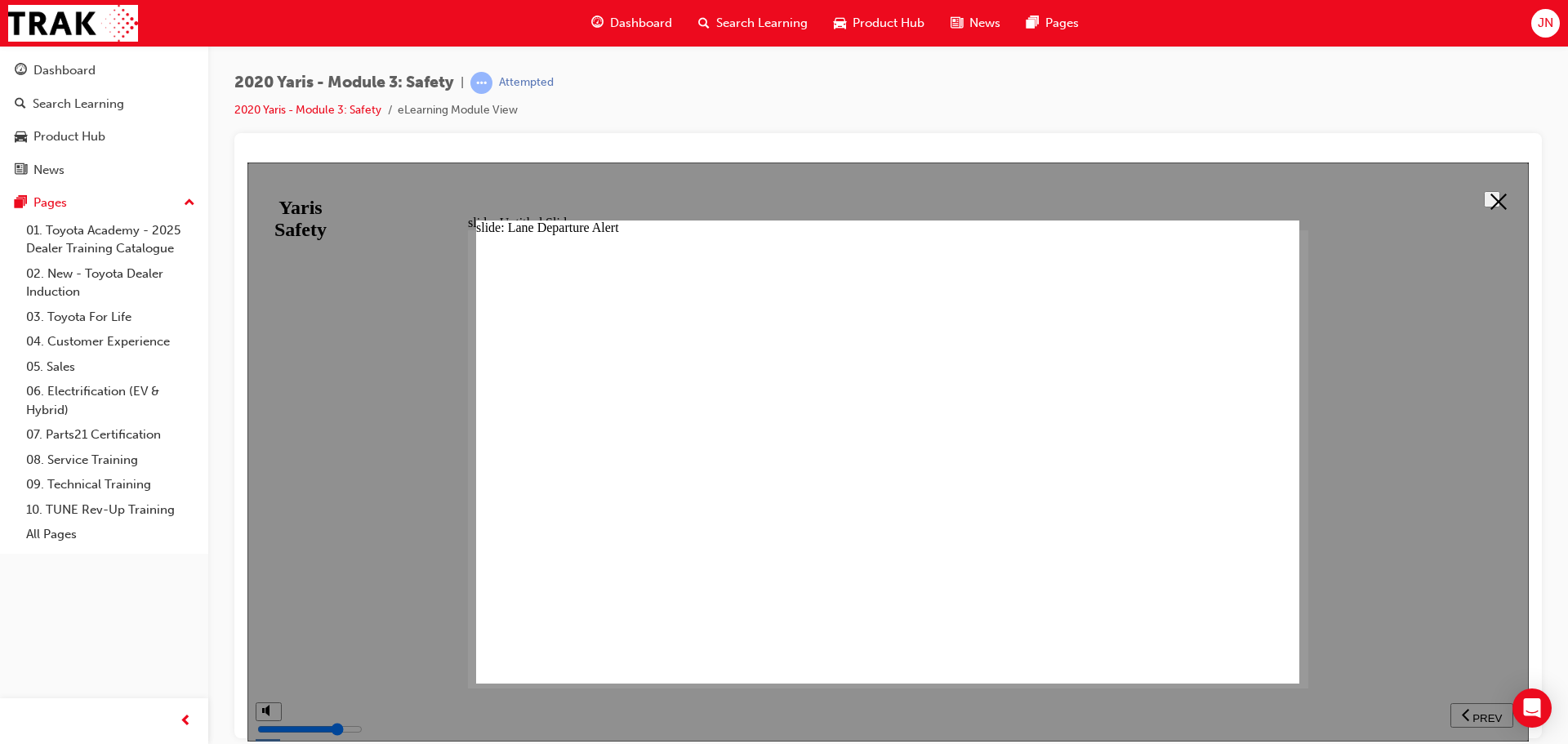
scroll to position [143, 0]
click at [1490, 204] on icon at bounding box center [1499, 201] width 16 height 16
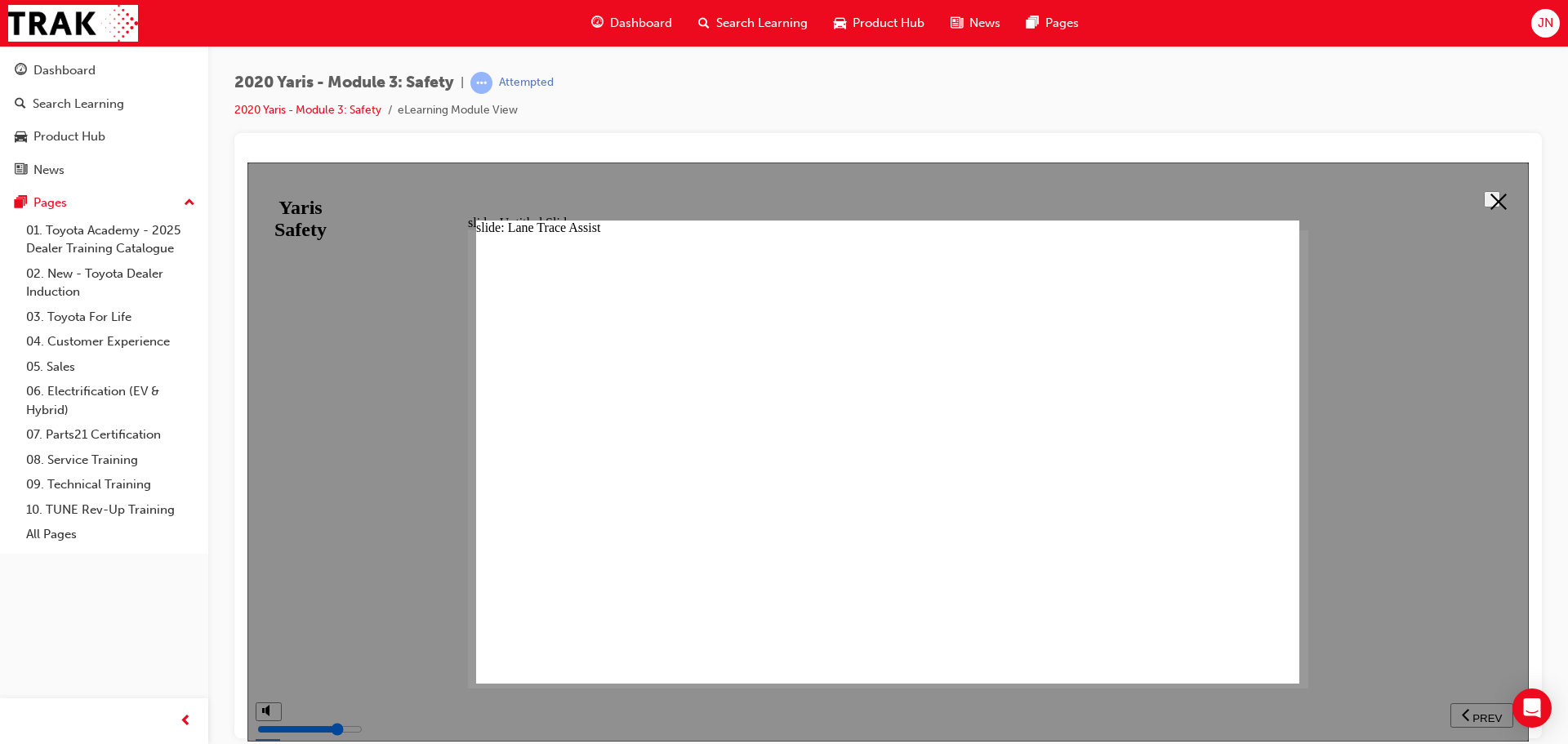
click at [1497, 205] on icon at bounding box center [1499, 201] width 16 height 16
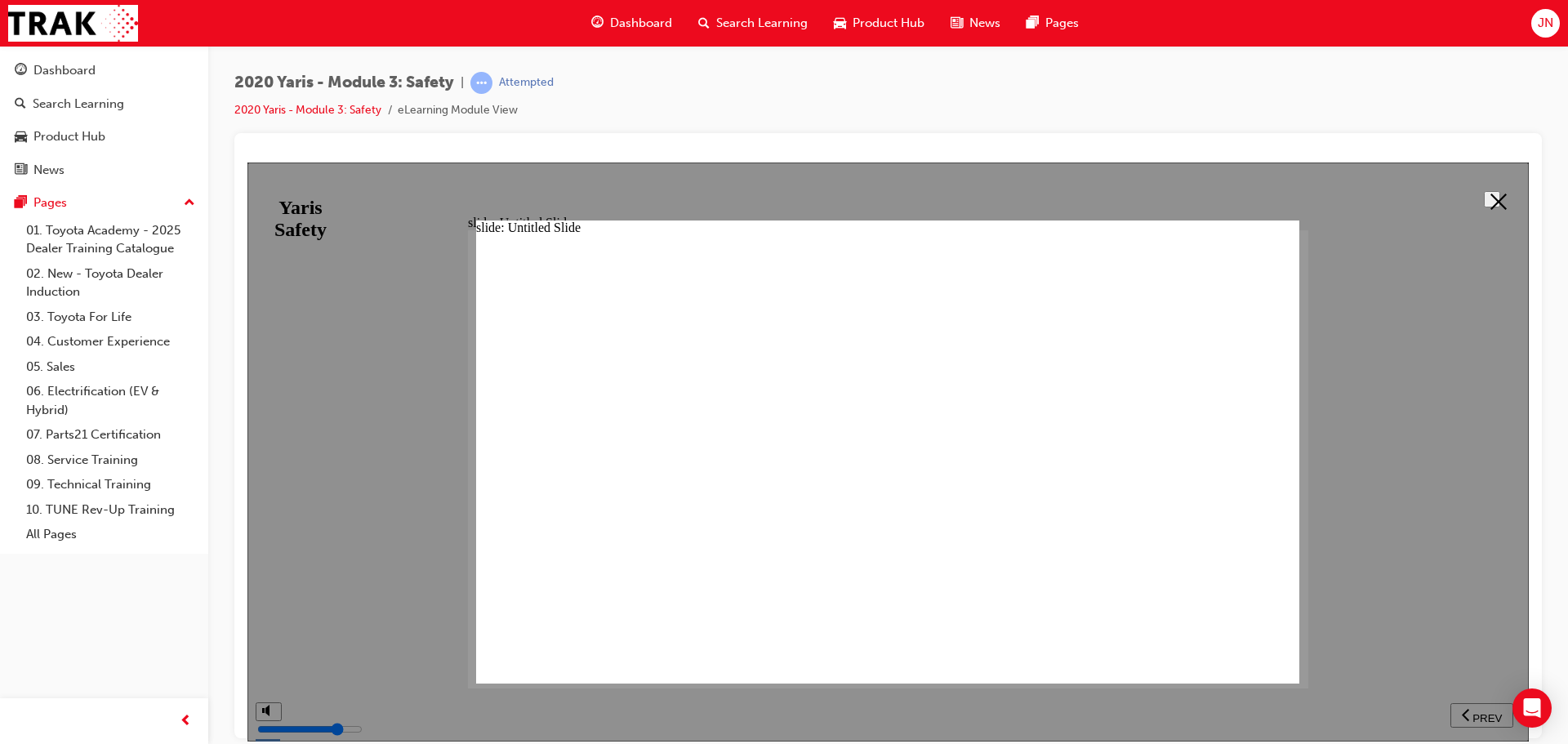
scroll to position [516, 0]
click at [1489, 191] on button at bounding box center [1492, 199] width 16 height 16
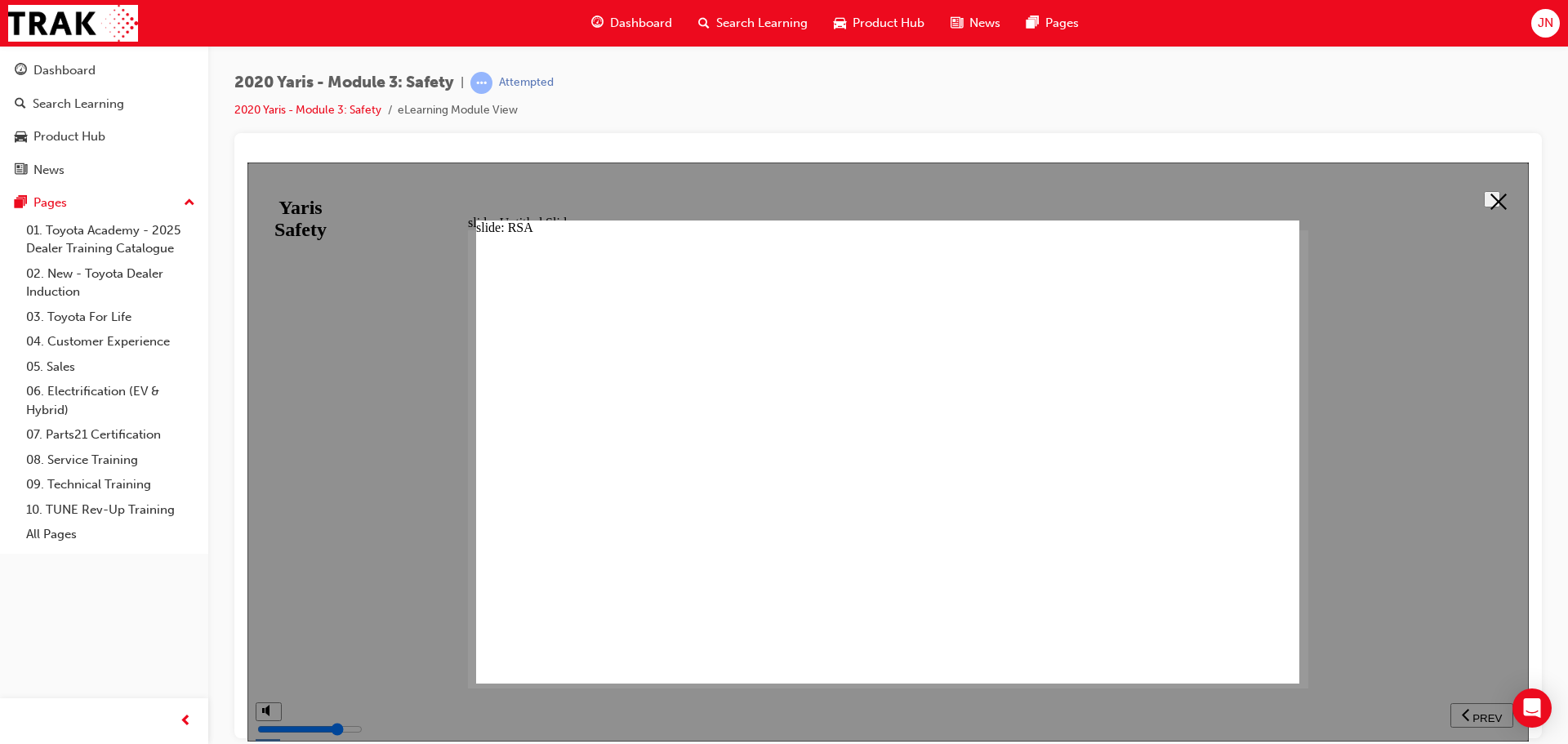
click at [1484, 193] on button at bounding box center [1492, 199] width 16 height 16
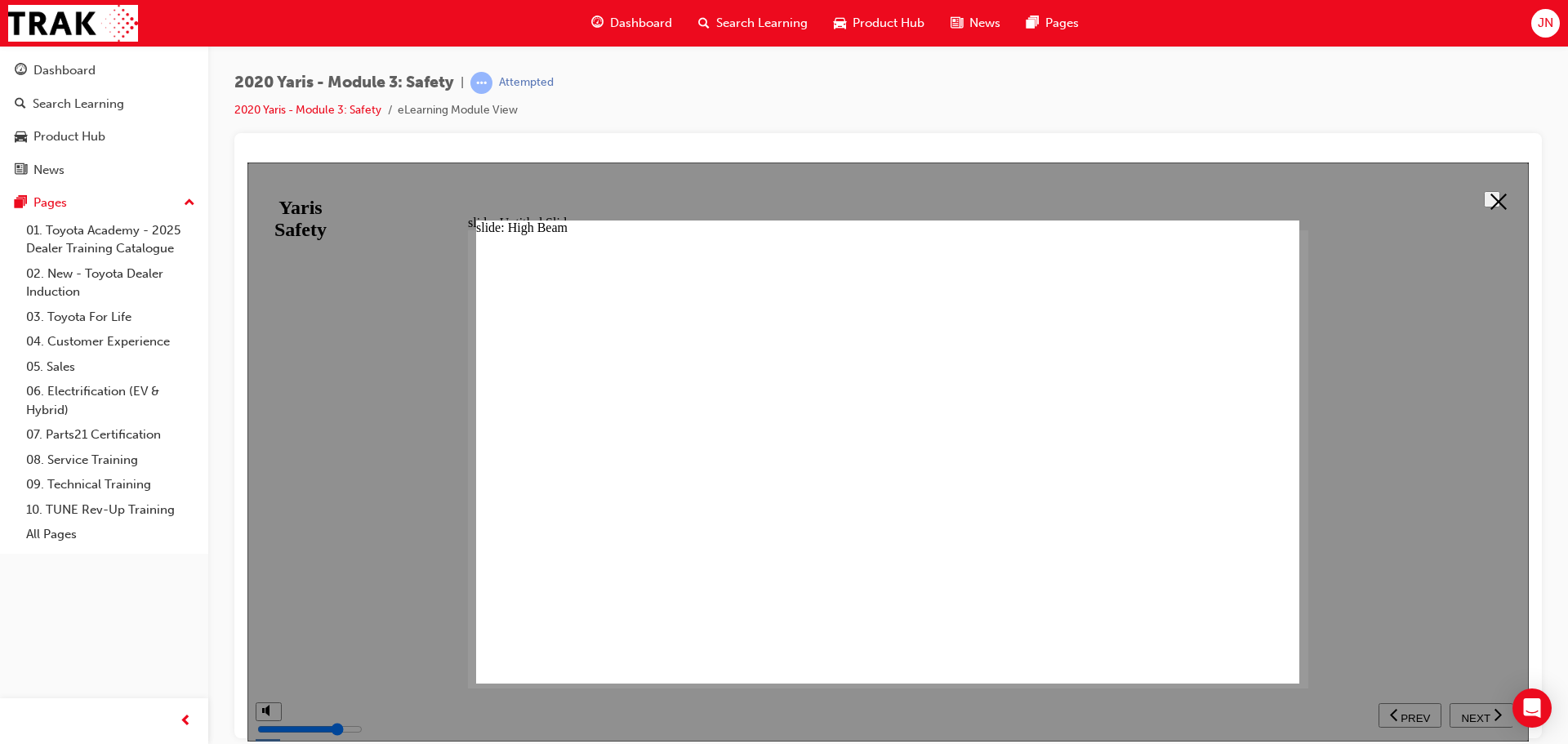
click at [1497, 200] on icon at bounding box center [1499, 201] width 16 height 16
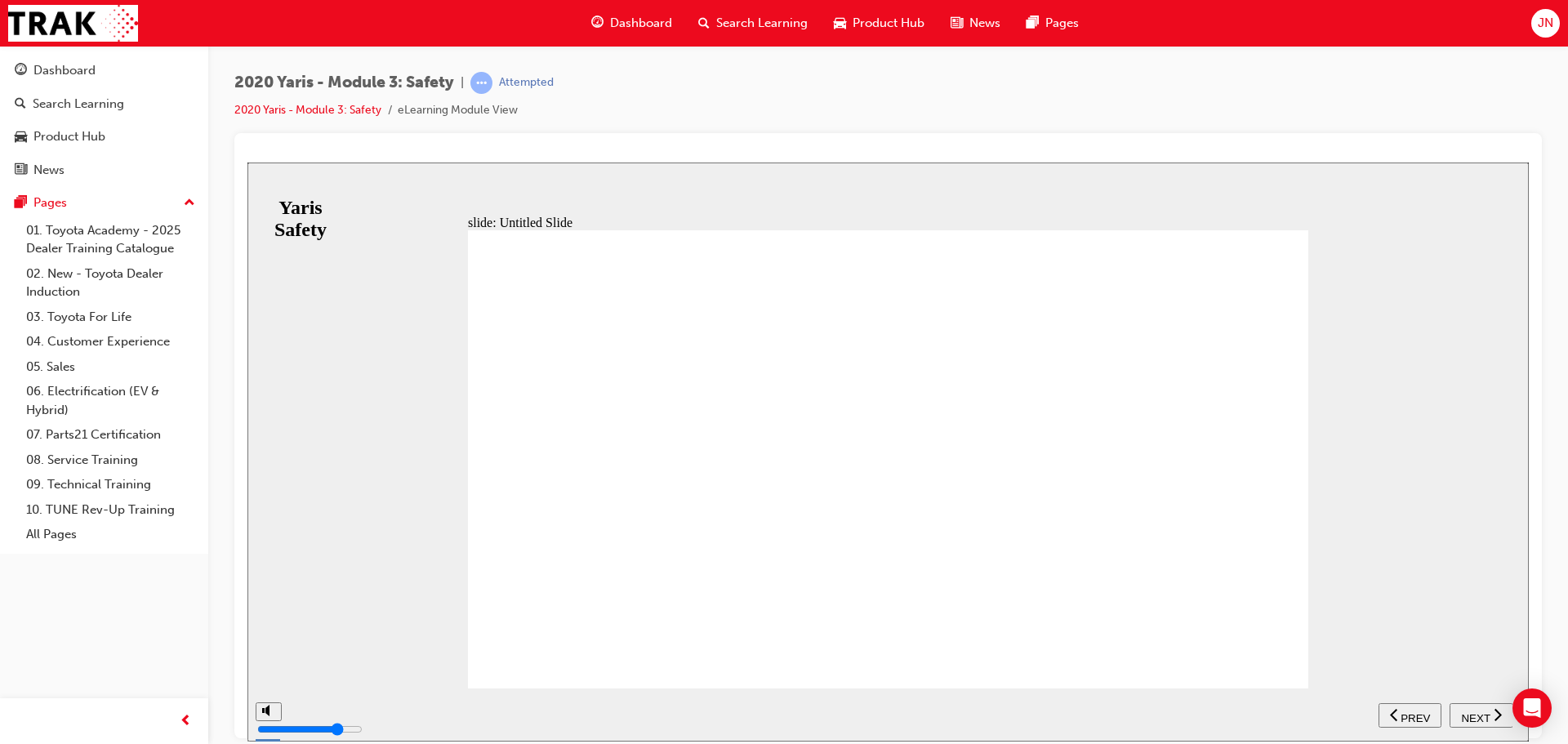
click at [1469, 719] on span "NEXT" at bounding box center [1475, 717] width 28 height 12
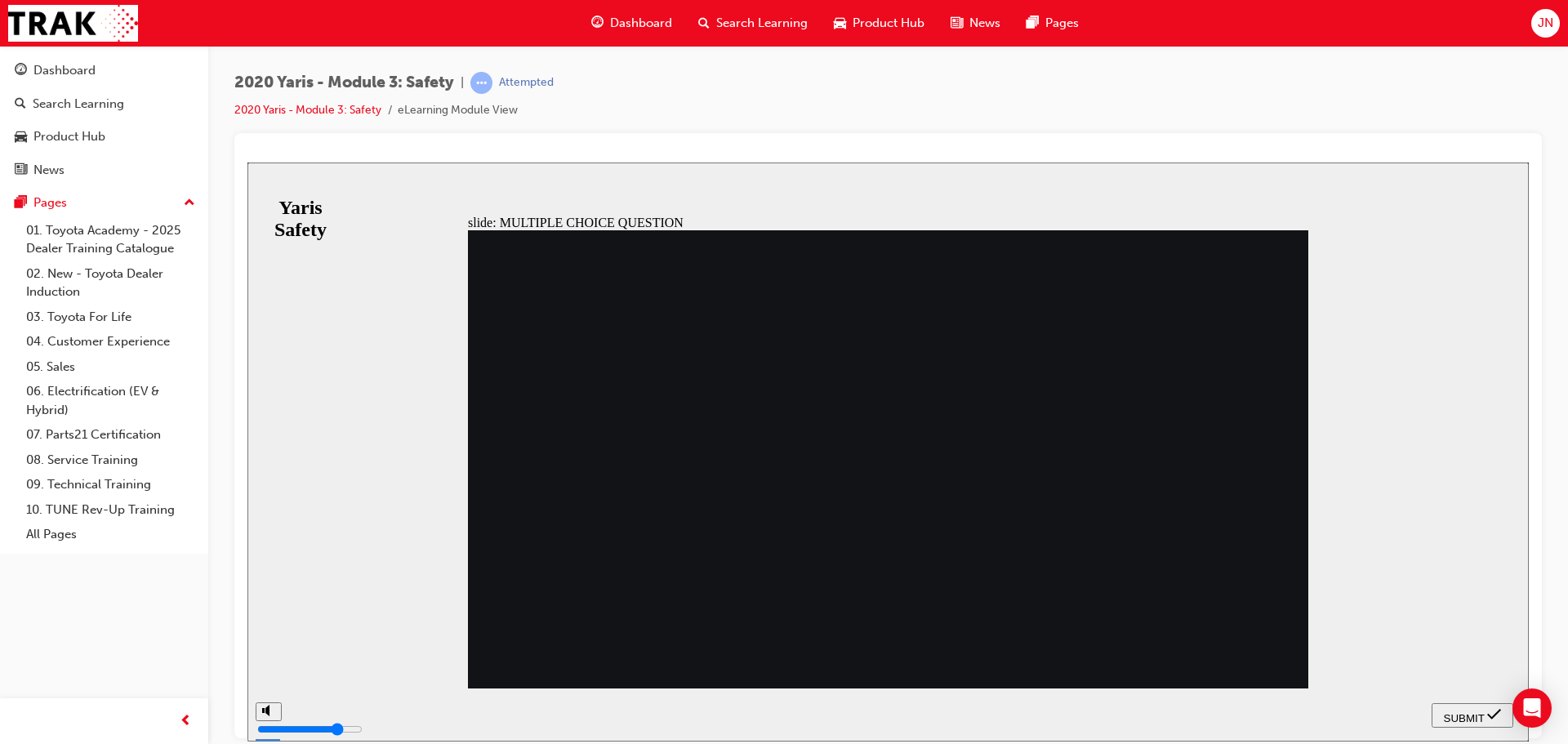
radio input "true"
click at [1491, 718] on icon "submit" at bounding box center [1494, 714] width 14 height 15
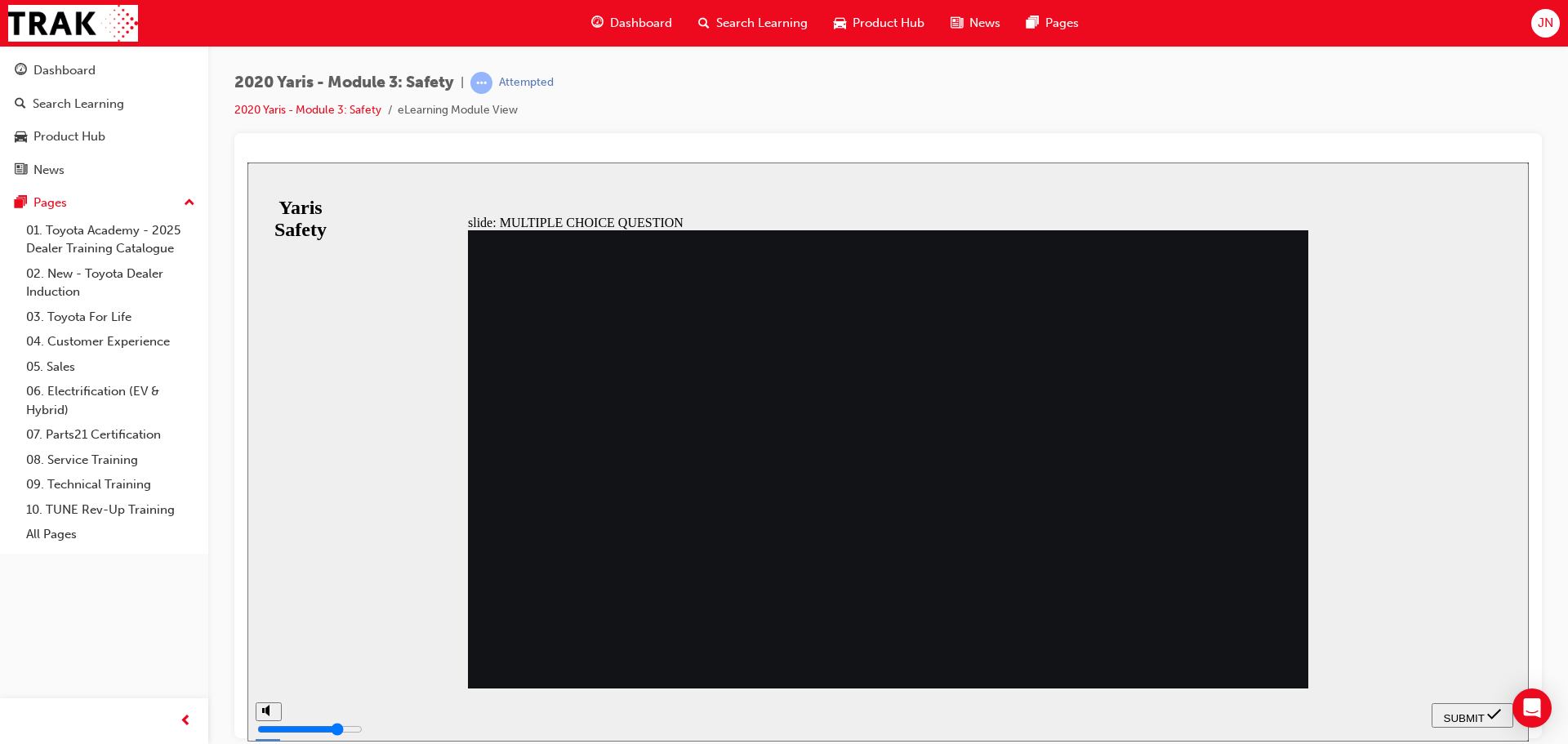
radio input "true"
click at [1469, 720] on span "SUBMIT" at bounding box center [1464, 717] width 41 height 12
click at [1467, 715] on span "SUBMIT" at bounding box center [1464, 717] width 41 height 12
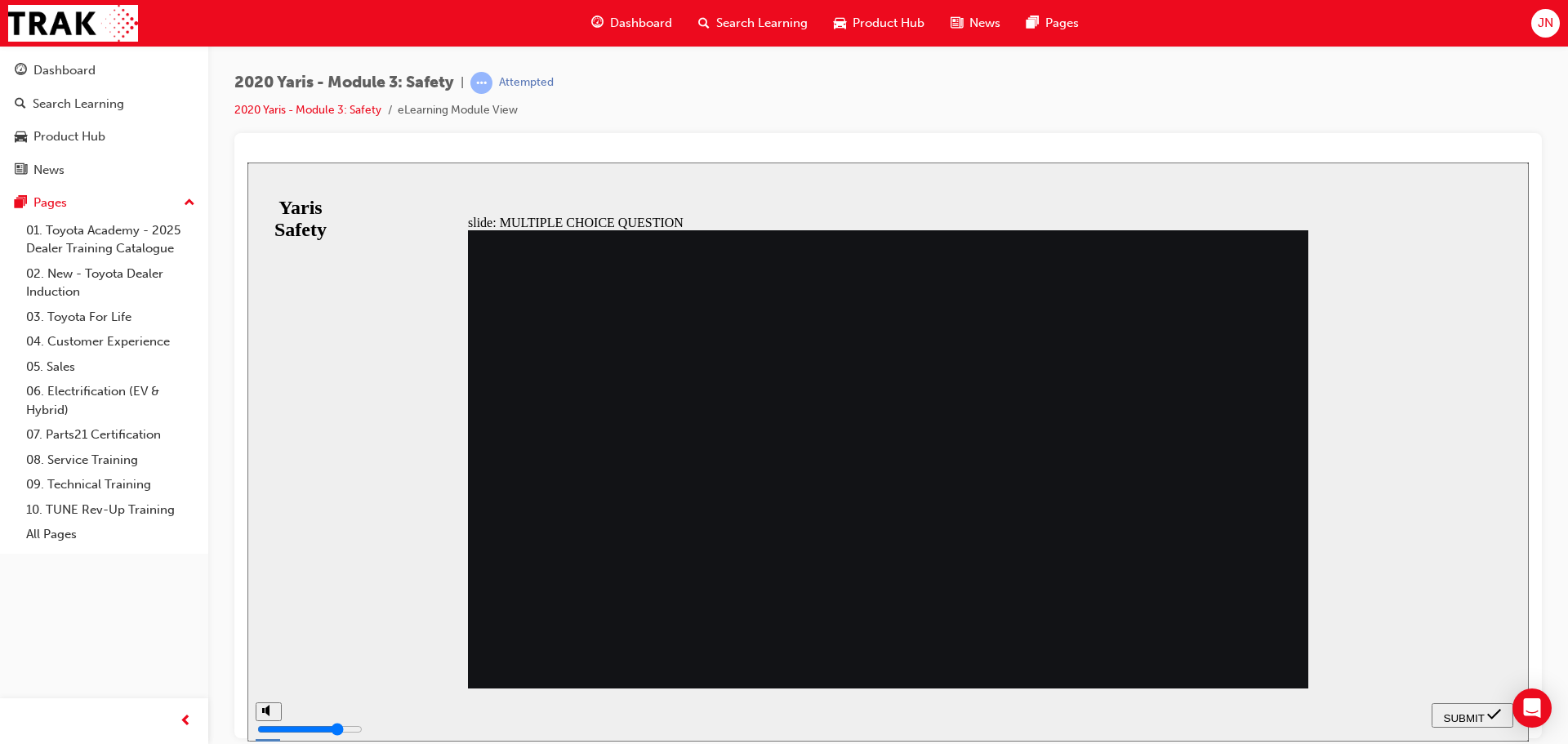
radio input "false"
radio input "true"
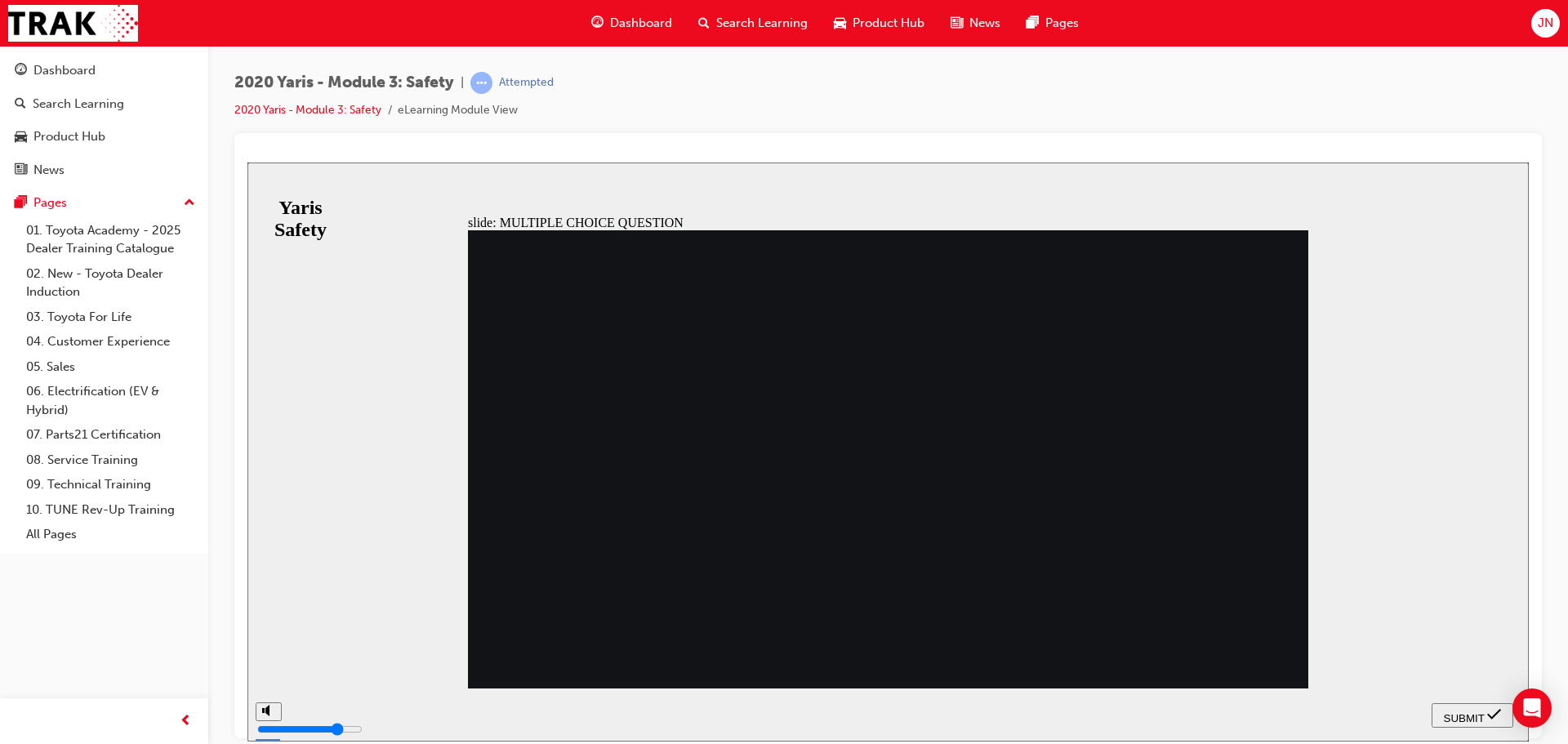
radio input "true"
click at [1459, 714] on span "SUBMIT" at bounding box center [1464, 717] width 41 height 12
radio input "true"
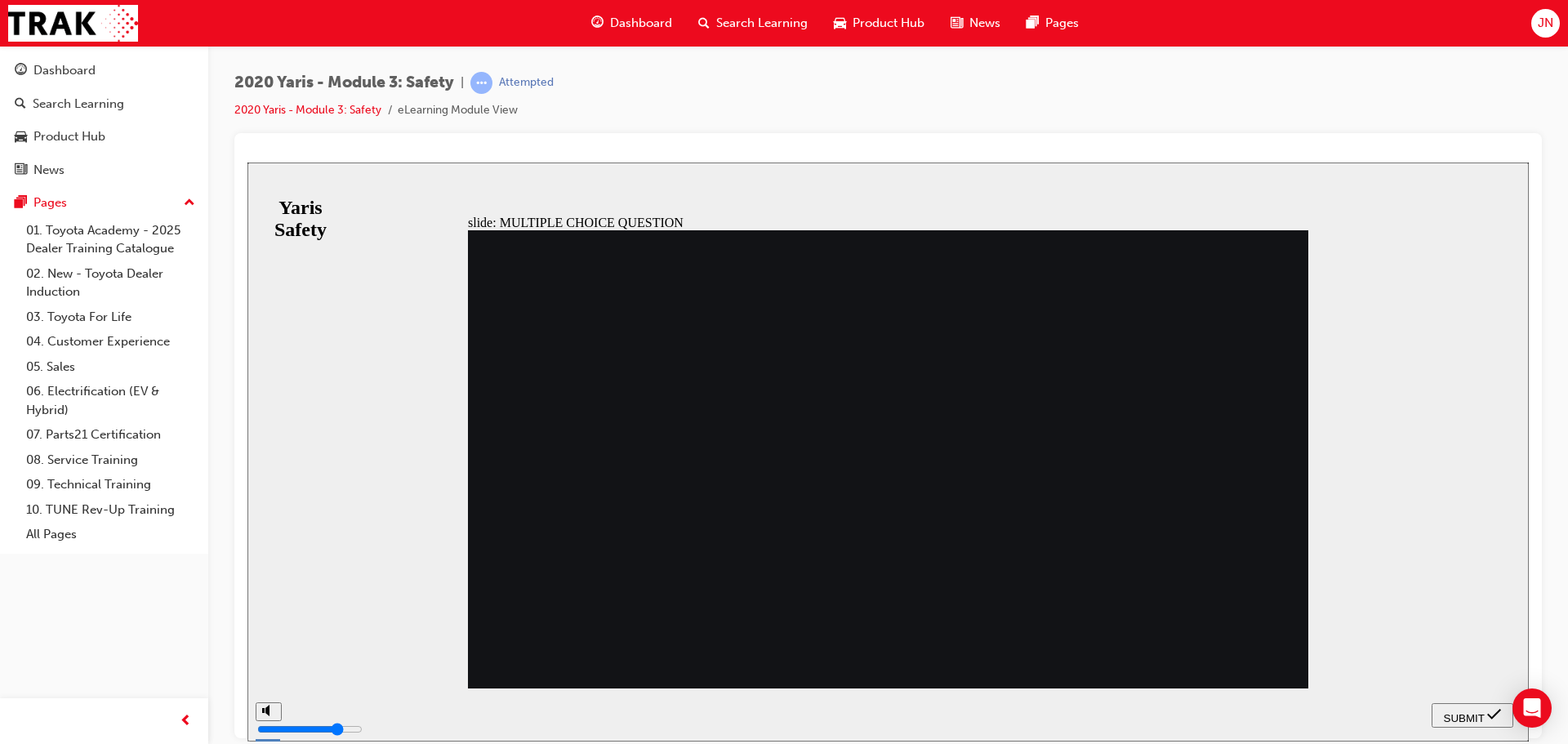
click at [1466, 711] on span "SUBMIT" at bounding box center [1464, 717] width 41 height 12
checkbox input "true"
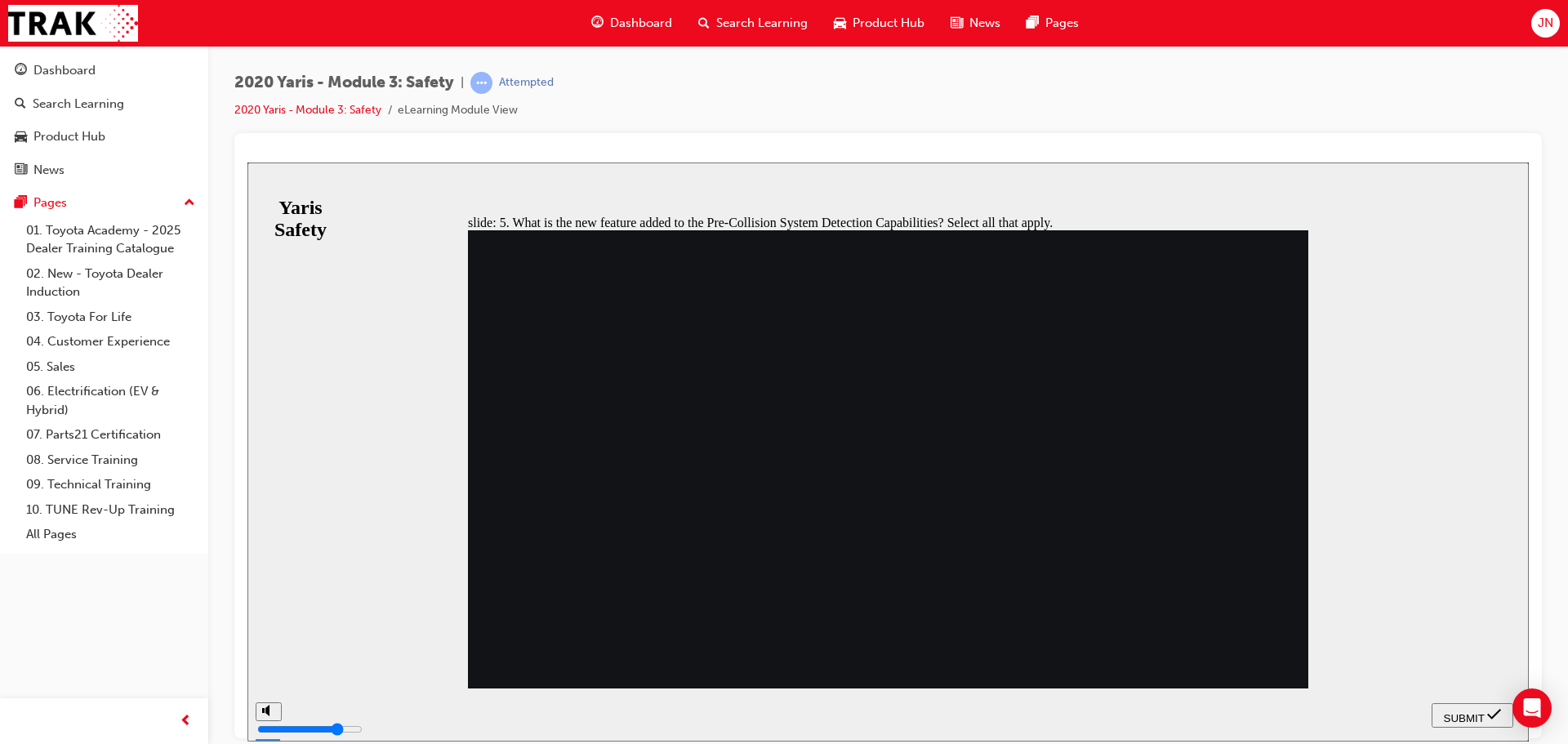
checkbox input "true"
click at [1465, 707] on div "SUBMIT" at bounding box center [1472, 715] width 68 height 17
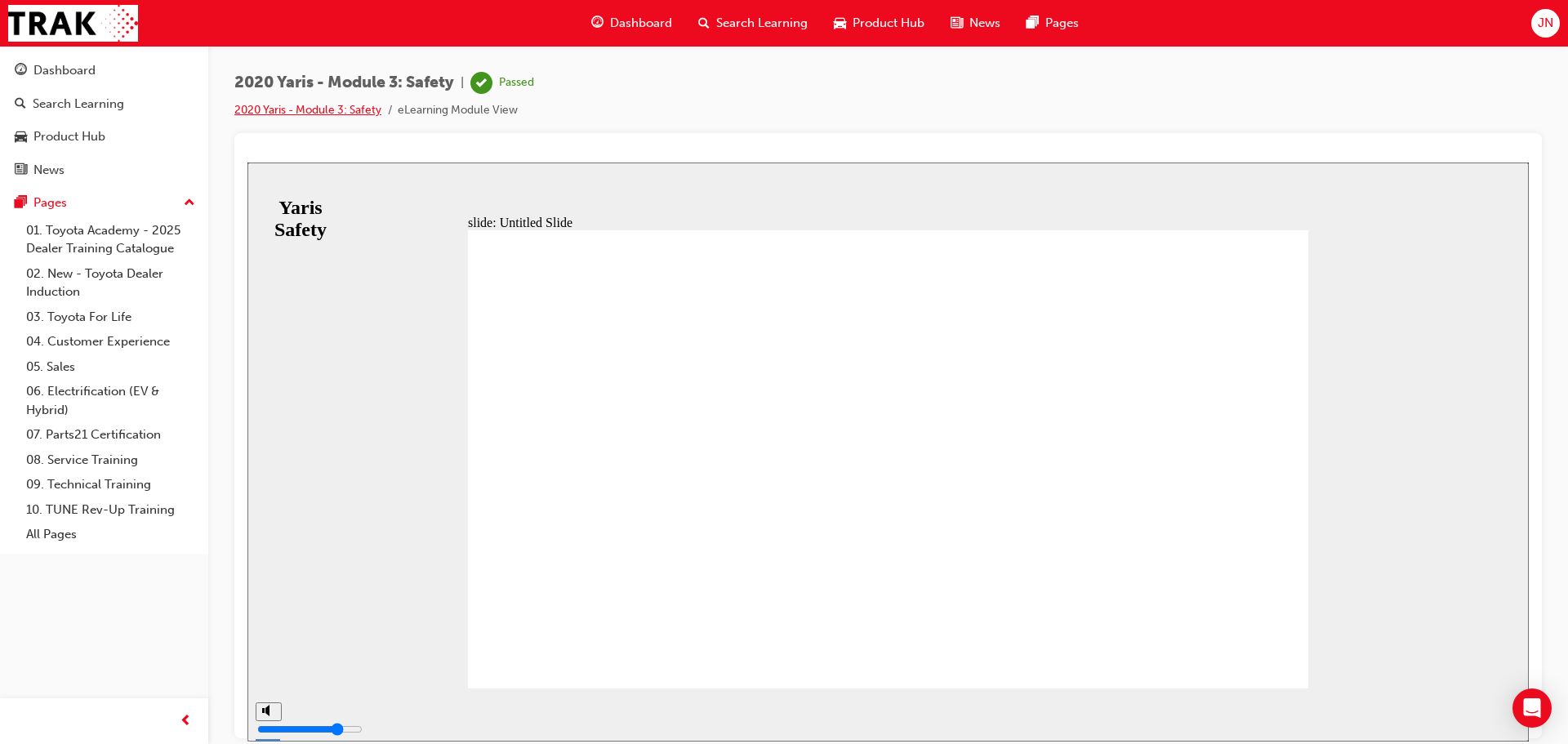
click at [342, 106] on link "2020 Yaris - Module 3: Safety" at bounding box center [307, 109] width 147 height 14
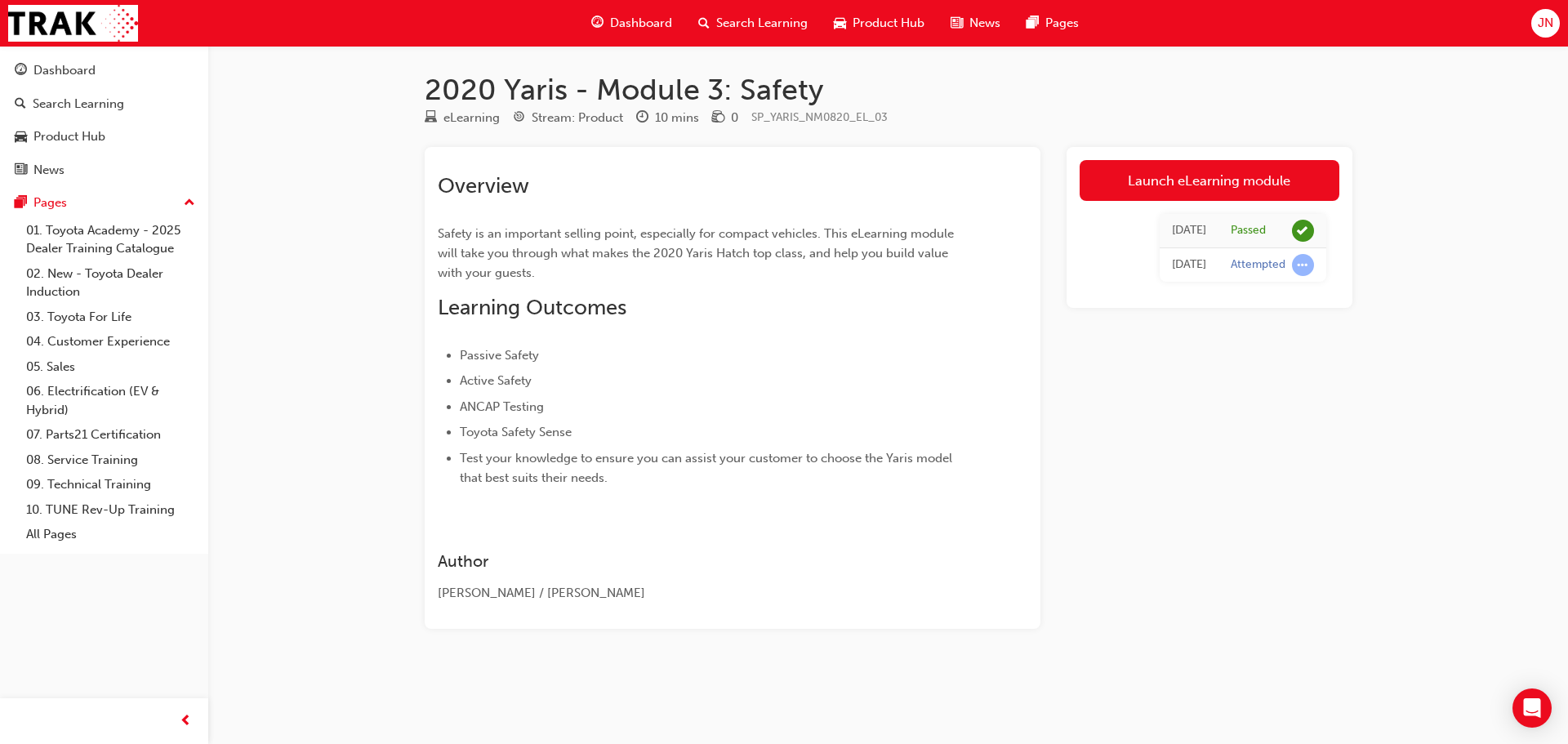
click at [633, 19] on span "Dashboard" at bounding box center [641, 23] width 62 height 19
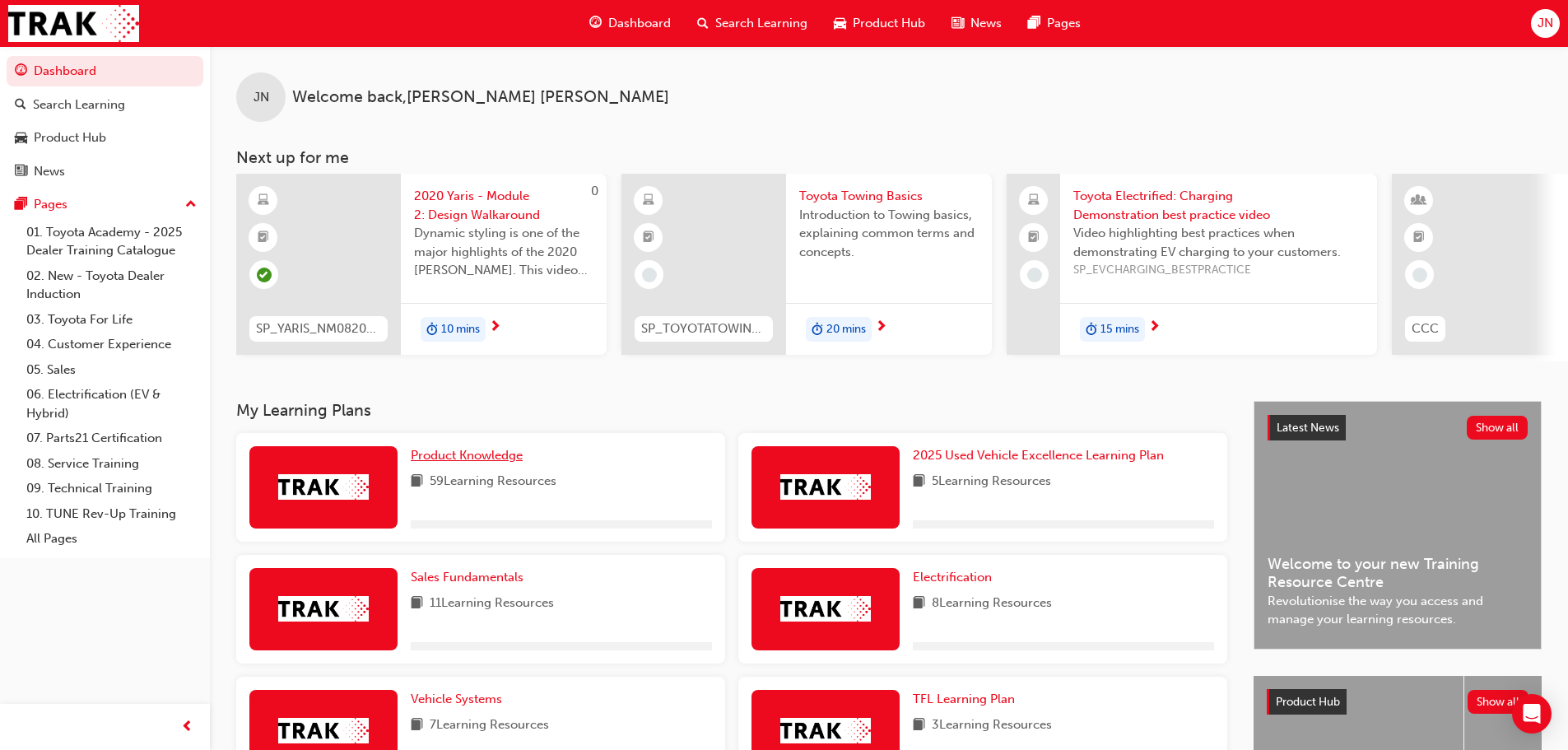
click at [517, 450] on div "Product Knowledge 59 Learning Resources" at bounding box center [481, 487] width 489 height 108
click at [517, 462] on span "Product Knowledge" at bounding box center [467, 455] width 112 height 15
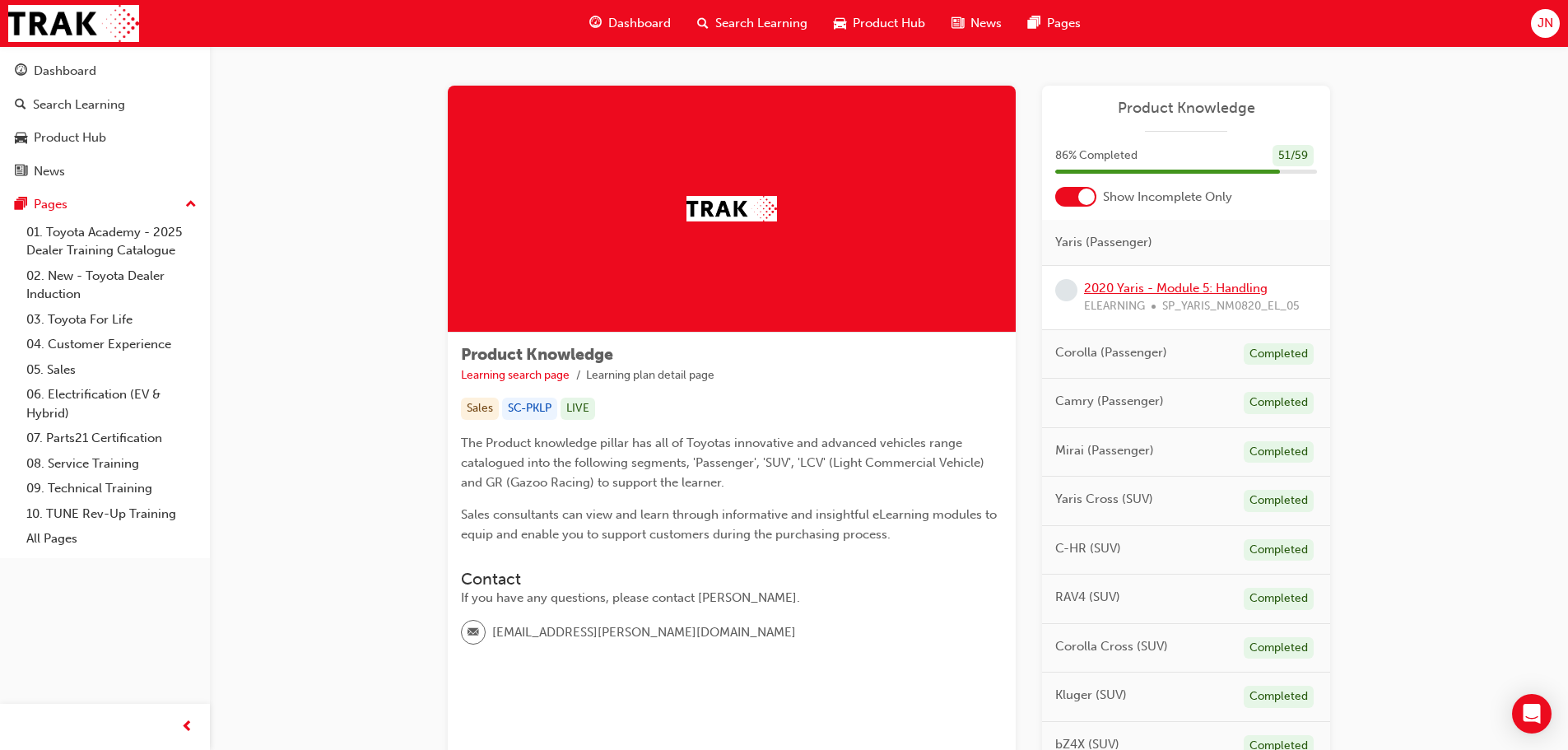
click at [1140, 290] on link "2020 Yaris - Module 5: Handling" at bounding box center [1176, 288] width 184 height 15
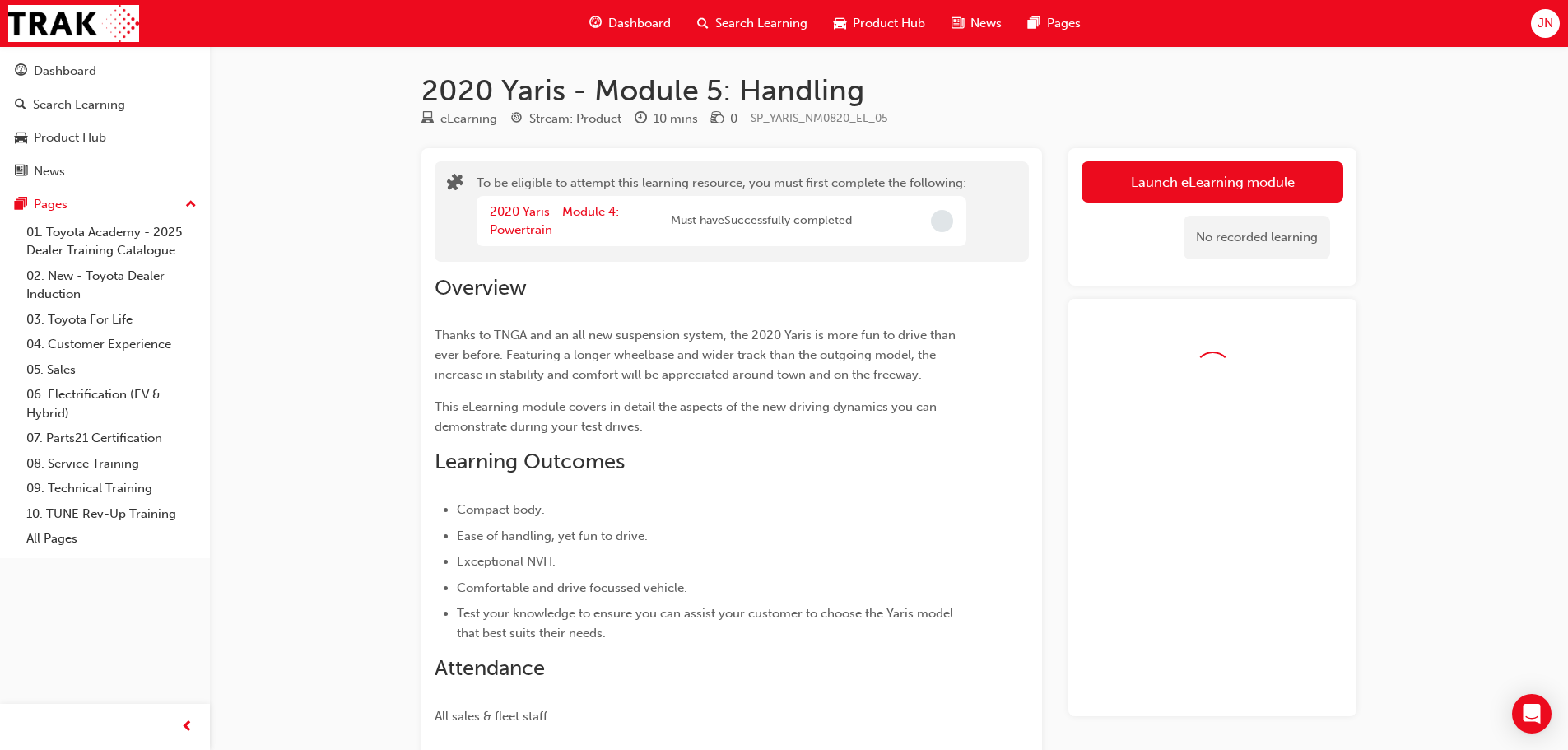
click at [498, 218] on link "2020 Yaris - Module 4: Powertrain" at bounding box center [554, 221] width 130 height 34
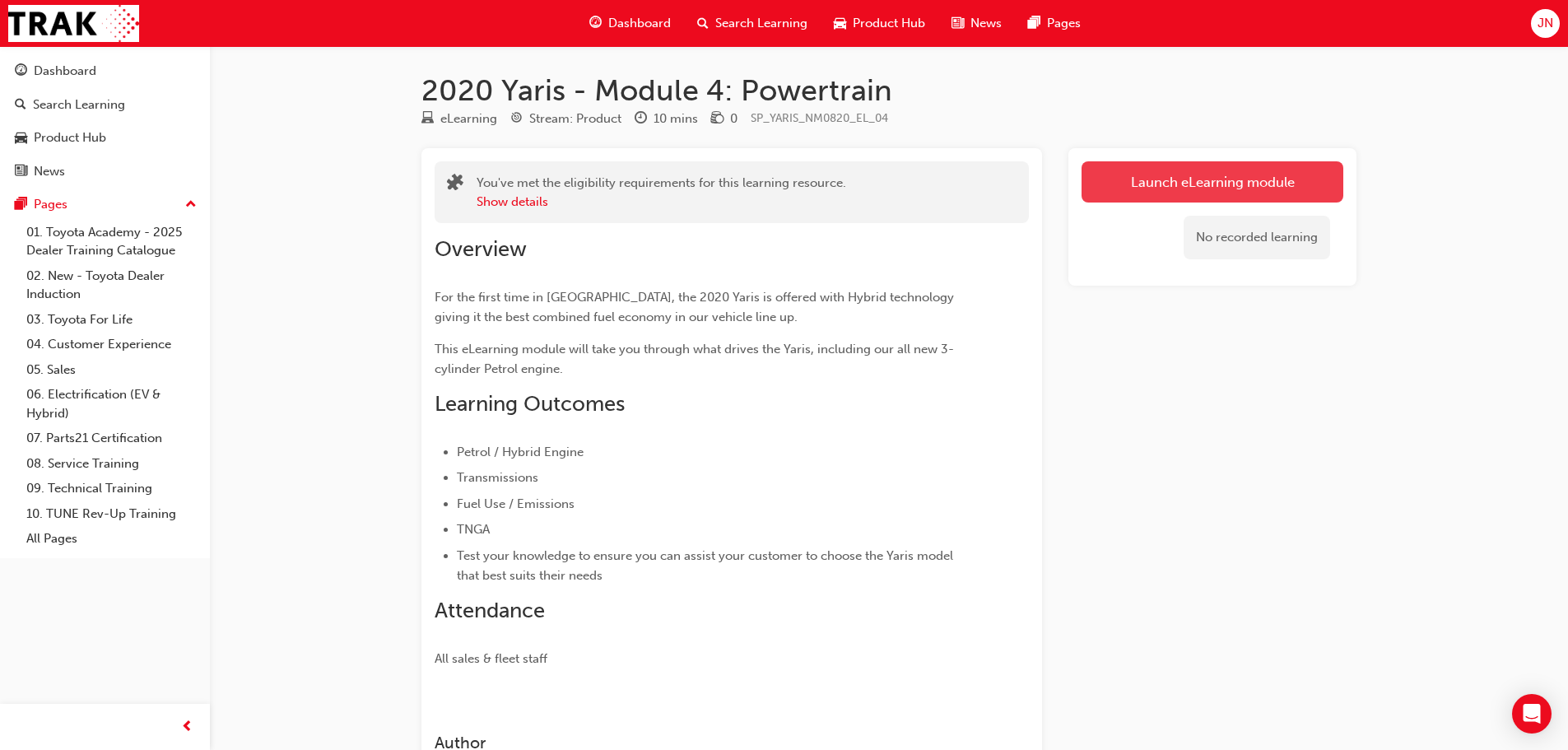
click at [1186, 182] on link "Launch eLearning module" at bounding box center [1212, 182] width 262 height 41
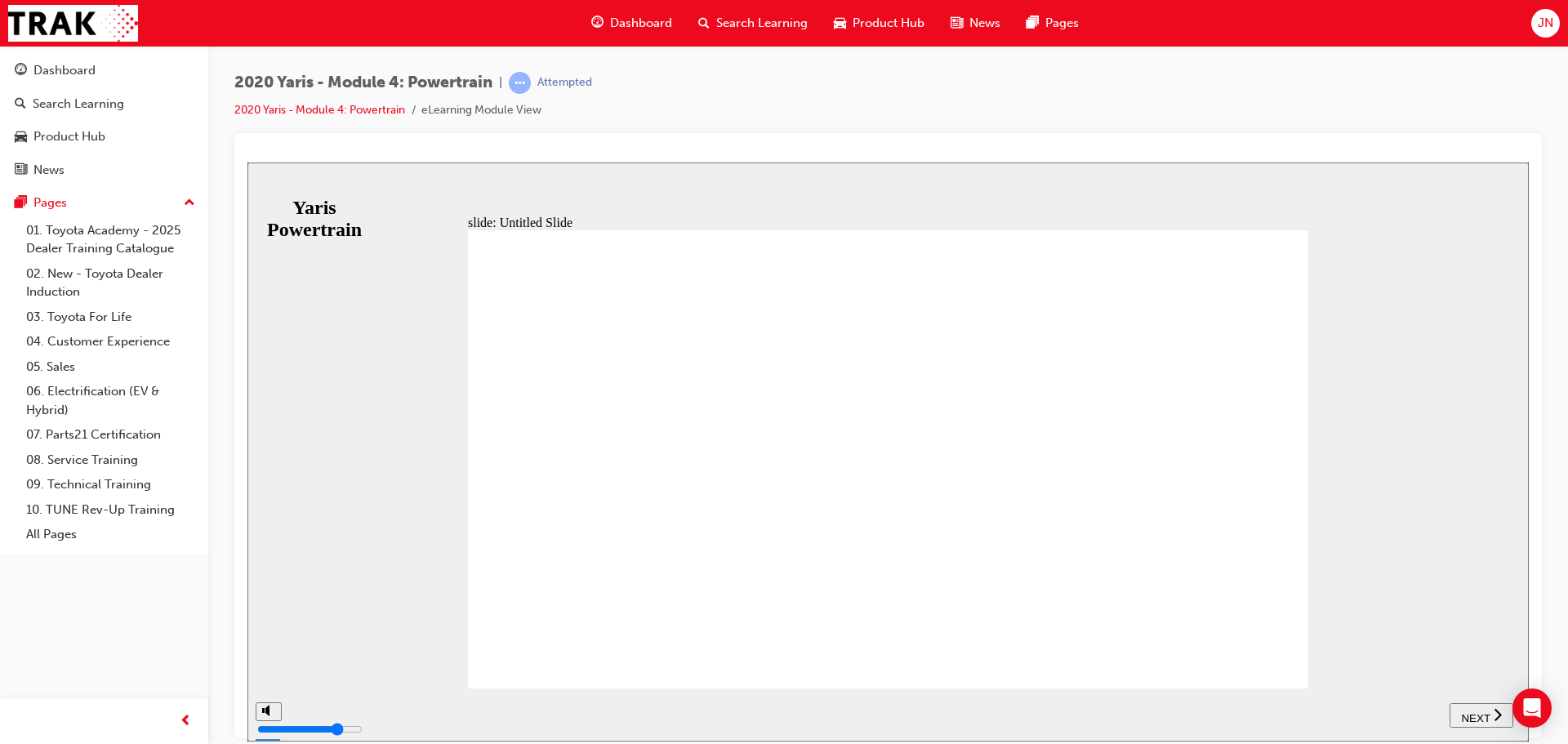
click at [1458, 711] on div "NEXT" at bounding box center [1482, 715] width 51 height 17
click at [1471, 714] on span "NEXT" at bounding box center [1475, 717] width 28 height 12
click at [1477, 715] on span "NEXT" at bounding box center [1483, 717] width 28 height 12
click at [1490, 718] on div "NEXT" at bounding box center [1482, 715] width 51 height 17
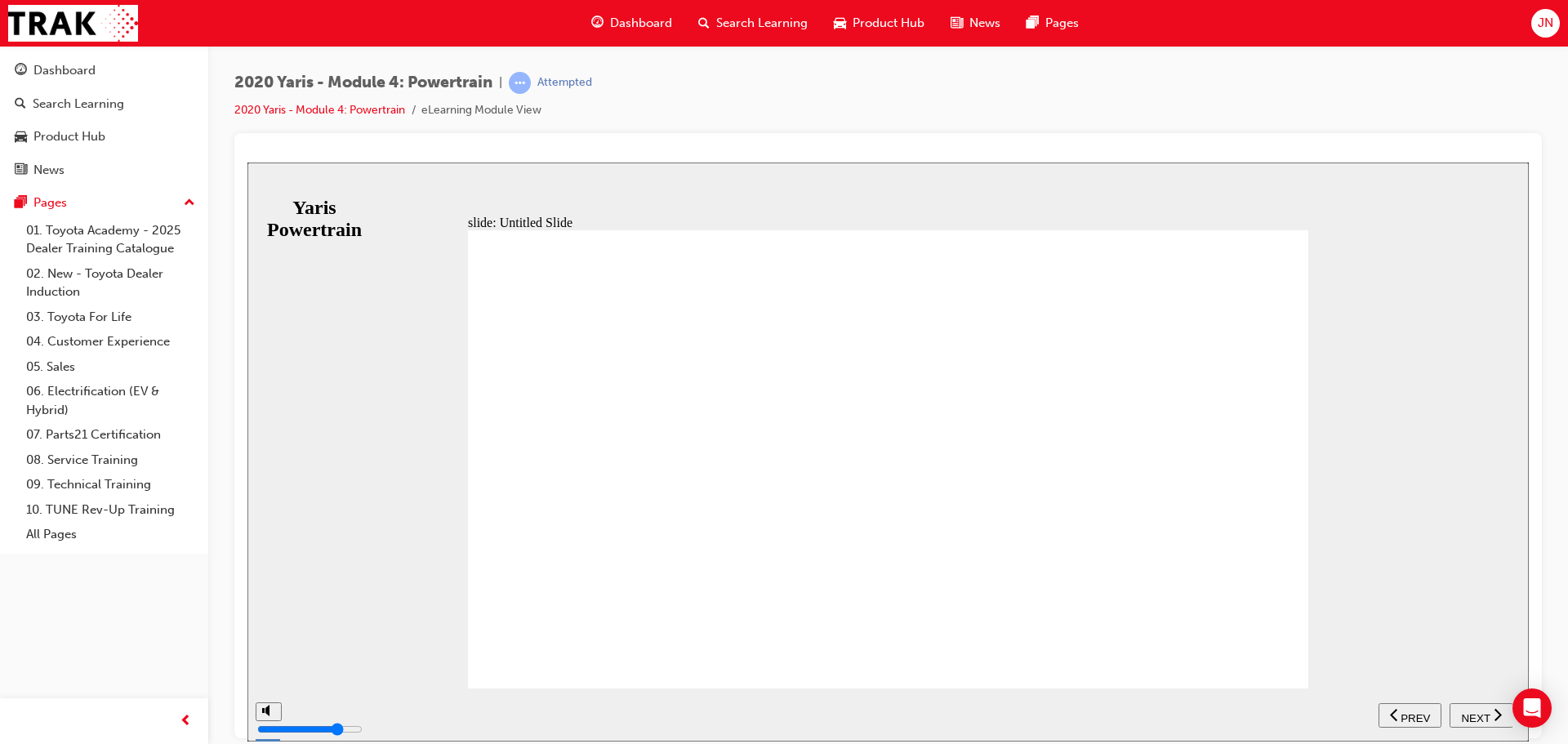
click at [1490, 718] on div "NEXT" at bounding box center [1482, 715] width 51 height 17
drag, startPoint x: 1490, startPoint y: 718, endPoint x: 1428, endPoint y: 604, distance: 129.8
click at [1428, 604] on div "slide: Untitled Slide Back to top SUBMIT NEXT PREV Yaris Powertrain" at bounding box center [888, 450] width 1282 height 579
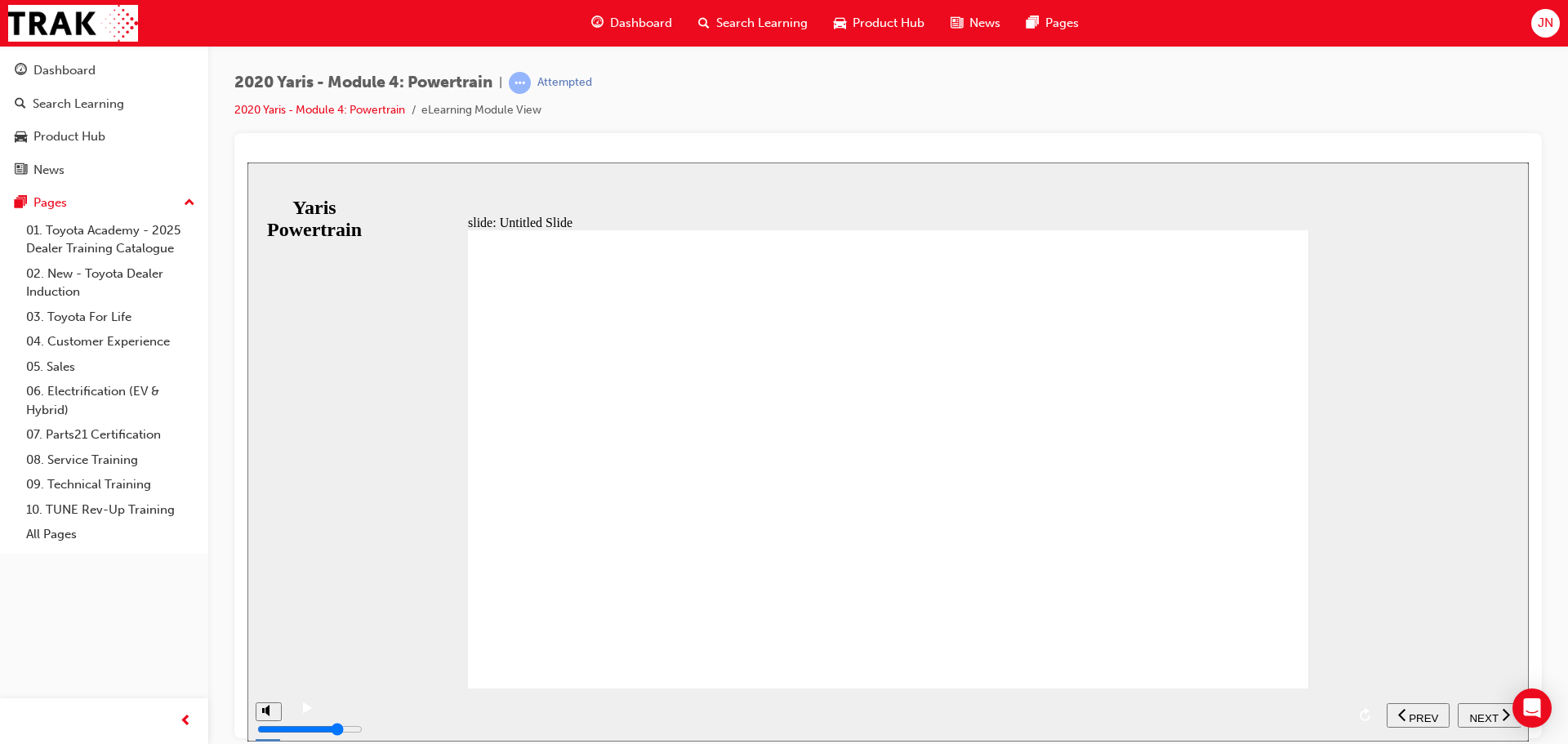
click at [1470, 711] on span "NEXT" at bounding box center [1483, 717] width 28 height 12
click at [1462, 711] on span "NEXT" at bounding box center [1475, 717] width 28 height 12
click at [1481, 707] on div "NEXT" at bounding box center [1482, 715] width 51 height 17
click at [944, 702] on div "playback controls" at bounding box center [836, 702] width 1022 height 0
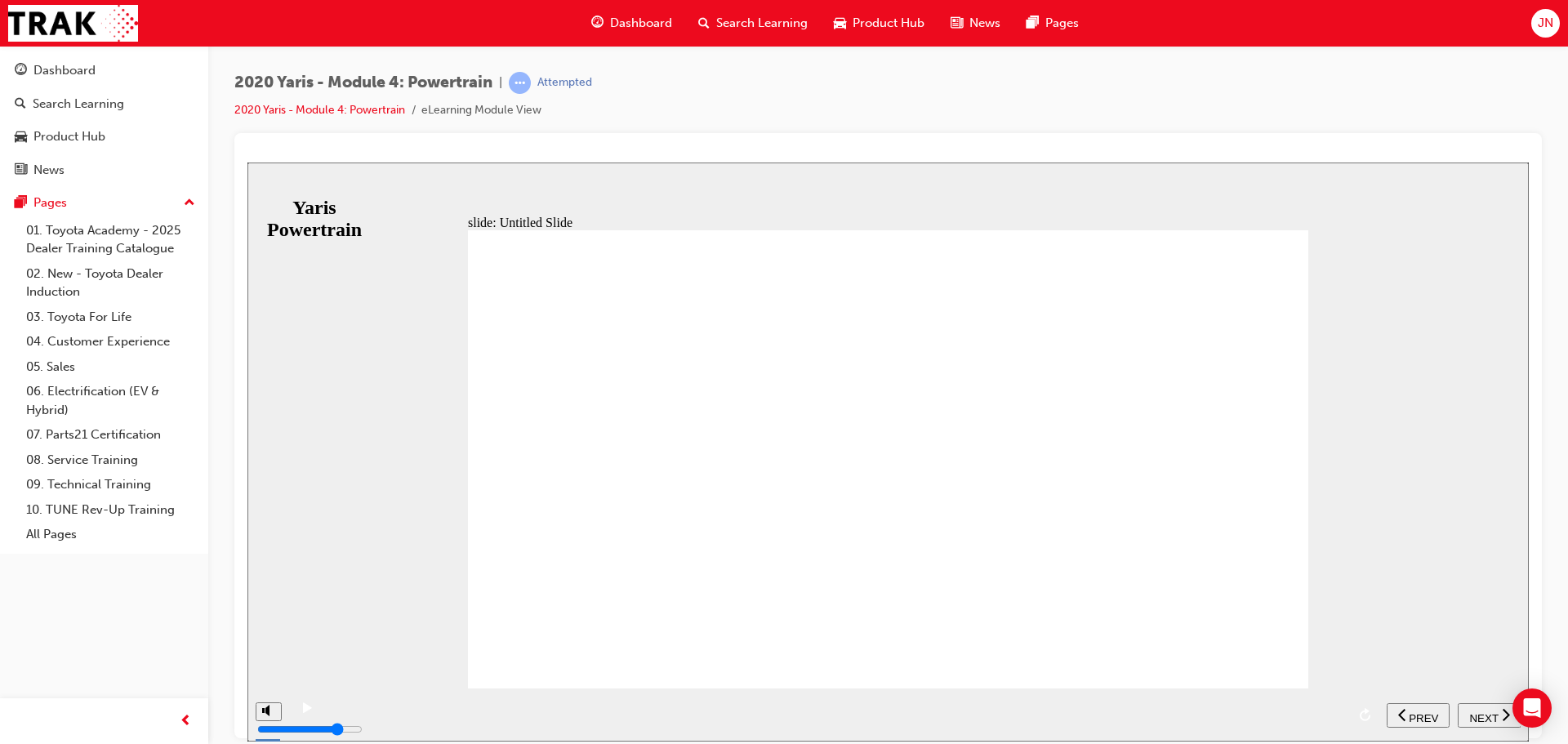
click at [1490, 711] on span "NEXT" at bounding box center [1483, 717] width 28 height 12
drag, startPoint x: 810, startPoint y: 300, endPoint x: 800, endPoint y: 293, distance: 12.2
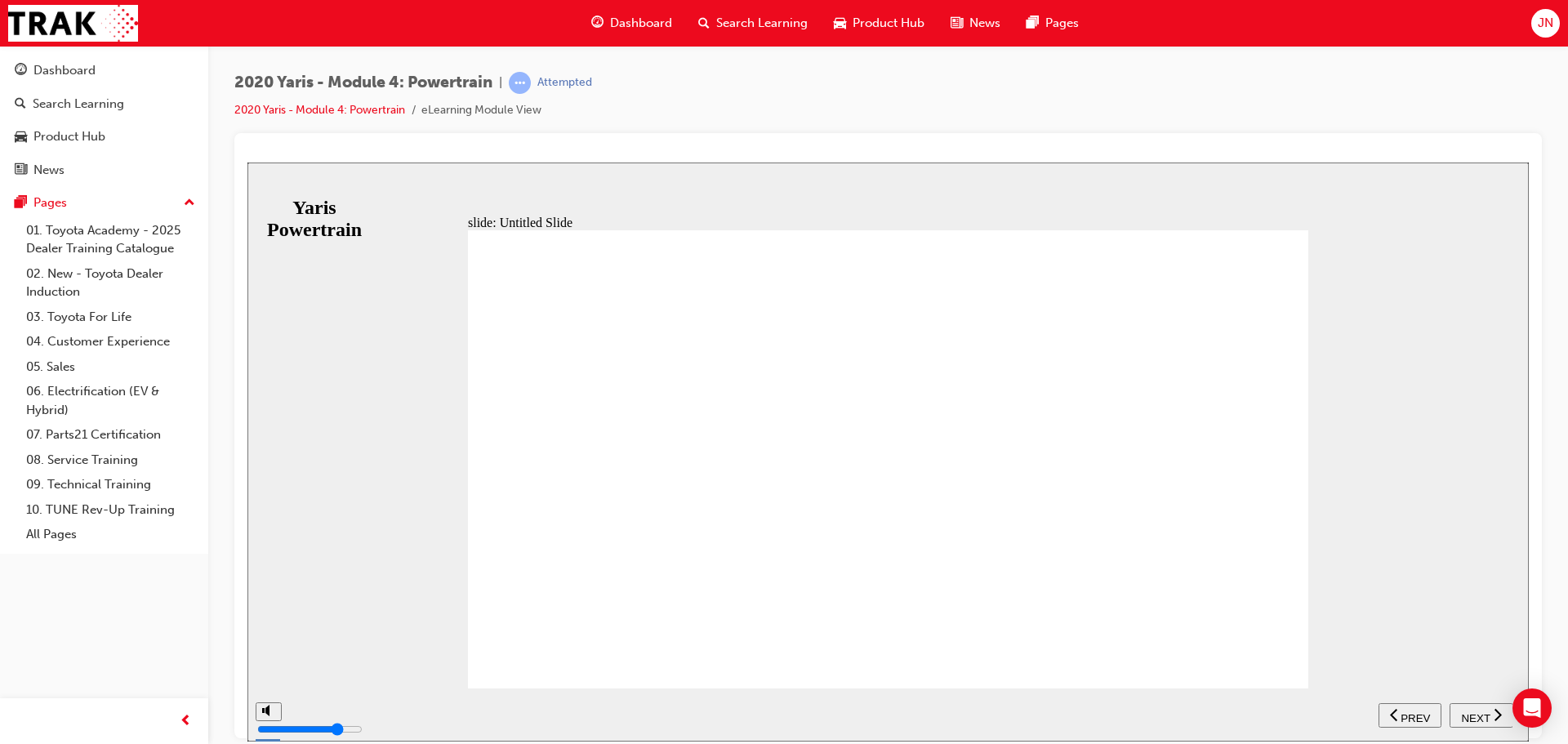
click at [1478, 716] on span "NEXT" at bounding box center [1475, 717] width 28 height 12
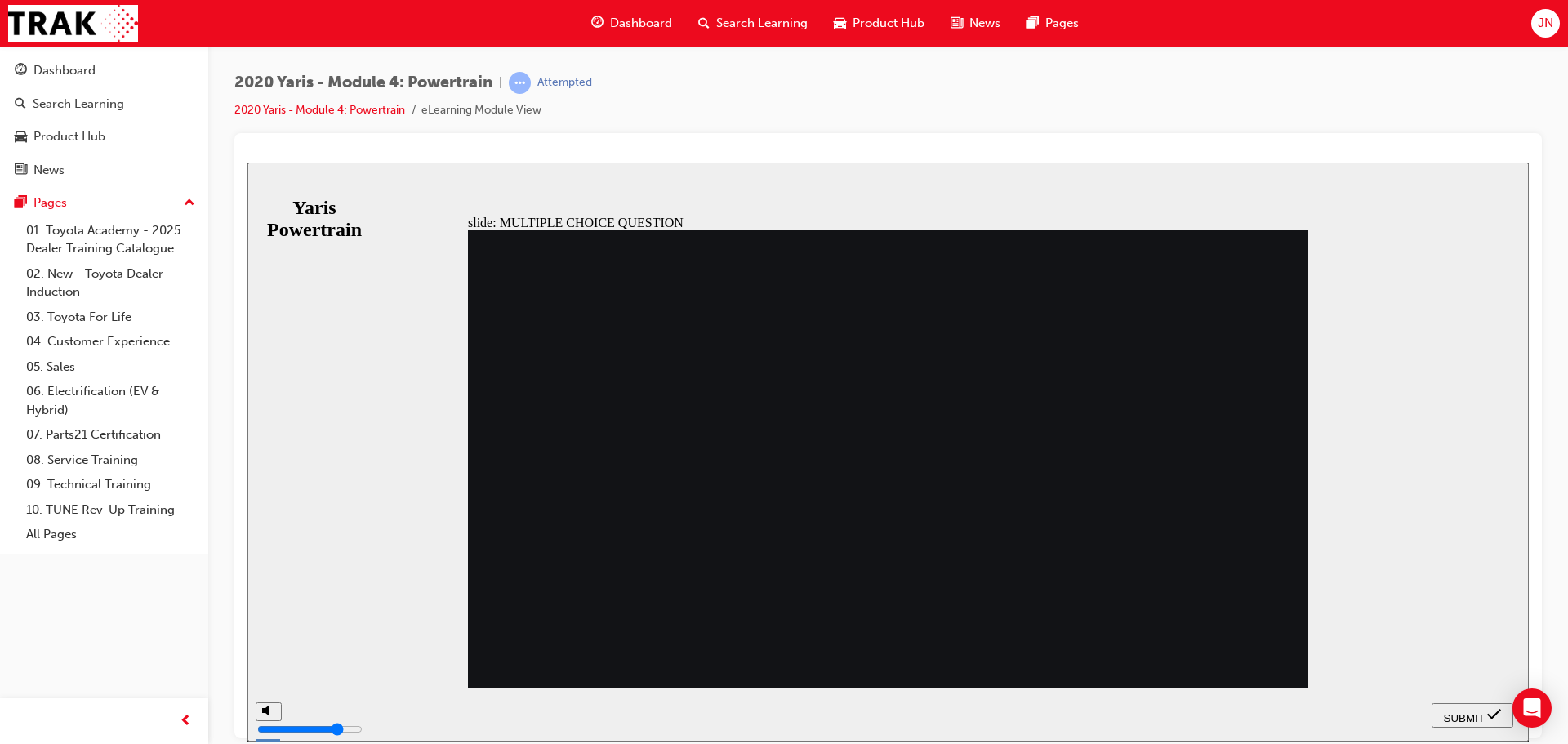
radio input "true"
click at [1467, 715] on span "SUBMIT" at bounding box center [1464, 717] width 41 height 12
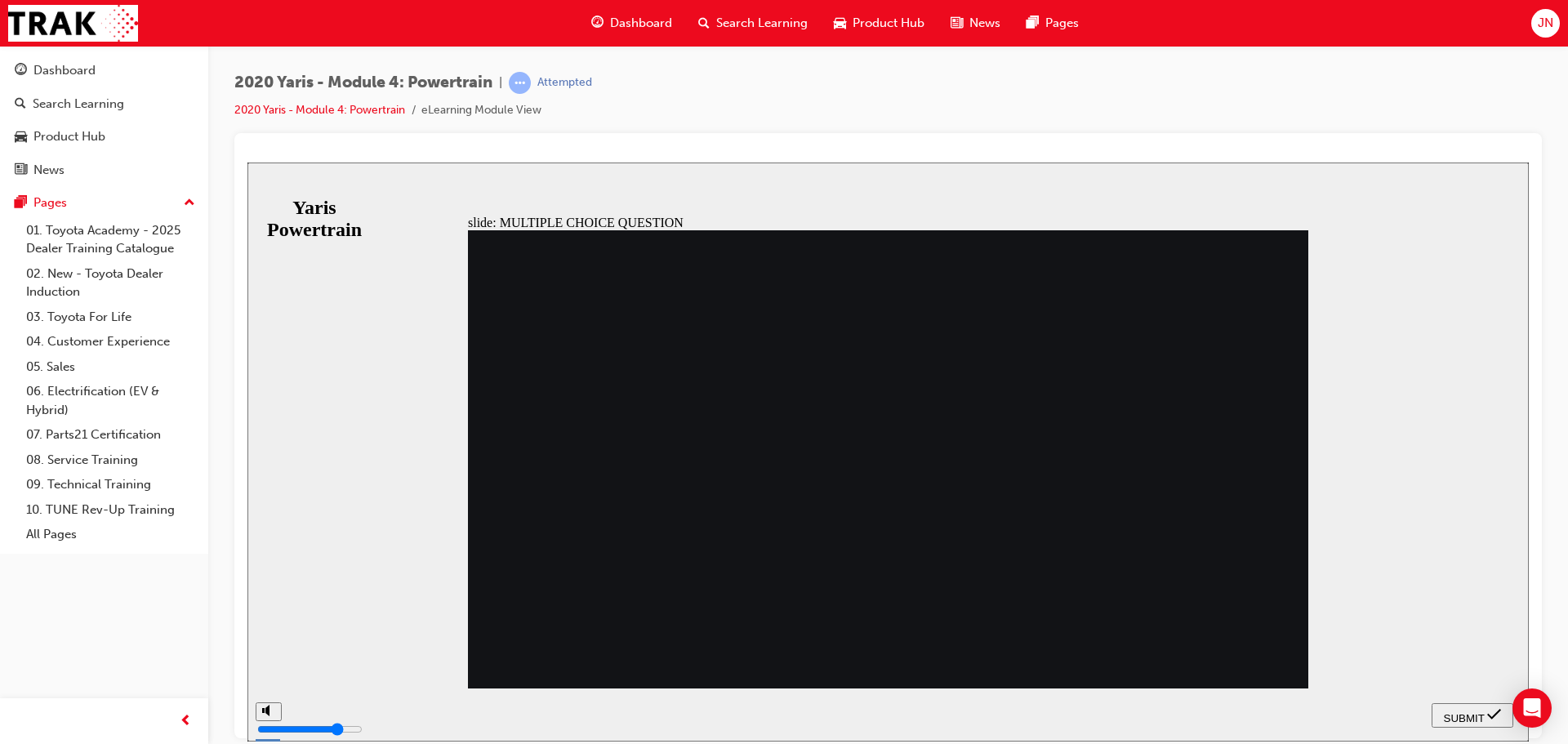
radio input "true"
click at [1454, 716] on span "SUBMIT" at bounding box center [1464, 717] width 41 height 12
radio input "true"
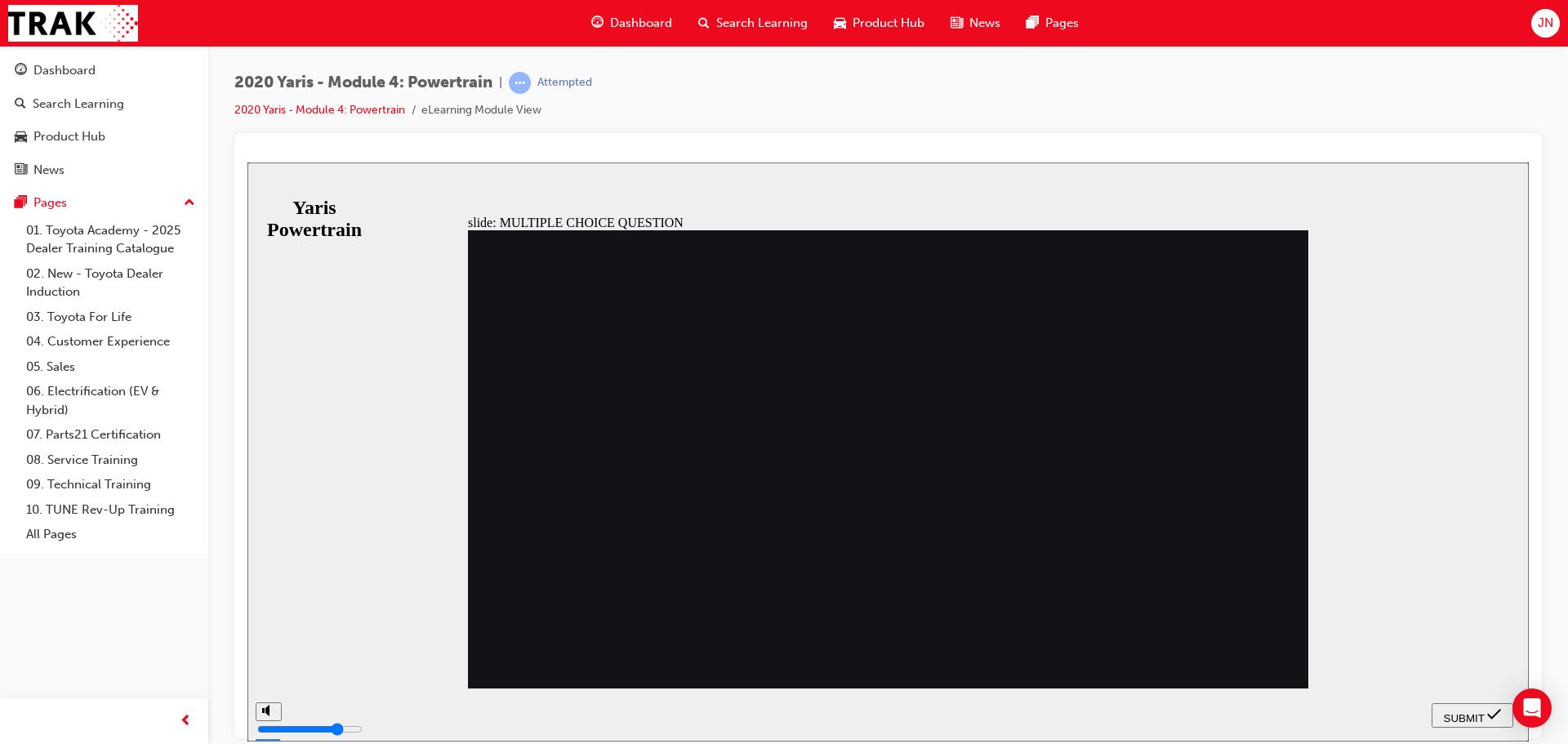
click at [1471, 711] on span "SUBMIT" at bounding box center [1464, 717] width 41 height 12
radio input "false"
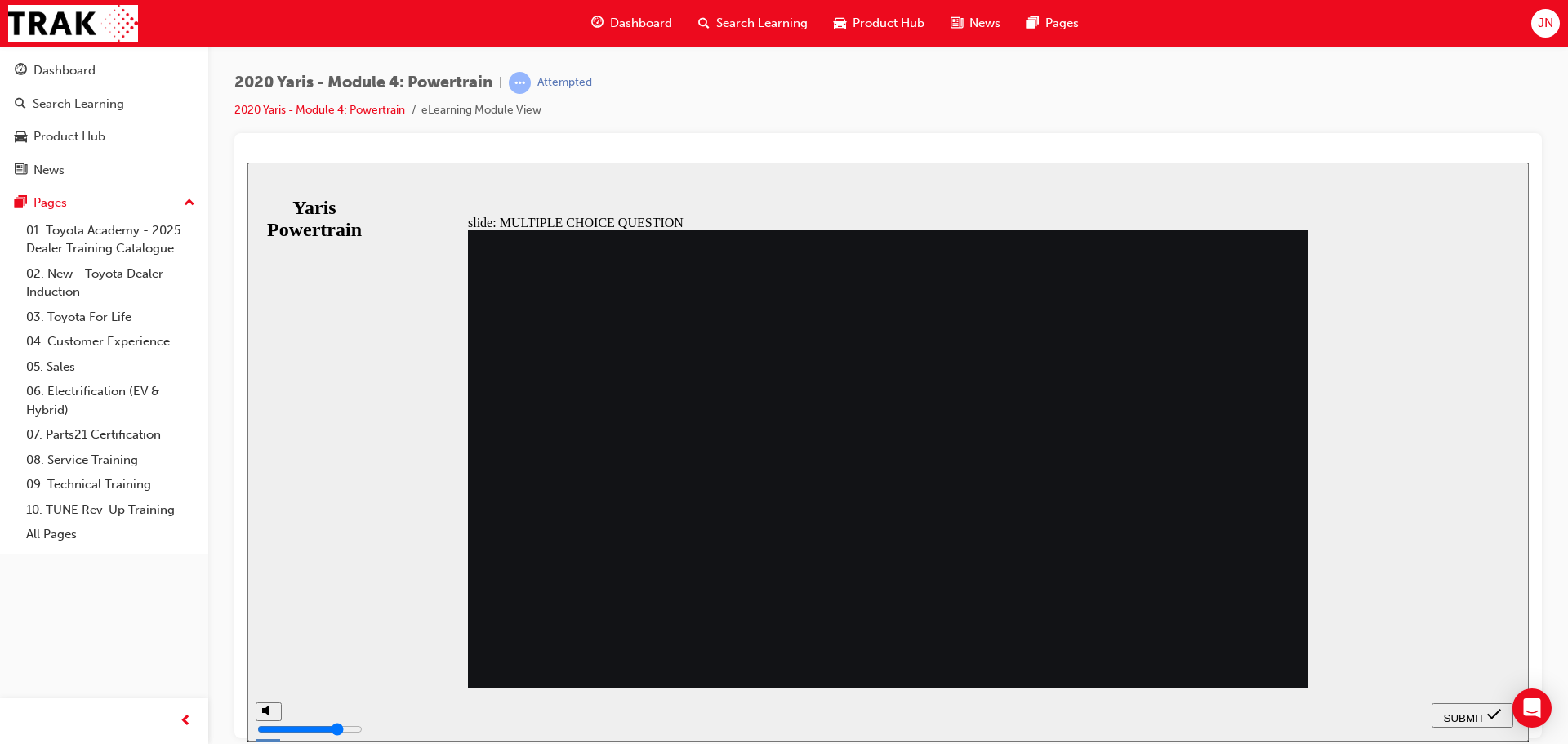
radio input "false"
radio input "true"
click at [1490, 726] on button "SUBMIT" at bounding box center [1473, 714] width 82 height 25
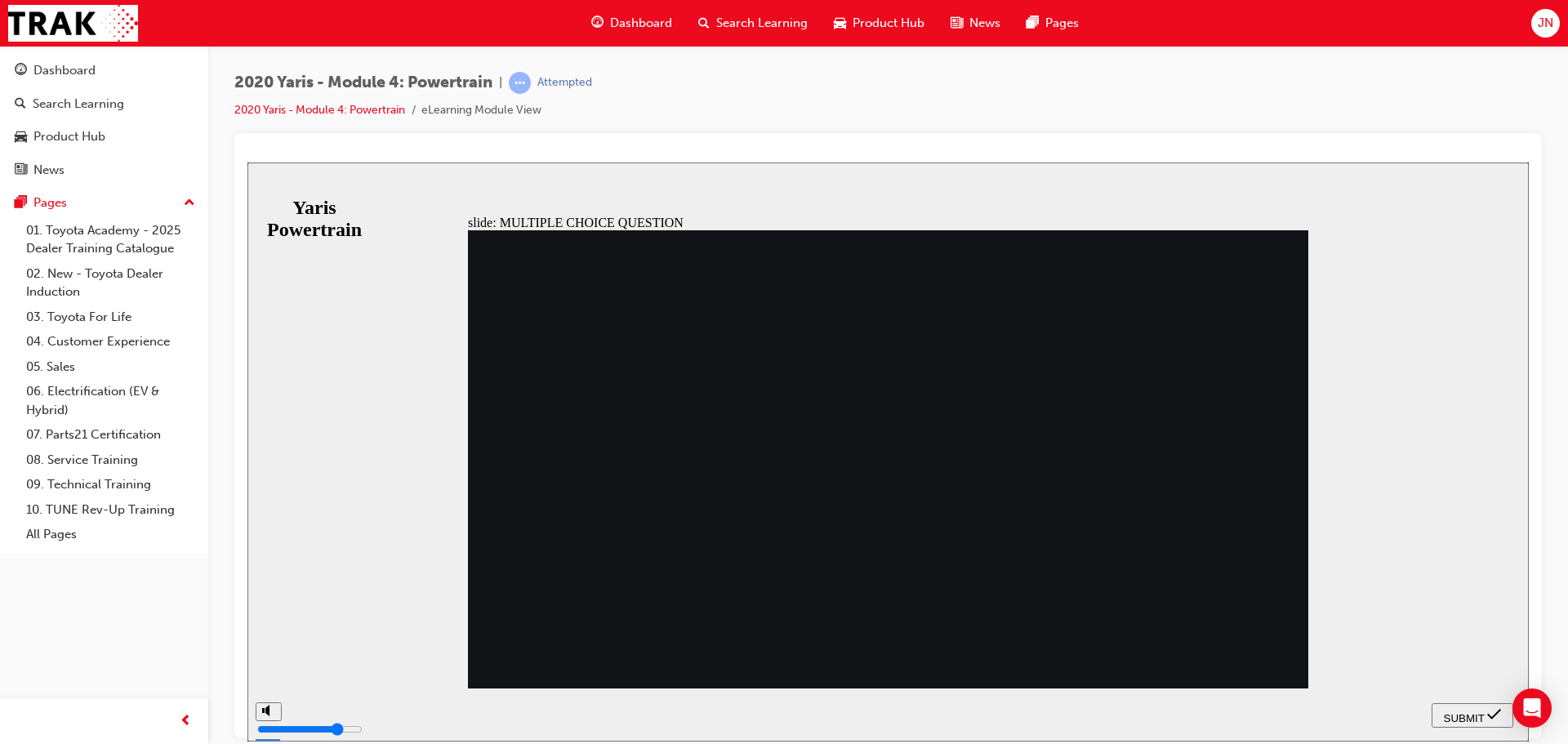
click at [1483, 721] on nav "SUBMIT NEXT PREV" at bounding box center [1473, 714] width 82 height 53
radio input "true"
click at [1462, 717] on span "SUBMIT" at bounding box center [1464, 717] width 41 height 12
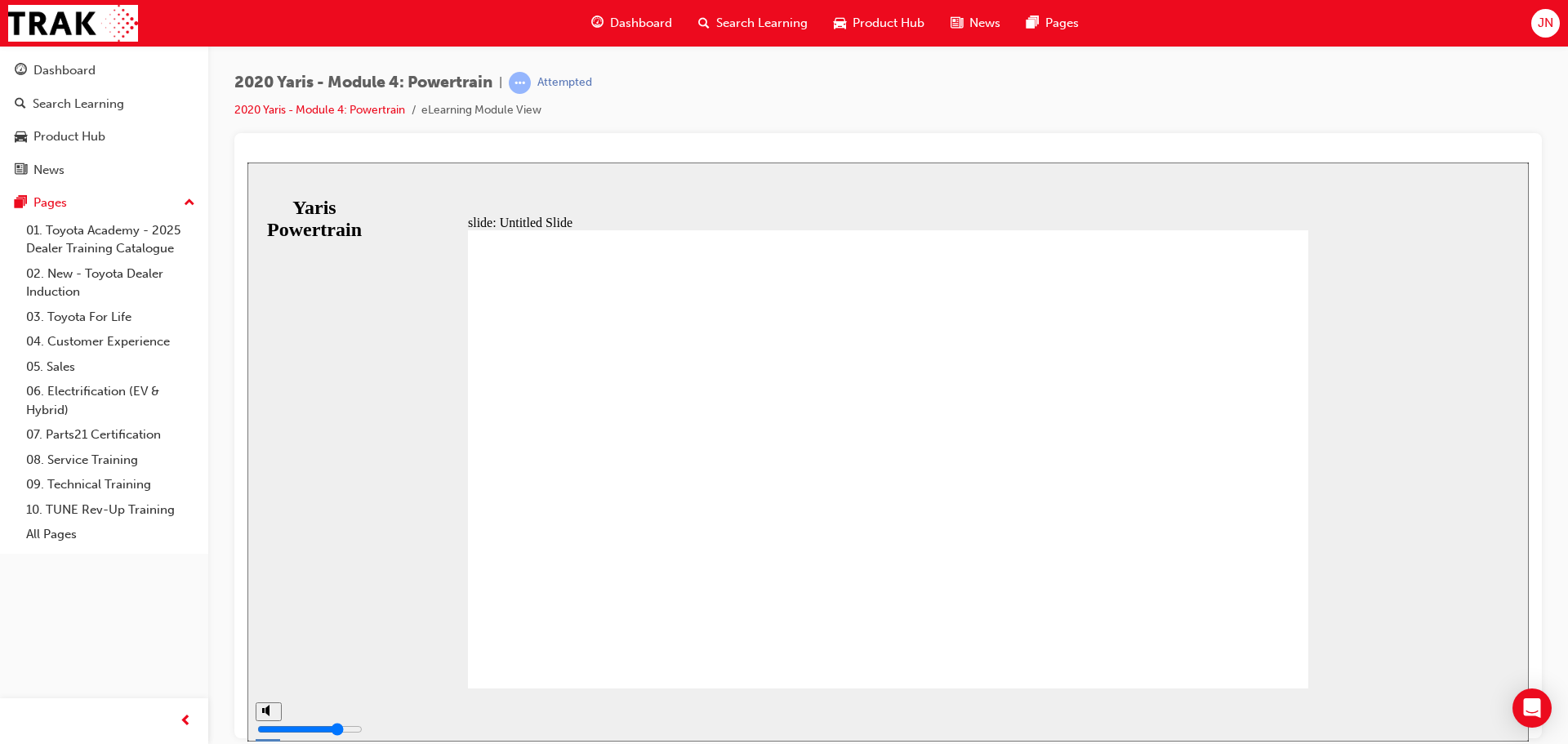
click at [611, 16] on span "Dashboard" at bounding box center [641, 23] width 62 height 19
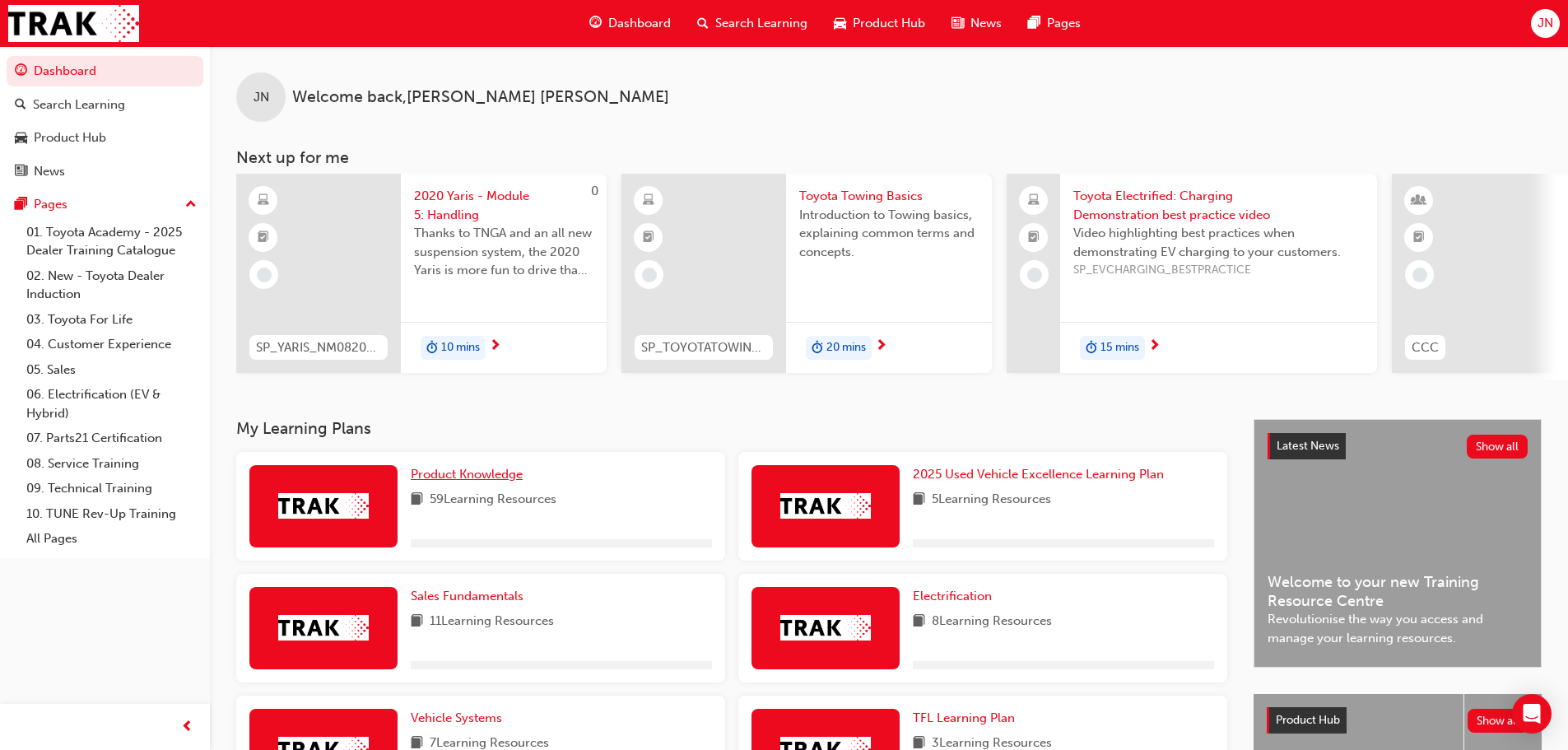
click at [500, 475] on span "Product Knowledge" at bounding box center [467, 474] width 112 height 15
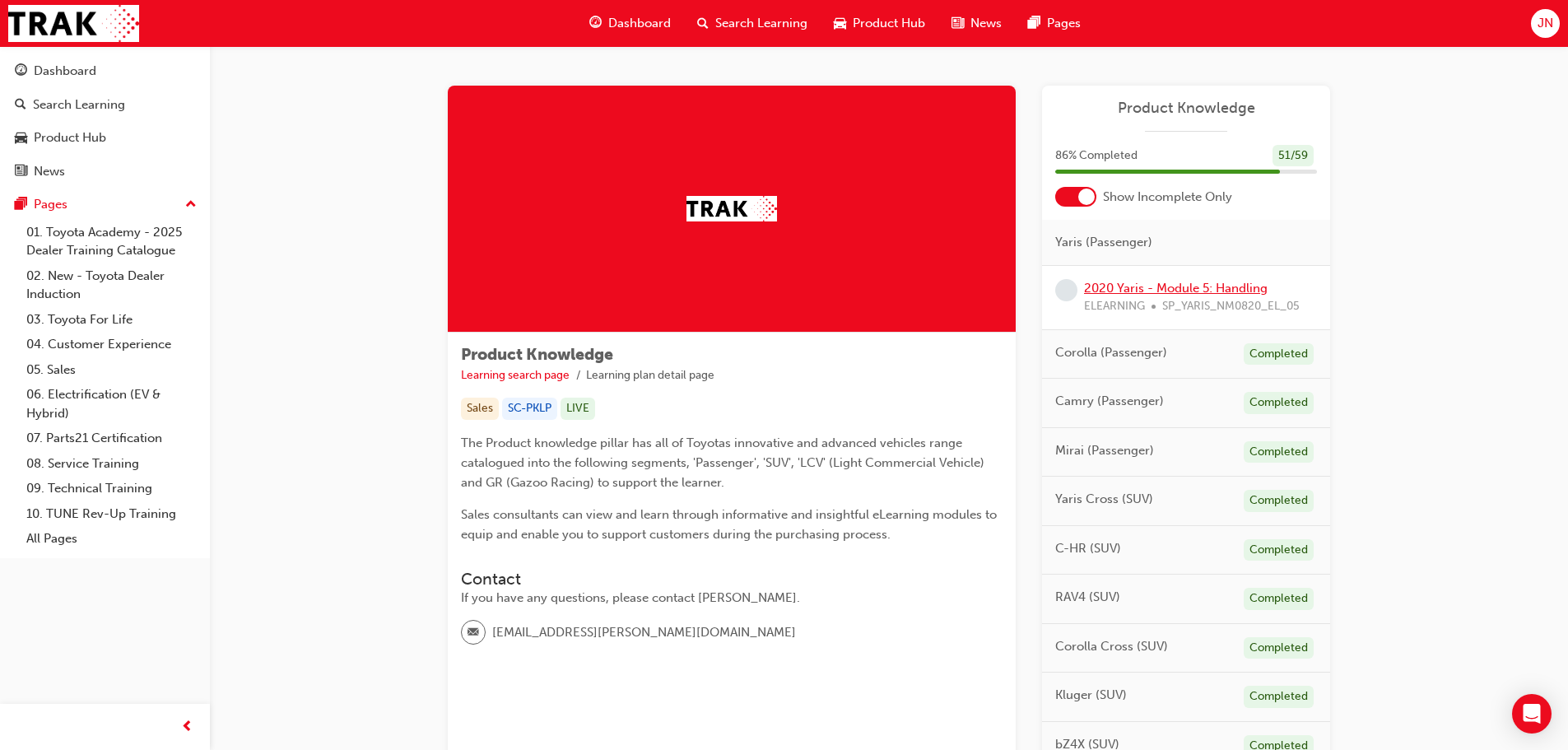
click at [1163, 293] on link "2020 Yaris - Module 5: Handling" at bounding box center [1176, 288] width 184 height 15
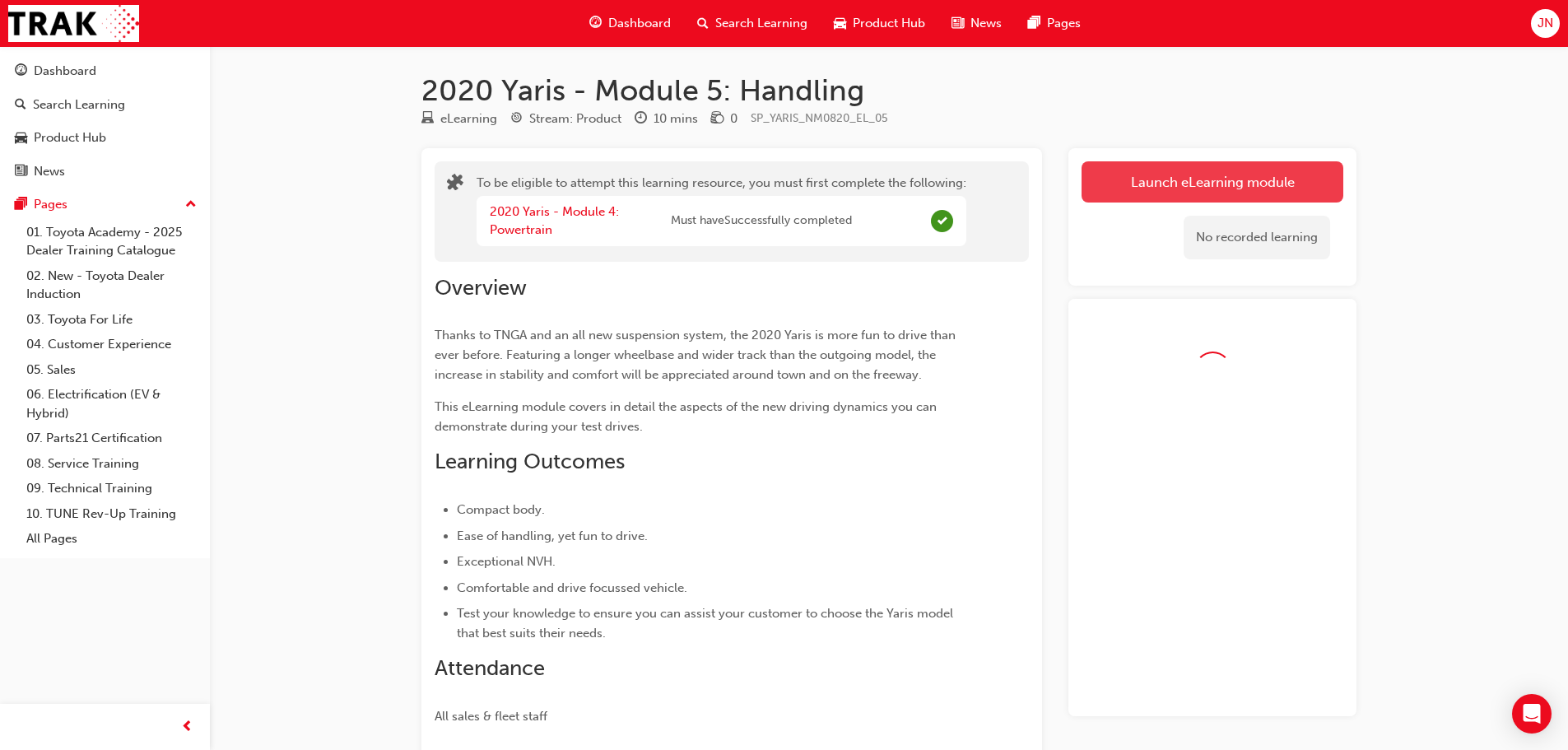
click at [1191, 170] on button "Launch eLearning module" at bounding box center [1212, 182] width 262 height 41
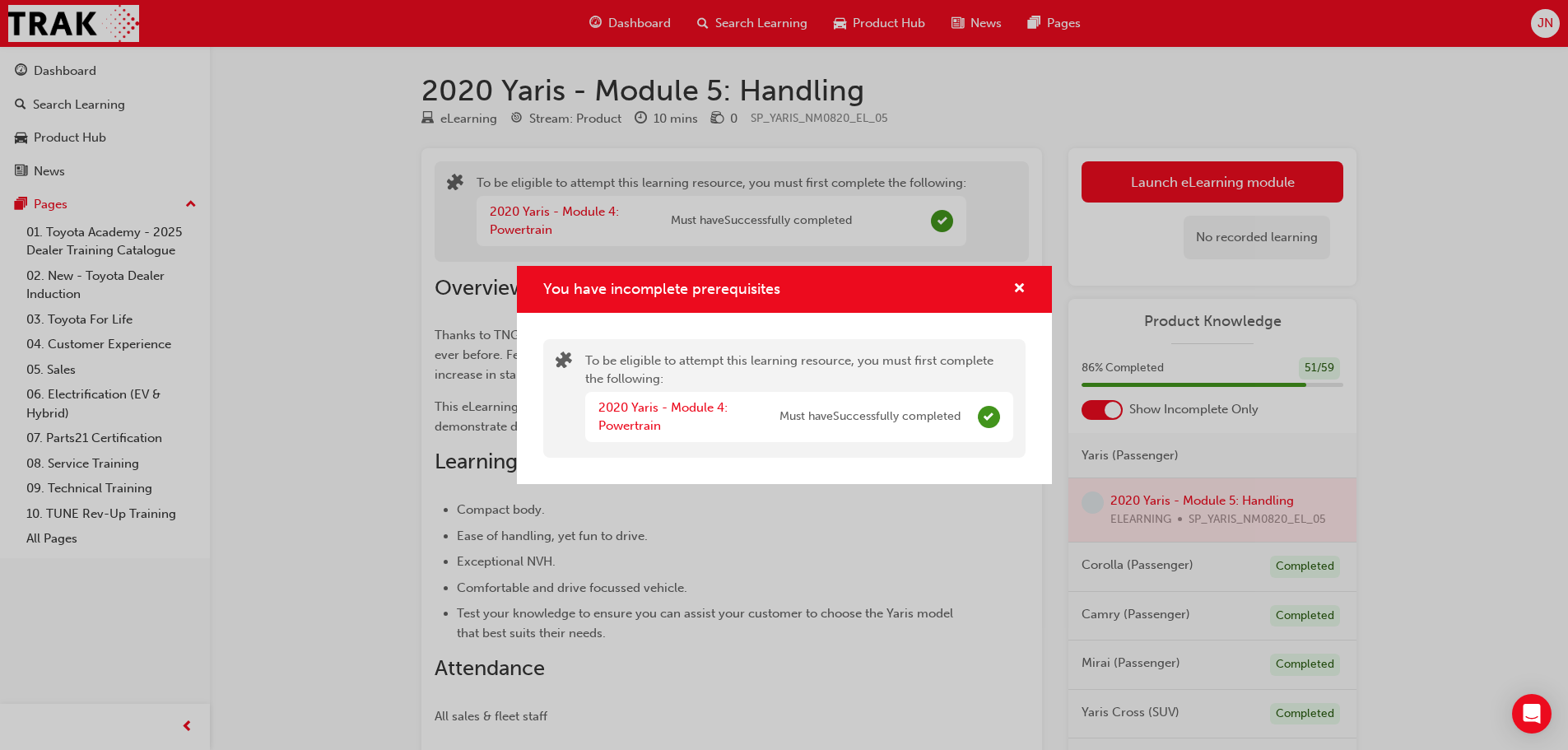
click at [685, 602] on div "You have incomplete prerequisites To be eligible to attempt this learning resou…" at bounding box center [784, 375] width 1568 height 750
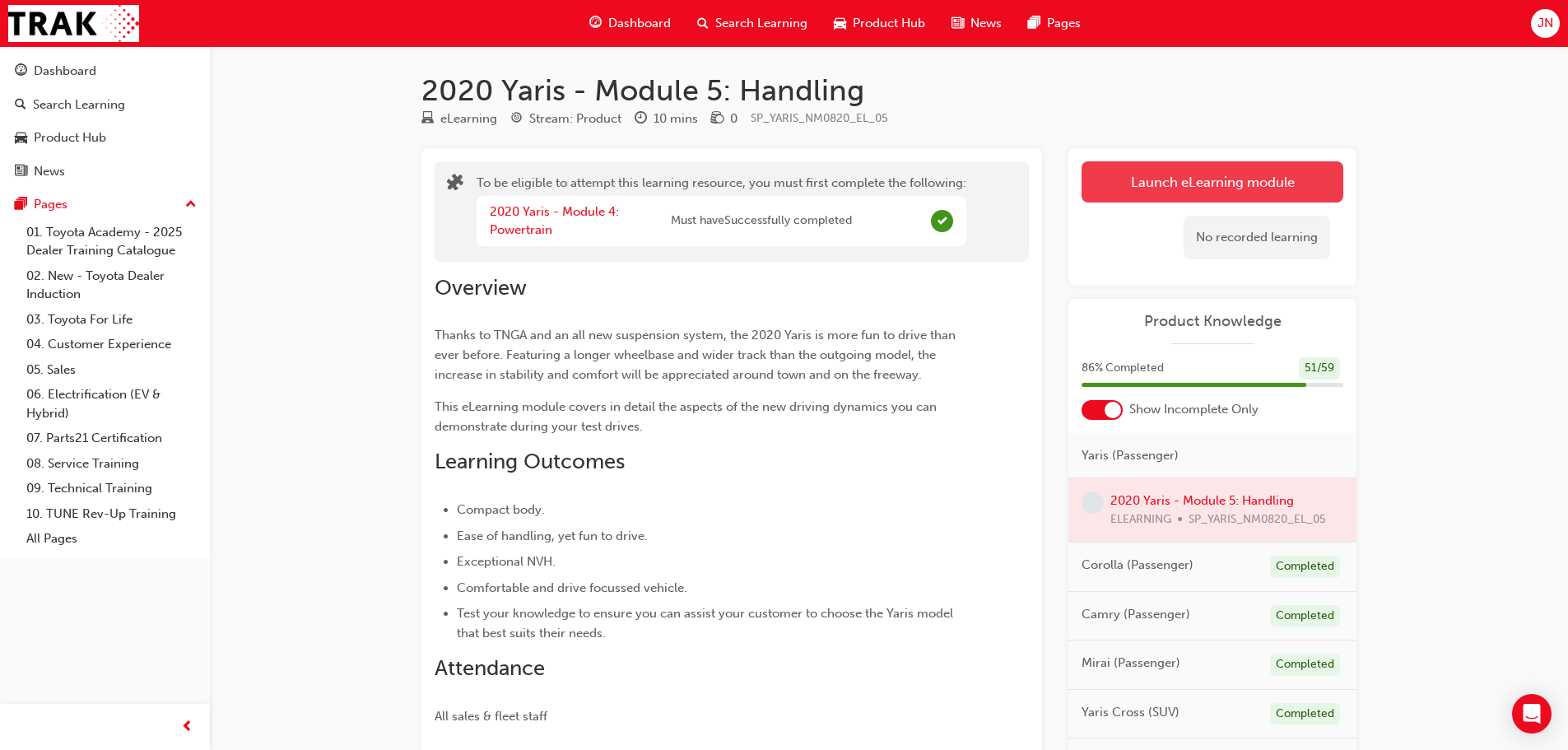
click at [1128, 181] on button "Launch eLearning module" at bounding box center [1212, 182] width 262 height 41
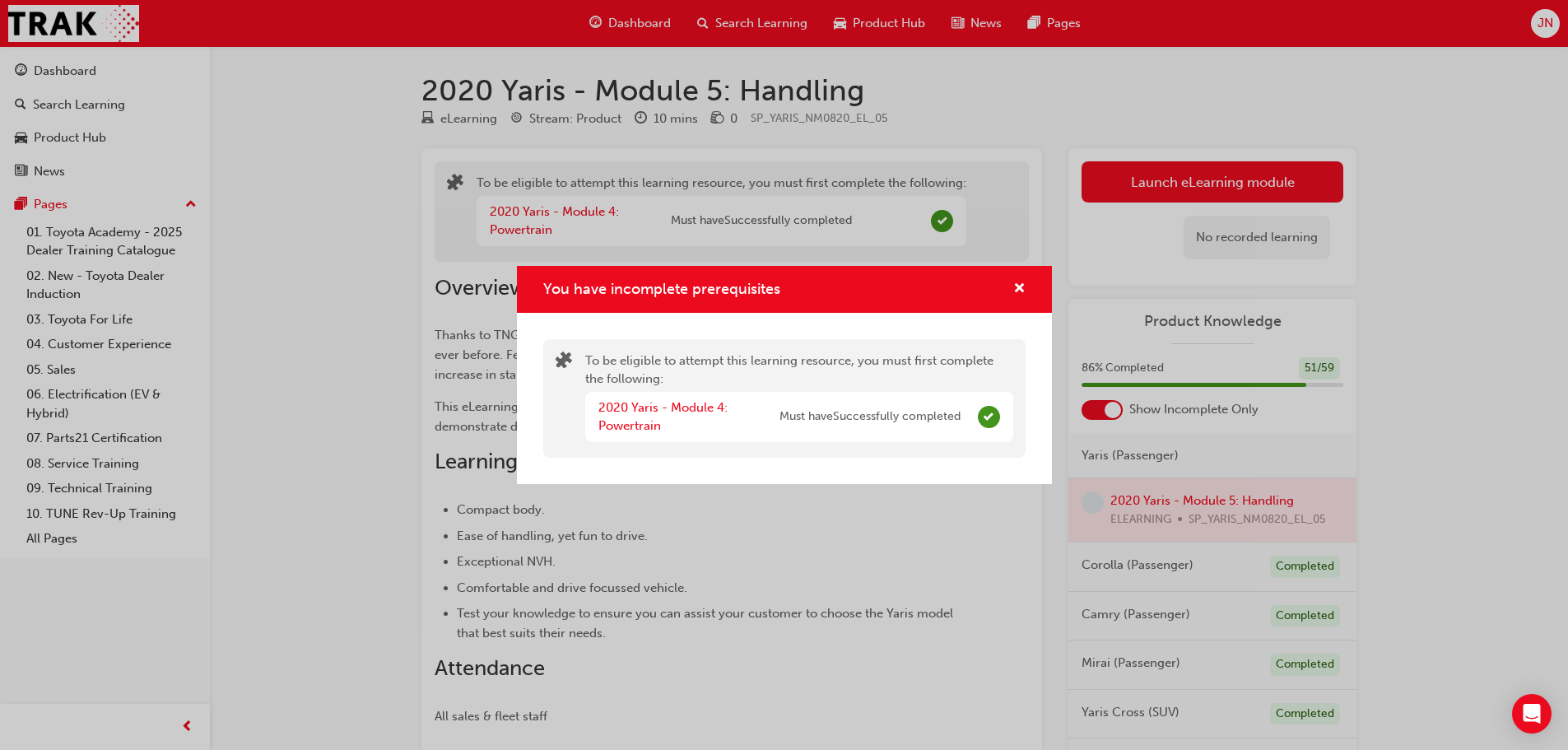
click at [942, 289] on div "You have incomplete prerequisites" at bounding box center [784, 290] width 483 height 20
click at [1030, 288] on div "You have incomplete prerequisites" at bounding box center [784, 289] width 535 height 47
click at [1026, 288] on div "You have incomplete prerequisites" at bounding box center [784, 289] width 535 height 47
click at [1020, 283] on span "cross-icon" at bounding box center [1018, 290] width 12 height 15
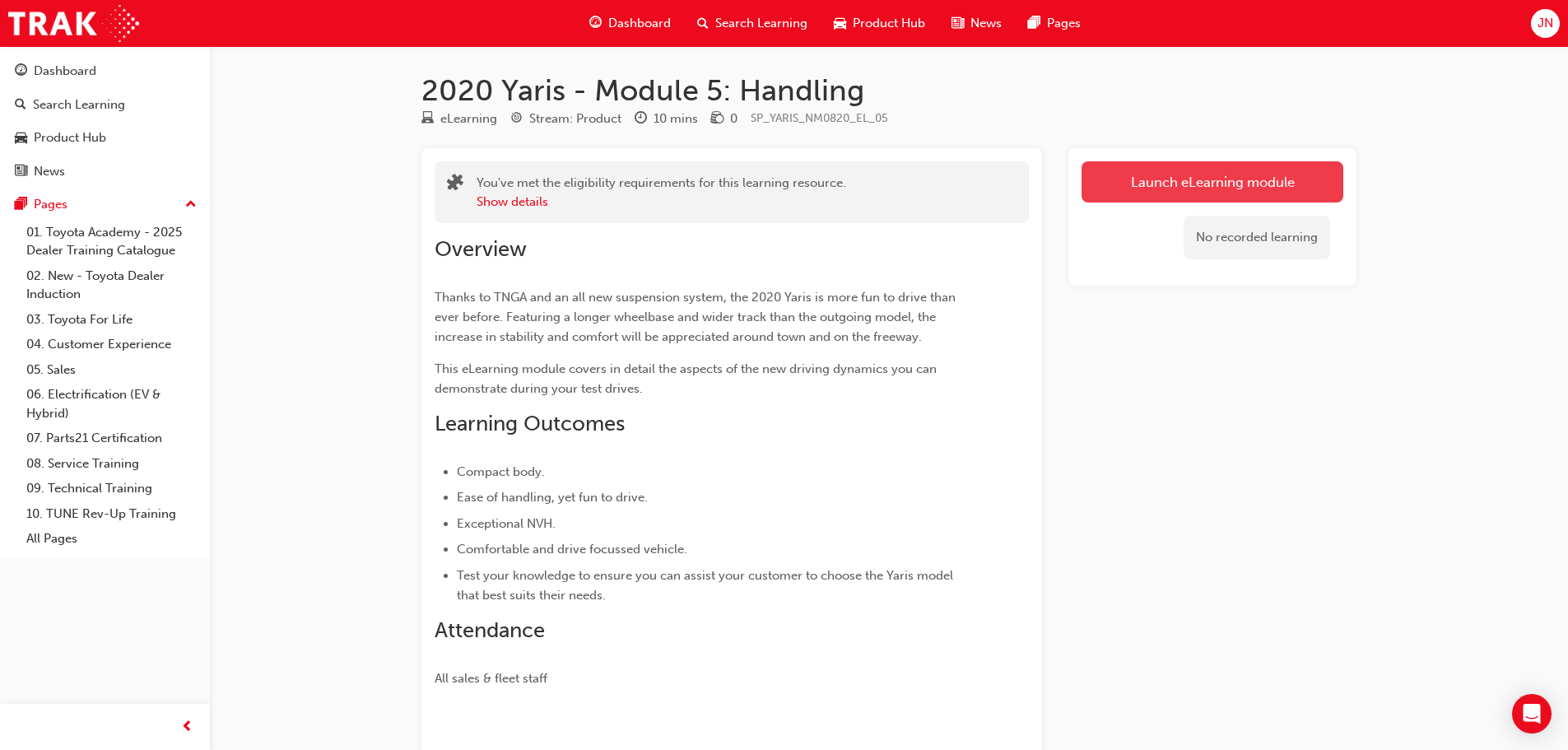
click at [1084, 188] on link "Launch eLearning module" at bounding box center [1212, 182] width 262 height 41
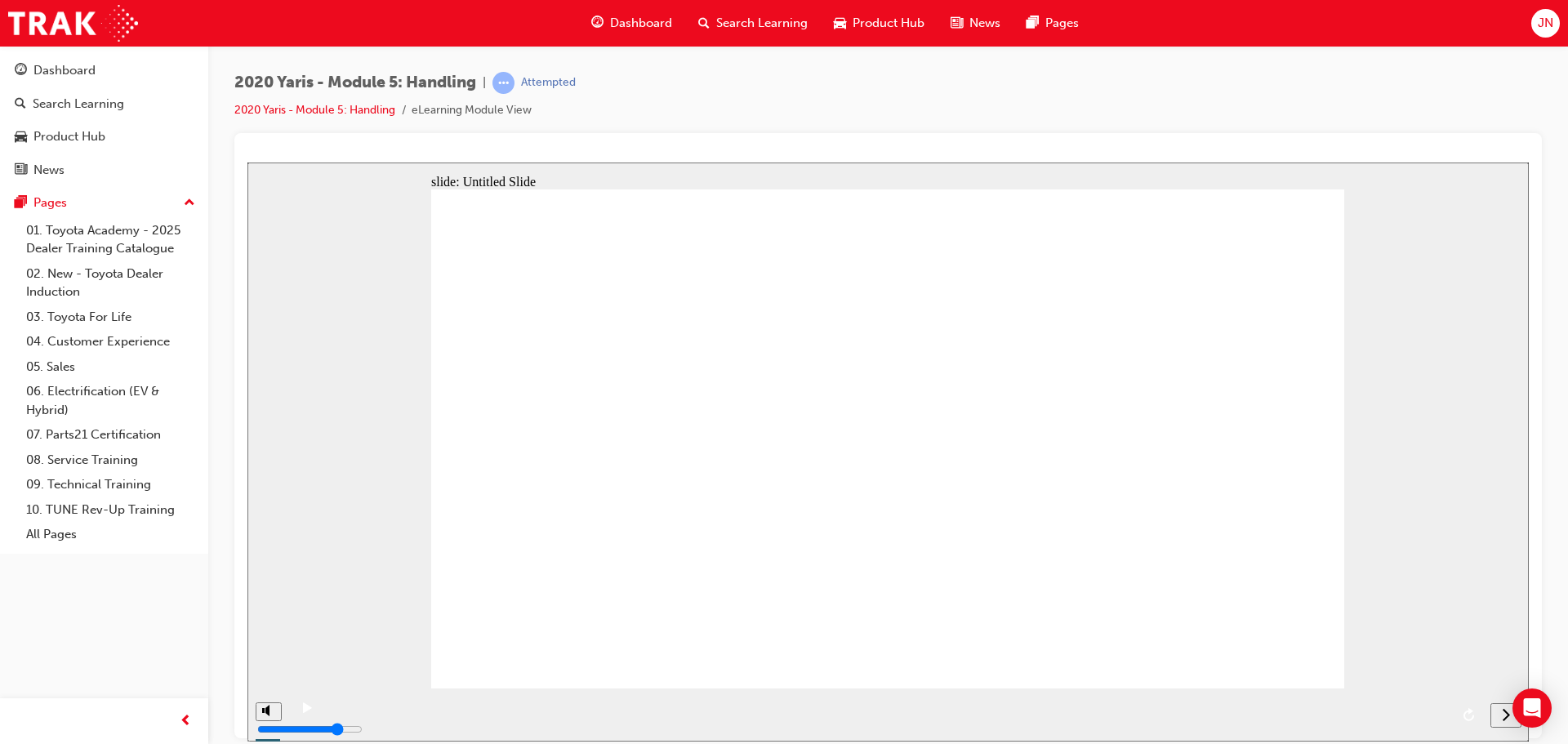
click at [1505, 714] on icon "next" at bounding box center [1506, 714] width 8 height 15
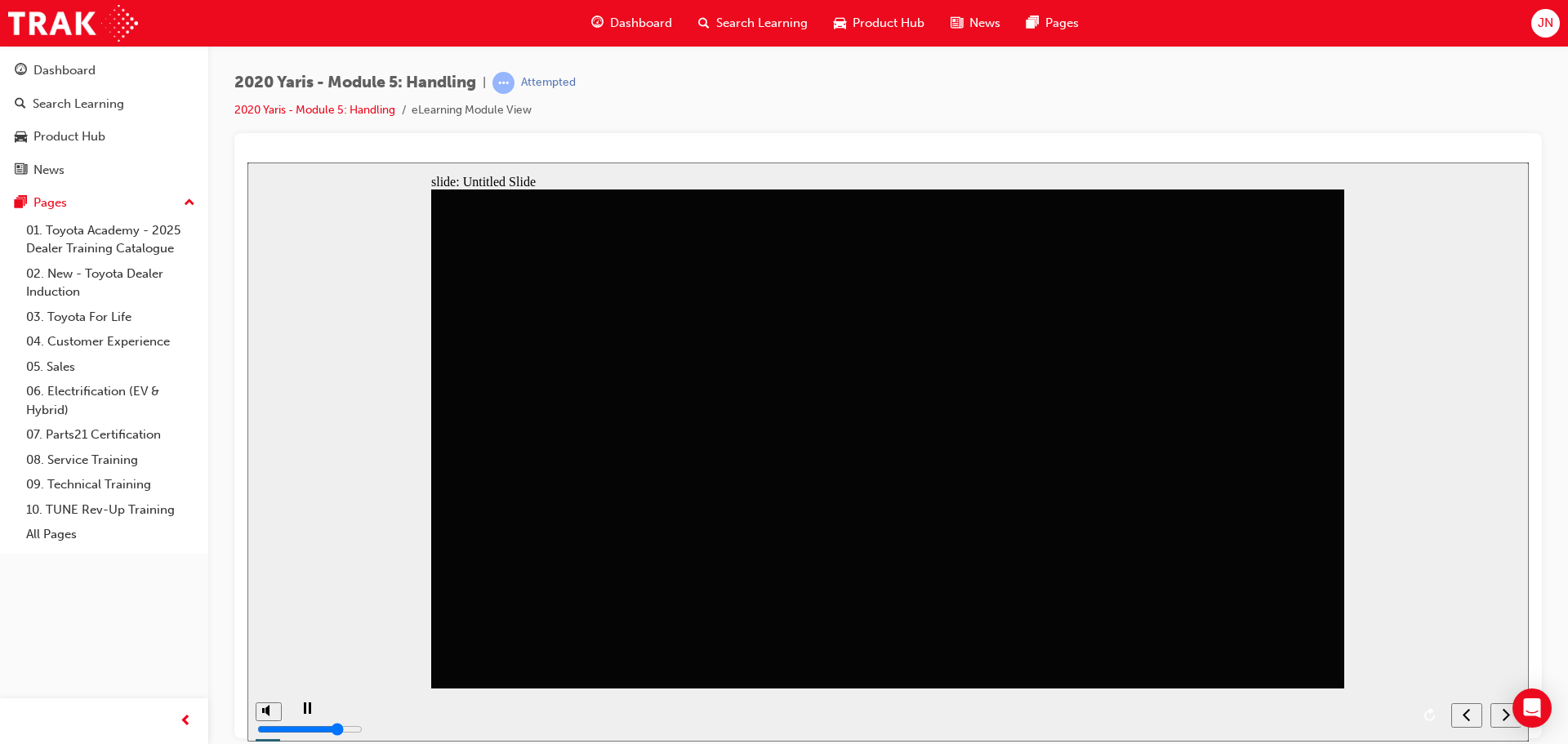
click at [1498, 718] on div "next" at bounding box center [1507, 715] width 18 height 17
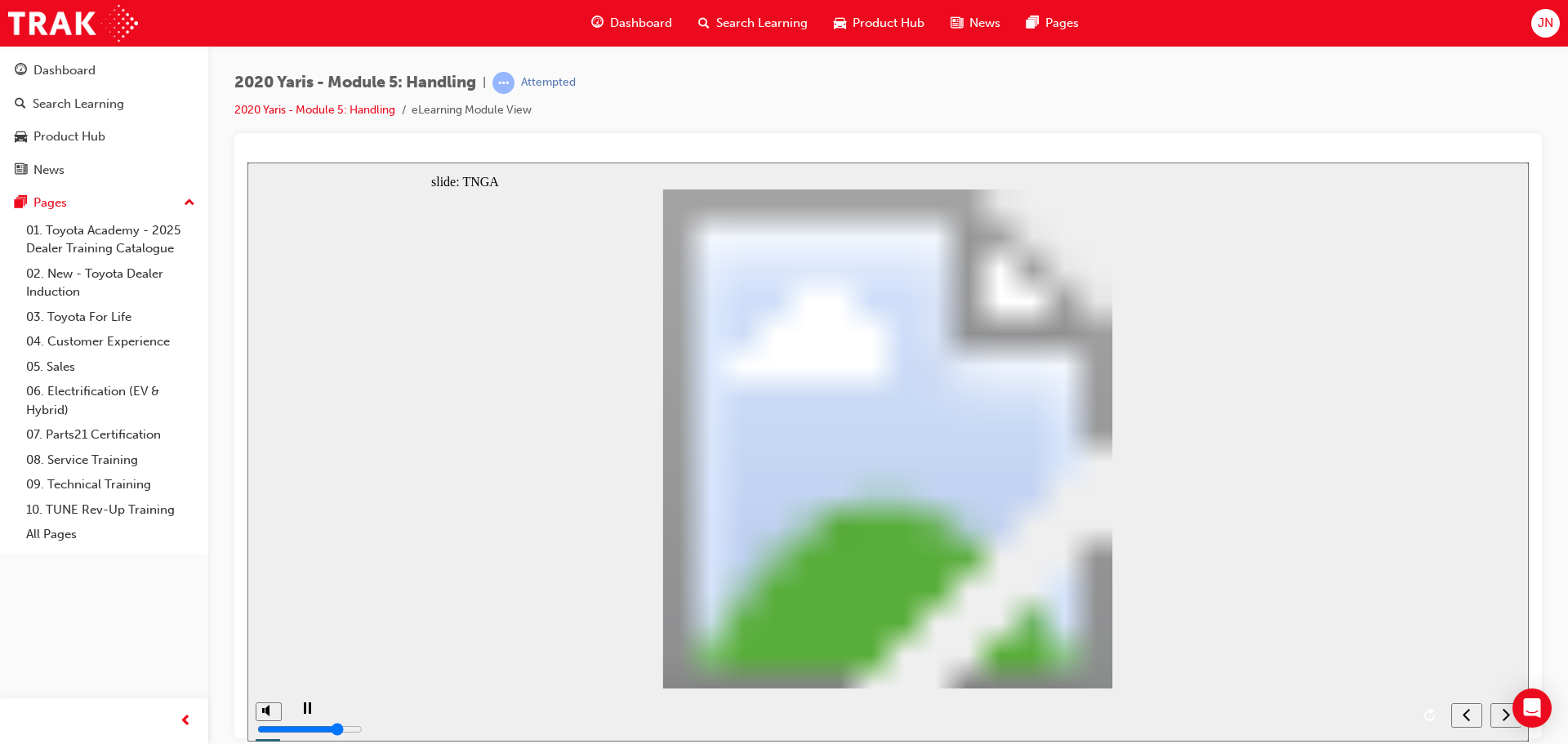
click at [1498, 718] on div "next" at bounding box center [1507, 715] width 18 height 17
drag, startPoint x: 1498, startPoint y: 718, endPoint x: 1478, endPoint y: 625, distance: 95.1
click at [1478, 625] on div "slide: Driving Position DRIVING POSITION AERO-DYNAMICS LOW CENTRE OF GRAVITY BO…" at bounding box center [888, 450] width 1282 height 579
click at [1507, 714] on icon "next" at bounding box center [1506, 714] width 8 height 15
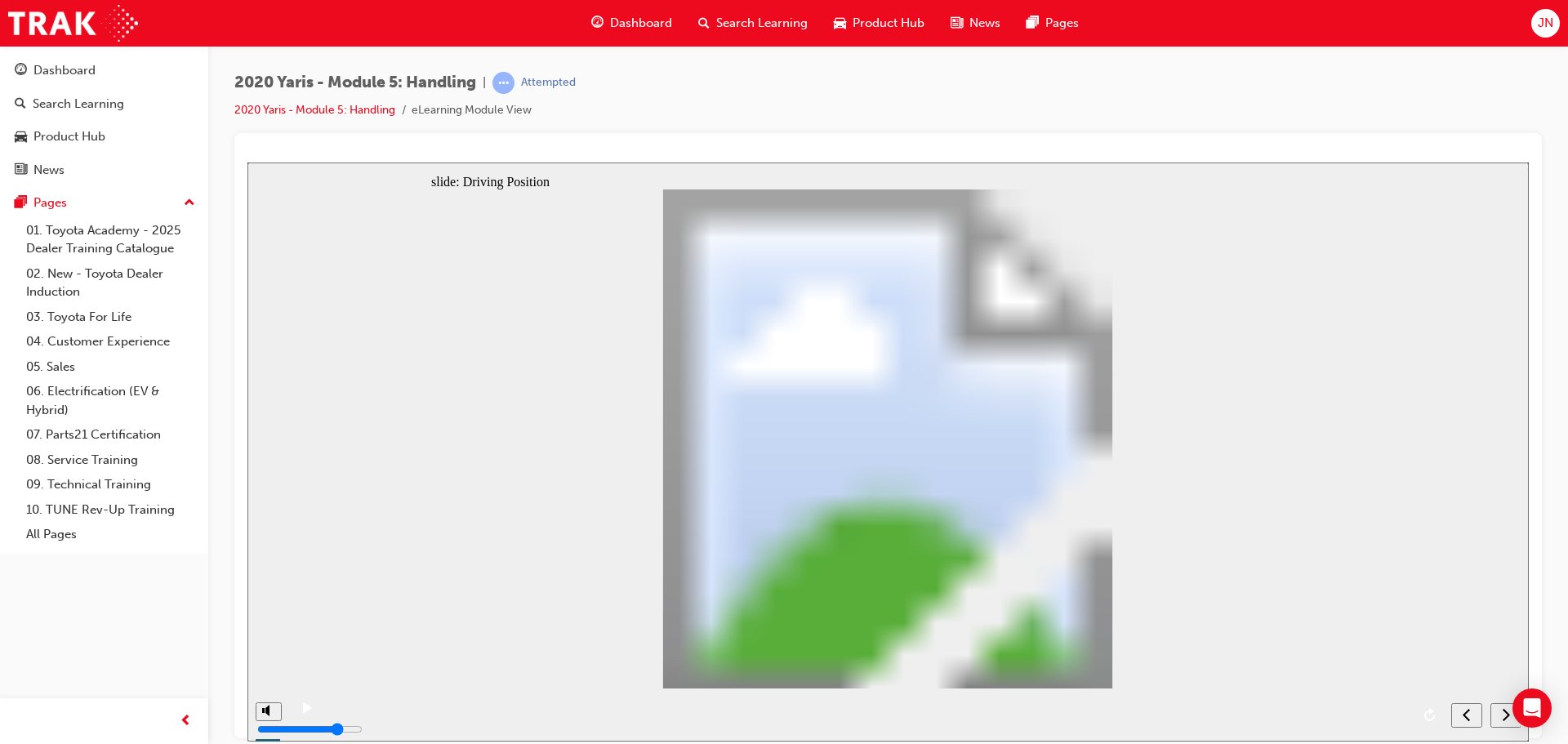
click at [1500, 709] on div "next" at bounding box center [1507, 715] width 18 height 17
click at [1501, 718] on div "next" at bounding box center [1507, 715] width 18 height 17
click at [1500, 714] on div "next" at bounding box center [1507, 715] width 18 height 17
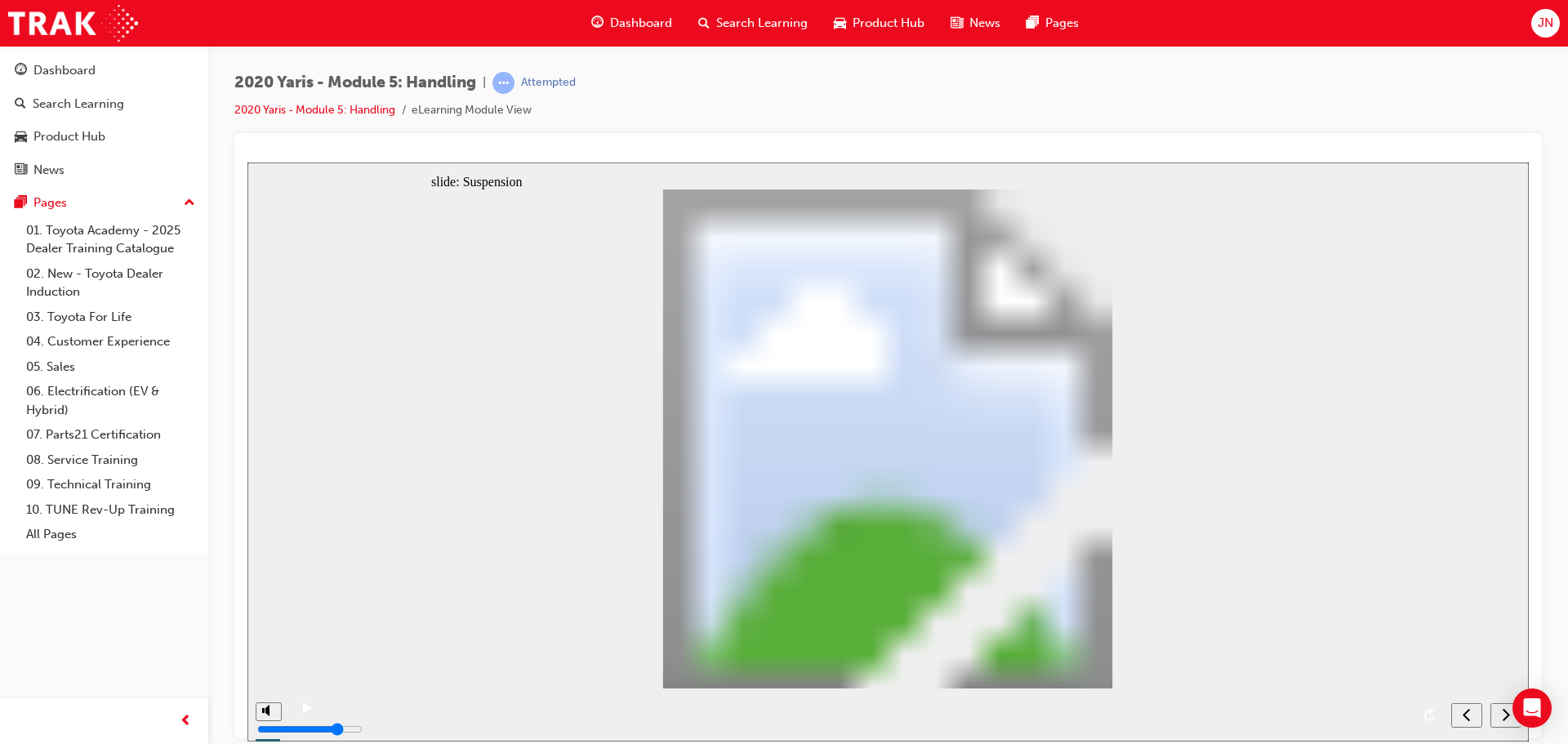
click at [1500, 714] on div "next" at bounding box center [1507, 715] width 18 height 17
click at [1498, 708] on div "next" at bounding box center [1507, 715] width 18 height 17
click at [1500, 717] on div "next" at bounding box center [1507, 715] width 18 height 17
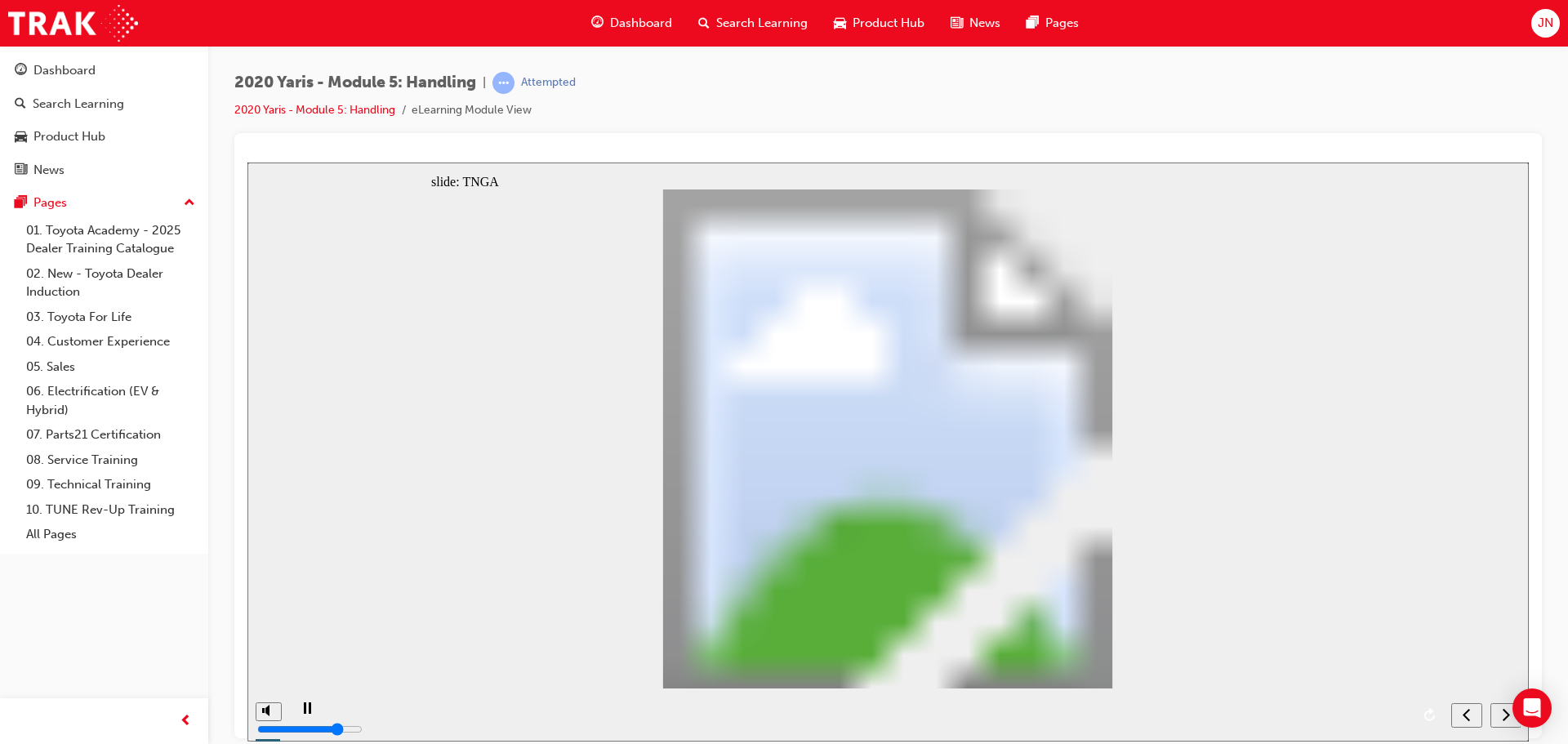
click at [1500, 717] on div "next" at bounding box center [1507, 715] width 18 height 17
radio input "true"
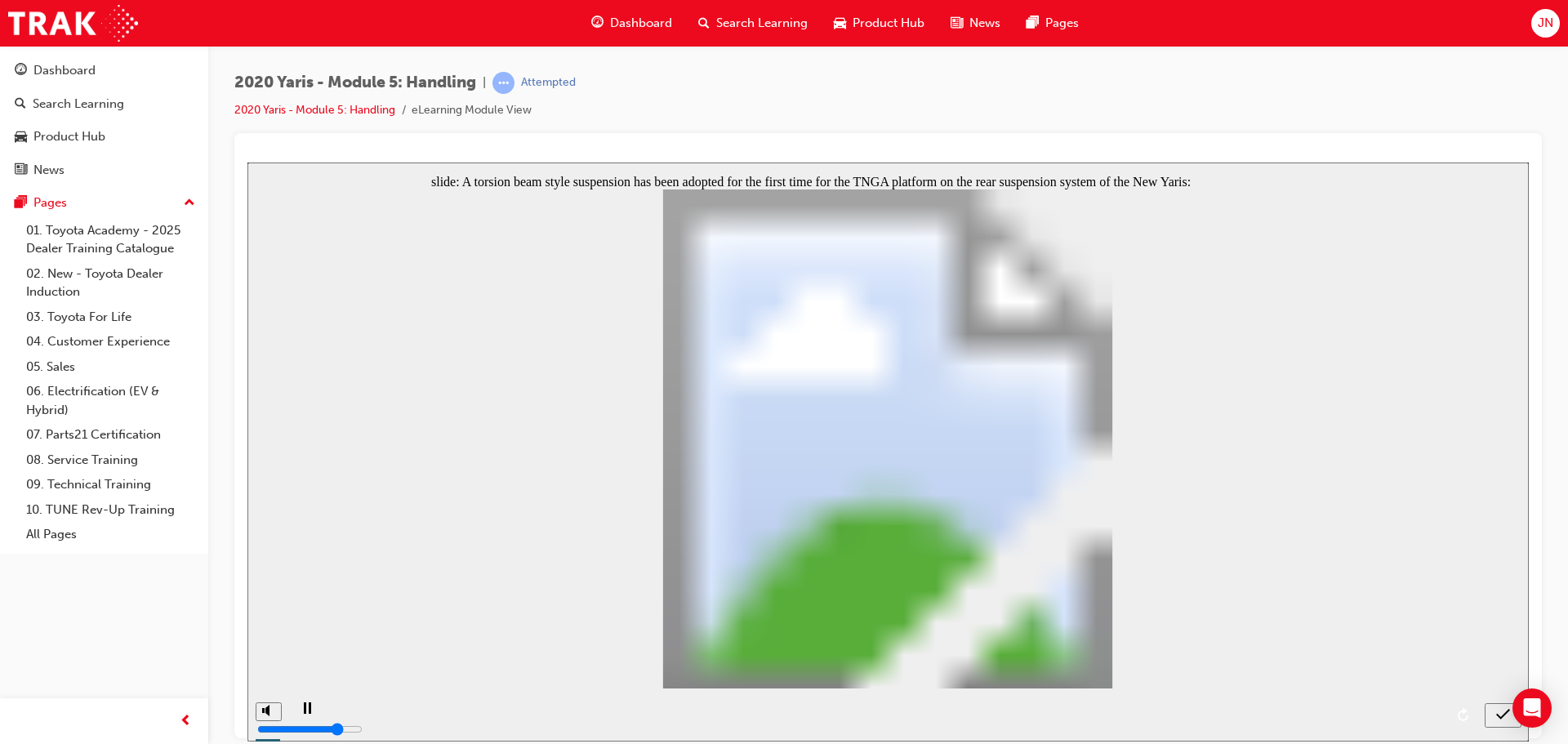
click at [1499, 713] on nav "slide navigation" at bounding box center [1503, 714] width 36 height 53
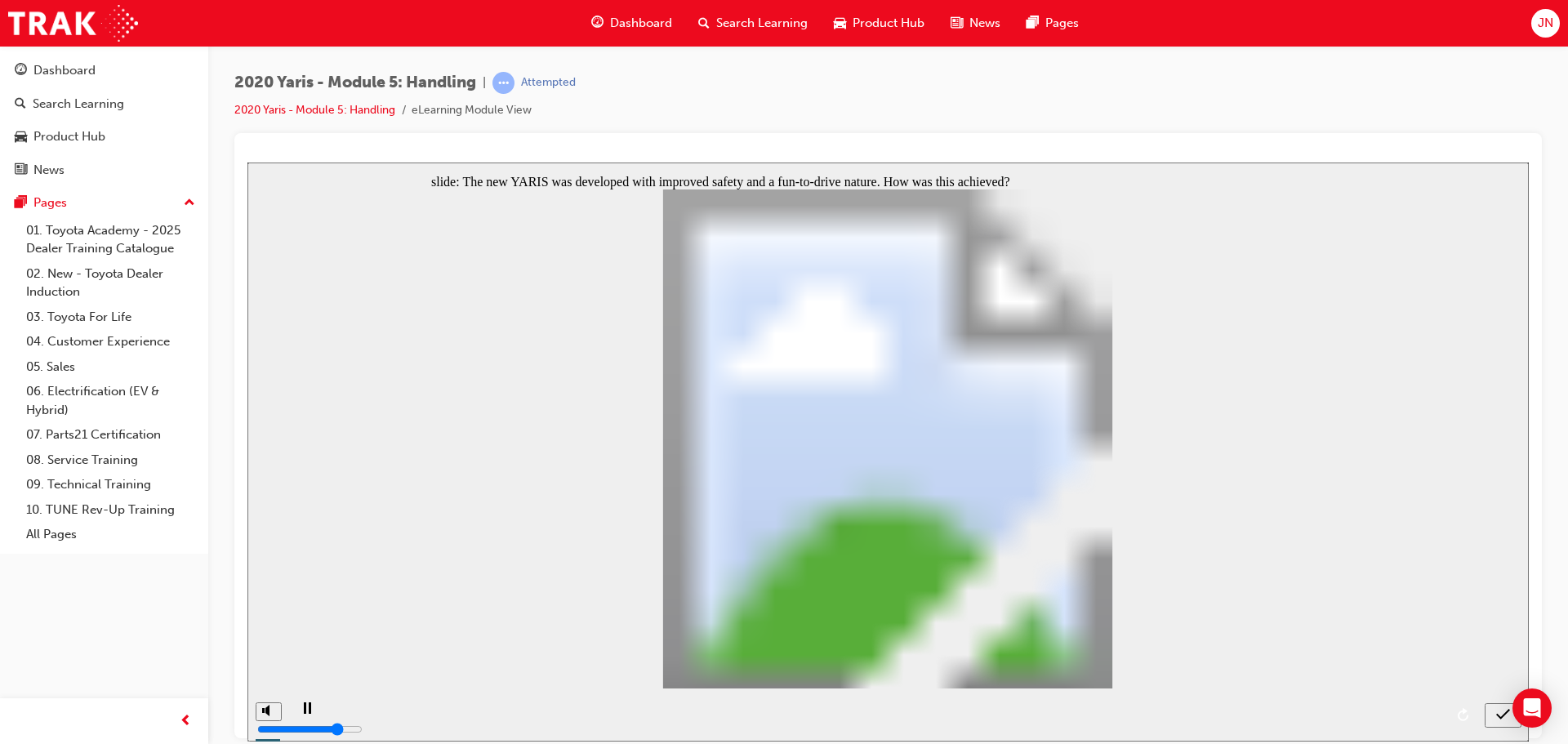
radio input "true"
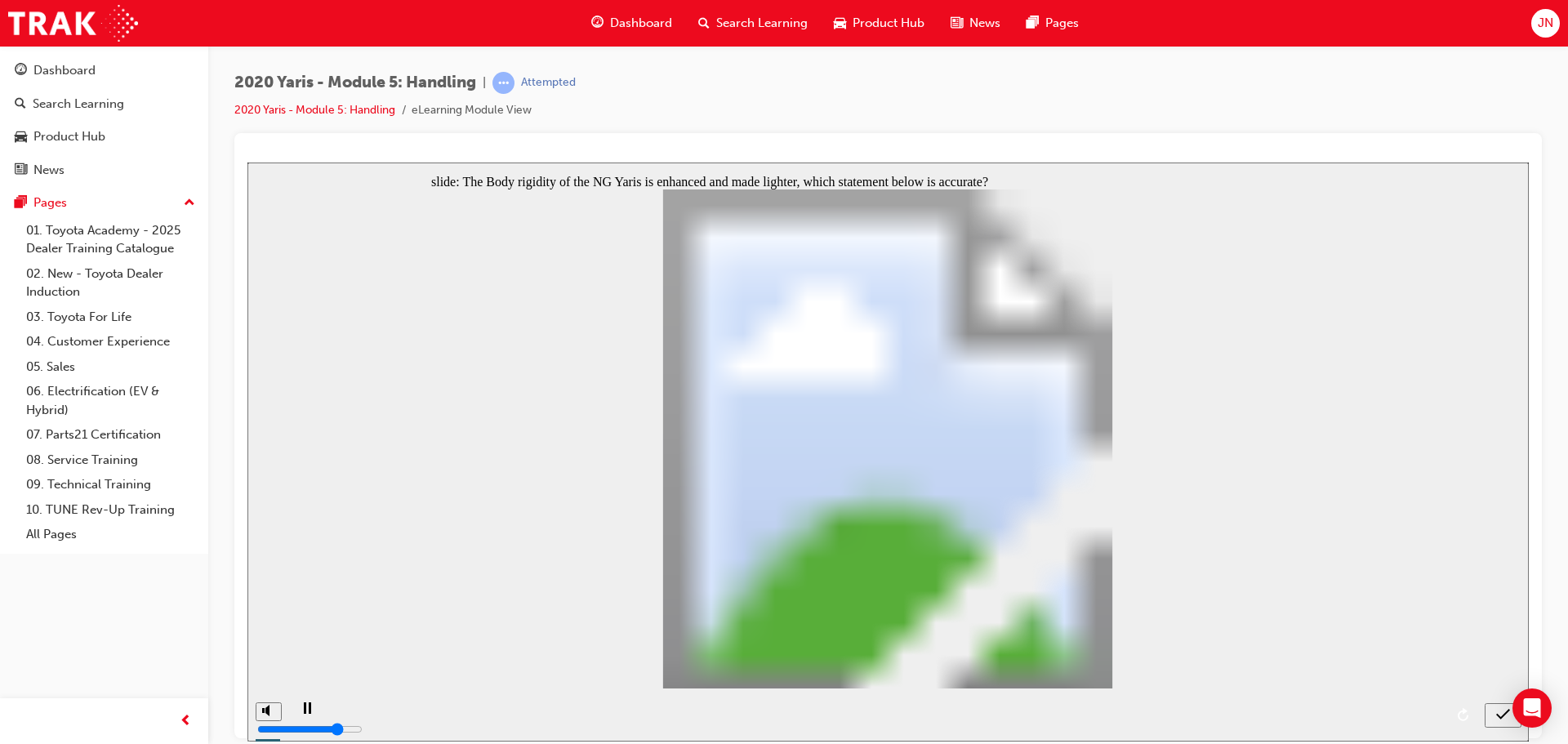
radio input "false"
radio input "true"
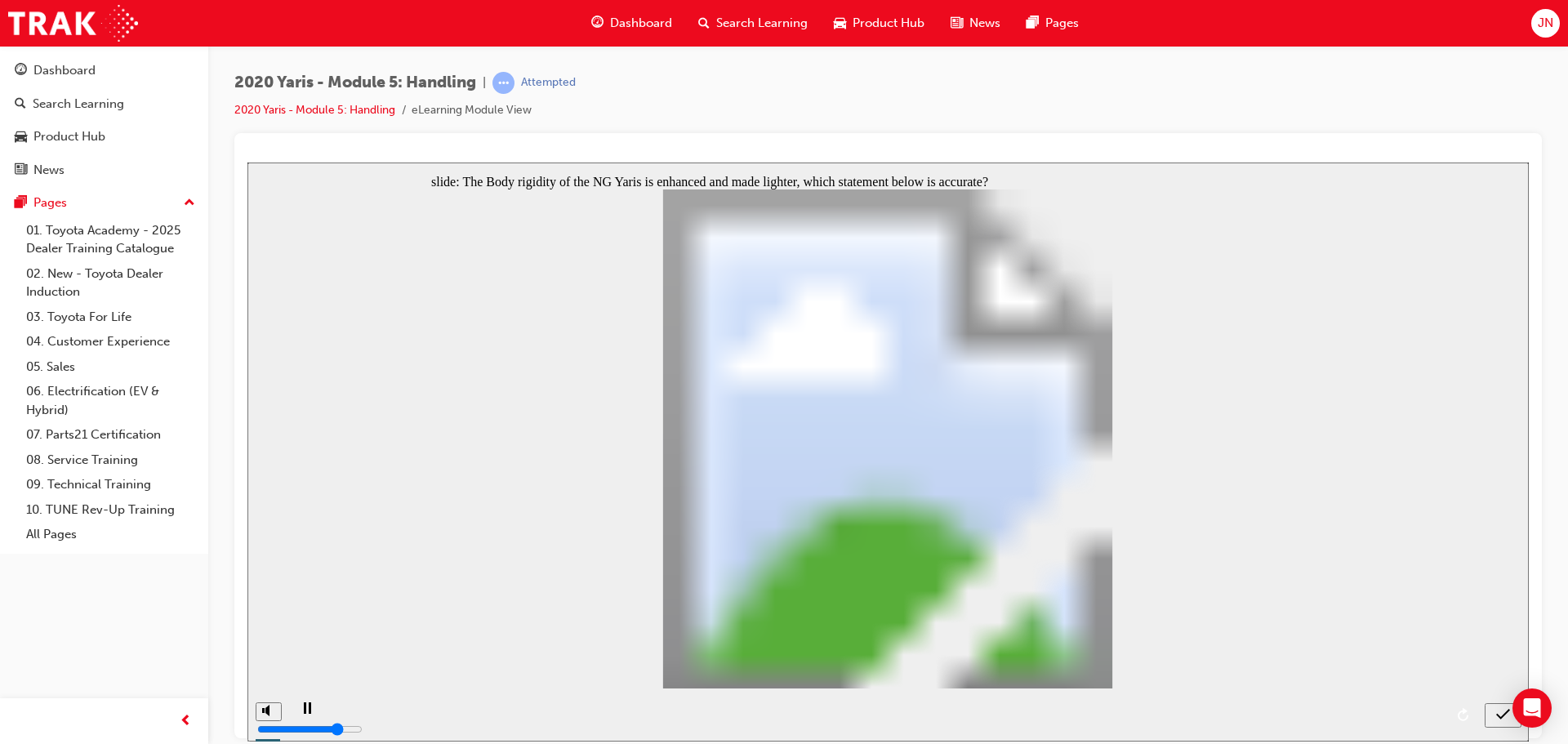
radio input "true"
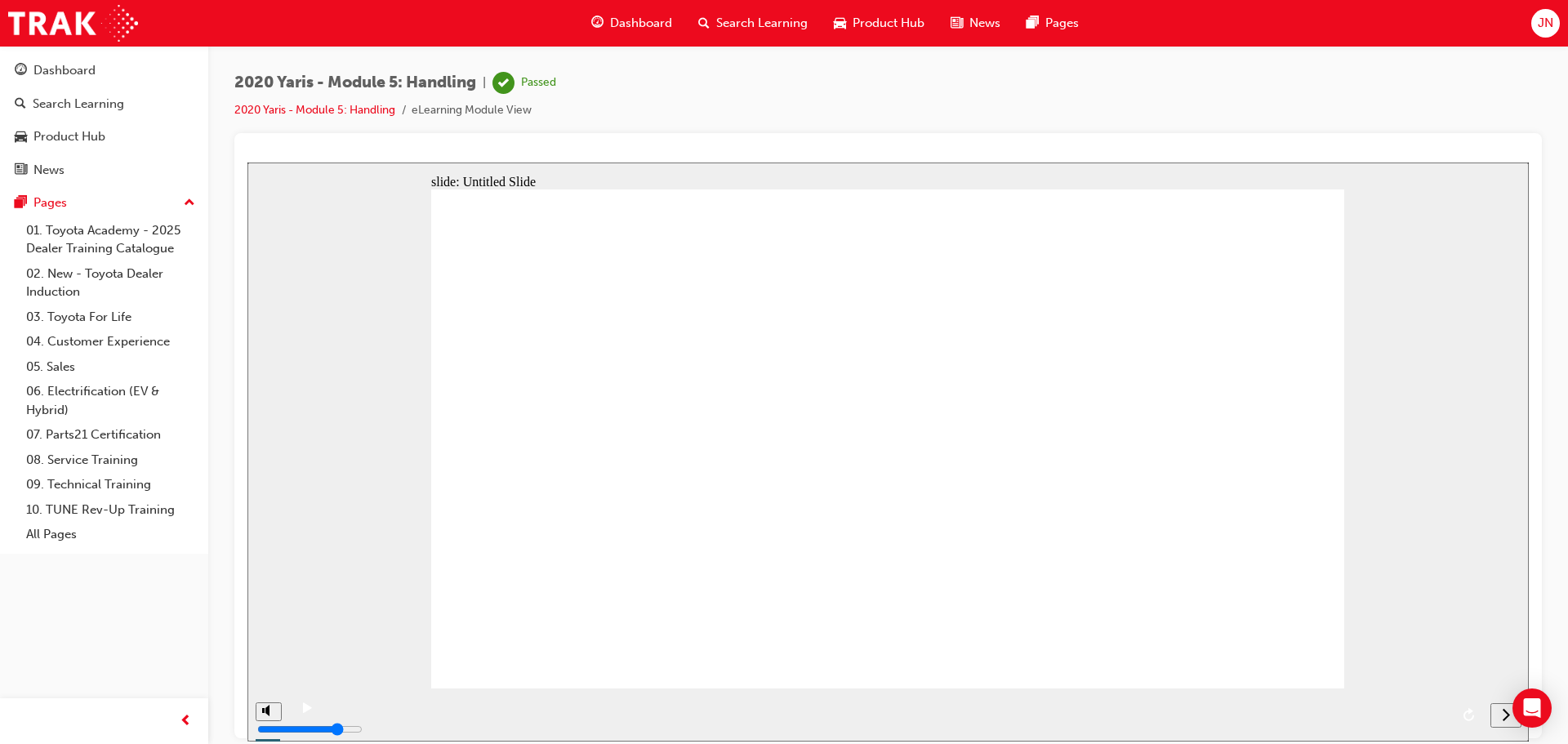
click at [1498, 716] on div "next" at bounding box center [1507, 715] width 18 height 17
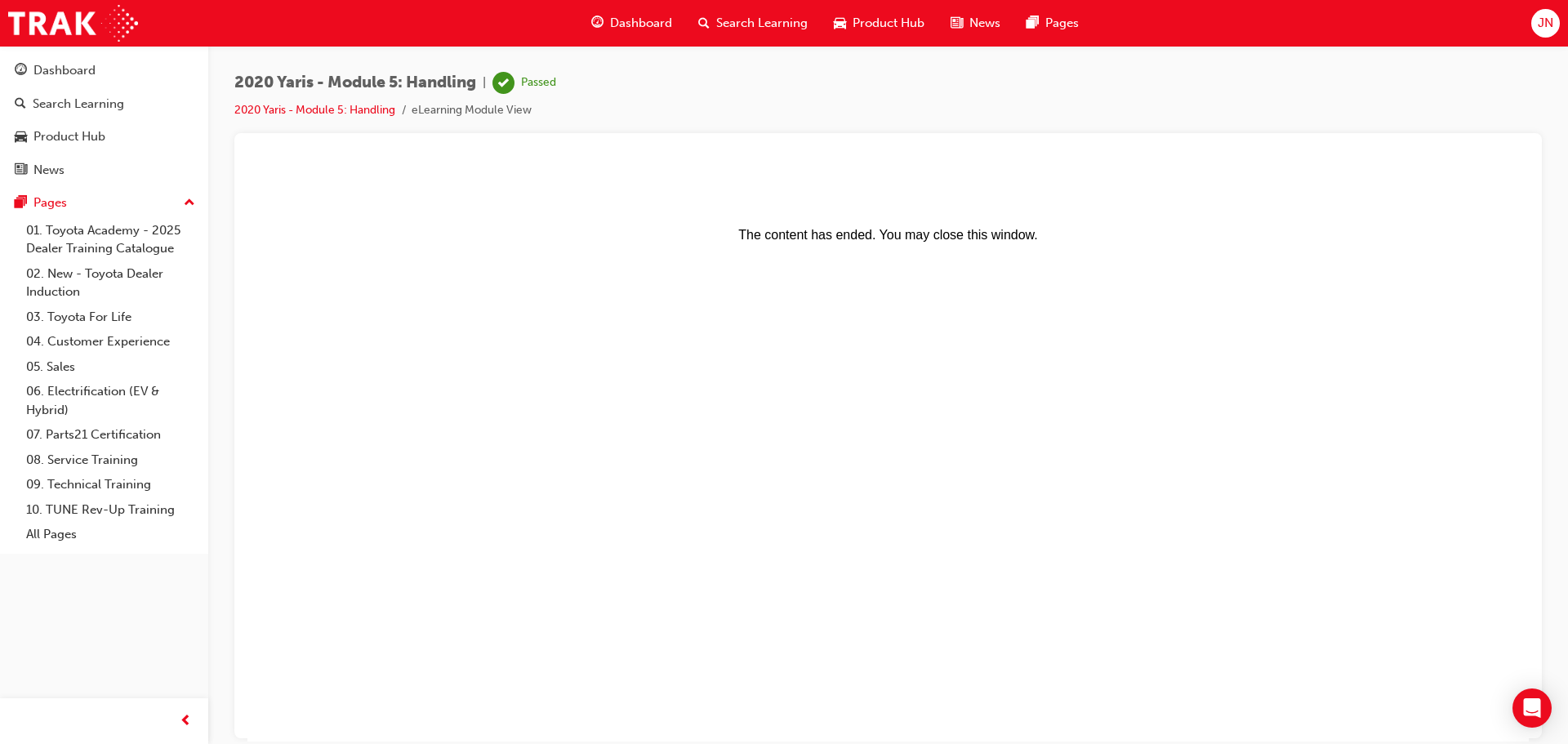
click at [653, 28] on span "Dashboard" at bounding box center [641, 23] width 62 height 19
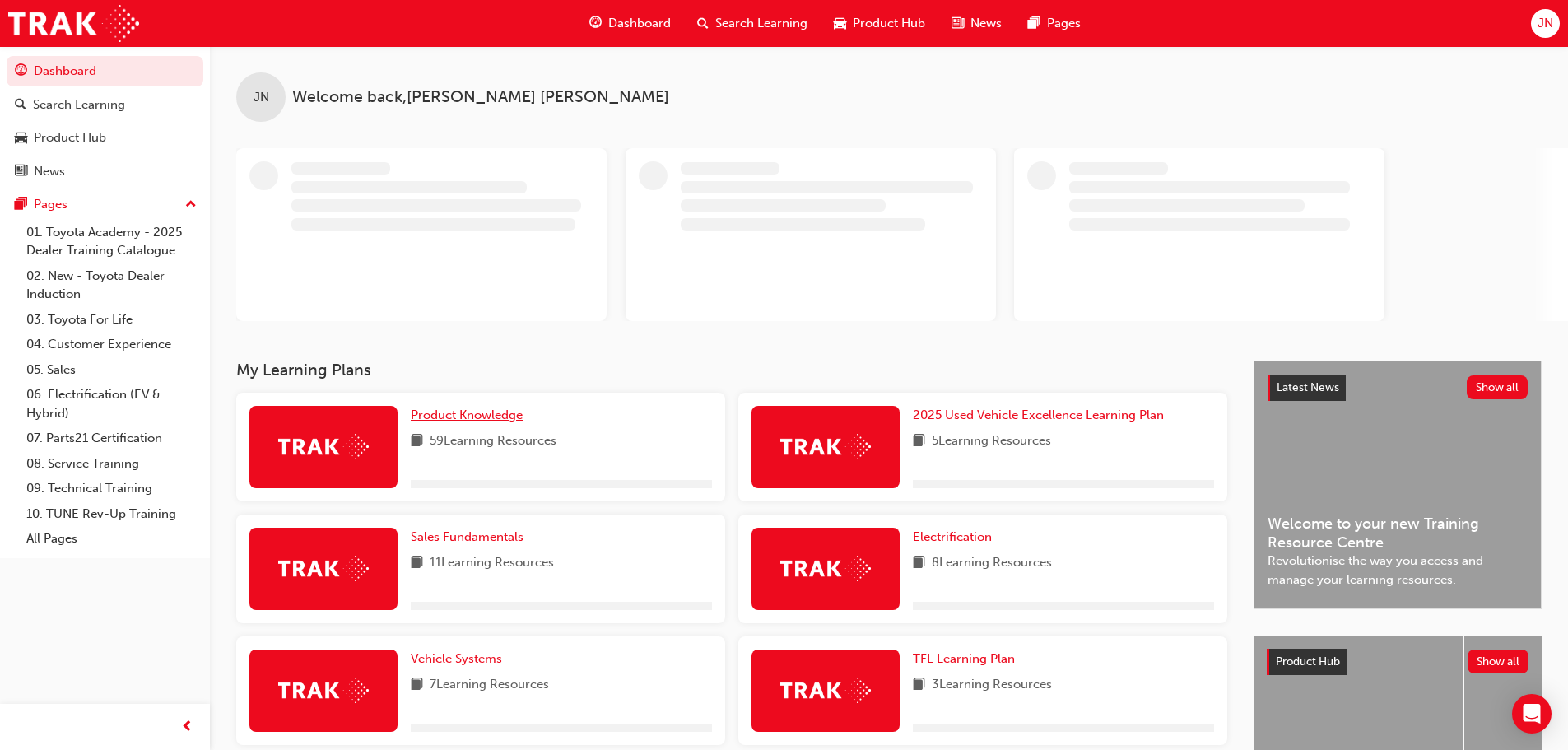
click at [472, 417] on span "Product Knowledge" at bounding box center [467, 415] width 112 height 15
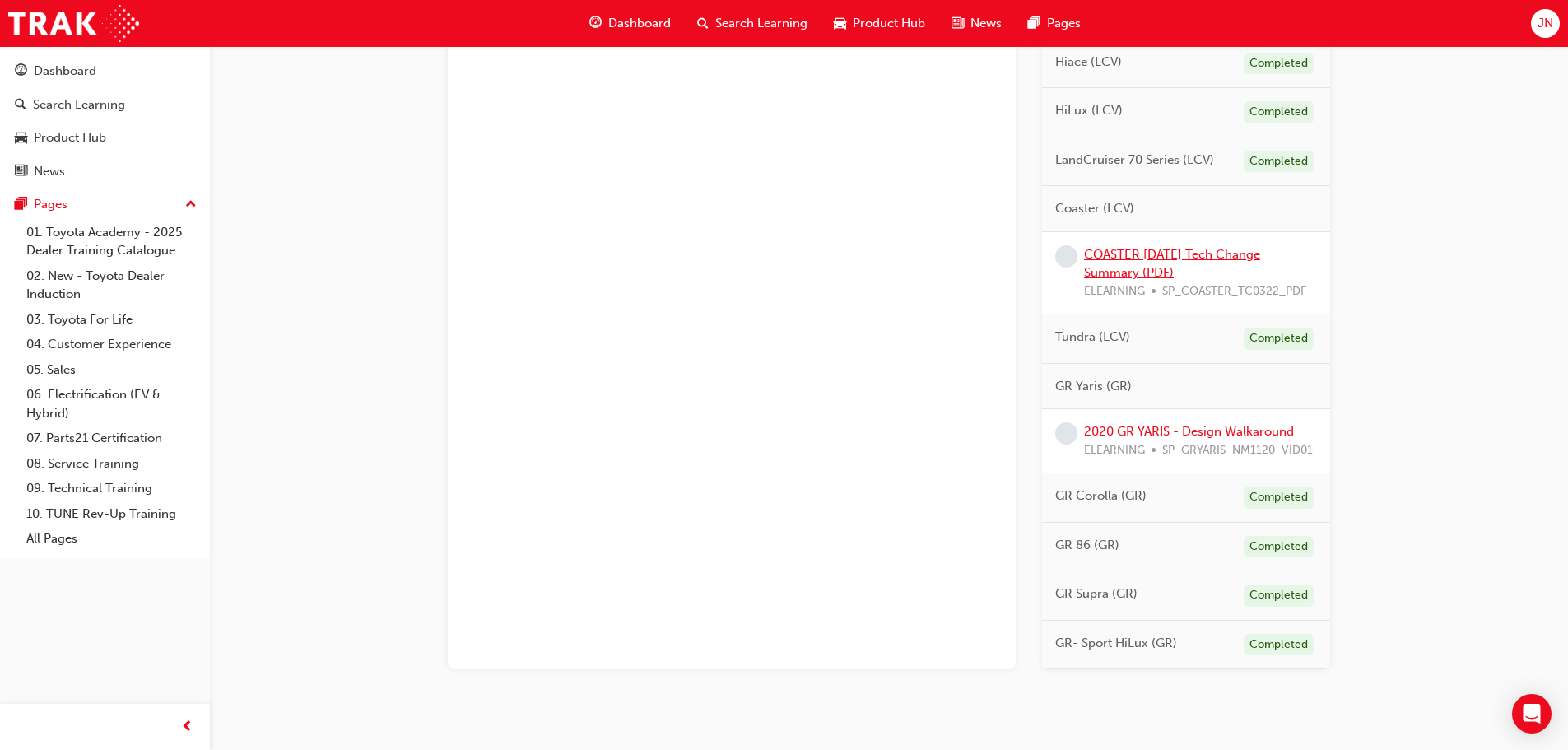
scroll to position [1234, 0]
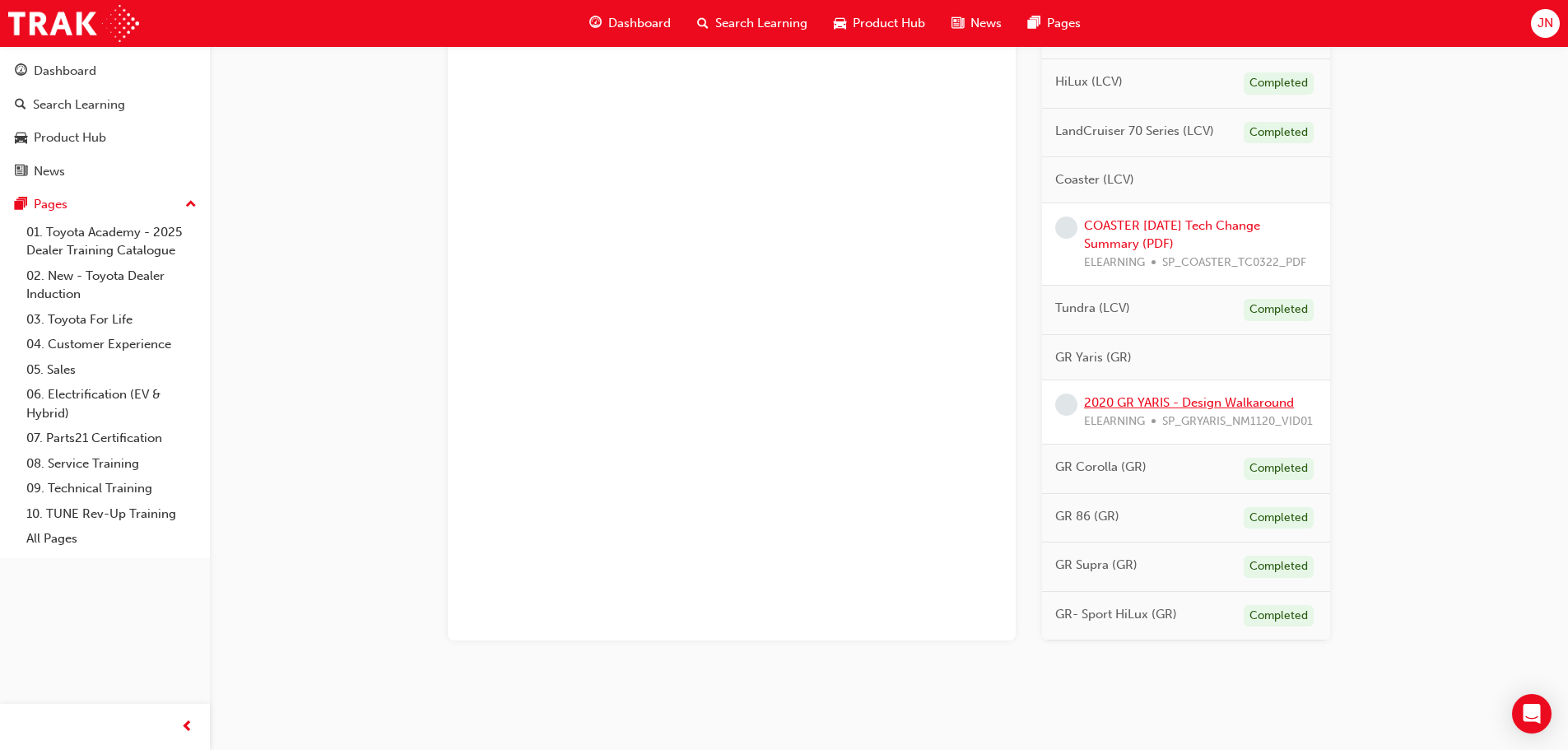
click at [1159, 403] on link "2020 GR YARIS - Design Walkaround" at bounding box center [1188, 403] width 210 height 15
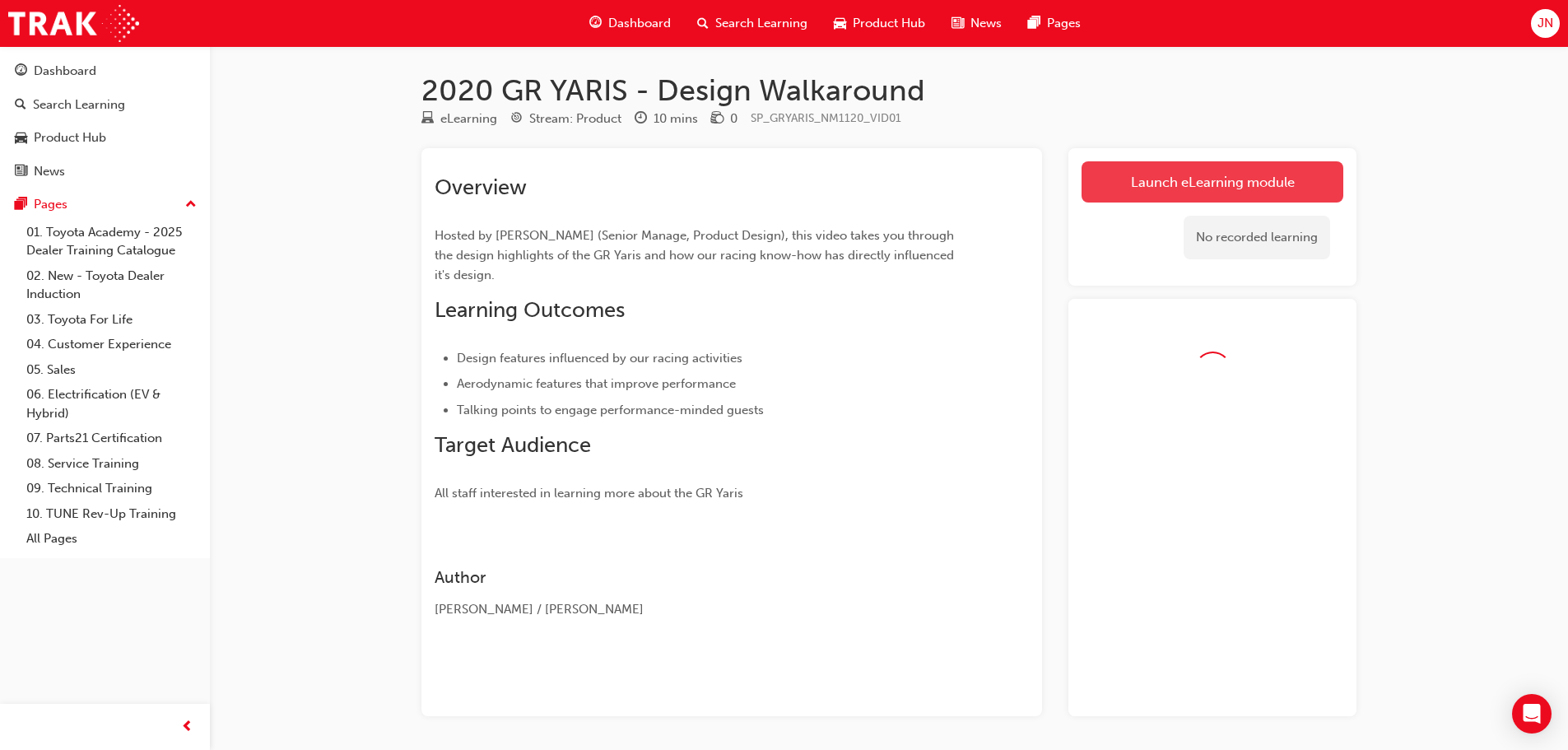
click at [1234, 186] on link "Launch eLearning module" at bounding box center [1212, 182] width 262 height 41
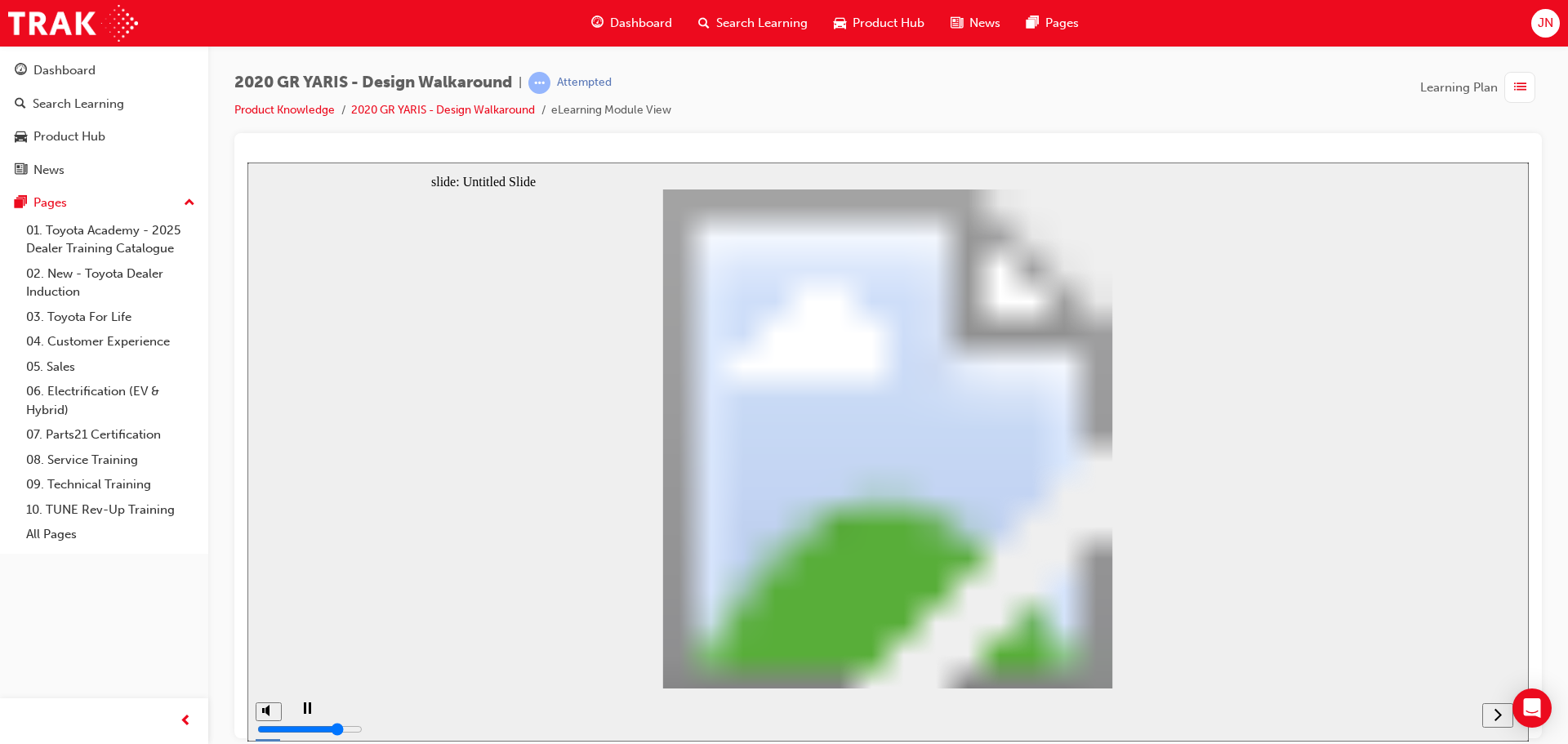
click at [1490, 714] on div "next" at bounding box center [1499, 715] width 18 height 17
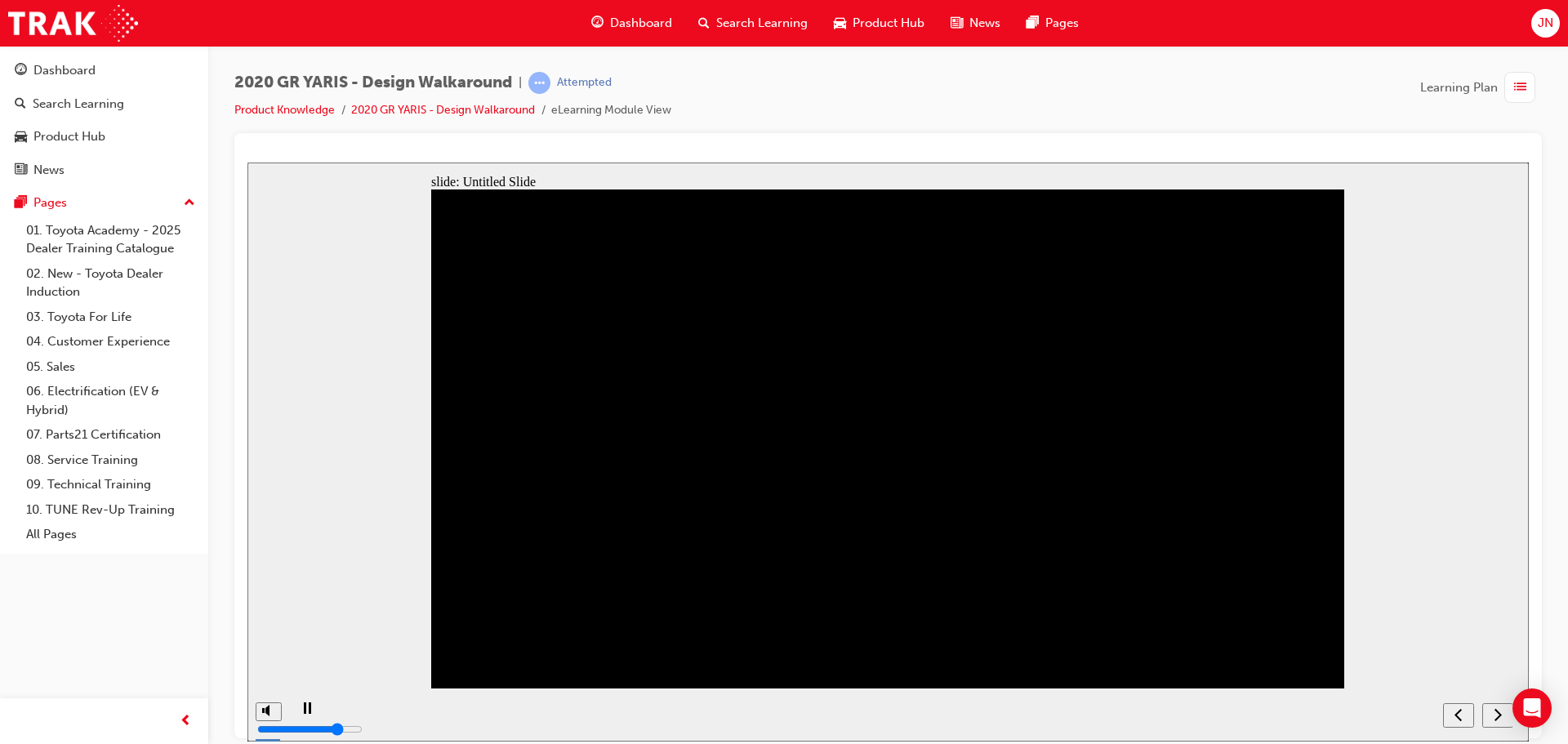
click at [1494, 718] on nav "slide navigation" at bounding box center [1478, 714] width 69 height 53
click at [1499, 715] on nav "slide navigation" at bounding box center [1478, 714] width 69 height 53
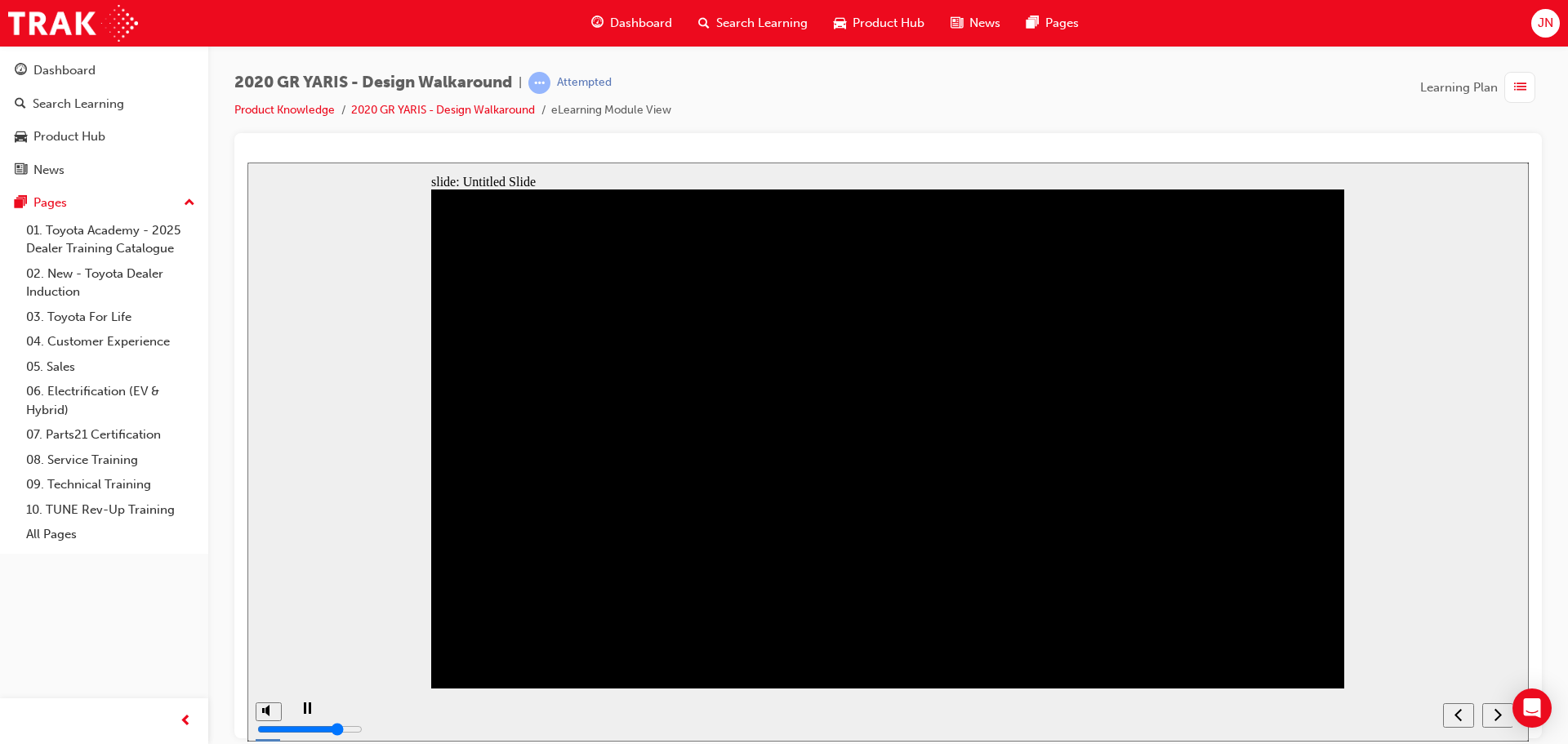
click at [1499, 715] on nav "slide navigation" at bounding box center [1478, 714] width 69 height 53
click at [1499, 711] on nav "slide navigation" at bounding box center [1478, 714] width 69 height 53
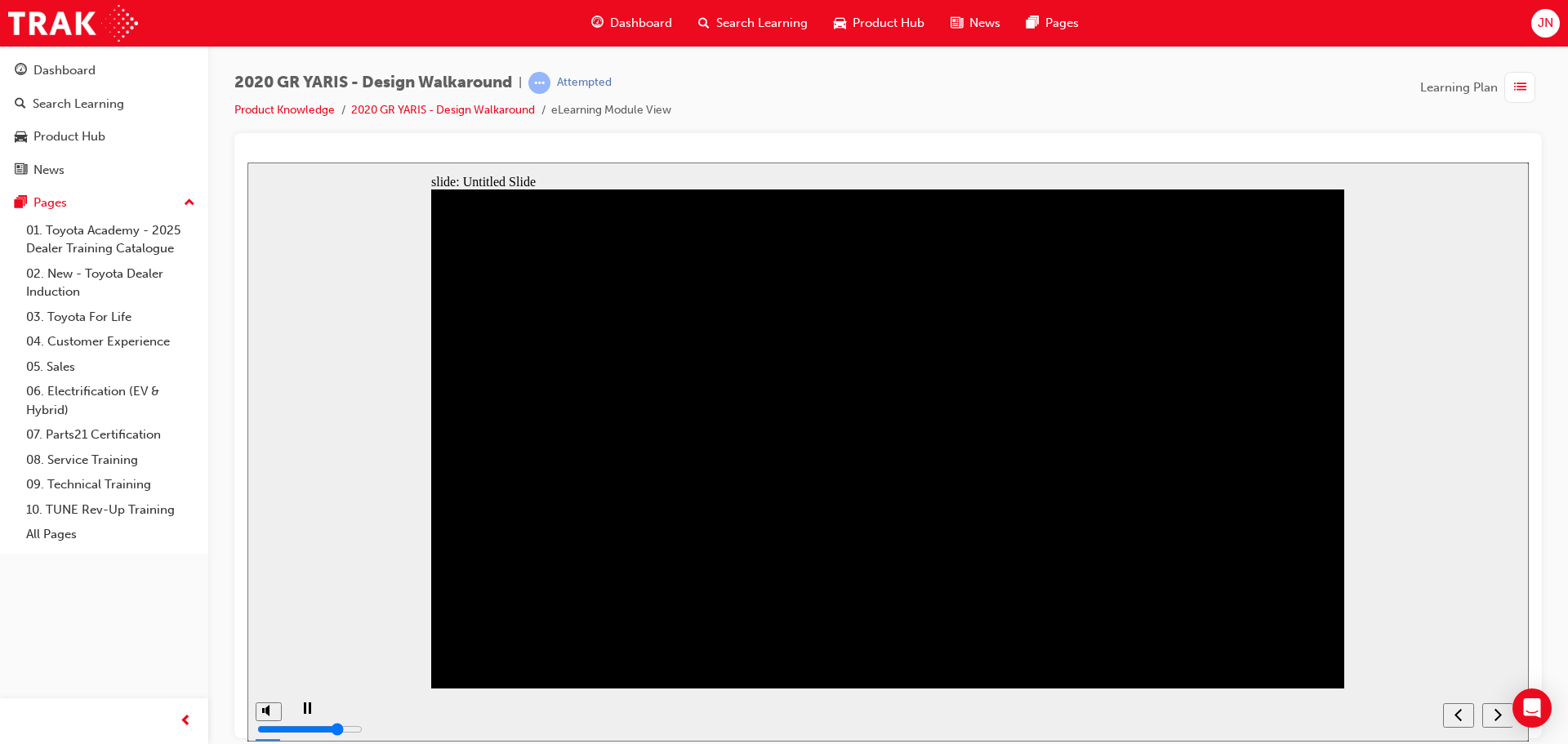
click at [1499, 711] on nav "slide navigation" at bounding box center [1478, 714] width 69 height 53
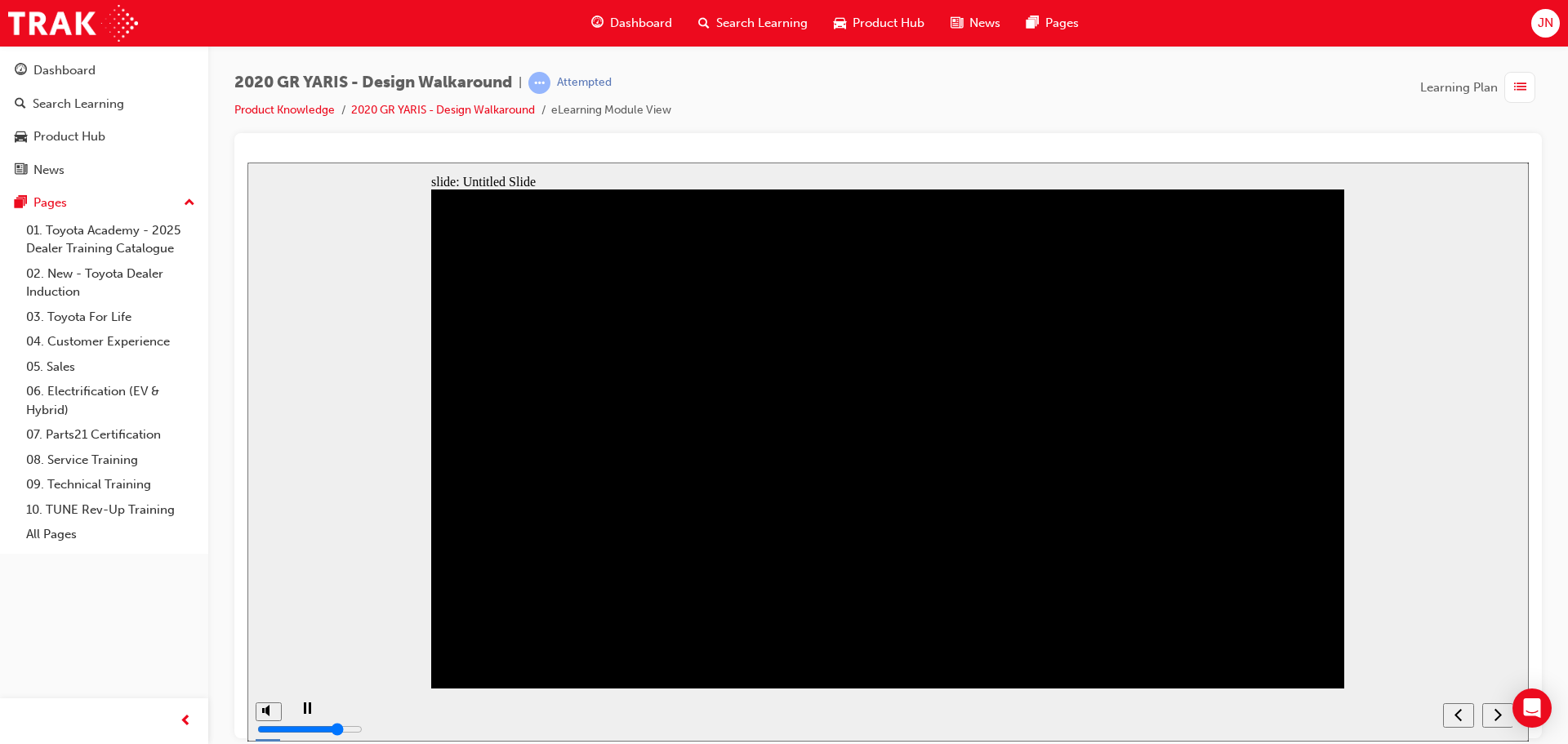
click at [1499, 711] on nav "slide navigation" at bounding box center [1478, 714] width 69 height 53
click at [1502, 715] on nav "slide navigation" at bounding box center [1478, 714] width 69 height 53
click at [1501, 716] on nav "slide navigation" at bounding box center [1478, 714] width 69 height 53
click at [1500, 716] on nav "slide navigation" at bounding box center [1478, 714] width 69 height 53
click at [1500, 715] on nav "slide navigation" at bounding box center [1478, 714] width 69 height 53
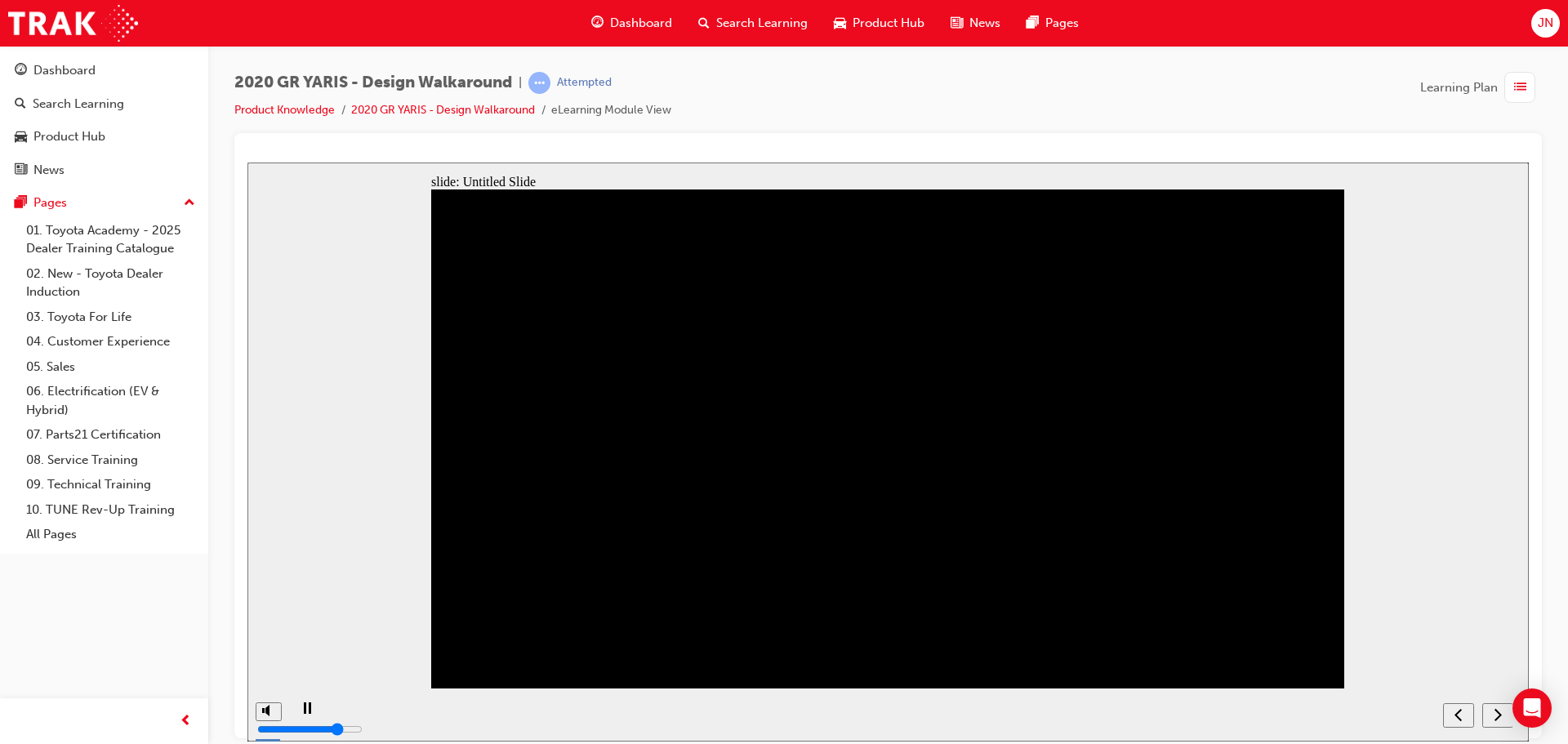
click at [1500, 715] on nav "slide navigation" at bounding box center [1478, 714] width 69 height 53
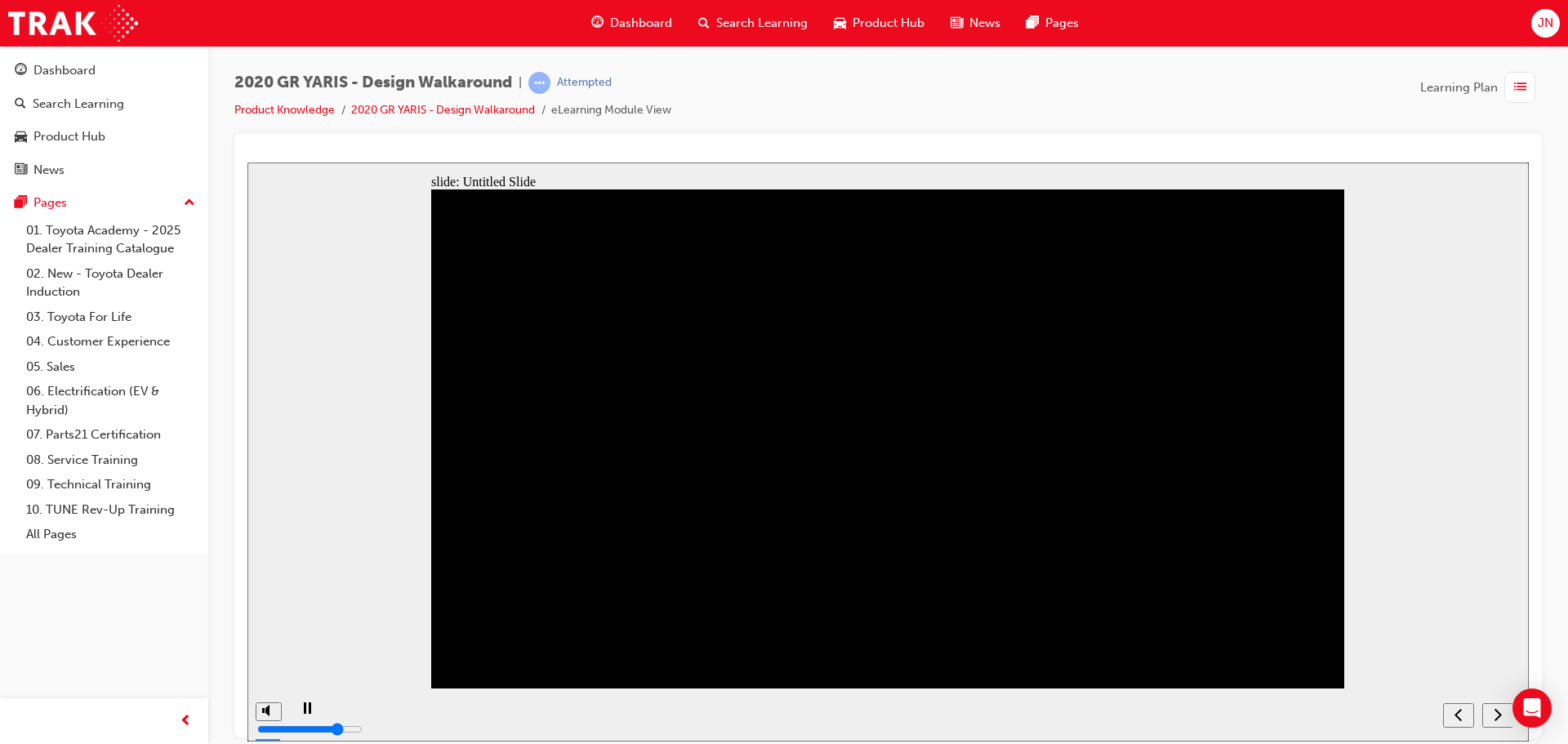
click at [1497, 712] on nav "slide navigation" at bounding box center [1478, 714] width 69 height 53
click at [1497, 714] on nav "slide navigation" at bounding box center [1478, 714] width 69 height 53
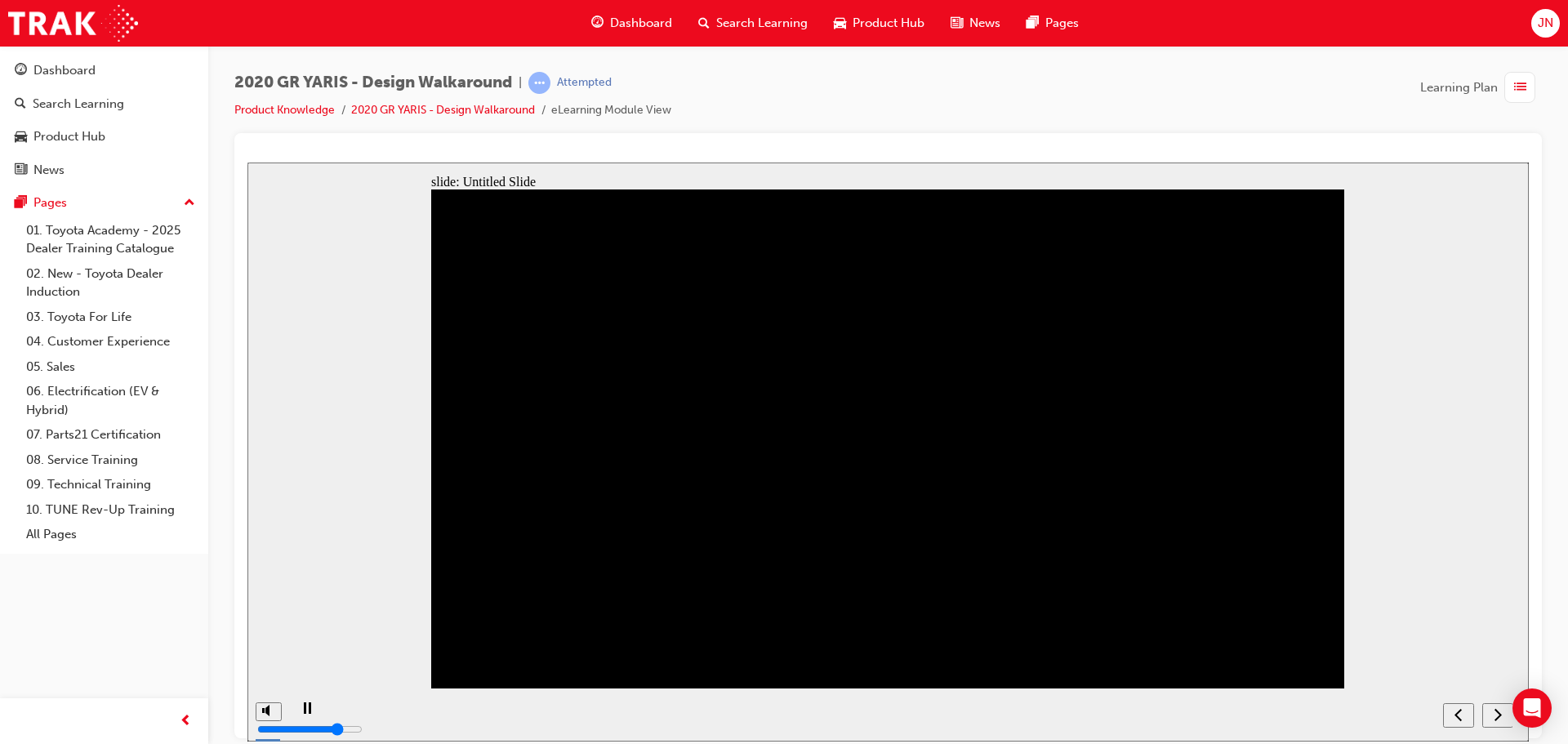
click at [1497, 714] on nav "slide navigation" at bounding box center [1478, 714] width 69 height 53
click at [1495, 711] on nav "slide navigation" at bounding box center [1478, 714] width 69 height 53
click at [1498, 710] on icon "next" at bounding box center [1499, 713] width 7 height 12
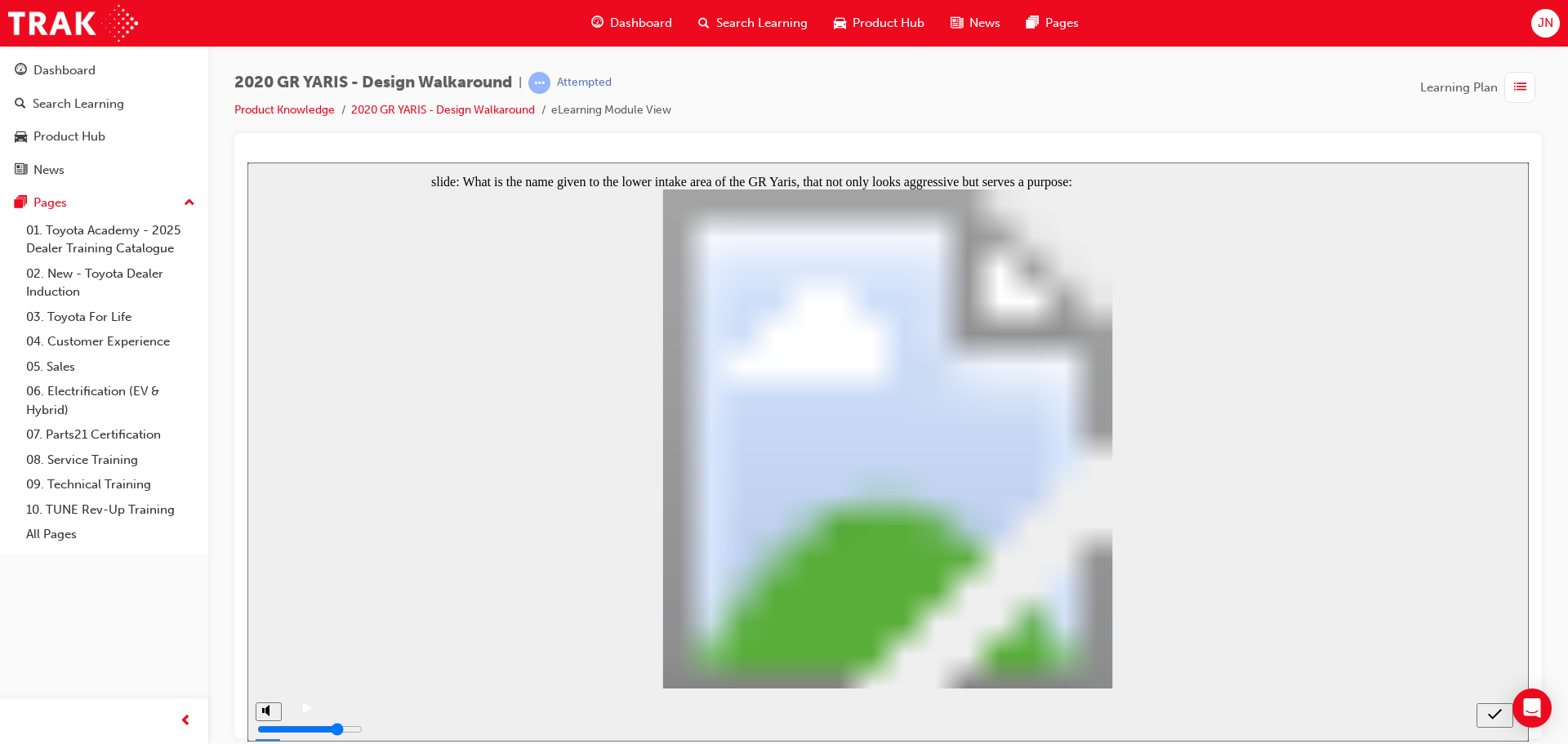
click at [1490, 718] on icon "submit" at bounding box center [1495, 714] width 14 height 15
radio input "false"
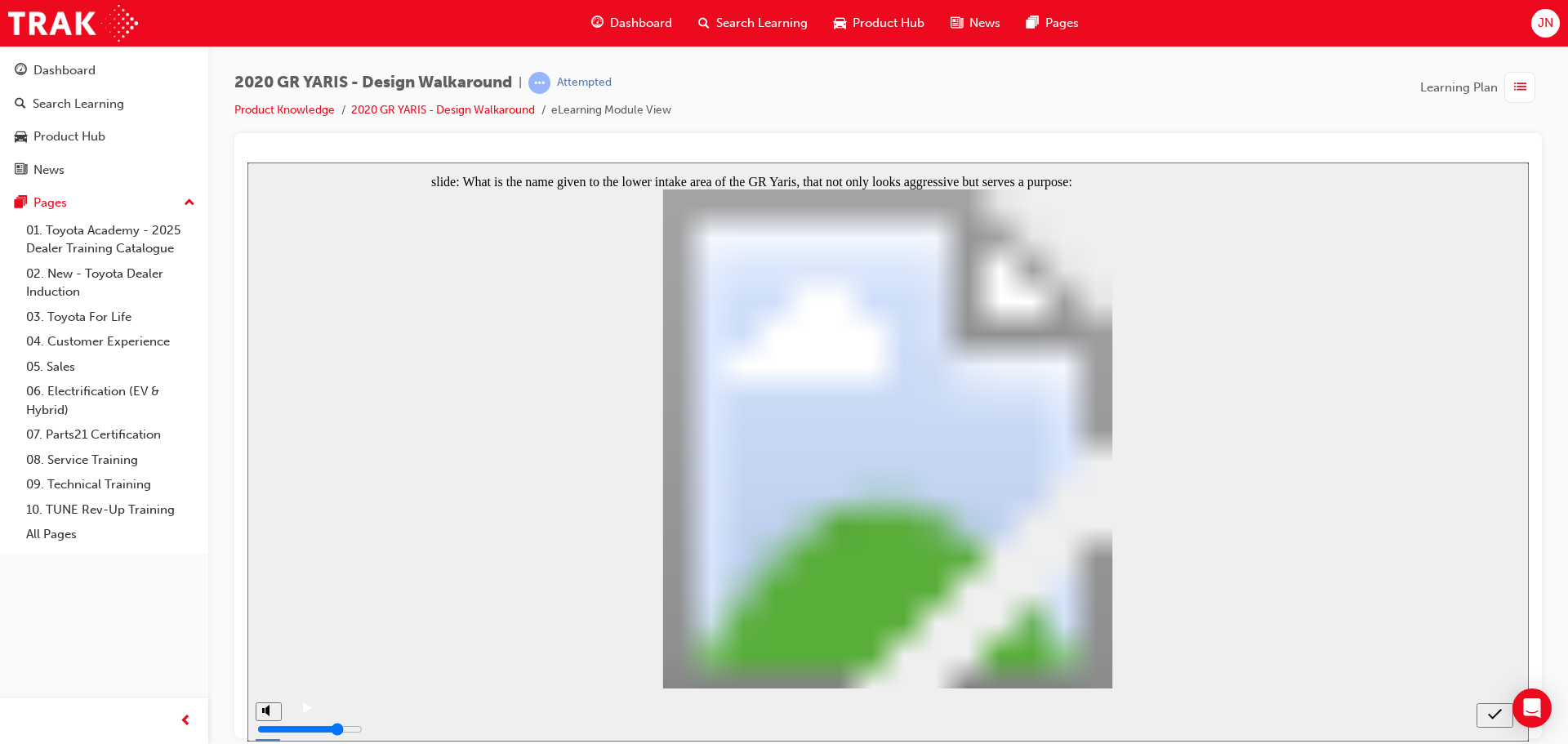
radio input "true"
click at [1497, 725] on button "submit" at bounding box center [1495, 714] width 36 height 25
radio input "true"
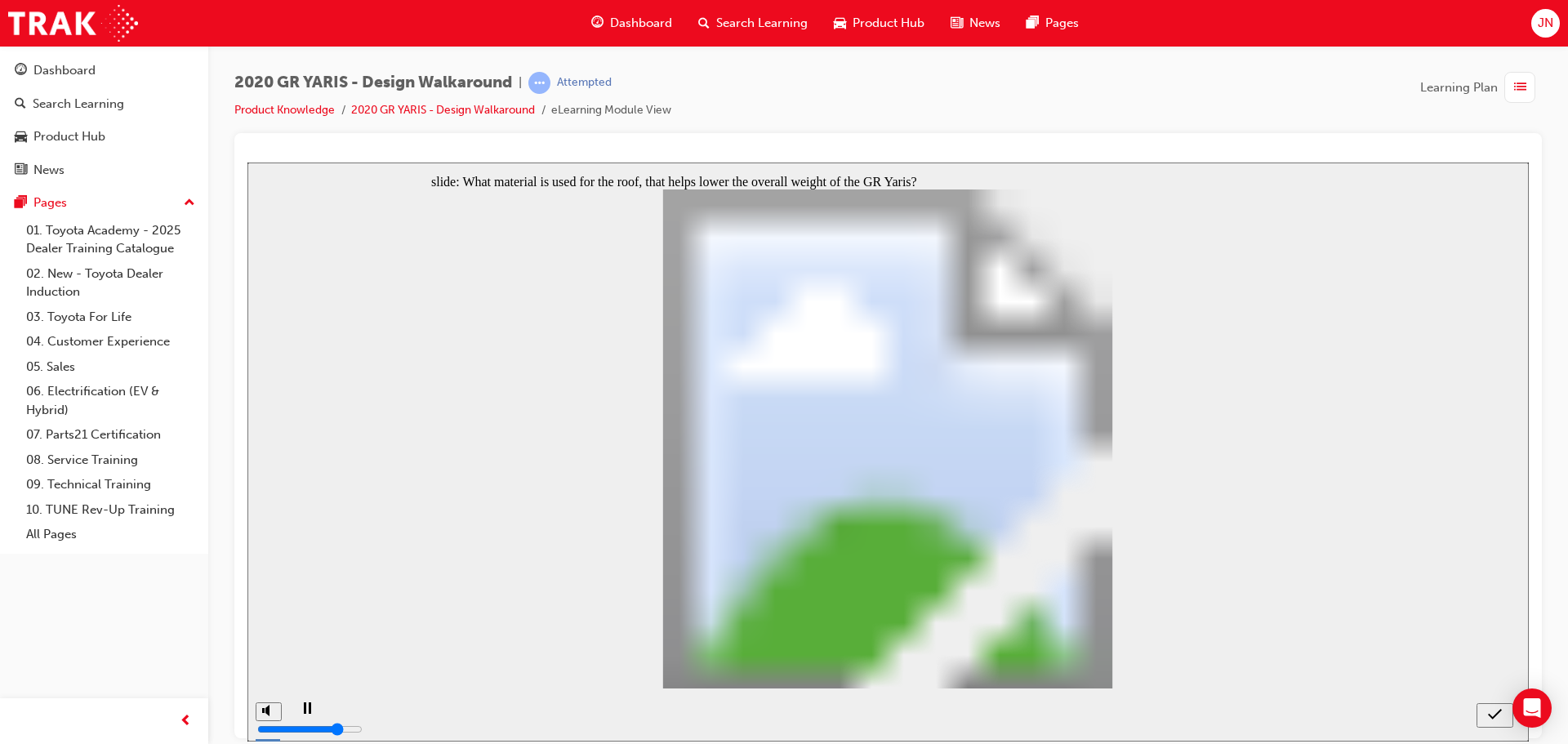
click at [1497, 716] on icon "submit" at bounding box center [1495, 714] width 14 height 15
radio input "true"
click at [1490, 719] on icon "submit" at bounding box center [1495, 714] width 14 height 15
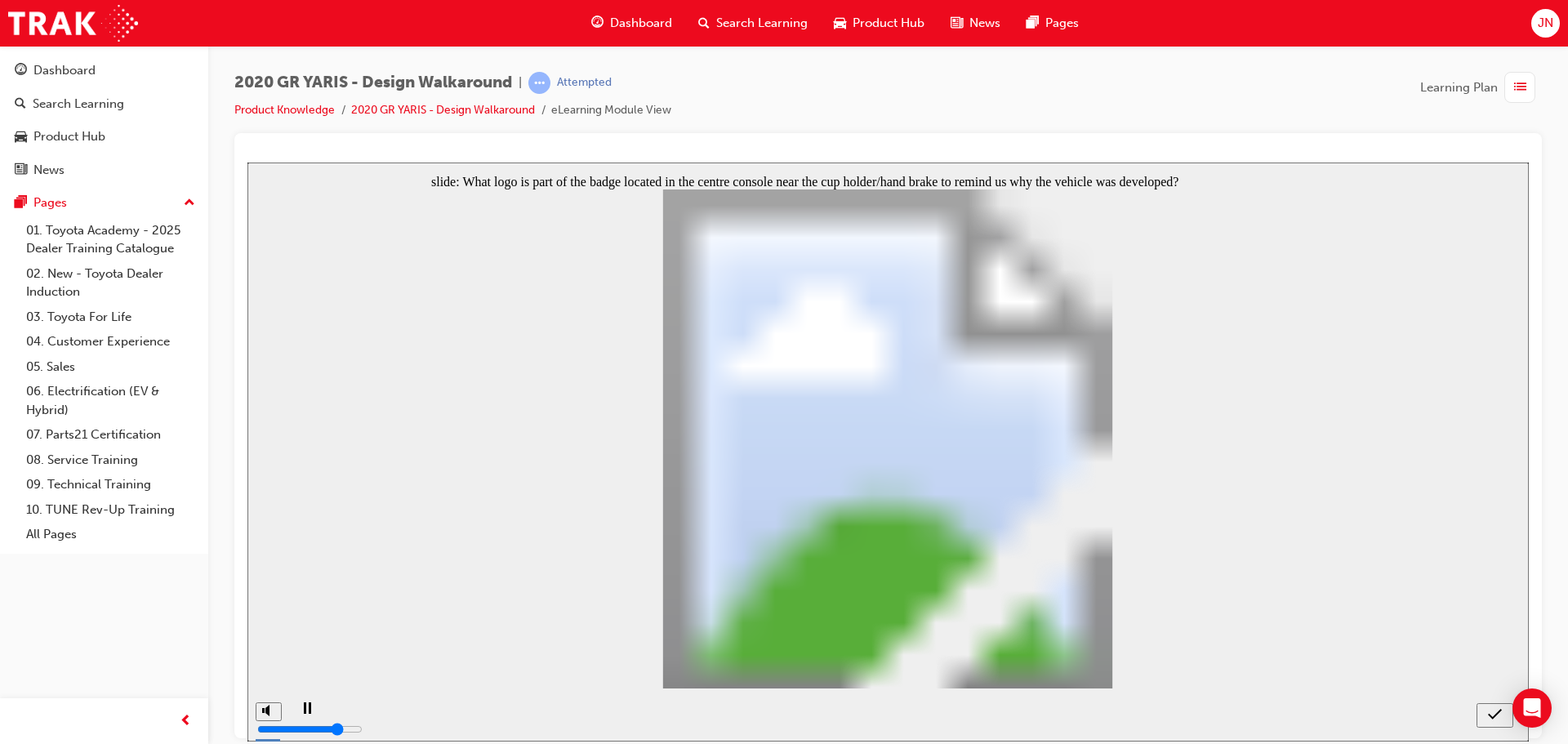
click at [628, 12] on div "Dashboard" at bounding box center [631, 23] width 107 height 34
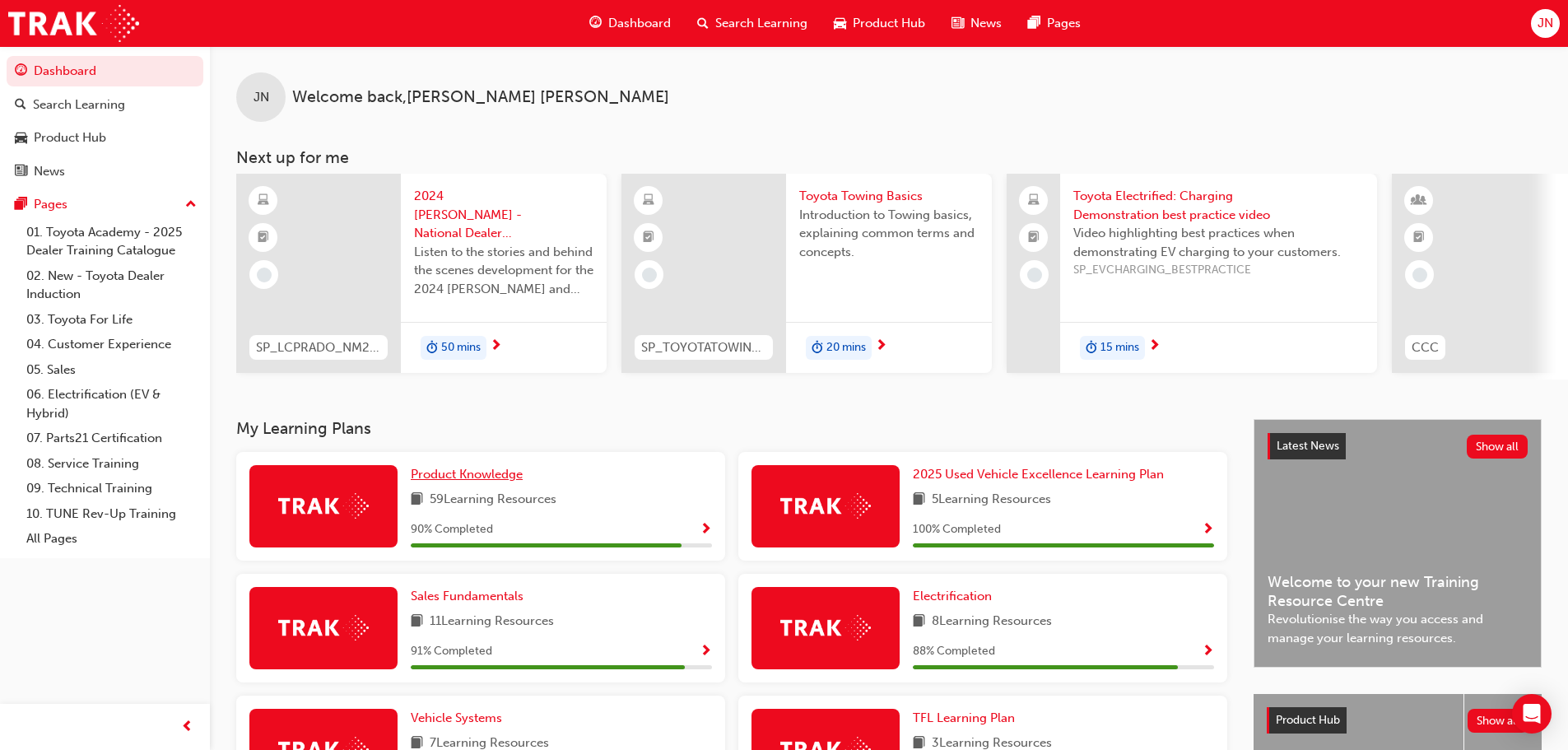
click at [525, 475] on link "Product Knowledge" at bounding box center [470, 474] width 119 height 19
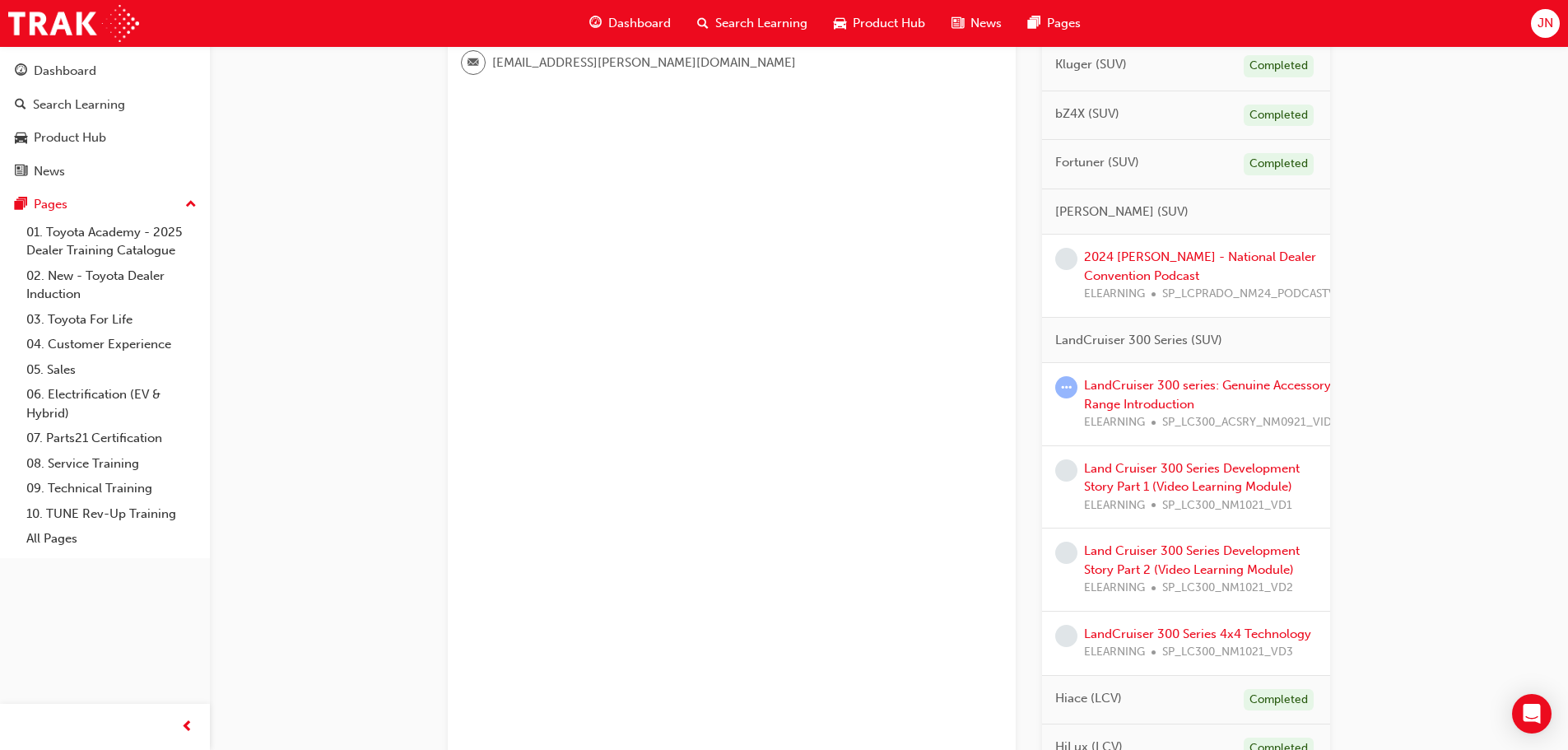
scroll to position [576, 0]
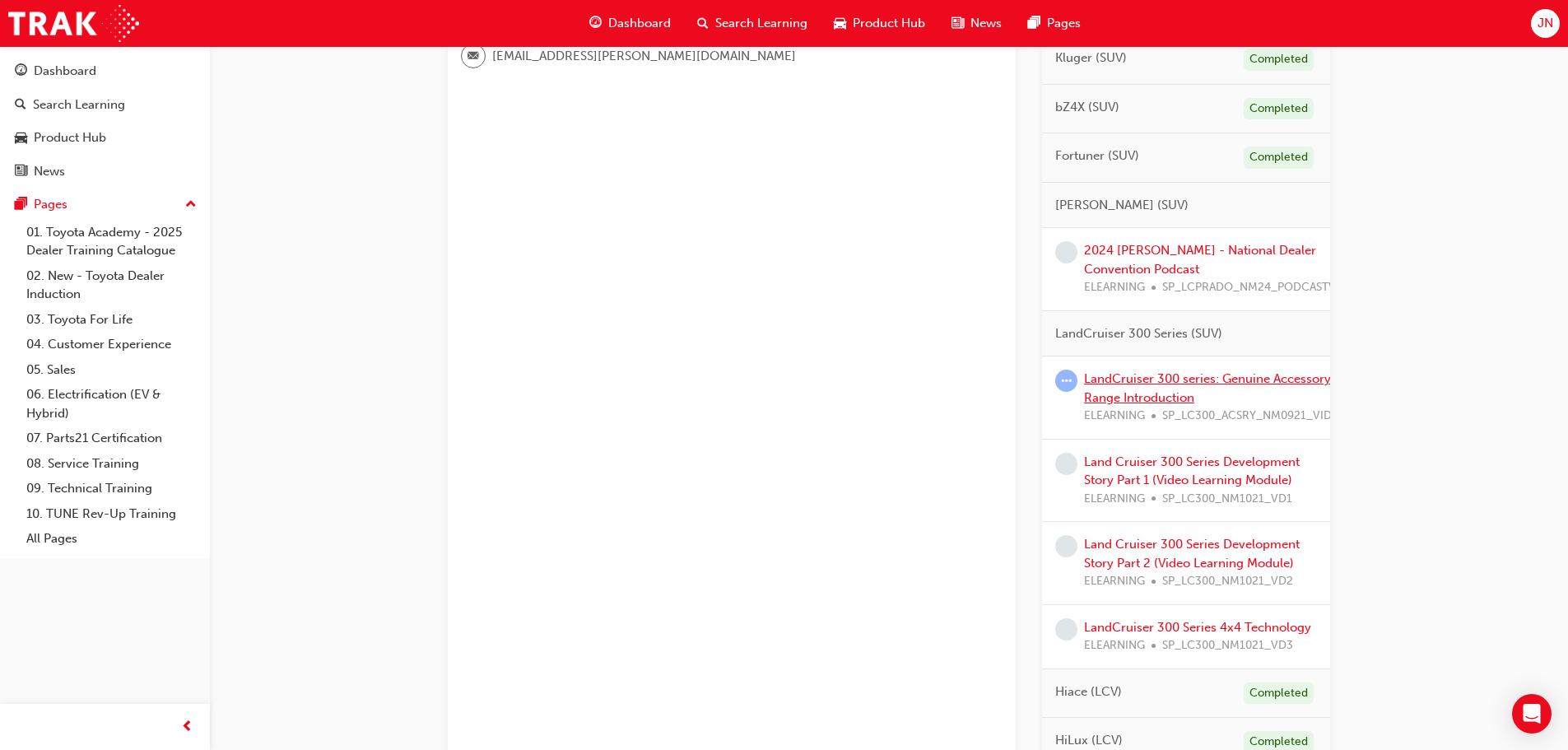
click at [1119, 379] on link "LandCruiser 300 series: Genuine Accessory Range Introduction" at bounding box center [1207, 388] width 247 height 34
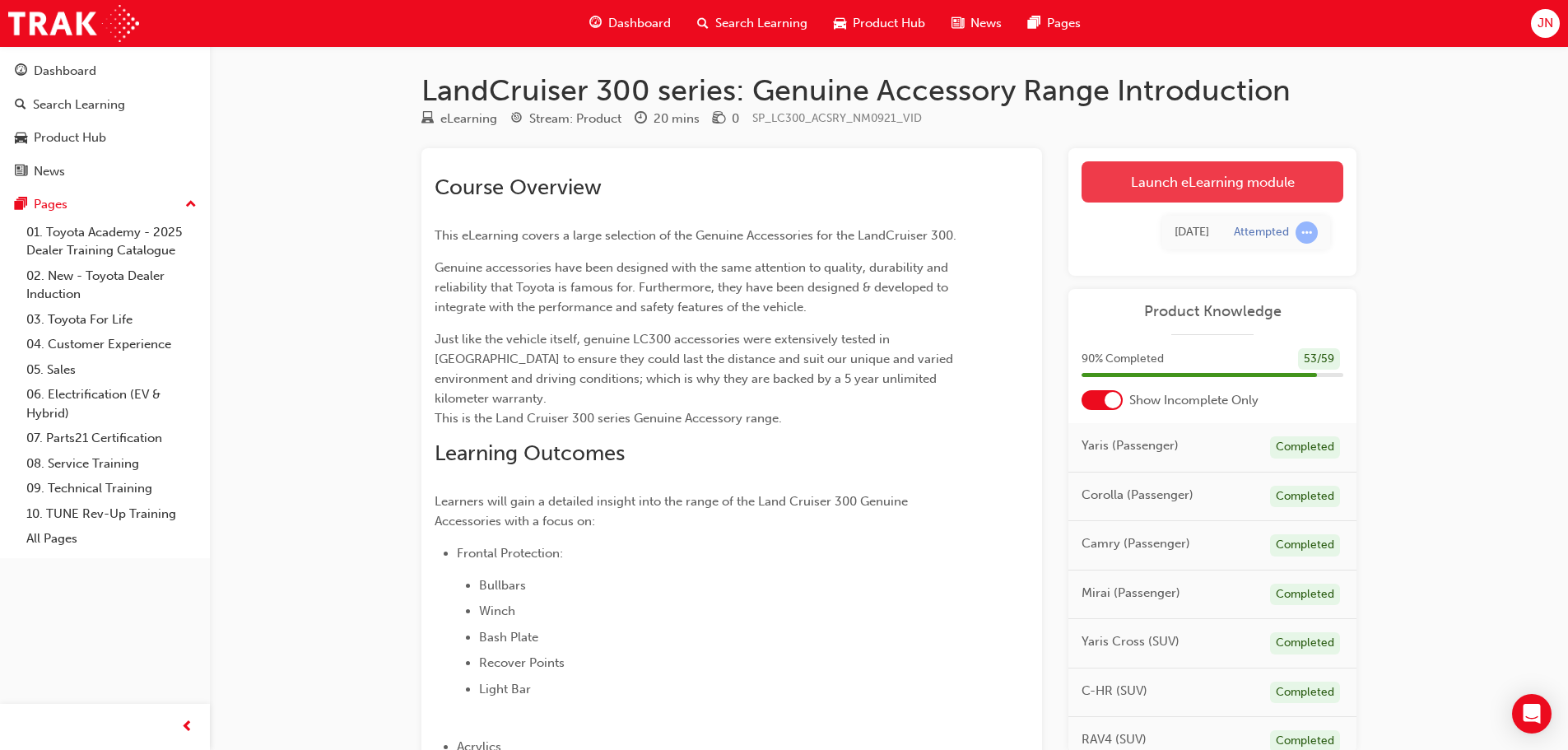
click at [1258, 191] on link "Launch eLearning module" at bounding box center [1212, 182] width 262 height 41
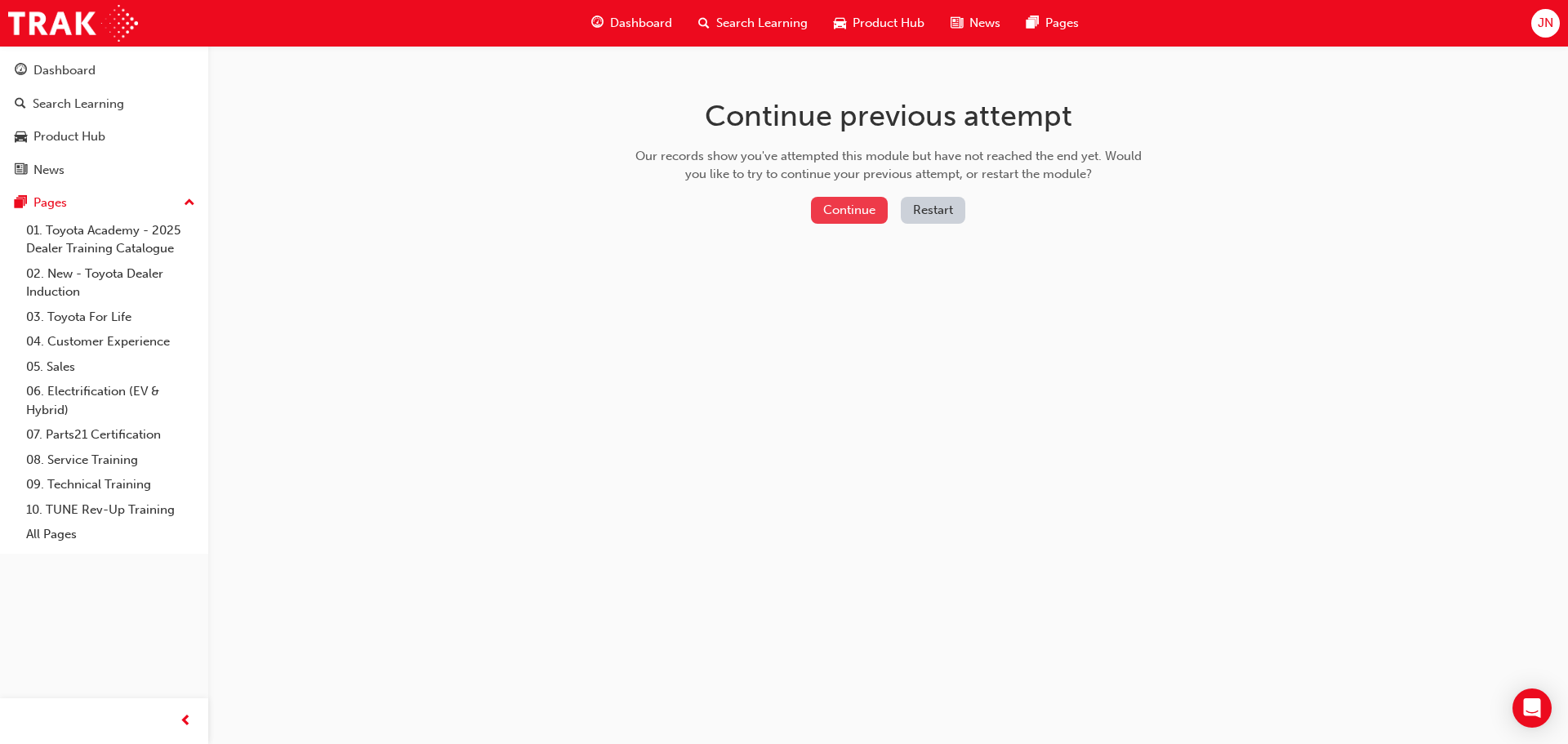
click at [864, 218] on button "Continue" at bounding box center [849, 211] width 77 height 27
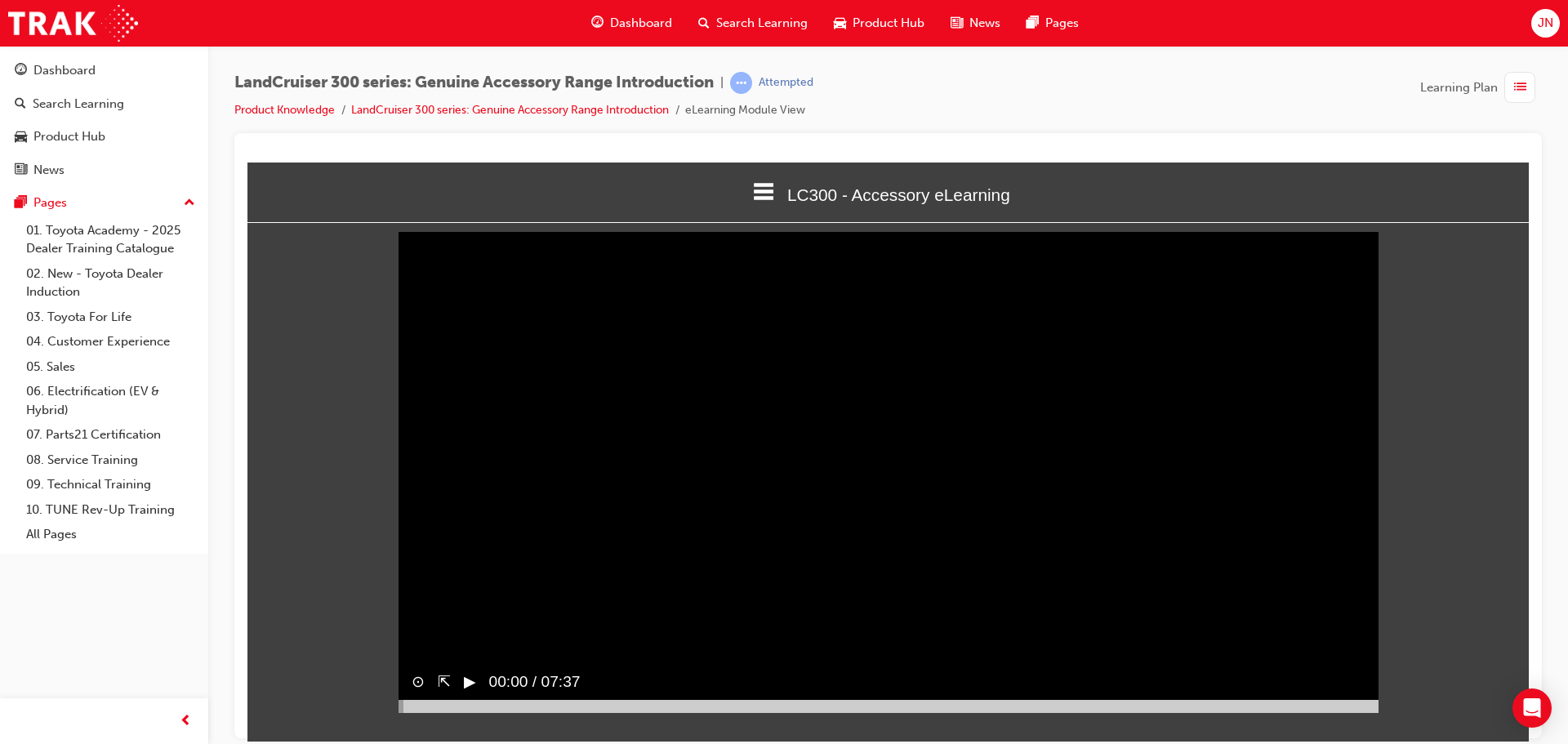
scroll to position [6, 0]
click at [473, 692] on button "▶︎" at bounding box center [470, 680] width 12 height 24
click at [750, 691] on div "⊙ ⇱ ‖ 00:02 / 07:37" at bounding box center [888, 686] width 981 height 50
click at [791, 629] on video "Sorry, your browser does not support embedded videos. Download Instead" at bounding box center [888, 465] width 981 height 490
click at [419, 692] on button "⊙" at bounding box center [418, 680] width 13 height 24
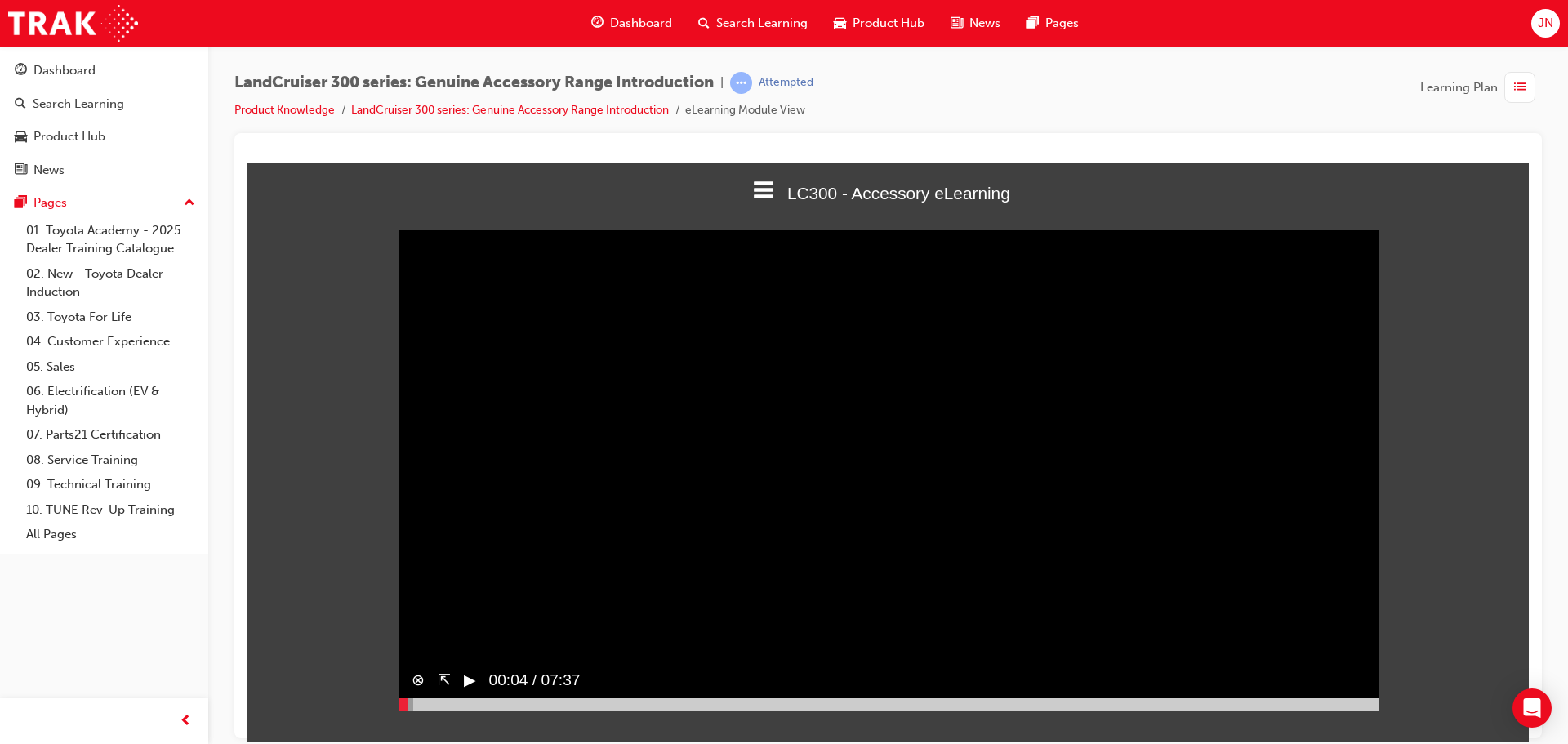
click at [419, 692] on button "⊗" at bounding box center [418, 680] width 13 height 24
click at [442, 692] on button "⇱" at bounding box center [444, 680] width 13 height 24
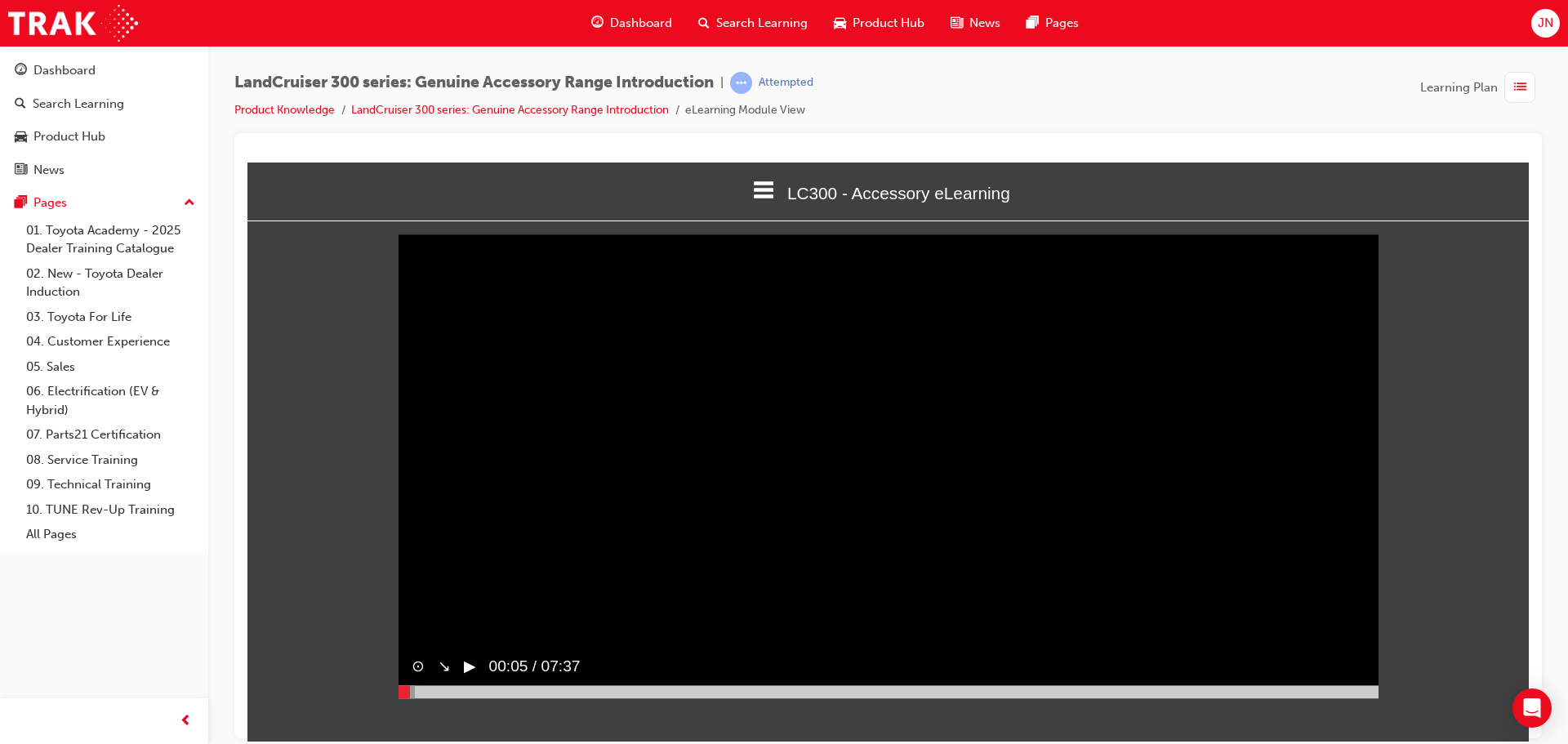
scroll to position [0, 0]
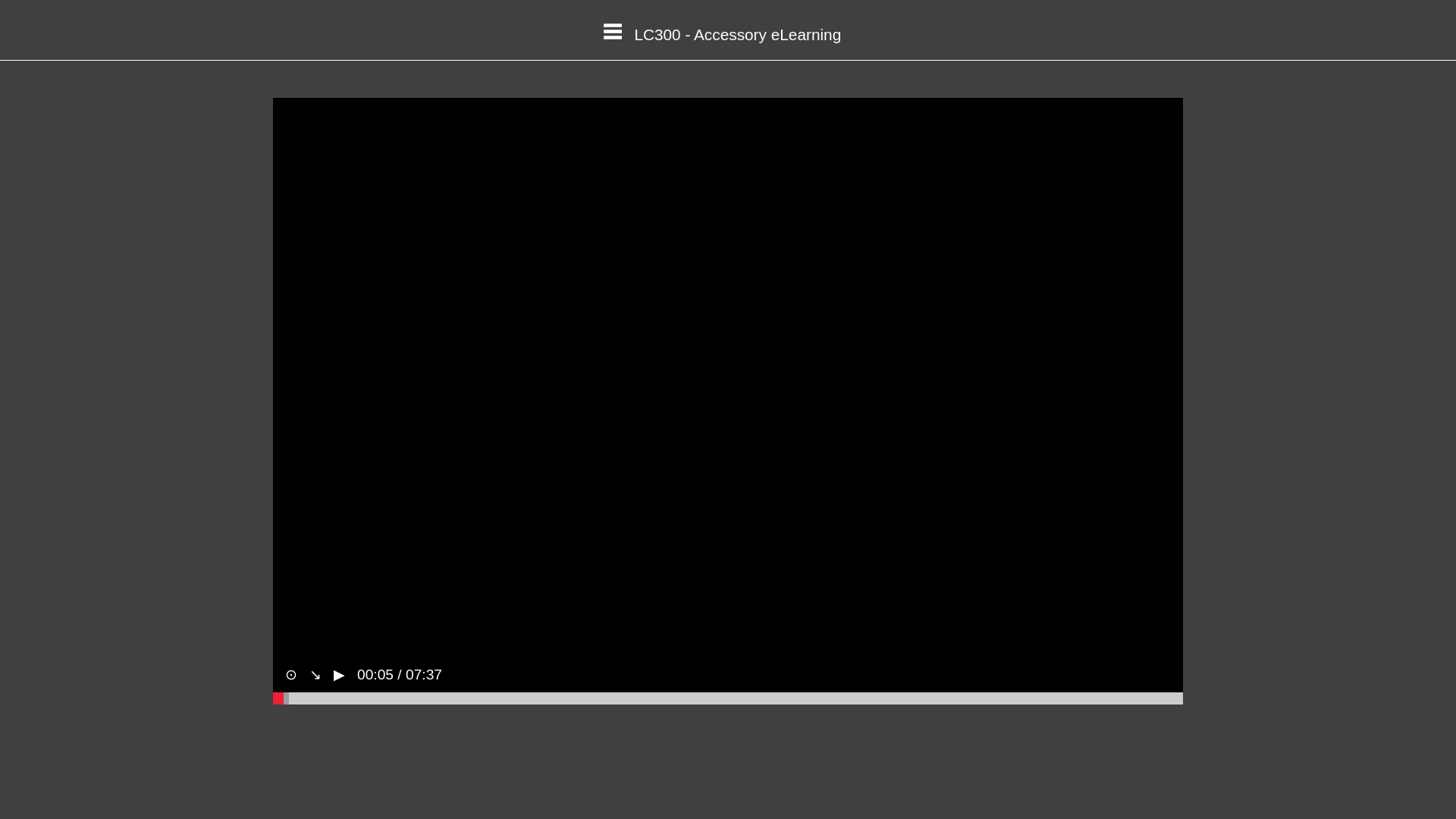
click at [540, 613] on video "Sorry, your browser does not support embedded videos. Download Instead" at bounding box center [728, 401] width 911 height 606
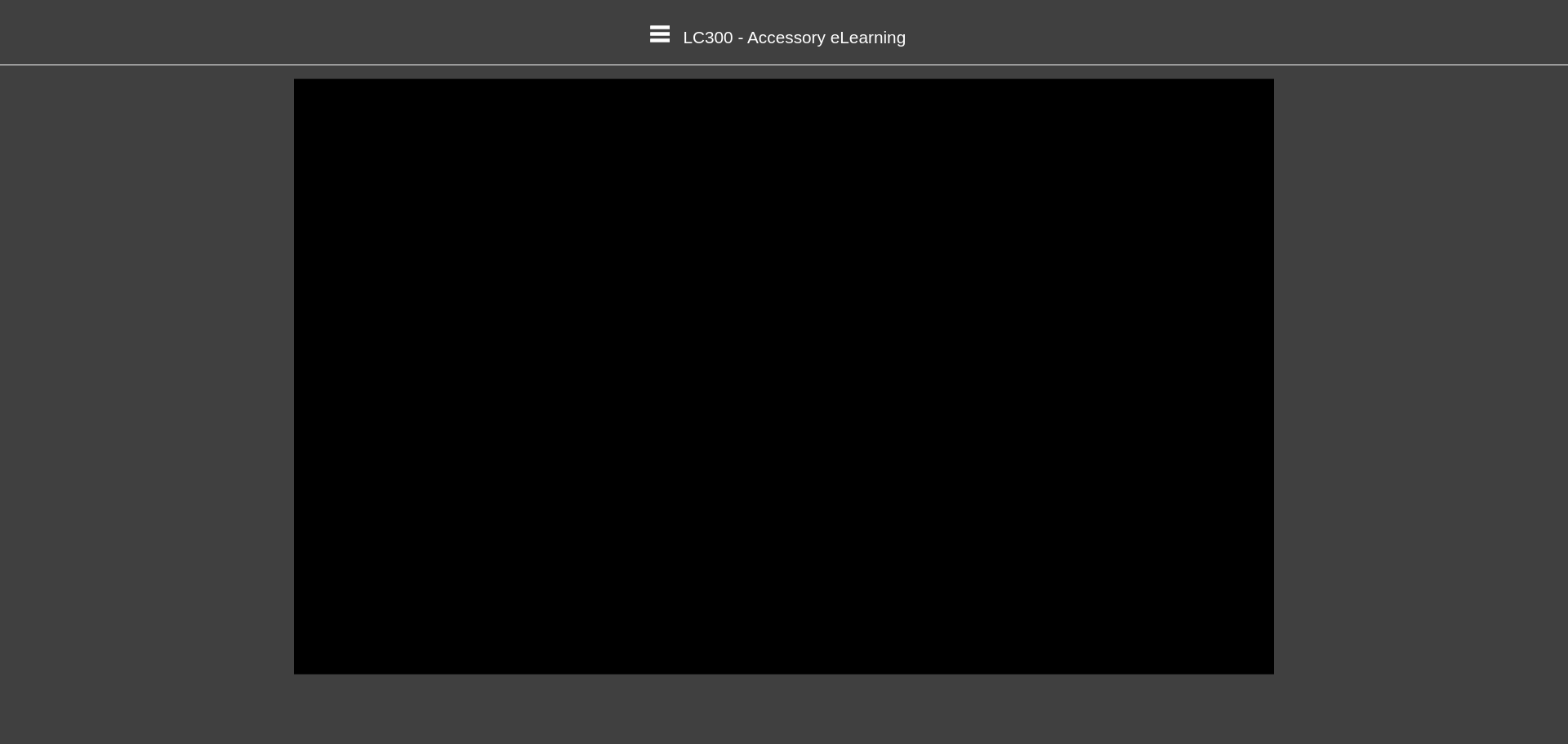
scroll to position [51, 0]
